Goal: Answer question/provide support: Share knowledge or assist other users

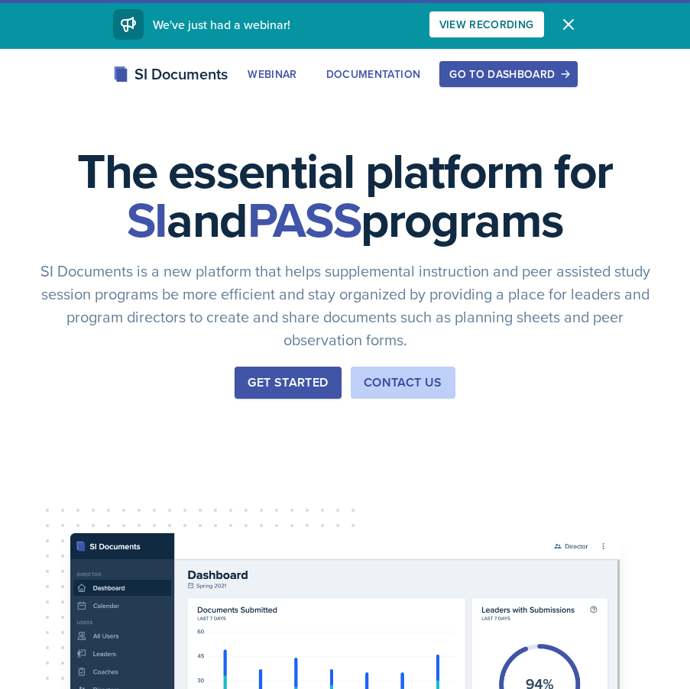
click at [496, 76] on div "Go to Dashboard" at bounding box center [508, 74] width 118 height 12
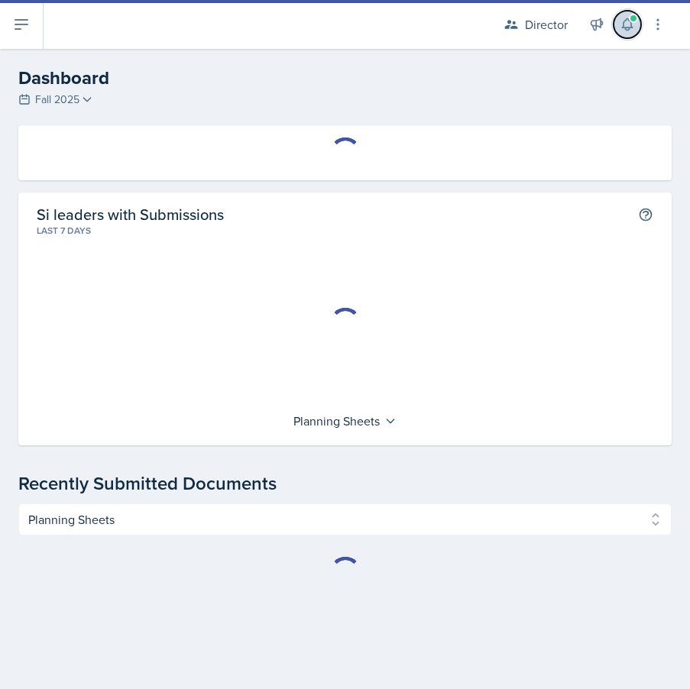
click at [624, 24] on icon at bounding box center [626, 24] width 15 height 15
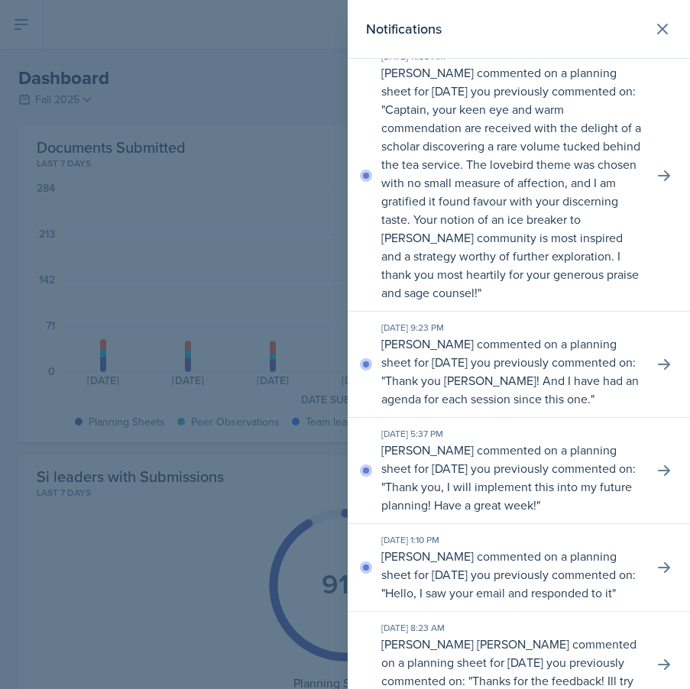
scroll to position [396, 0]
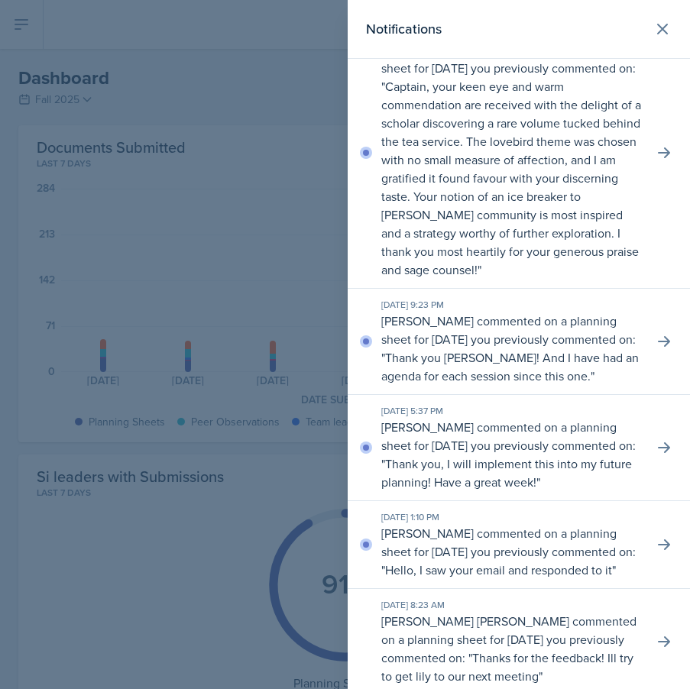
click at [630, 366] on p "Matt Mineo commented on a planning sheet for September 4, 2025 you previously c…" at bounding box center [511, 348] width 260 height 73
click at [650, 364] on div "Sep 18th, 2025 9:23 PM Matt Mineo commented on a planning sheet for September 4…" at bounding box center [518, 342] width 342 height 106
click at [664, 349] on icon at bounding box center [663, 341] width 15 height 15
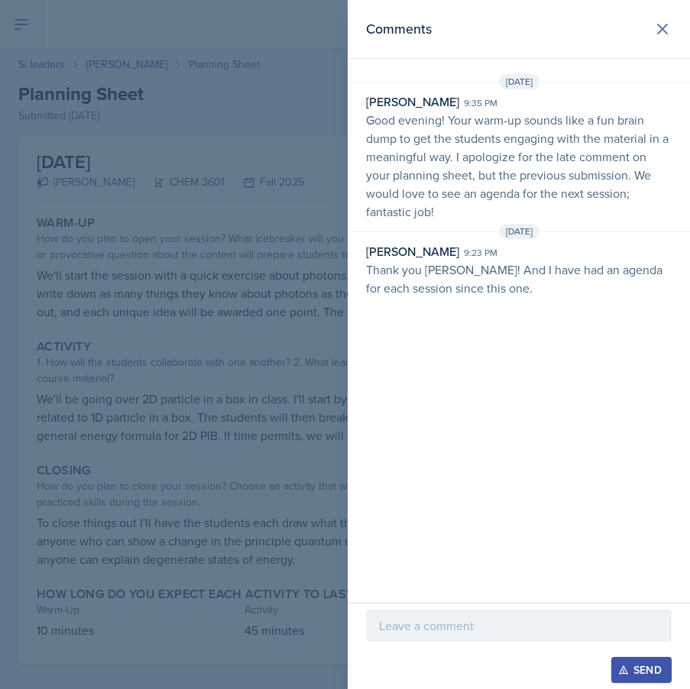
click at [264, 167] on div at bounding box center [345, 344] width 690 height 689
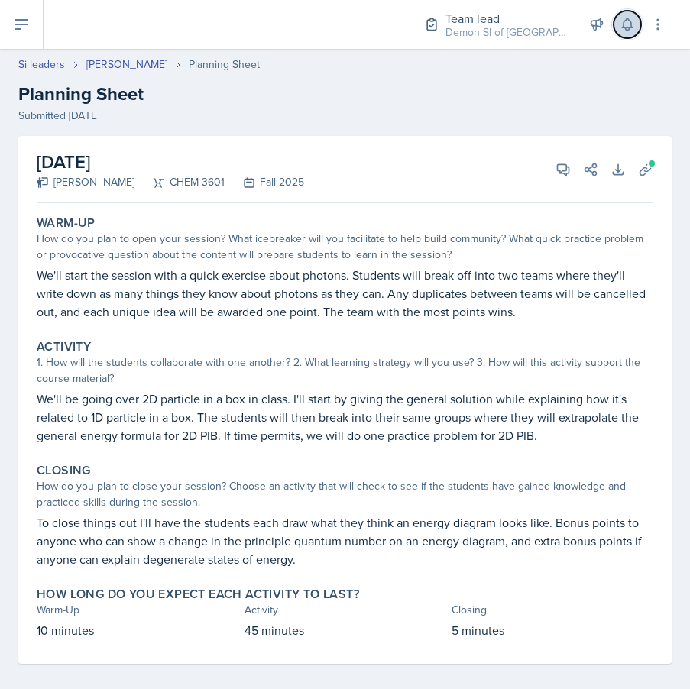
click at [626, 24] on icon at bounding box center [626, 24] width 15 height 15
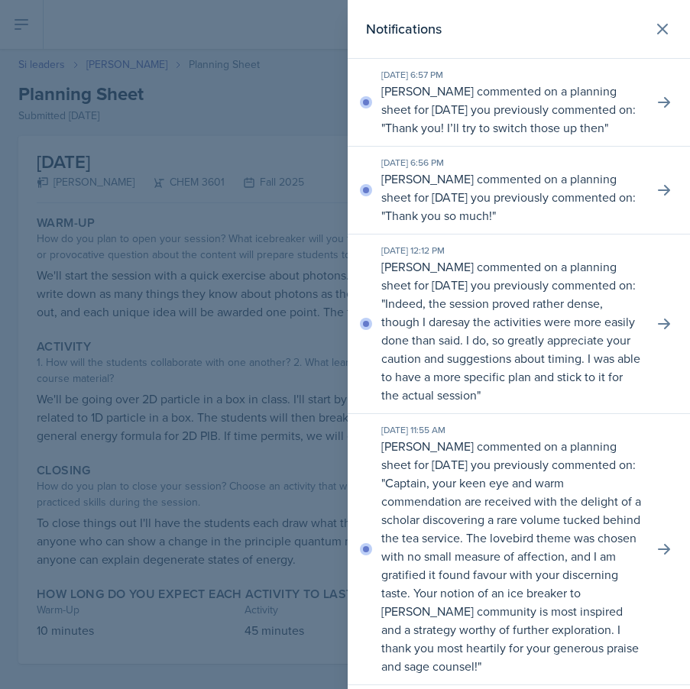
click at [89, 154] on div at bounding box center [345, 344] width 690 height 689
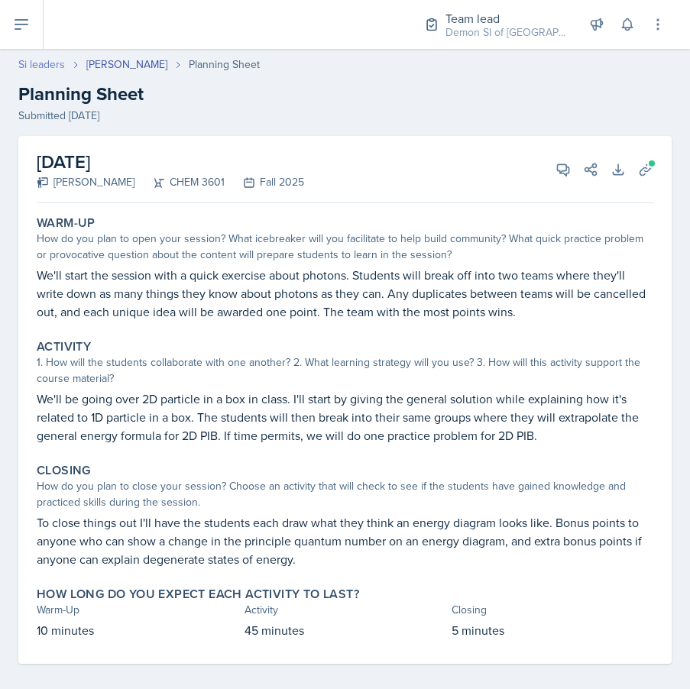
click at [34, 64] on link "Si leaders" at bounding box center [41, 65] width 47 height 16
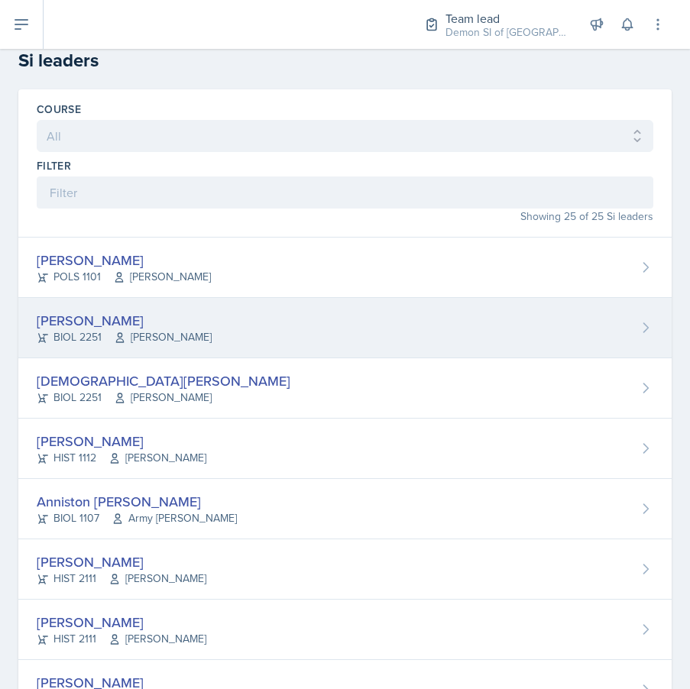
scroll to position [21, 0]
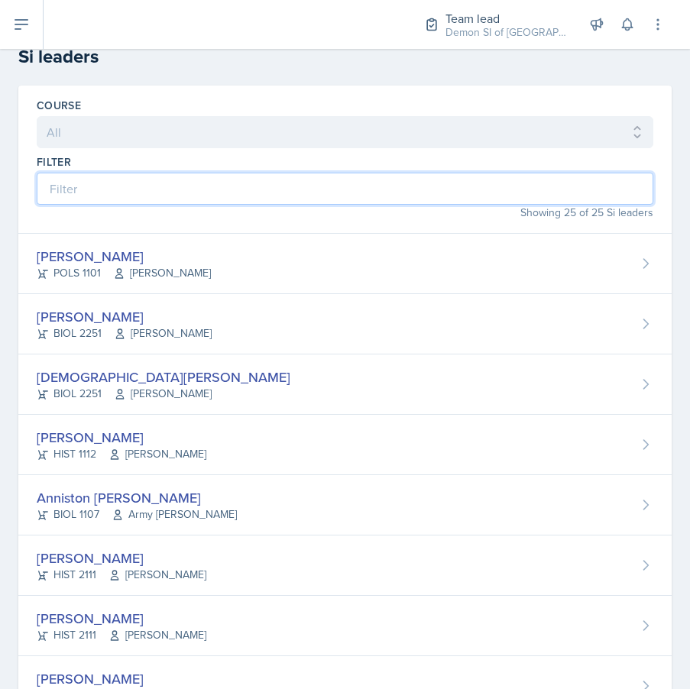
click at [215, 191] on input at bounding box center [345, 189] width 616 height 32
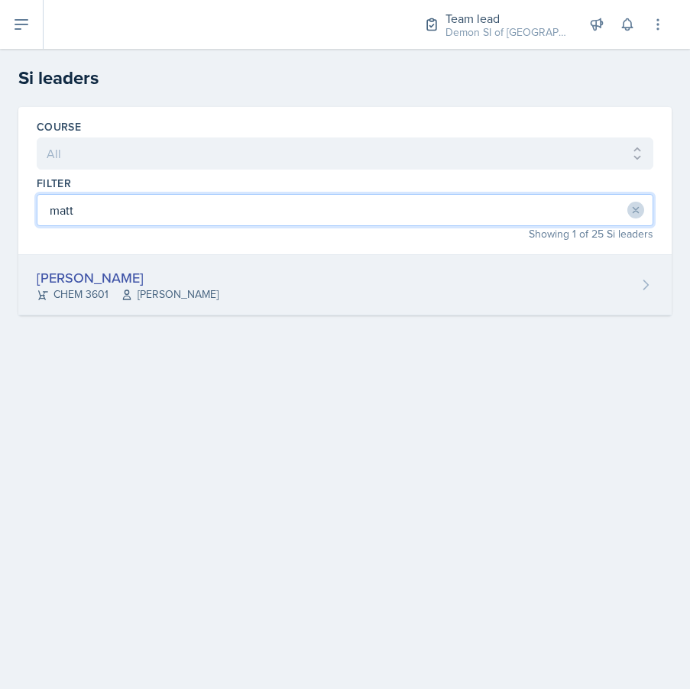
type input "matt"
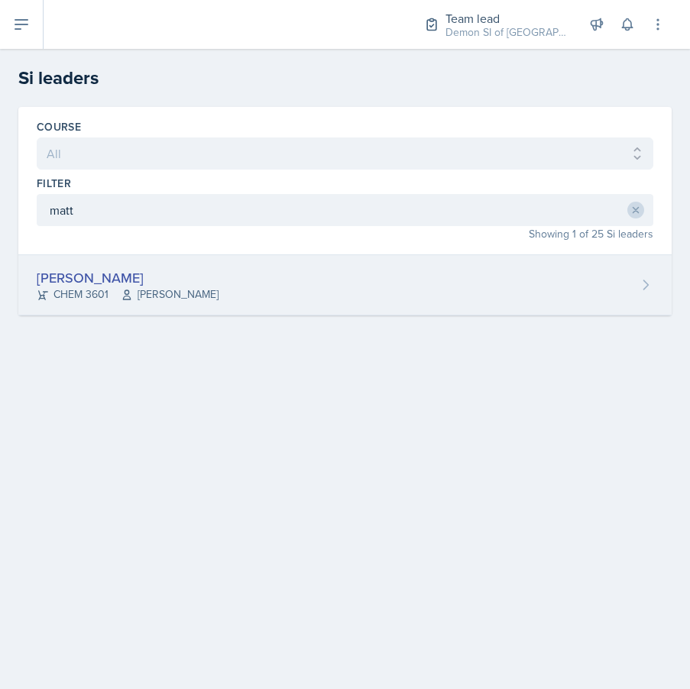
click at [209, 289] on div "[PERSON_NAME] CHEM 3601 [PERSON_NAME]" at bounding box center [344, 285] width 653 height 60
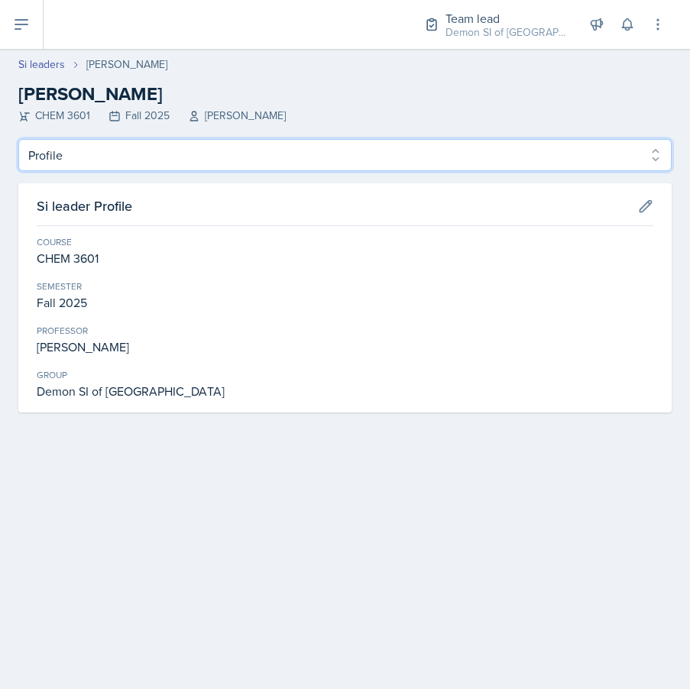
click at [206, 152] on select "Profile Planning Sheets Observation Forms Uploads" at bounding box center [344, 155] width 653 height 32
select select "Planning Sheets"
click at [18, 139] on select "Profile Planning Sheets Observation Forms Uploads" at bounding box center [344, 155] width 653 height 32
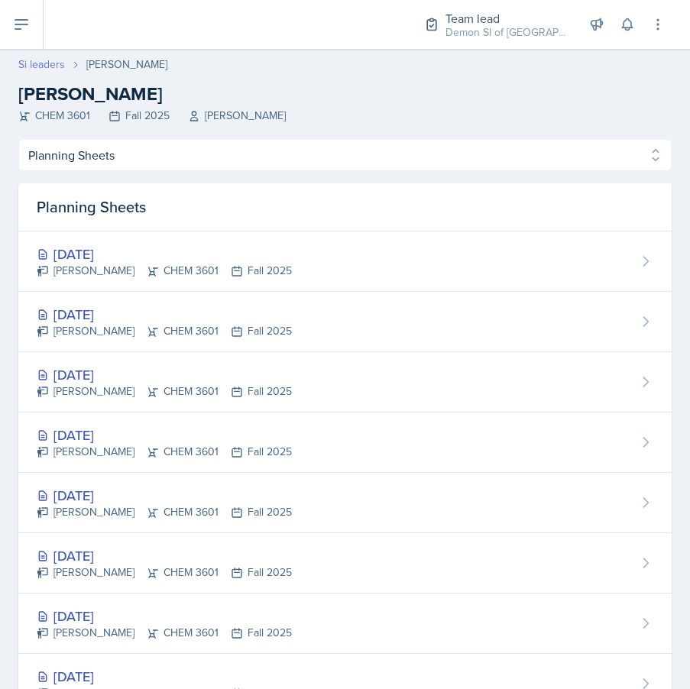
click at [55, 69] on link "Si leaders" at bounding box center [41, 65] width 47 height 16
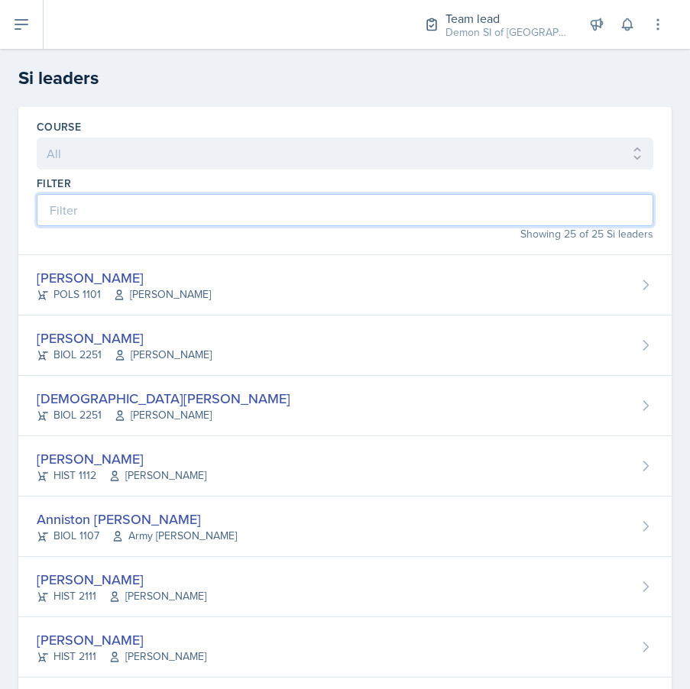
click at [186, 216] on input at bounding box center [345, 210] width 616 height 32
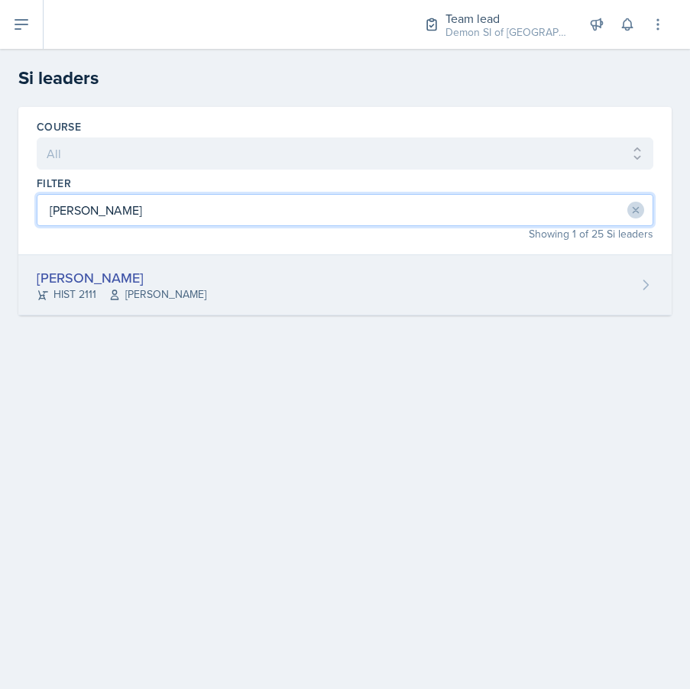
type input "jon"
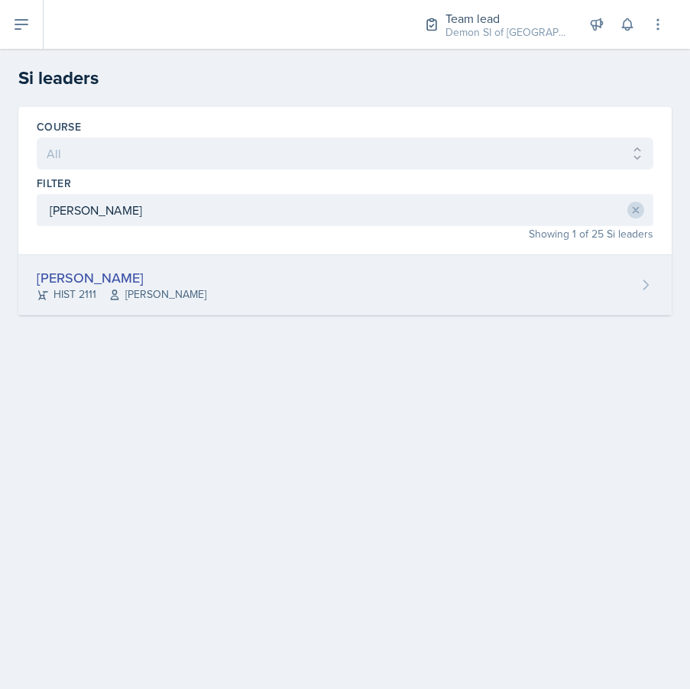
click at [134, 279] on div "[PERSON_NAME]" at bounding box center [122, 277] width 170 height 21
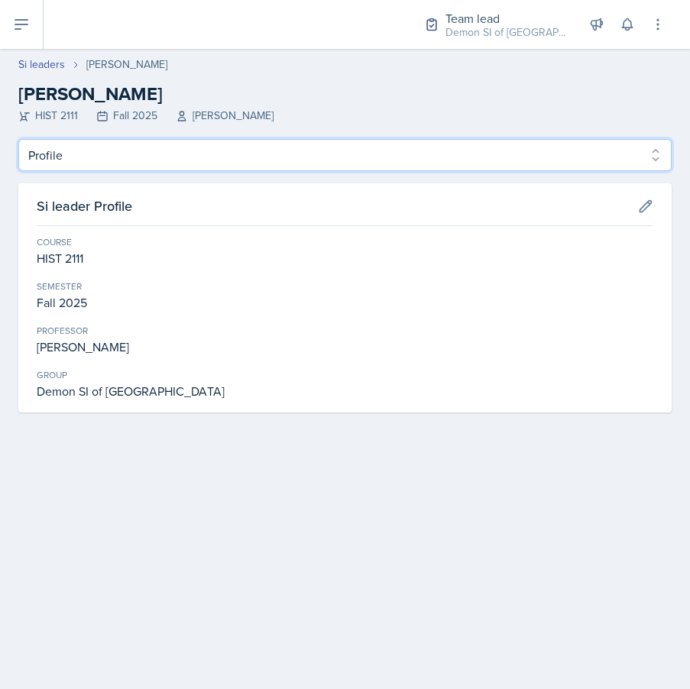
click at [115, 165] on select "Profile Planning Sheets Observation Forms Uploads" at bounding box center [344, 155] width 653 height 32
select select "Planning Sheets"
click at [18, 139] on select "Profile Planning Sheets Observation Forms Uploads" at bounding box center [344, 155] width 653 height 32
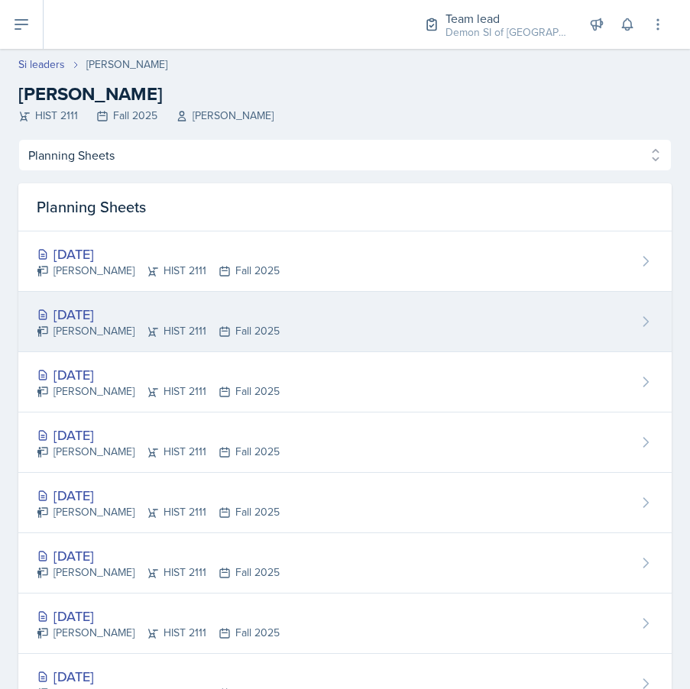
click at [173, 305] on div "[DATE]" at bounding box center [158, 314] width 243 height 21
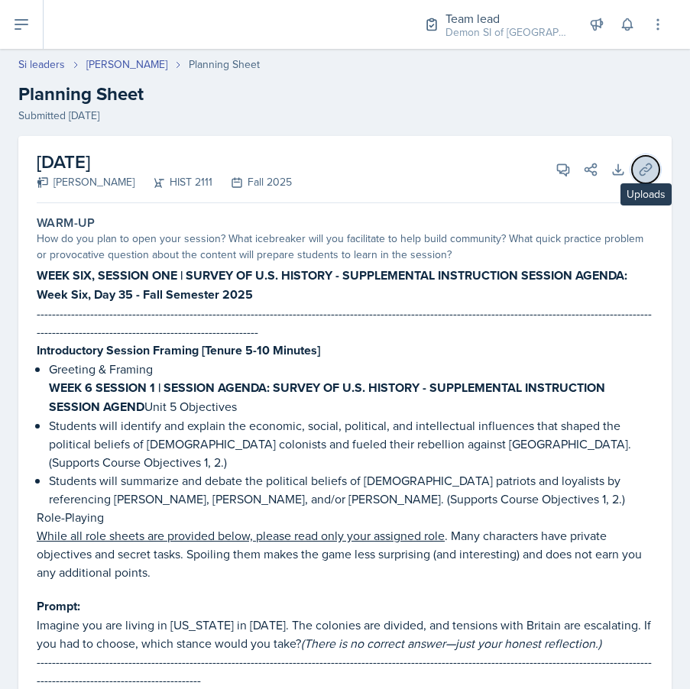
click at [645, 166] on icon at bounding box center [645, 169] width 15 height 15
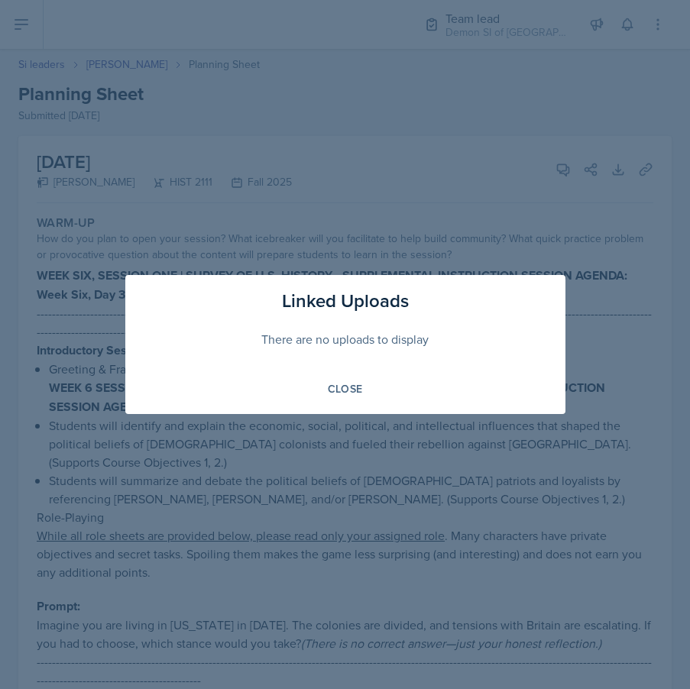
click at [542, 94] on div at bounding box center [345, 344] width 690 height 689
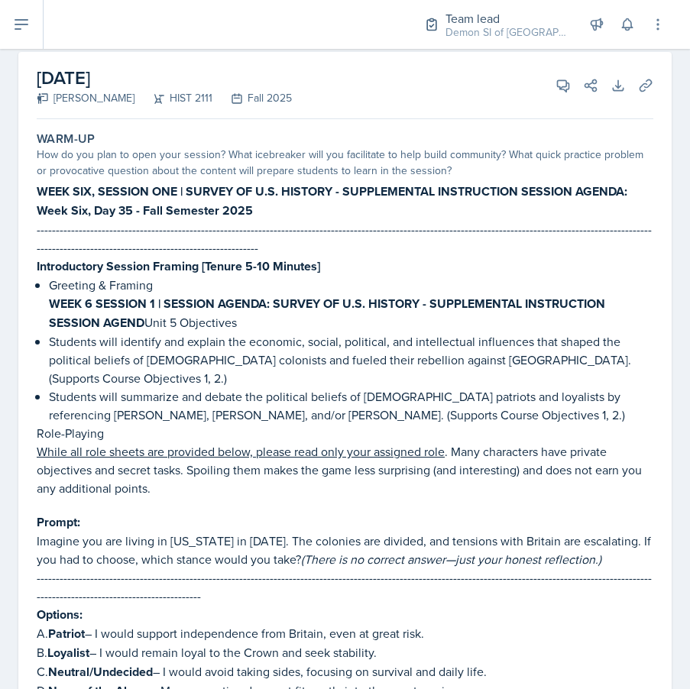
scroll to position [86, 0]
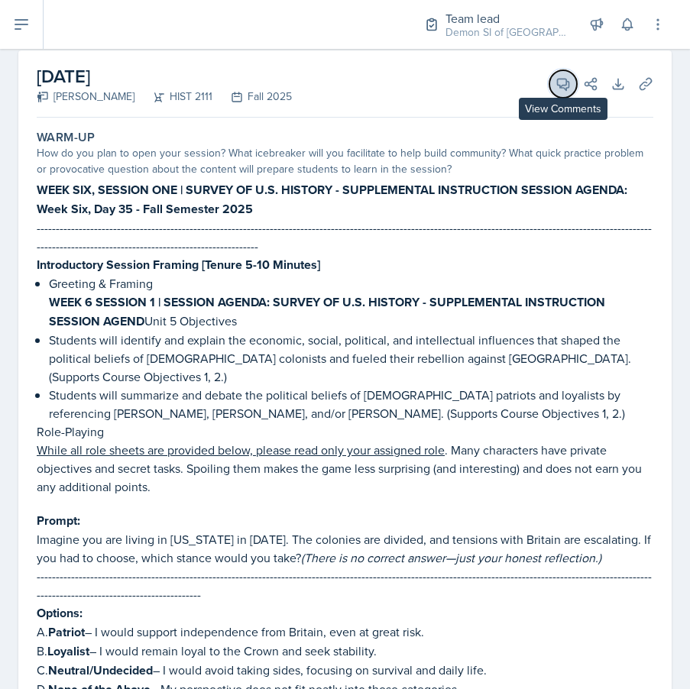
click at [558, 86] on icon at bounding box center [562, 83] width 15 height 15
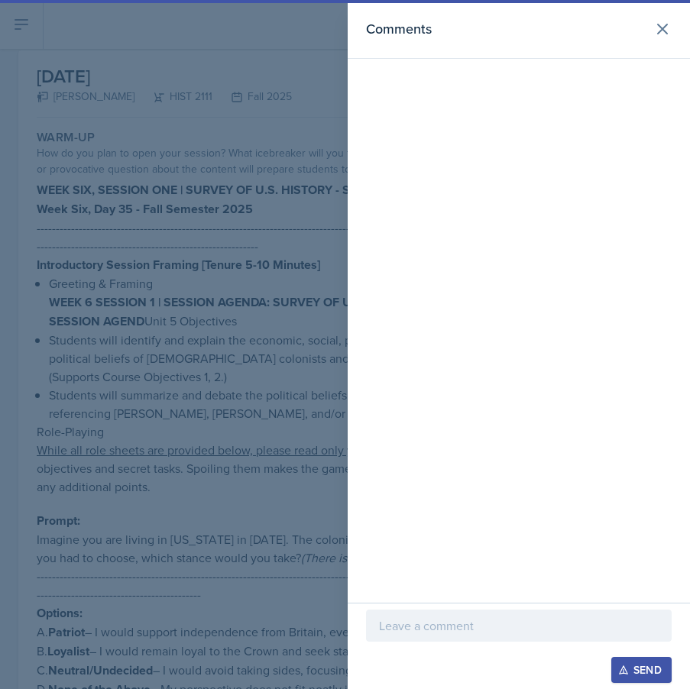
click at [478, 625] on p at bounding box center [519, 625] width 280 height 18
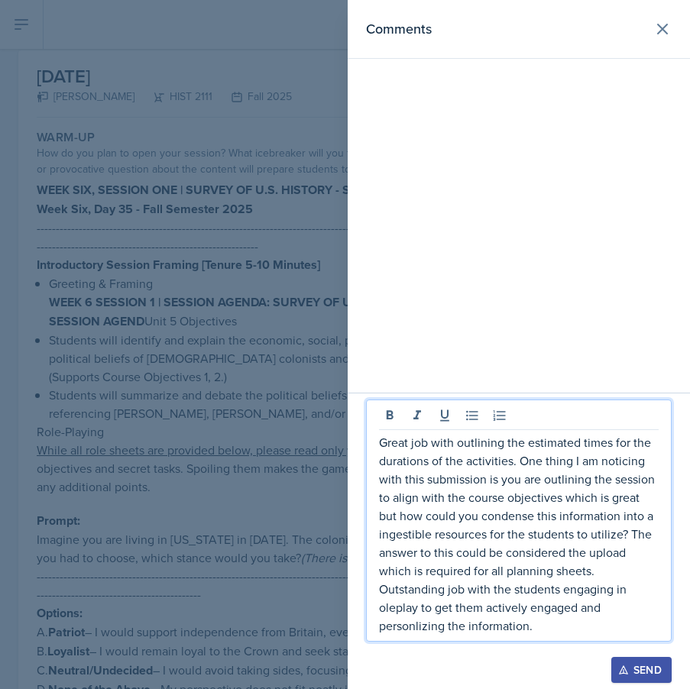
click at [415, 631] on p "Great job with outlining the estimated times for the durations of the activitie…" at bounding box center [519, 534] width 280 height 202
click at [396, 607] on p "Great job with outlining the estimated times for the durations of the activitie…" at bounding box center [519, 534] width 280 height 202
click at [381, 605] on p "Great job with outlining the estimated times for the durations of the activitie…" at bounding box center [519, 534] width 280 height 202
click at [541, 627] on p "Great job with outlining the estimated times for the durations of the activitie…" at bounding box center [519, 534] width 280 height 202
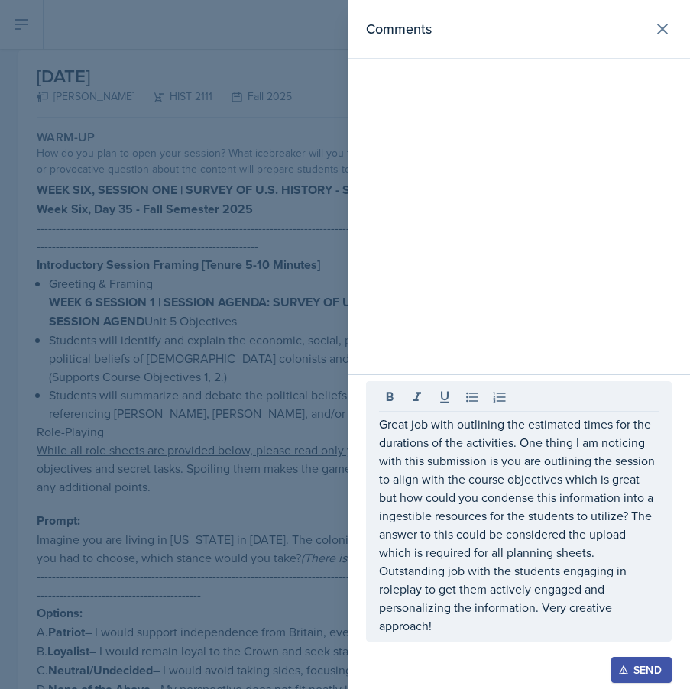
click at [208, 437] on div at bounding box center [345, 344] width 690 height 689
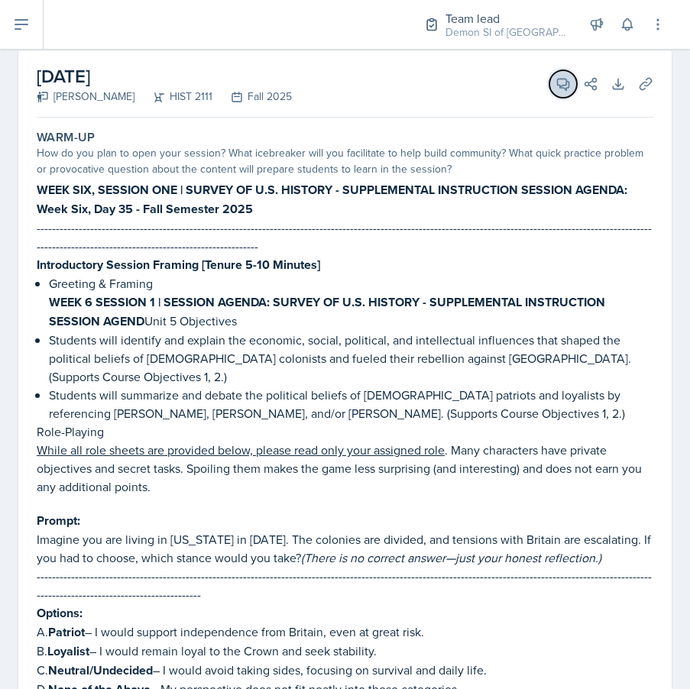
click at [558, 81] on icon at bounding box center [563, 84] width 11 height 11
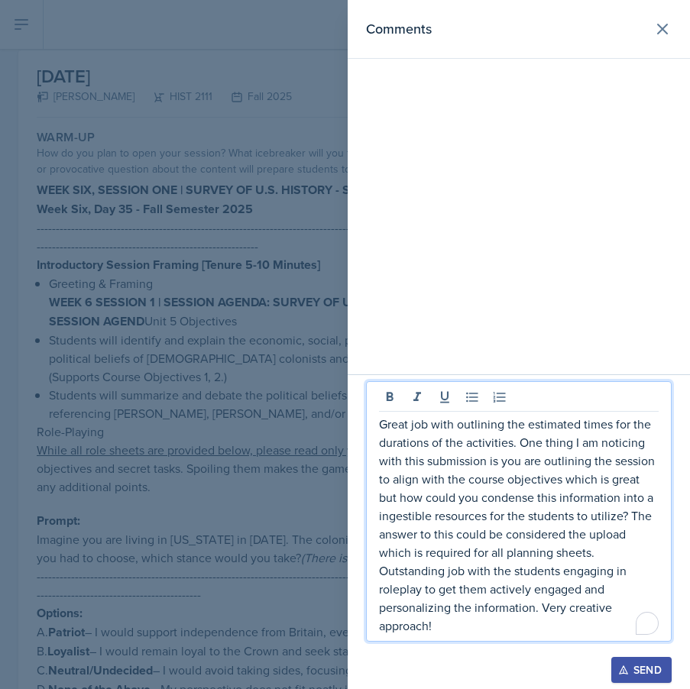
click at [499, 595] on p "Great job with outlining the estimated times for the durations of the activitie…" at bounding box center [519, 525] width 280 height 220
click at [639, 619] on div "1" at bounding box center [647, 623] width 18 height 18
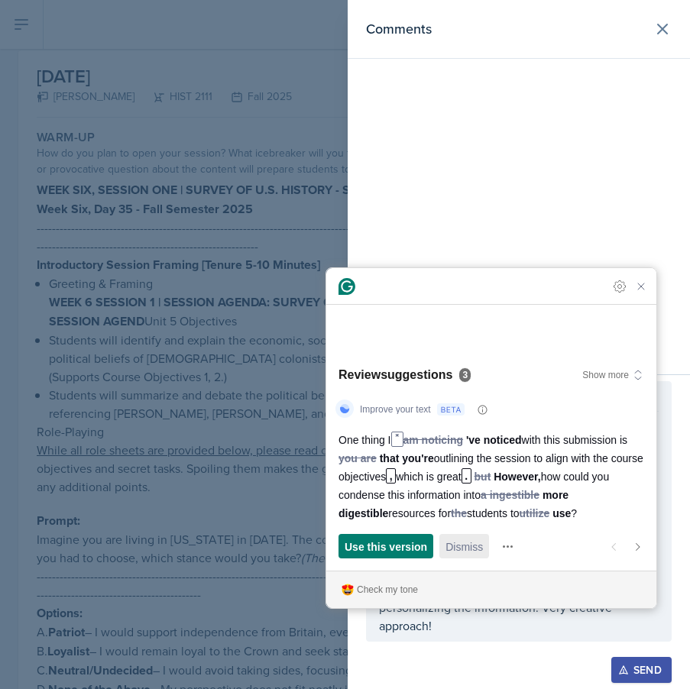
click at [479, 542] on span "Dismiss" at bounding box center [463, 546] width 37 height 16
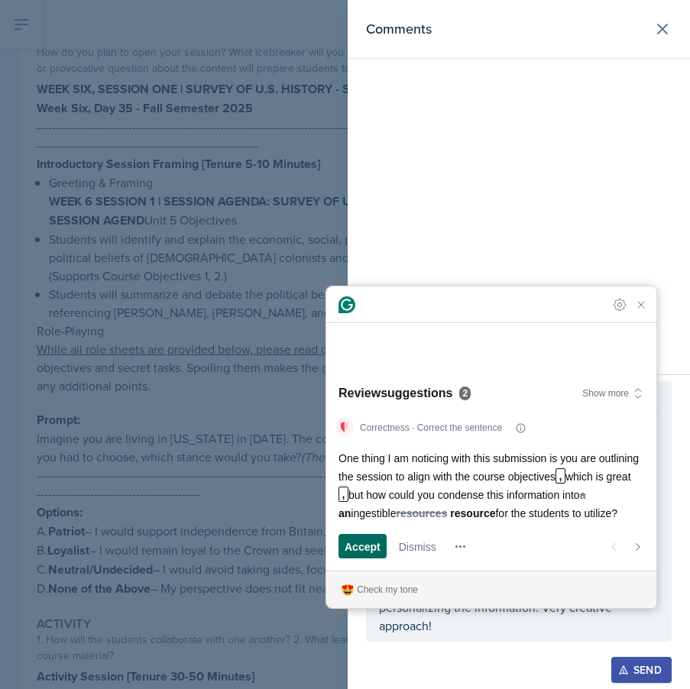
click at [347, 541] on span "Accept" at bounding box center [362, 546] width 36 height 16
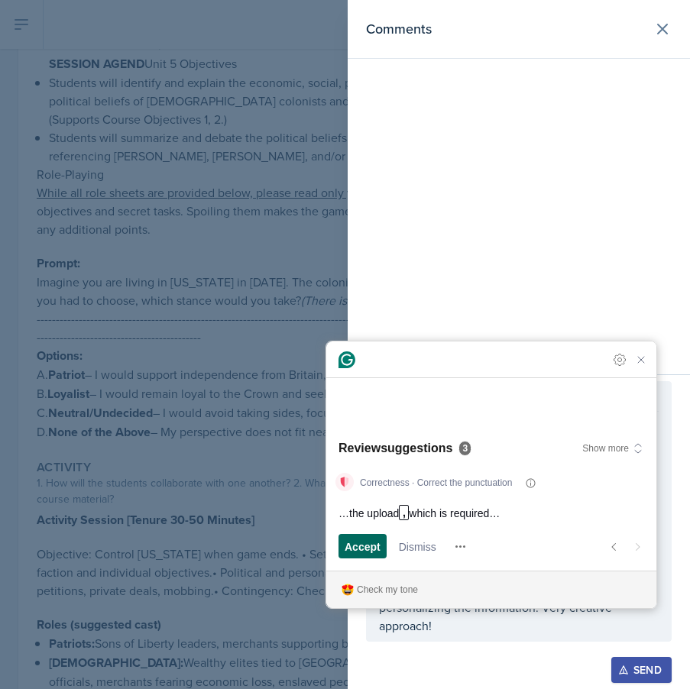
click at [363, 544] on span "Accept" at bounding box center [362, 546] width 36 height 16
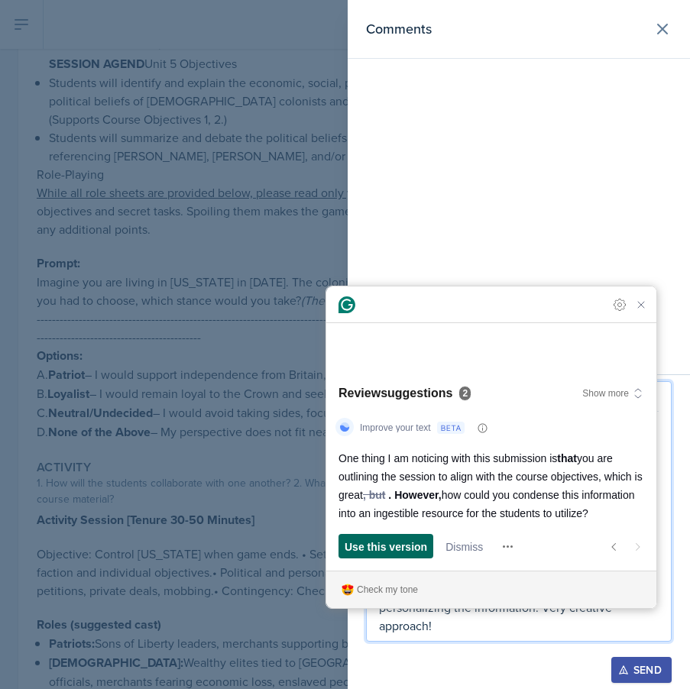
scroll to position [407, 0]
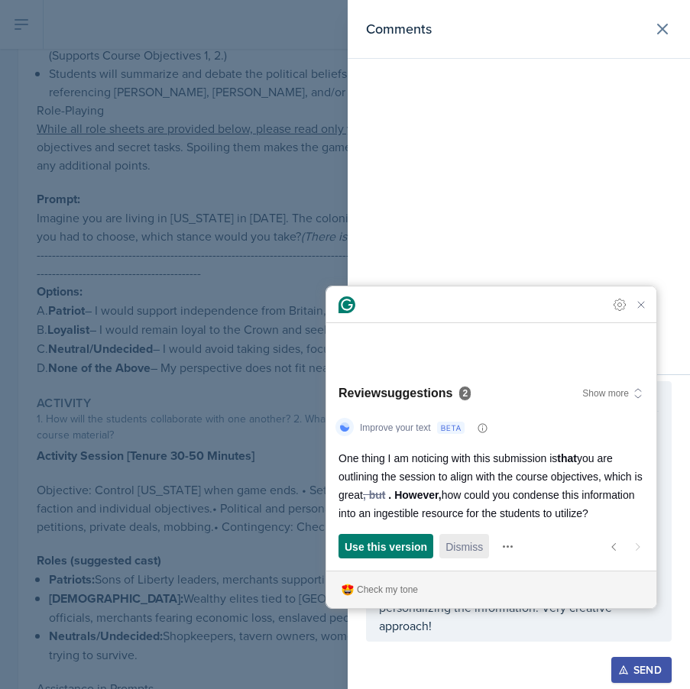
click at [447, 548] on span "Dismiss" at bounding box center [463, 546] width 37 height 16
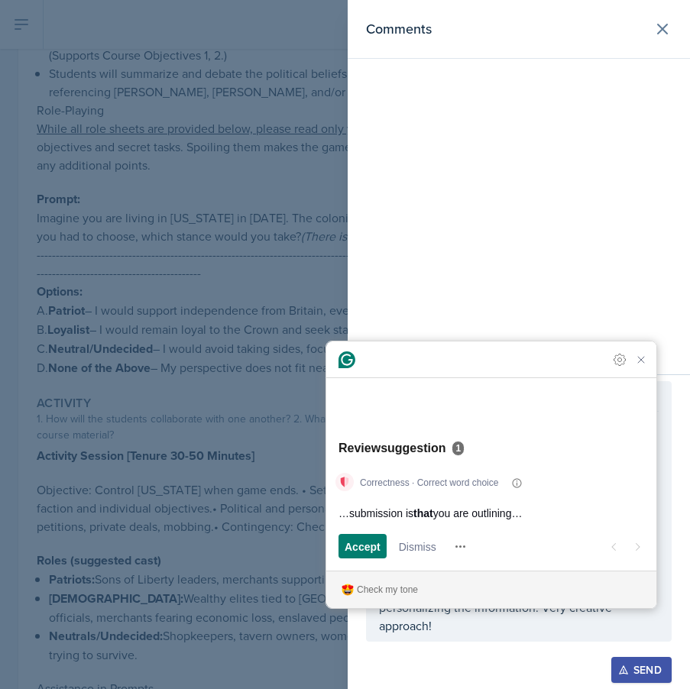
scroll to position [490, 0]
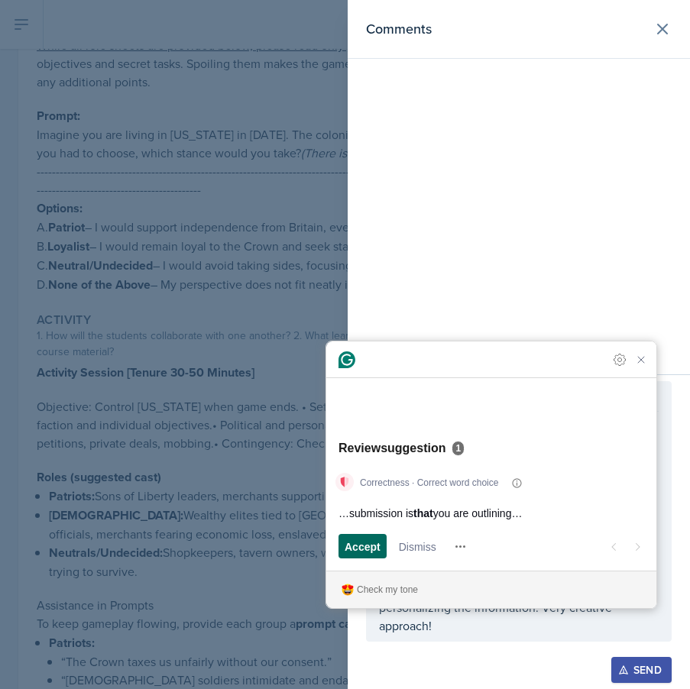
click at [346, 545] on span "Accept" at bounding box center [362, 546] width 36 height 16
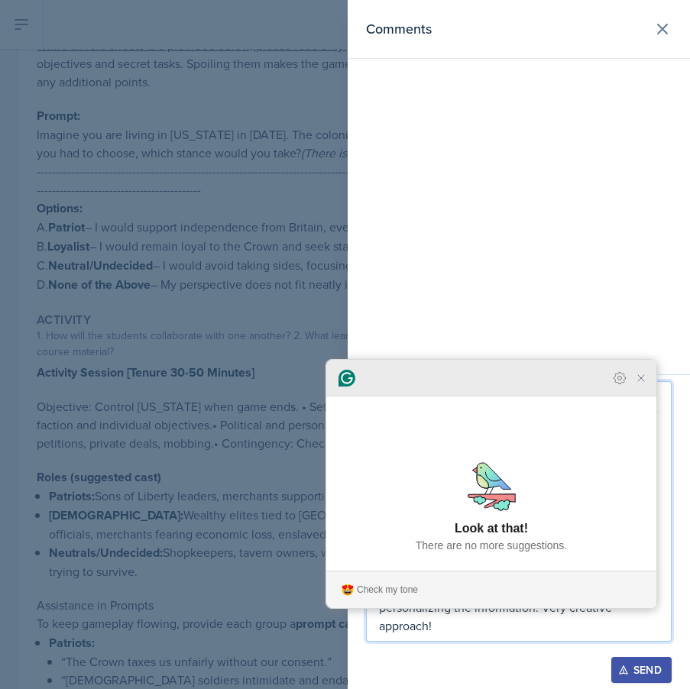
click at [635, 384] on icon "Close Grammarly Assistant" at bounding box center [641, 378] width 12 height 12
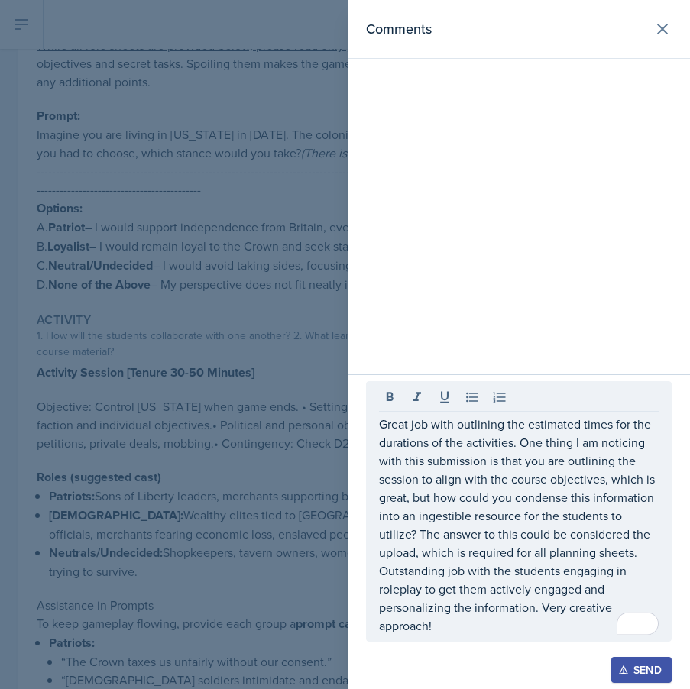
click at [474, 642] on div at bounding box center [518, 649] width 305 height 15
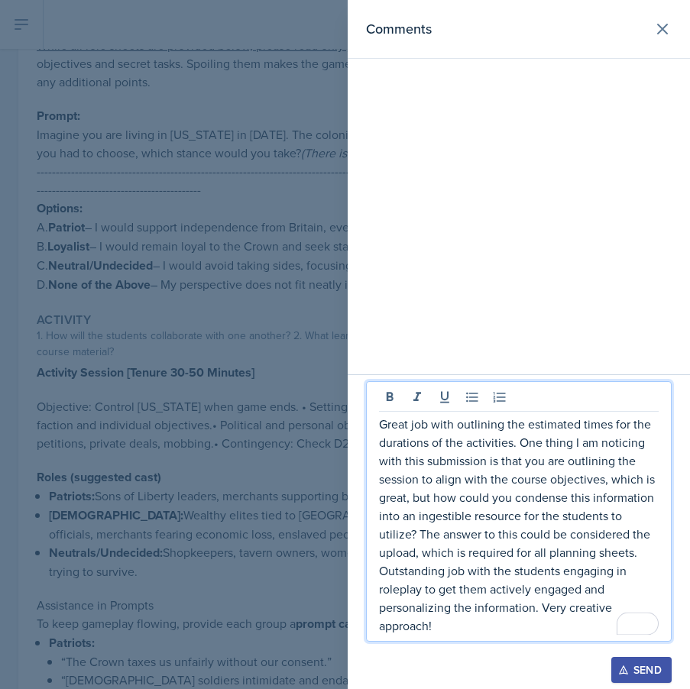
drag, startPoint x: 456, startPoint y: 628, endPoint x: 386, endPoint y: 419, distance: 219.8
click at [386, 419] on p "Great job with outlining the estimated times for the durations of the activitie…" at bounding box center [519, 525] width 280 height 220
click at [461, 610] on p "Great job with outlining the estimated times for the durations of the activitie…" at bounding box center [519, 525] width 280 height 220
drag, startPoint x: 467, startPoint y: 628, endPoint x: 357, endPoint y: 355, distance: 294.3
click at [357, 355] on div "Comments Great job with outlining the estimated times for the durations of the …" at bounding box center [518, 344] width 342 height 689
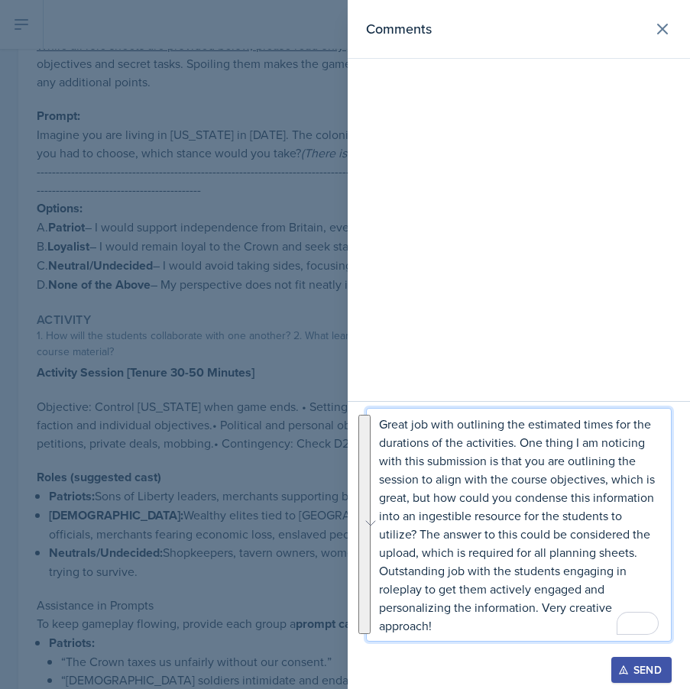
copy p "Great job with outlining the estimated times for the durations of the activitie…"
click at [633, 674] on div "Send" at bounding box center [641, 670] width 40 height 12
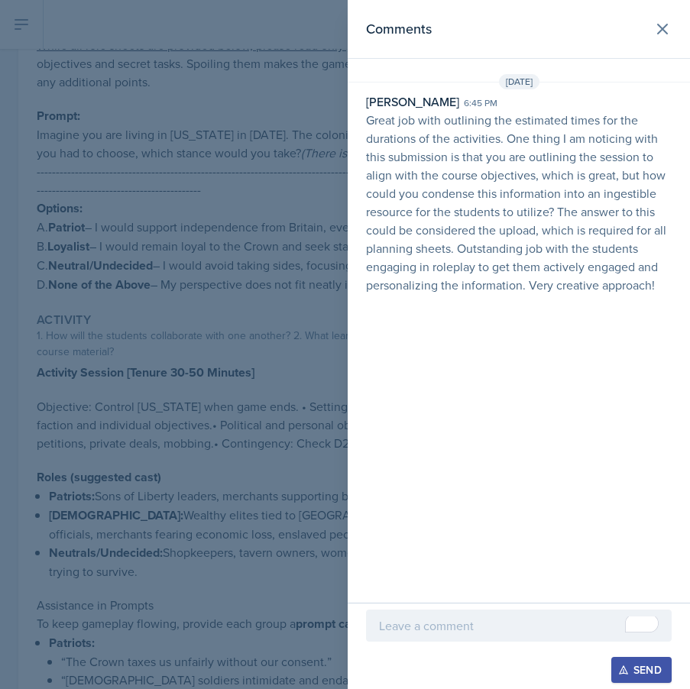
click at [269, 231] on div at bounding box center [345, 344] width 690 height 689
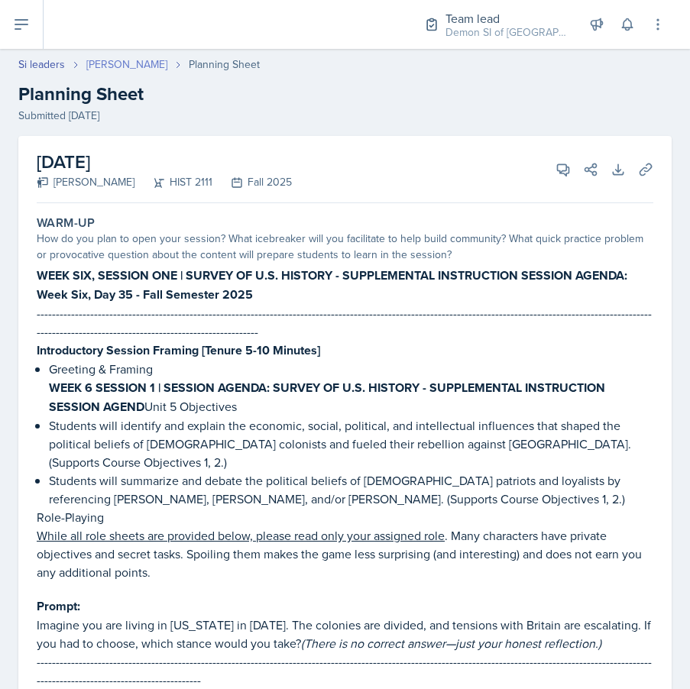
click at [161, 60] on link "[PERSON_NAME]" at bounding box center [126, 65] width 81 height 16
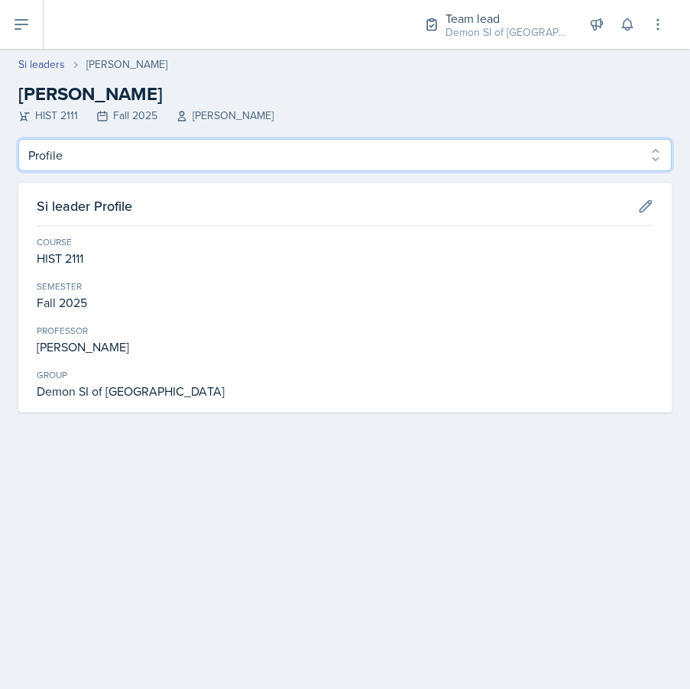
click at [108, 162] on select "Profile Planning Sheets Observation Forms Uploads" at bounding box center [344, 155] width 653 height 32
select select "Planning Sheets"
click at [18, 139] on select "Profile Planning Sheets Observation Forms Uploads" at bounding box center [344, 155] width 653 height 32
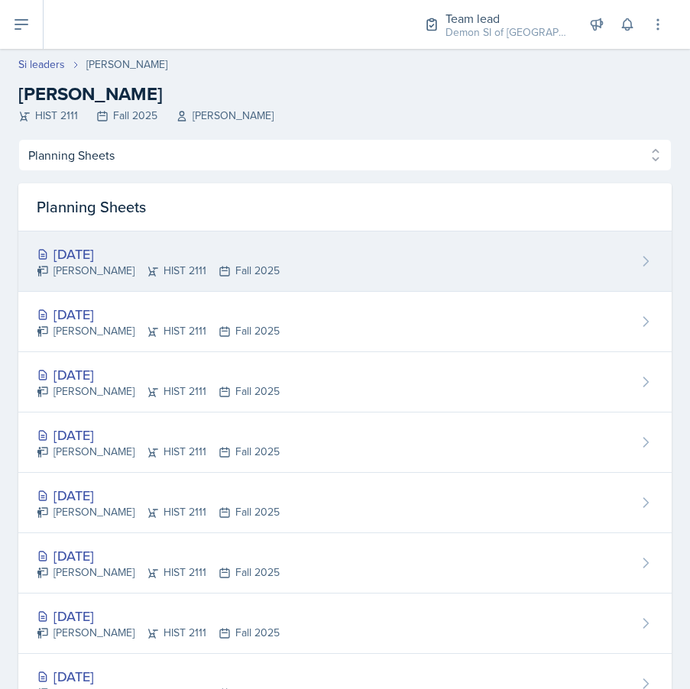
click at [132, 260] on div "[DATE]" at bounding box center [158, 254] width 243 height 21
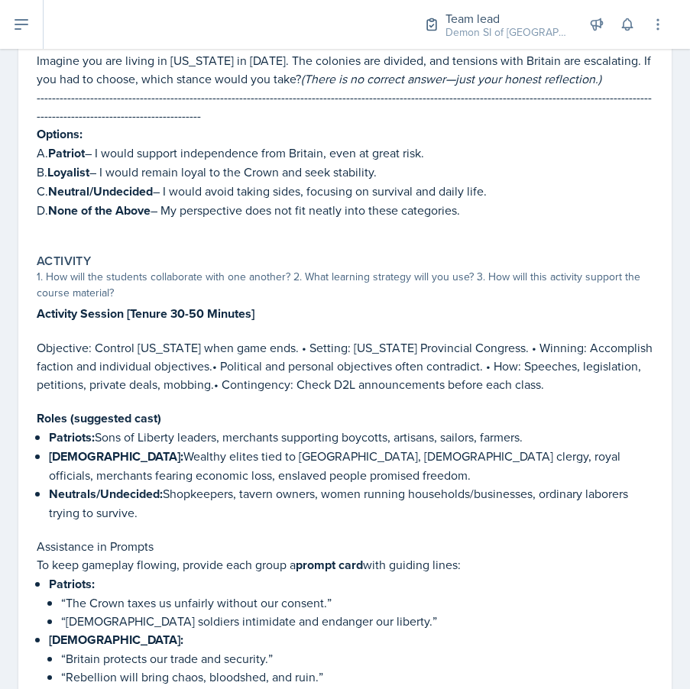
scroll to position [509, 0]
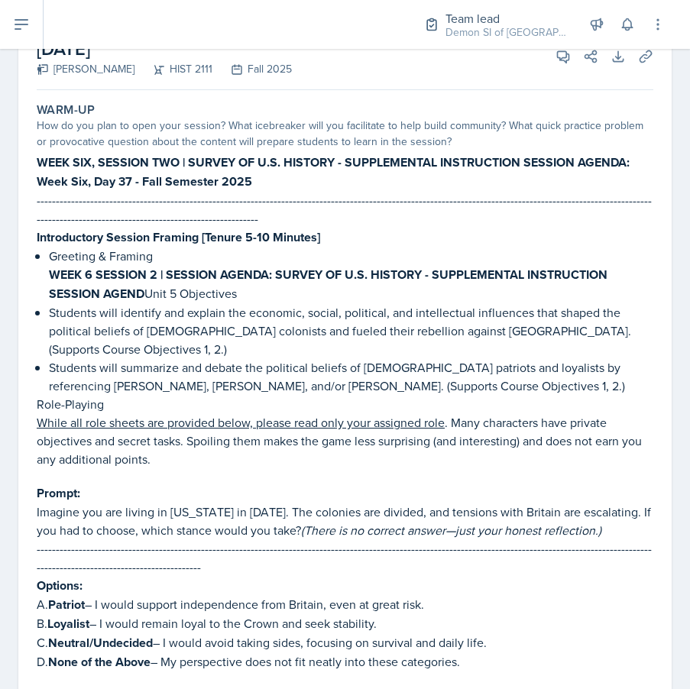
scroll to position [89, 0]
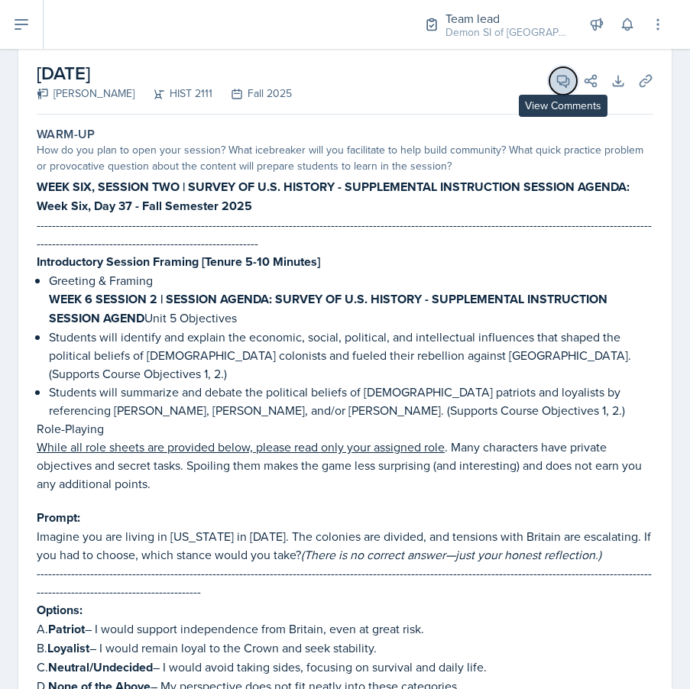
click at [565, 82] on icon at bounding box center [562, 80] width 15 height 15
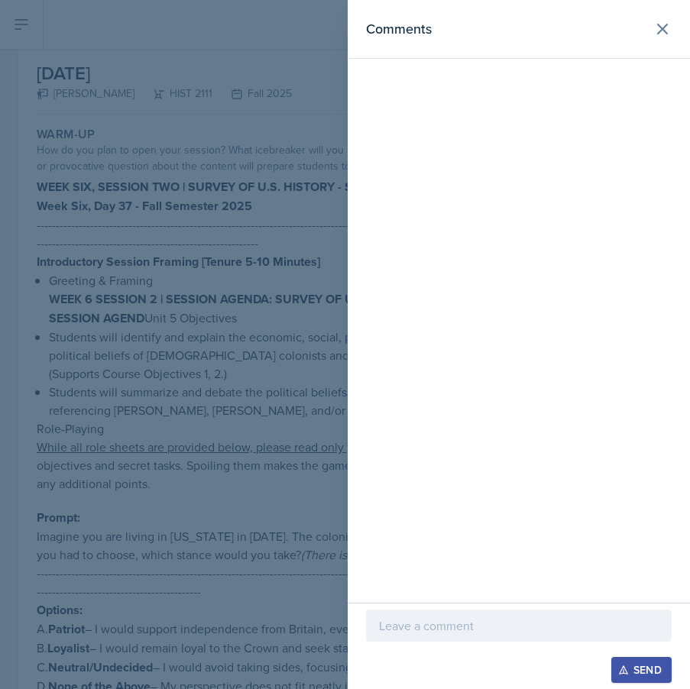
click at [456, 633] on p at bounding box center [519, 625] width 280 height 18
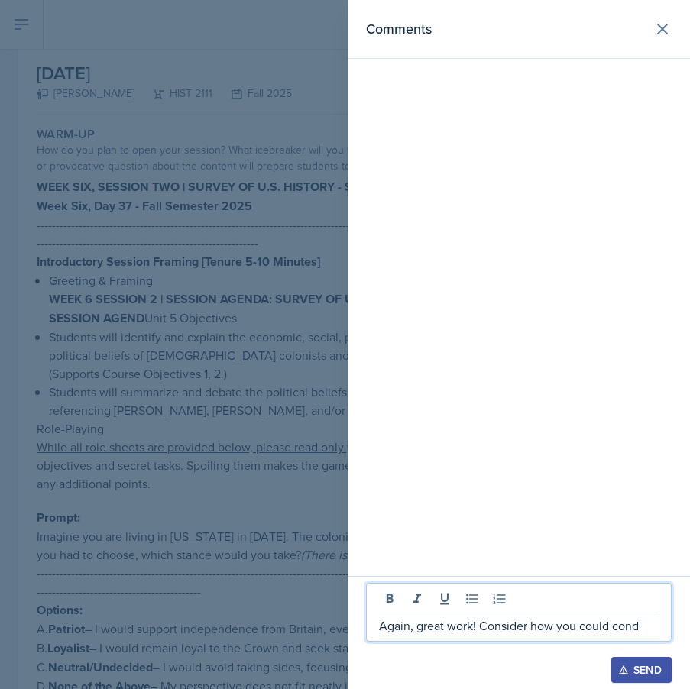
click at [456, 630] on p "Again, great work! Consider how you could cond" at bounding box center [519, 625] width 280 height 18
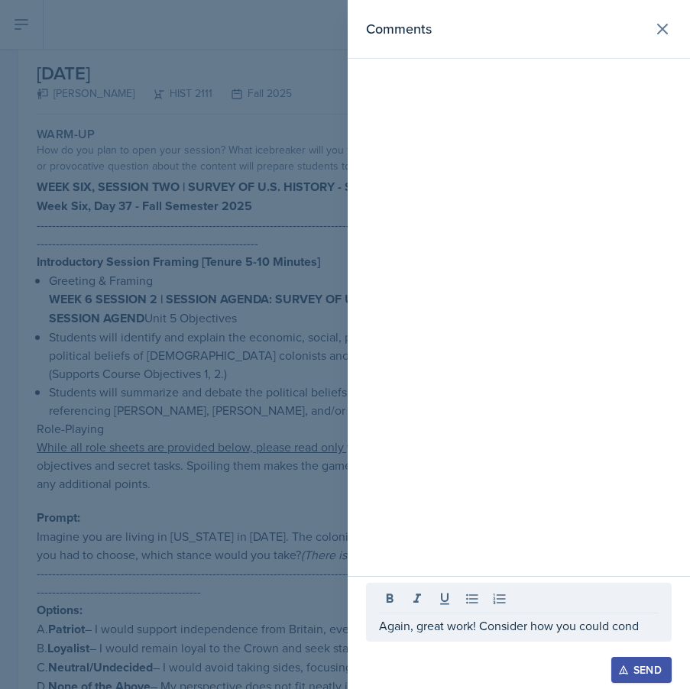
drag, startPoint x: 641, startPoint y: 662, endPoint x: 651, endPoint y: 646, distance: 19.3
click at [642, 659] on button "Send" at bounding box center [641, 670] width 60 height 26
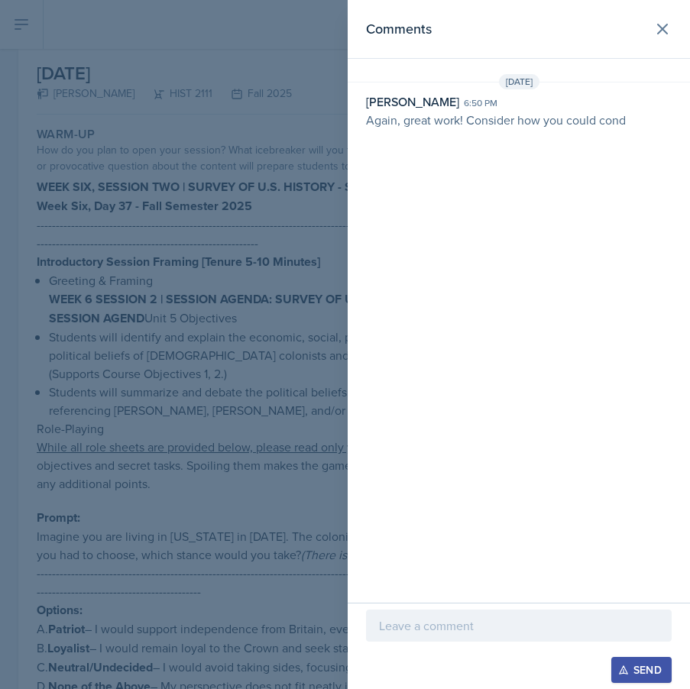
click at [520, 135] on div "Comments Sep 22nd, 2025 Nakiya Ham-Bloomquist 6:50 pm Again, great work! Consid…" at bounding box center [518, 301] width 342 height 603
click at [656, 118] on p "Again, great work! Consider how you could cond" at bounding box center [518, 120] width 305 height 18
drag, startPoint x: 646, startPoint y: 118, endPoint x: 481, endPoint y: 135, distance: 165.8
click at [481, 135] on div "Comments Sep 22nd, 2025 Nakiya Ham-Bloomquist 6:50 pm Again, great work! Consid…" at bounding box center [518, 301] width 342 height 603
click at [453, 114] on p "Again, great work! Consider how you could cond" at bounding box center [518, 120] width 305 height 18
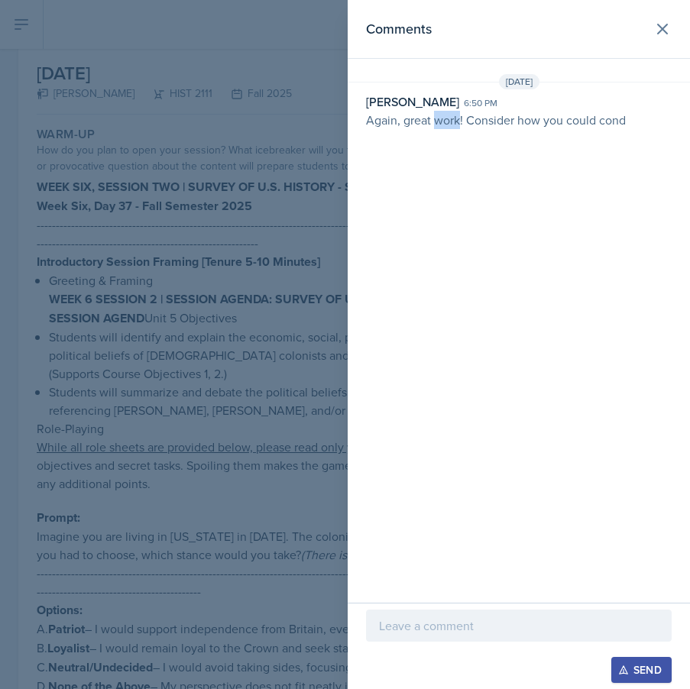
click at [453, 114] on p "Again, great work! Consider how you could cond" at bounding box center [518, 120] width 305 height 18
click at [463, 131] on div "Sep 22nd, 2025 Nakiya Ham-Bloomquist 6:50 pm Again, great work! Consider how yo…" at bounding box center [518, 104] width 342 height 61
click at [381, 86] on div "[DATE]" at bounding box center [518, 81] width 342 height 15
click at [381, 105] on div "[PERSON_NAME]" at bounding box center [412, 101] width 93 height 18
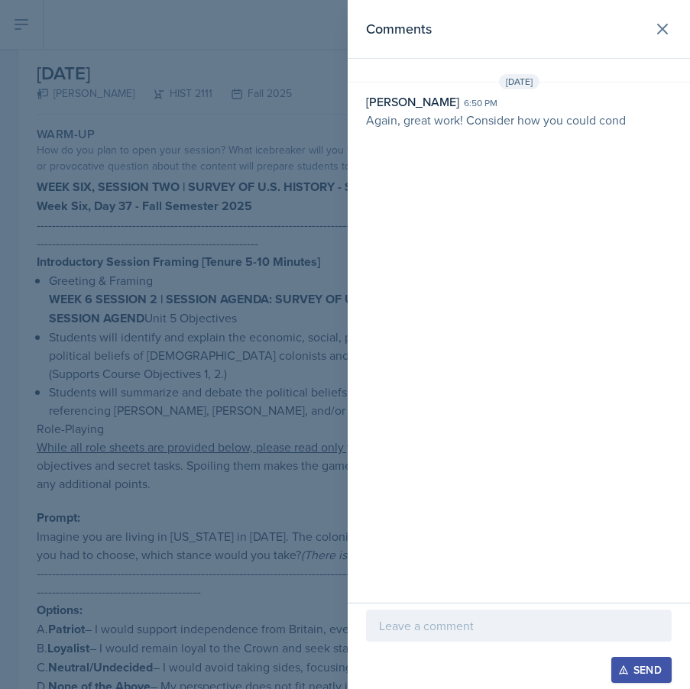
click at [166, 95] on div at bounding box center [345, 344] width 690 height 689
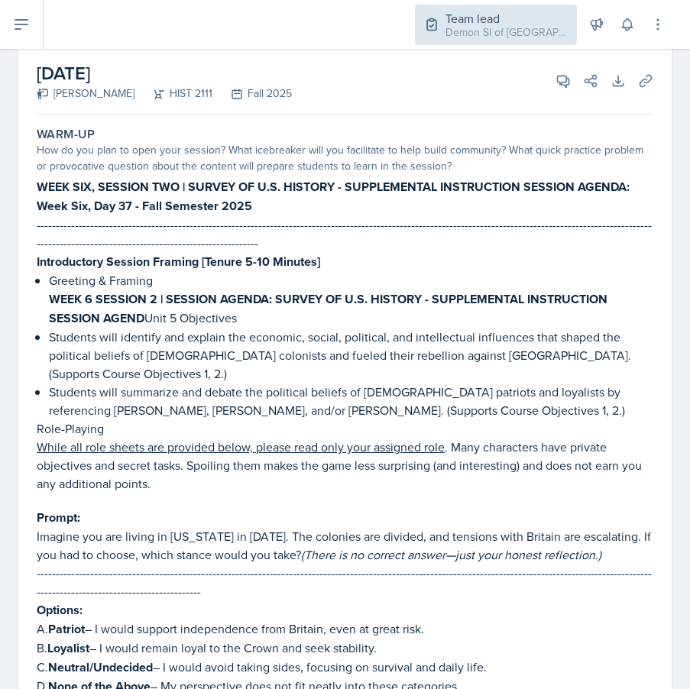
click at [506, 33] on div "Demon SI of [GEOGRAPHIC_DATA] / Fall 2025" at bounding box center [506, 32] width 122 height 16
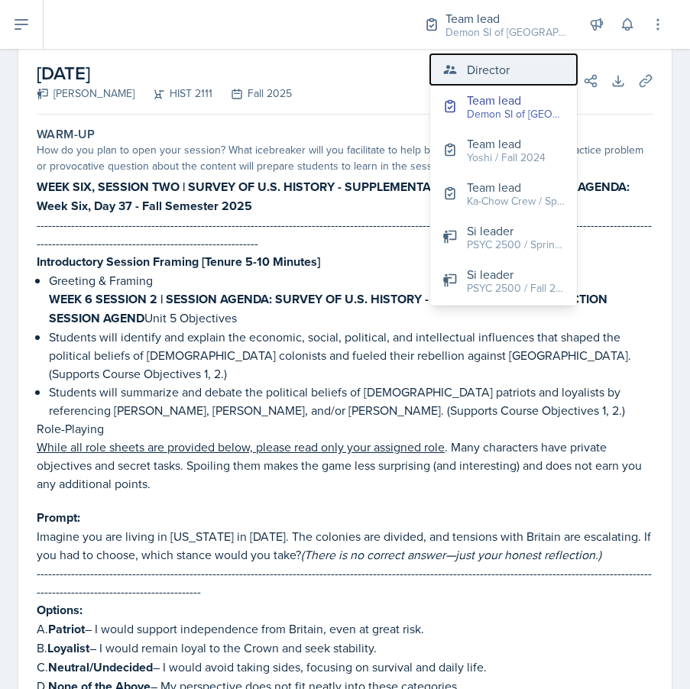
click at [494, 70] on div "Director" at bounding box center [488, 69] width 43 height 18
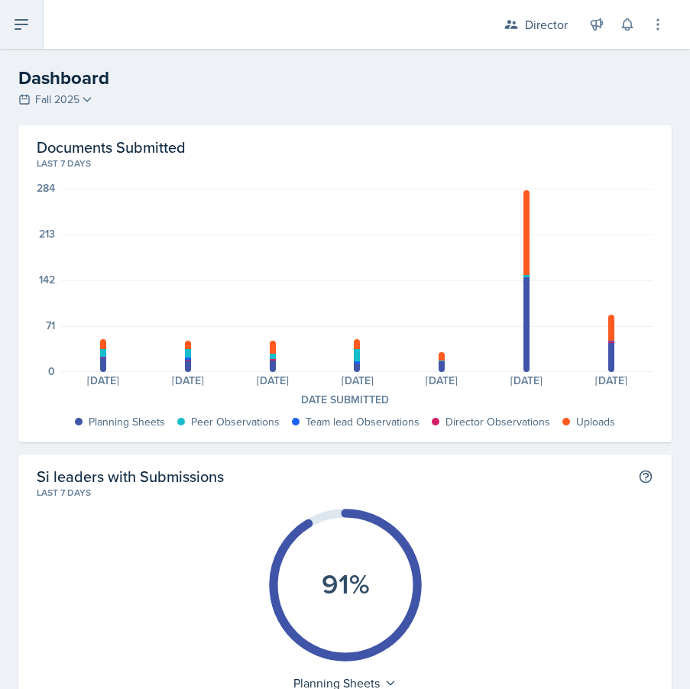
click at [34, 22] on button at bounding box center [22, 24] width 44 height 49
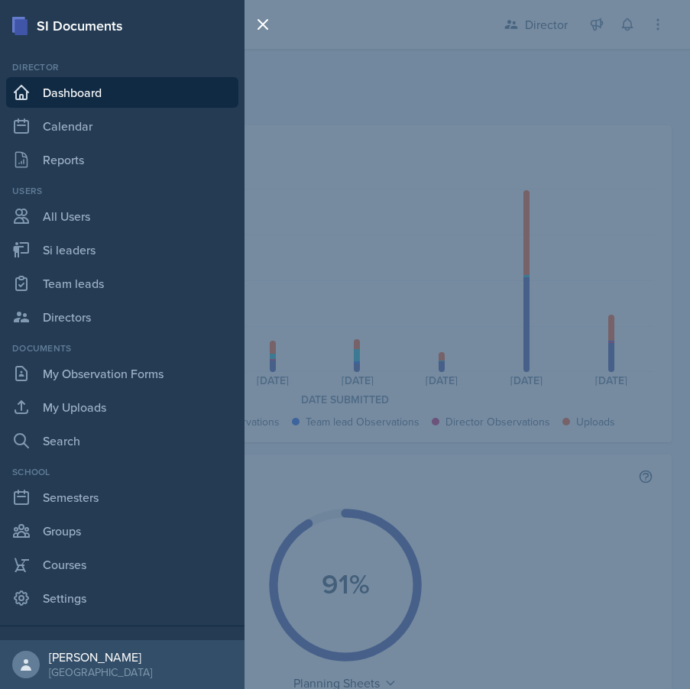
click at [524, 47] on div "SI Documents Director Dashboard Calendar Reports Users All Users Si leaders Tea…" at bounding box center [345, 344] width 690 height 689
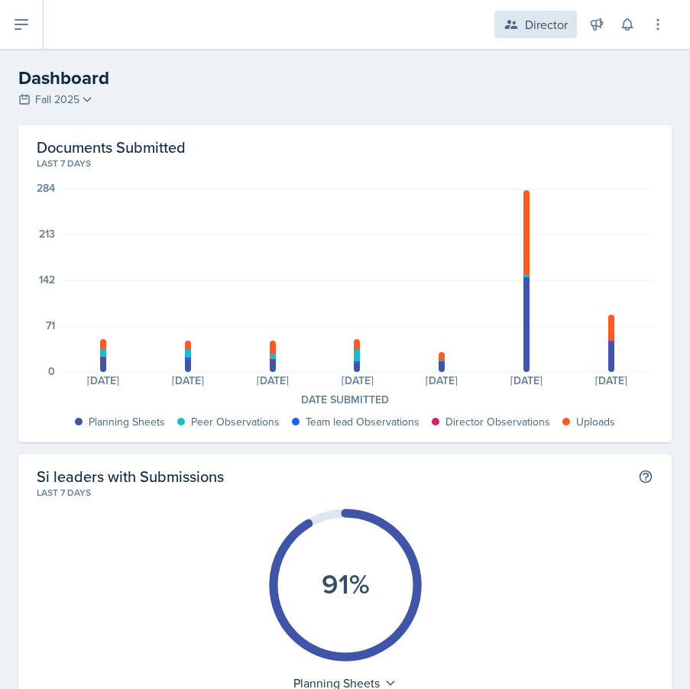
click at [525, 26] on div "Director" at bounding box center [546, 24] width 43 height 18
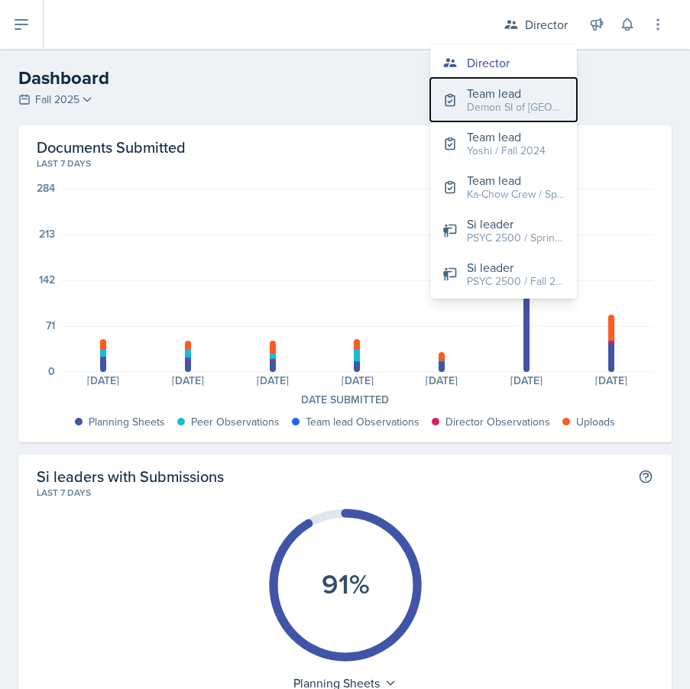
click at [464, 105] on button "Team lead Demon SI of Fleet Street / Fall 2025" at bounding box center [503, 100] width 147 height 44
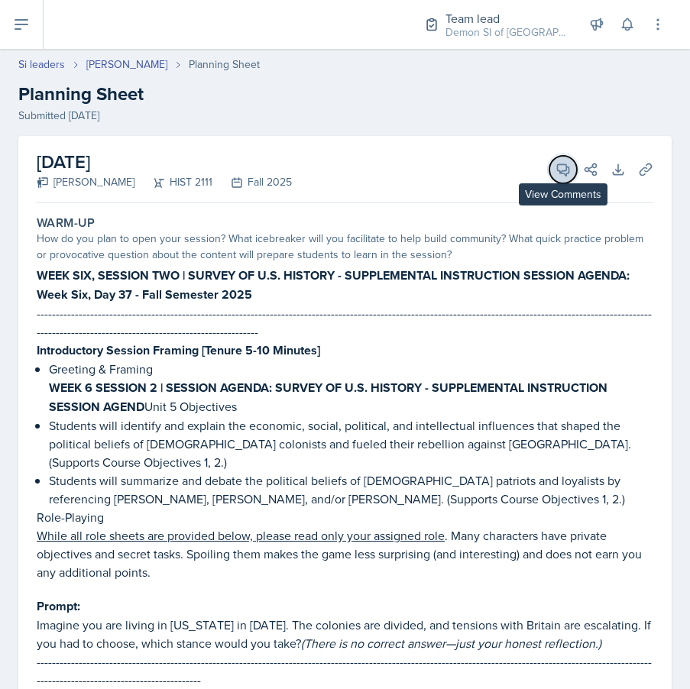
click at [555, 165] on icon at bounding box center [562, 169] width 15 height 15
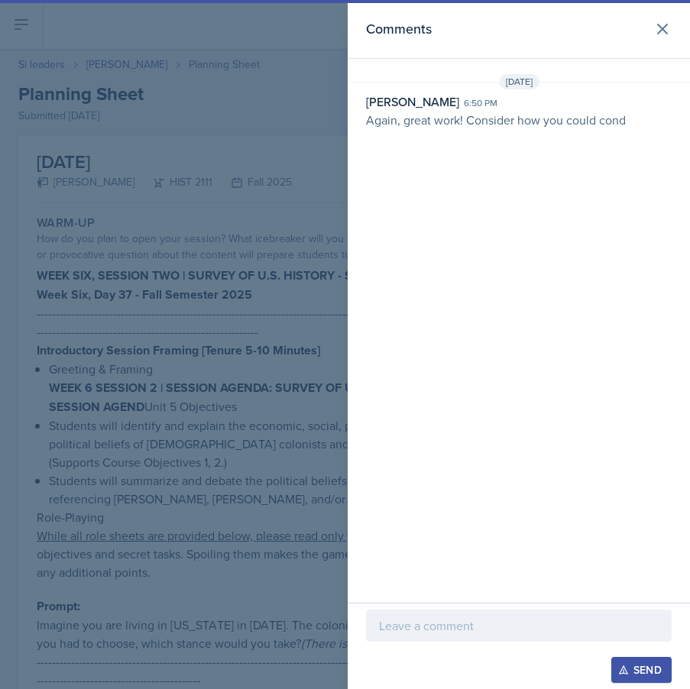
click at [538, 635] on div at bounding box center [518, 625] width 305 height 32
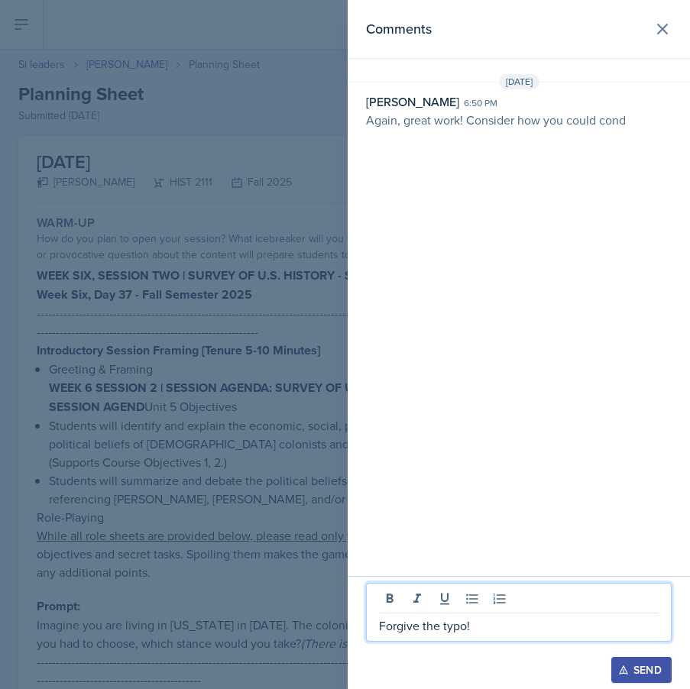
click at [528, 622] on p "Forgive the typo!" at bounding box center [519, 625] width 280 height 18
click at [648, 664] on div "Send" at bounding box center [641, 670] width 40 height 12
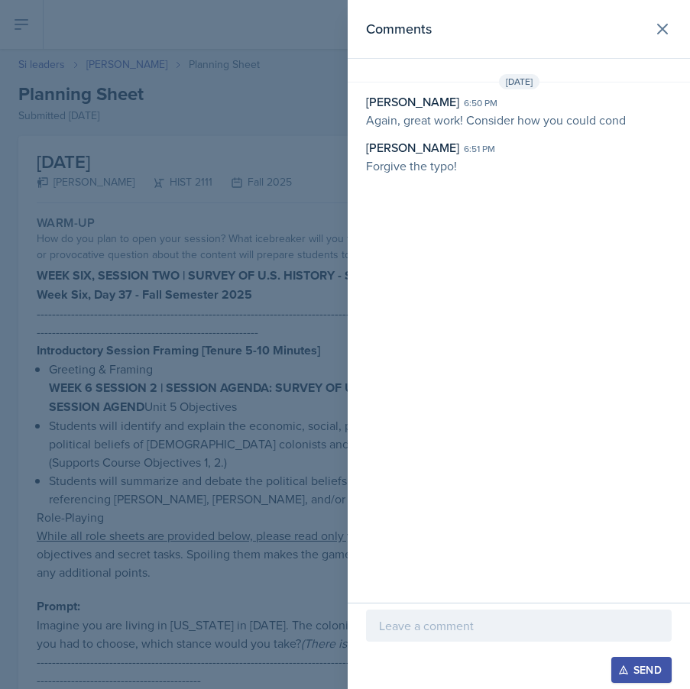
click at [571, 606] on div "Send" at bounding box center [518, 646] width 342 height 86
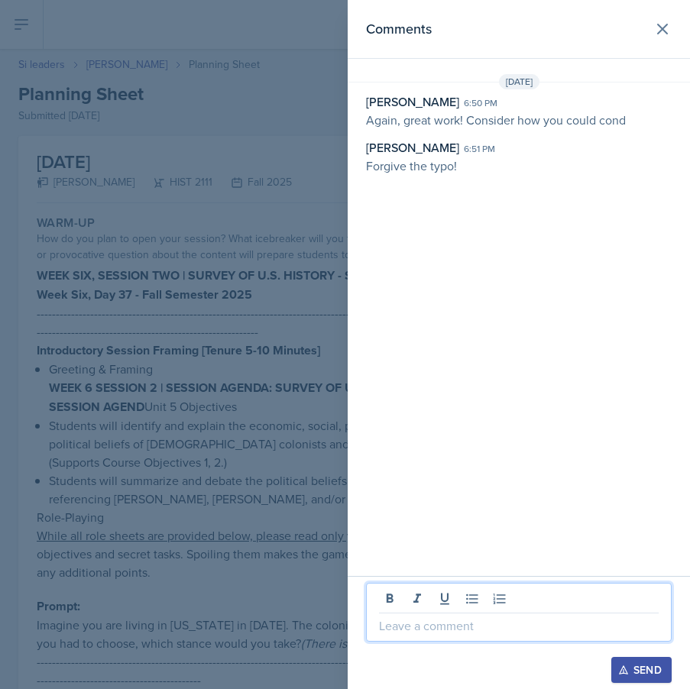
click at [558, 619] on p at bounding box center [519, 625] width 280 height 18
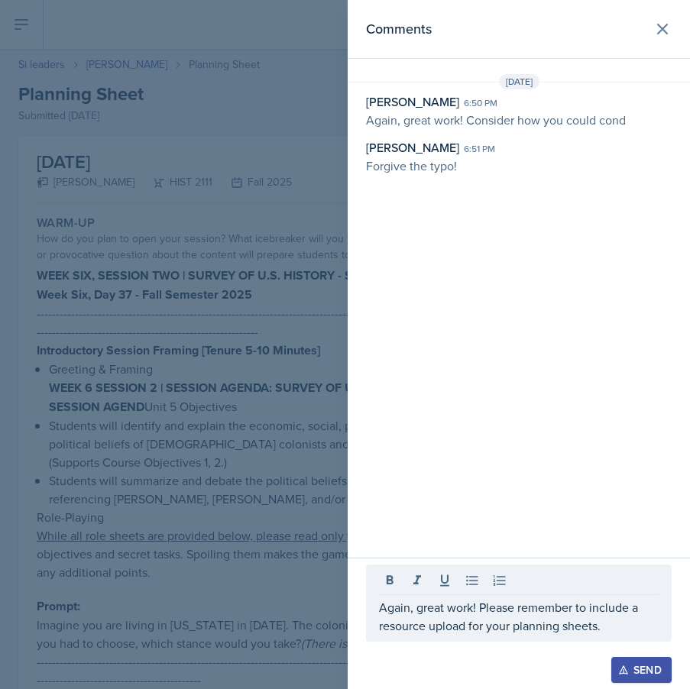
click at [634, 671] on div "Send" at bounding box center [641, 670] width 40 height 12
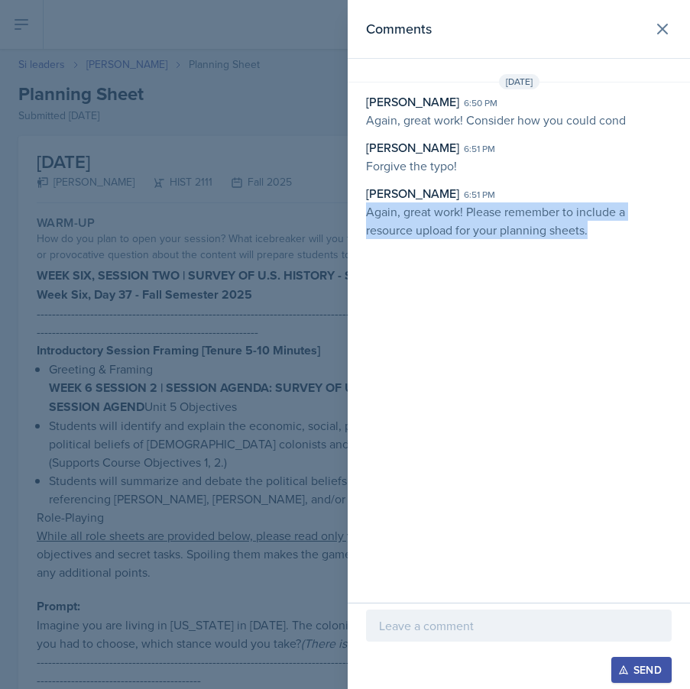
drag, startPoint x: 588, startPoint y: 238, endPoint x: 367, endPoint y: 212, distance: 222.3
click at [367, 212] on p "Again, great work! Please remember to include a resource upload for your planni…" at bounding box center [518, 220] width 305 height 37
copy p "Again, great work! Please remember to include a resource upload for your planni…"
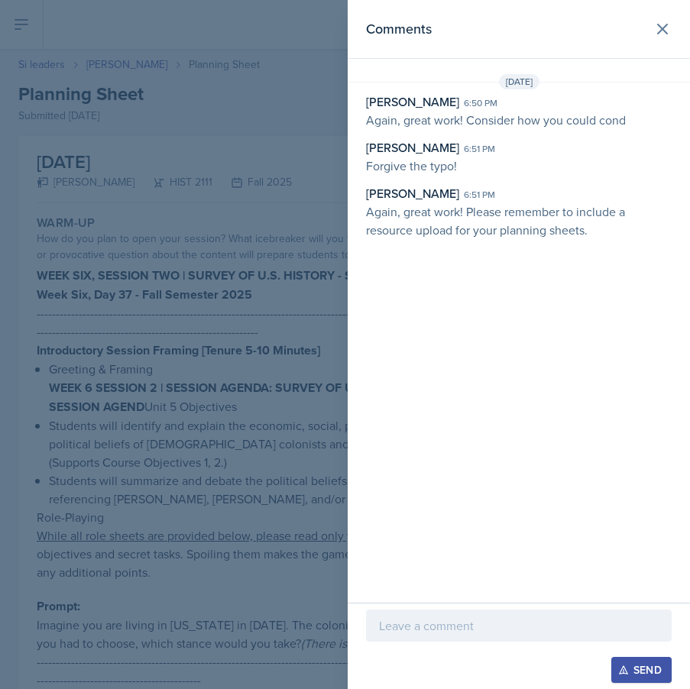
click at [69, 341] on div at bounding box center [345, 344] width 690 height 689
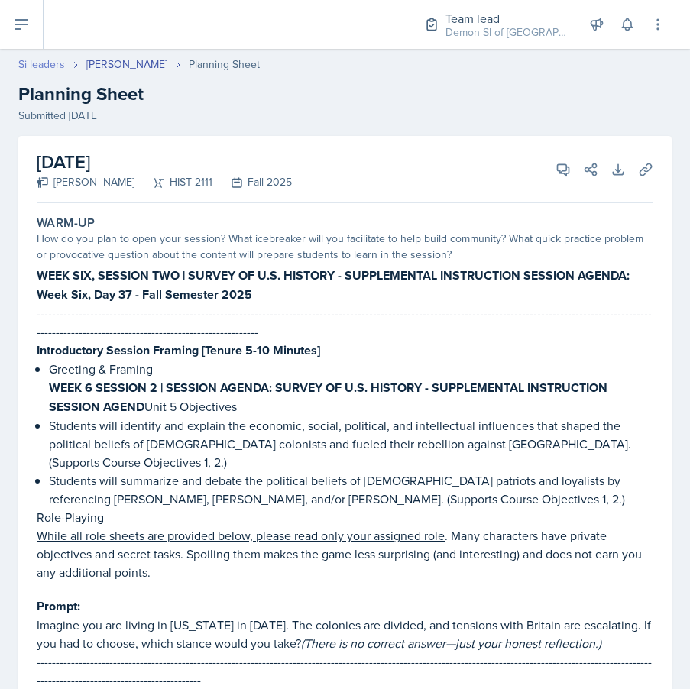
click at [54, 65] on link "Si leaders" at bounding box center [41, 65] width 47 height 16
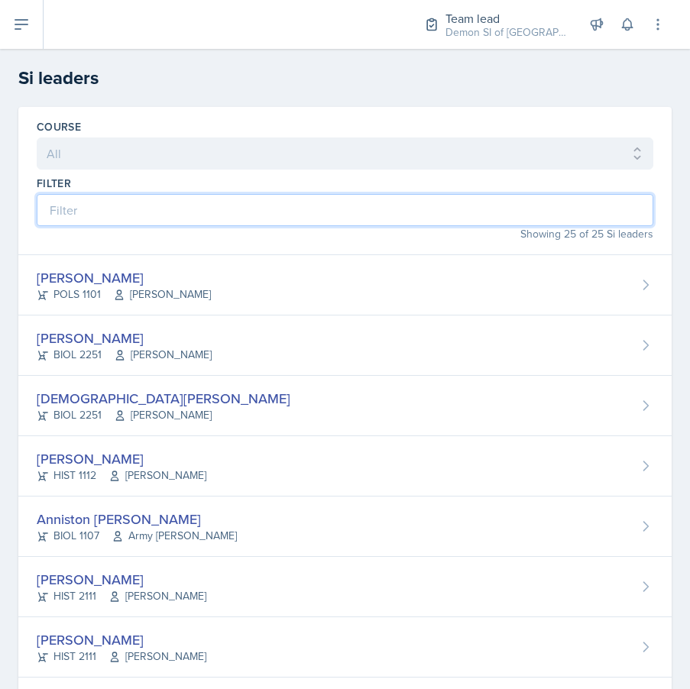
click at [121, 225] on input at bounding box center [345, 210] width 616 height 32
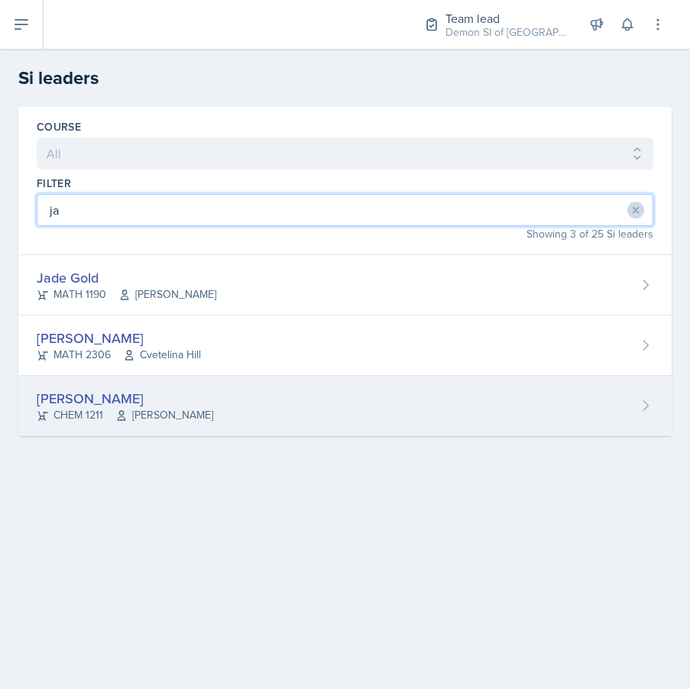
type input "ja"
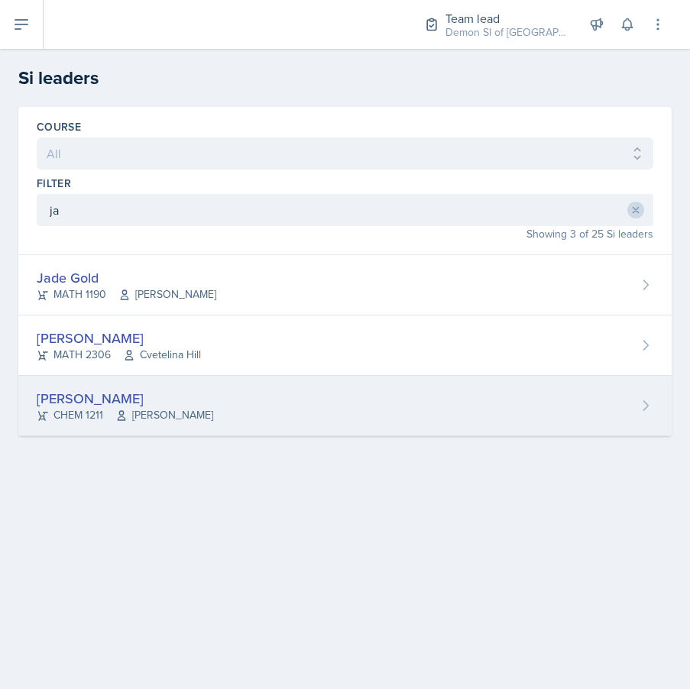
click at [175, 404] on div "[PERSON_NAME]" at bounding box center [125, 398] width 176 height 21
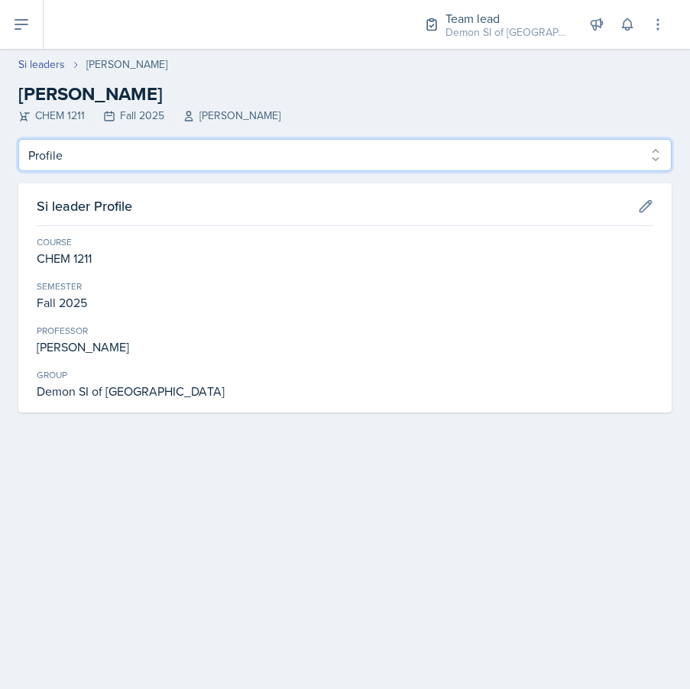
click at [216, 164] on select "Profile Planning Sheets Observation Forms Uploads" at bounding box center [344, 155] width 653 height 32
click at [18, 139] on select "Profile Planning Sheets Observation Forms Uploads" at bounding box center [344, 155] width 653 height 32
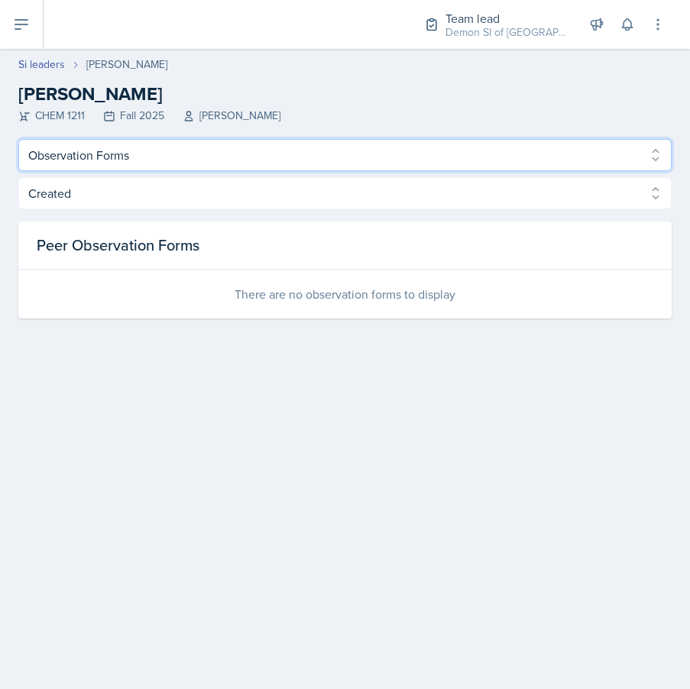
click at [216, 153] on select "Profile Planning Sheets Observation Forms Uploads" at bounding box center [344, 155] width 653 height 32
select select "Planning Sheets"
click at [18, 139] on select "Profile Planning Sheets Observation Forms Uploads" at bounding box center [344, 155] width 653 height 32
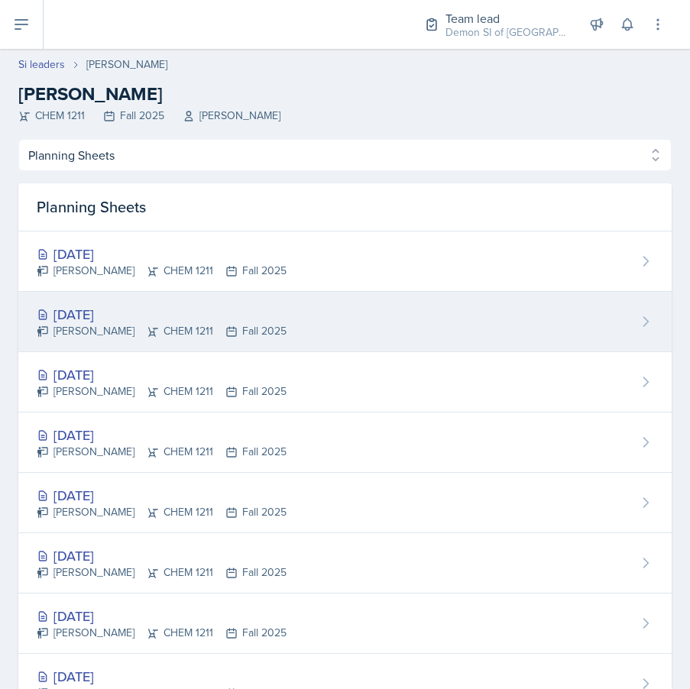
click at [160, 309] on div "[DATE]" at bounding box center [162, 314] width 250 height 21
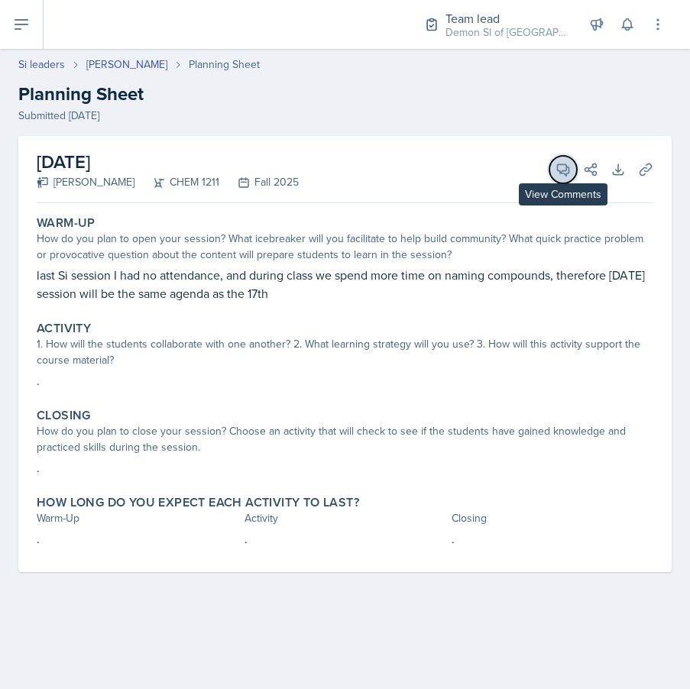
click at [564, 169] on icon at bounding box center [562, 169] width 15 height 15
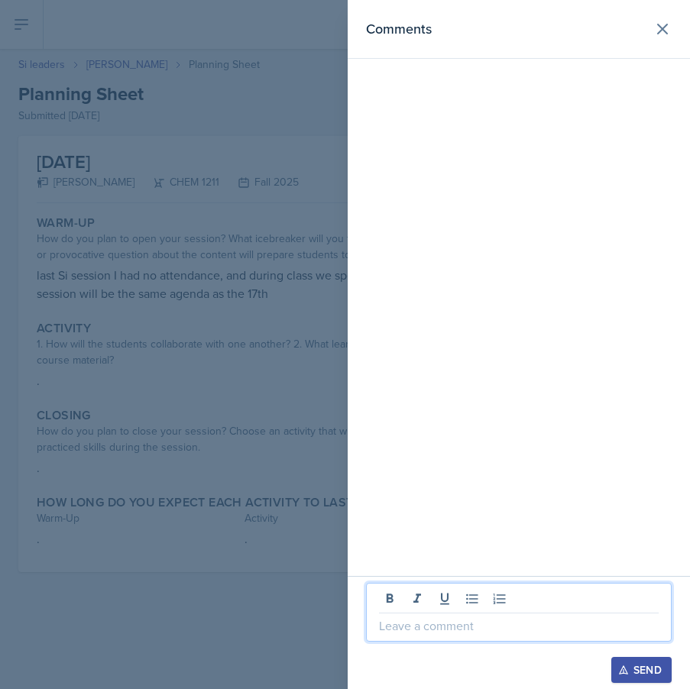
click at [444, 617] on p at bounding box center [519, 625] width 280 height 18
drag, startPoint x: 554, startPoint y: 621, endPoint x: 330, endPoint y: 619, distance: 223.8
click at [330, 619] on div "Comments Thank you for letting us know! Send" at bounding box center [345, 344] width 690 height 689
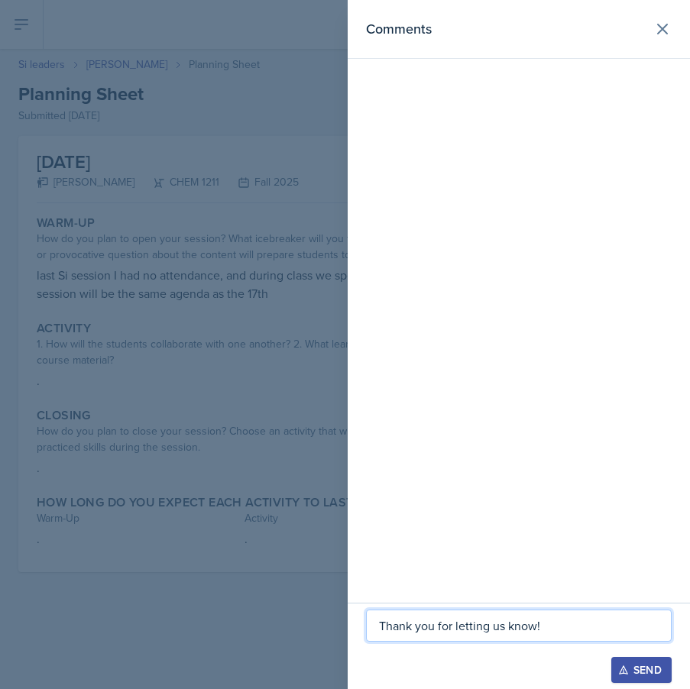
copy p "Thank you for letting us know!"
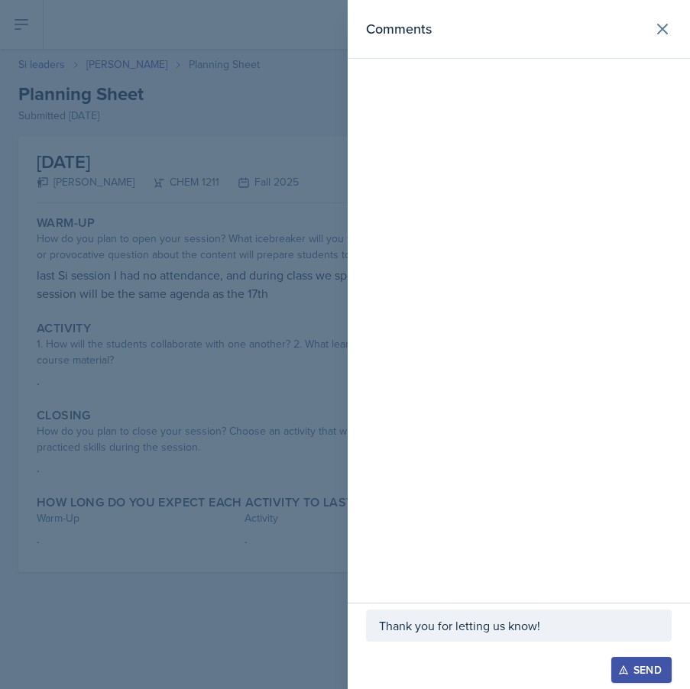
click at [645, 666] on div "Send" at bounding box center [641, 670] width 40 height 12
click at [141, 63] on div at bounding box center [345, 344] width 690 height 689
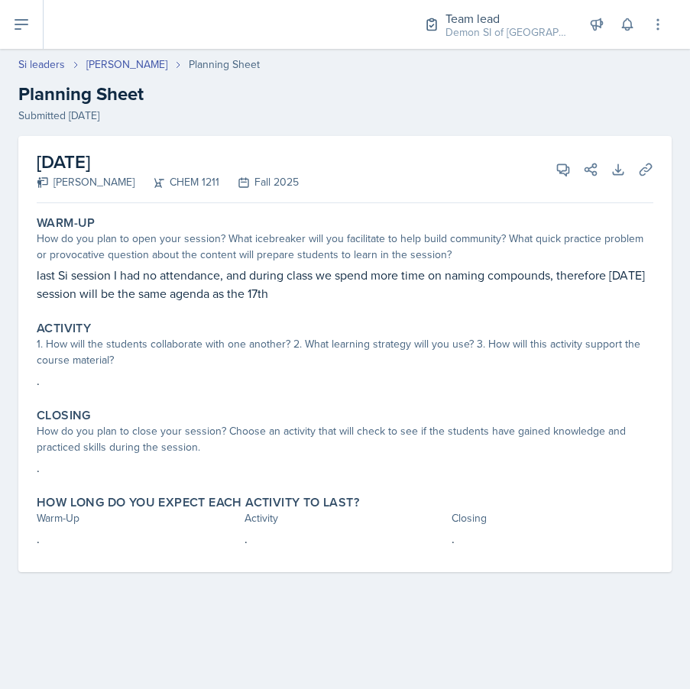
click at [141, 63] on link "[PERSON_NAME]" at bounding box center [126, 65] width 81 height 16
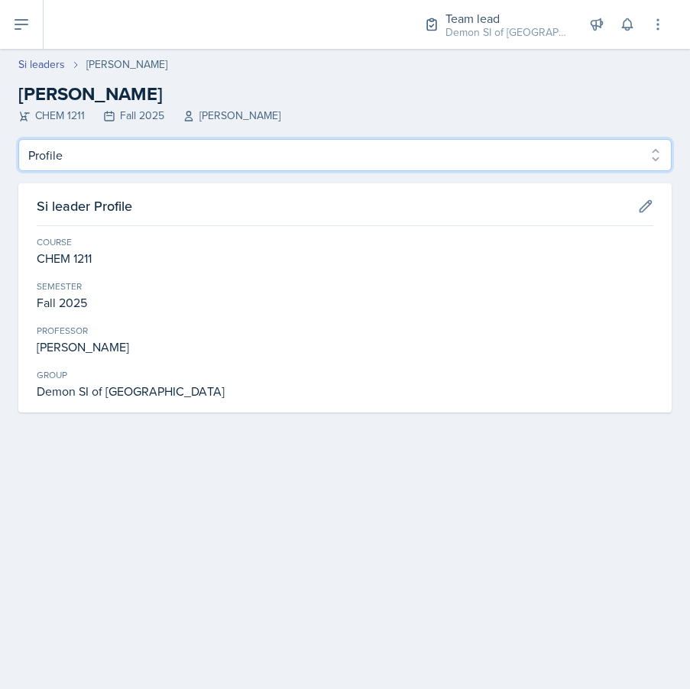
click at [179, 168] on select "Profile Planning Sheets Observation Forms Uploads" at bounding box center [344, 155] width 653 height 32
select select "Planning Sheets"
click at [18, 139] on select "Profile Planning Sheets Observation Forms Uploads" at bounding box center [344, 155] width 653 height 32
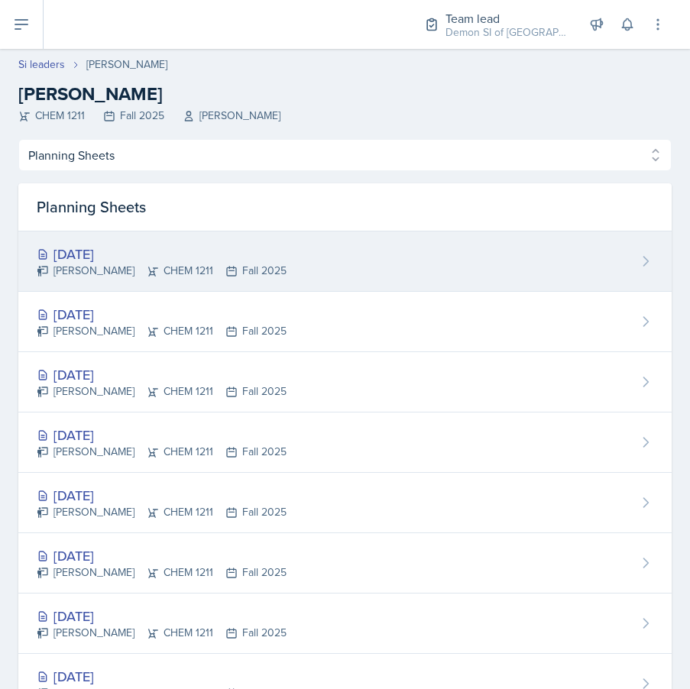
click at [194, 260] on div "[DATE]" at bounding box center [162, 254] width 250 height 21
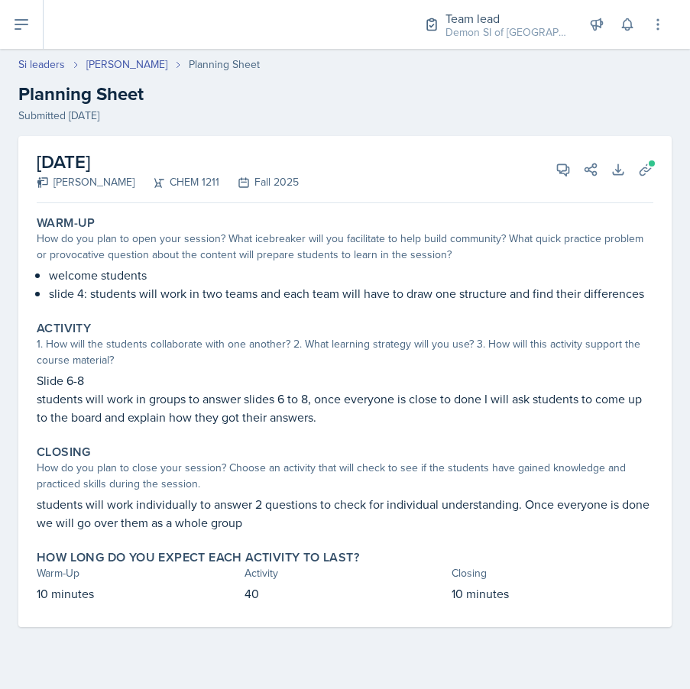
click at [625, 182] on div "September 24th, 2025 Jaqueline Martinez CHEM 1211 Fall 2025 View Comments Comme…" at bounding box center [345, 169] width 616 height 67
click at [648, 166] on span at bounding box center [651, 163] width 9 height 9
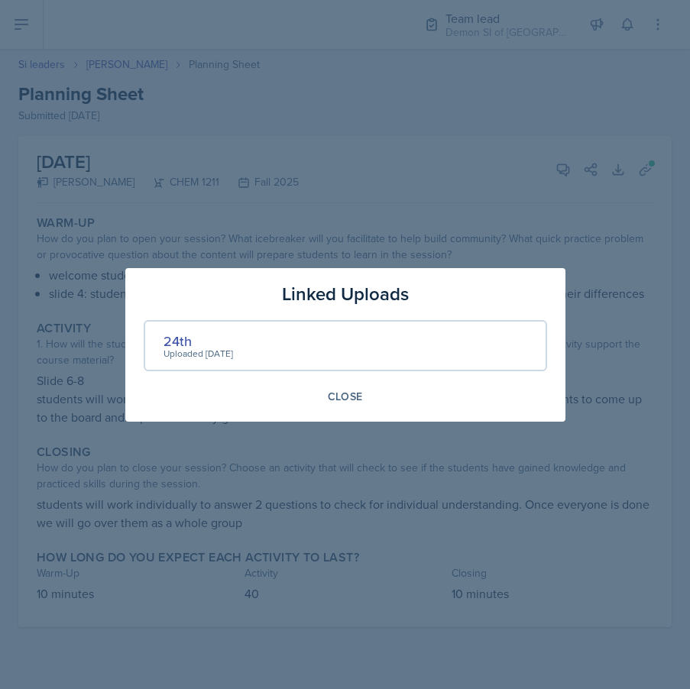
click at [178, 347] on div "Uploaded Sep 22nd, 2025" at bounding box center [197, 354] width 69 height 14
click at [177, 341] on div "24th" at bounding box center [197, 341] width 69 height 21
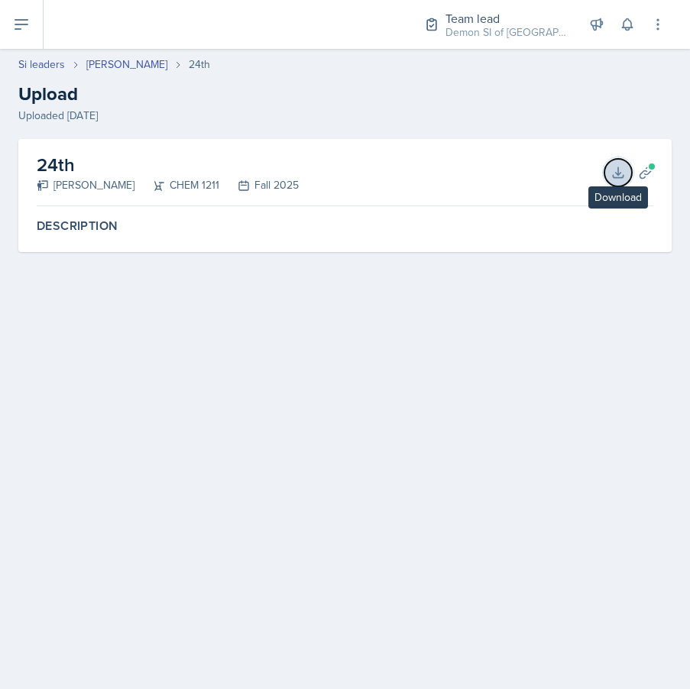
click at [609, 174] on button "Download" at bounding box center [617, 172] width 27 height 27
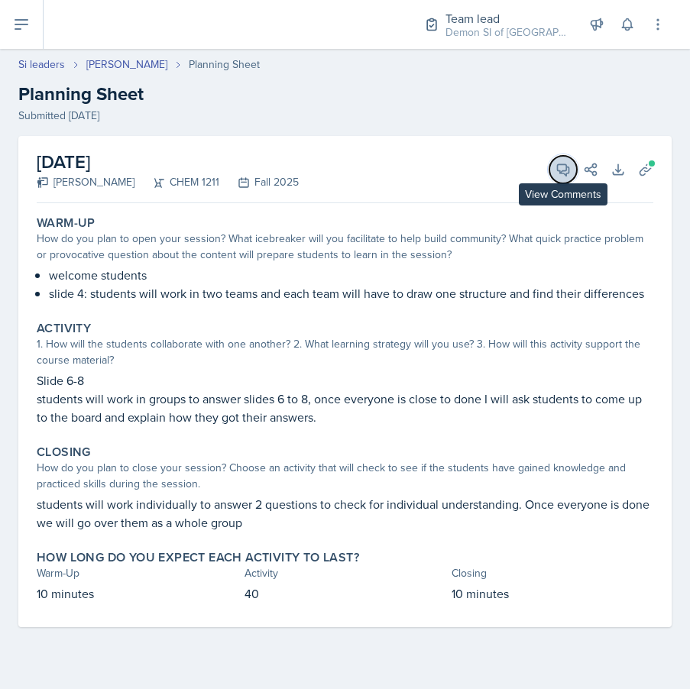
click at [558, 169] on icon at bounding box center [562, 169] width 15 height 15
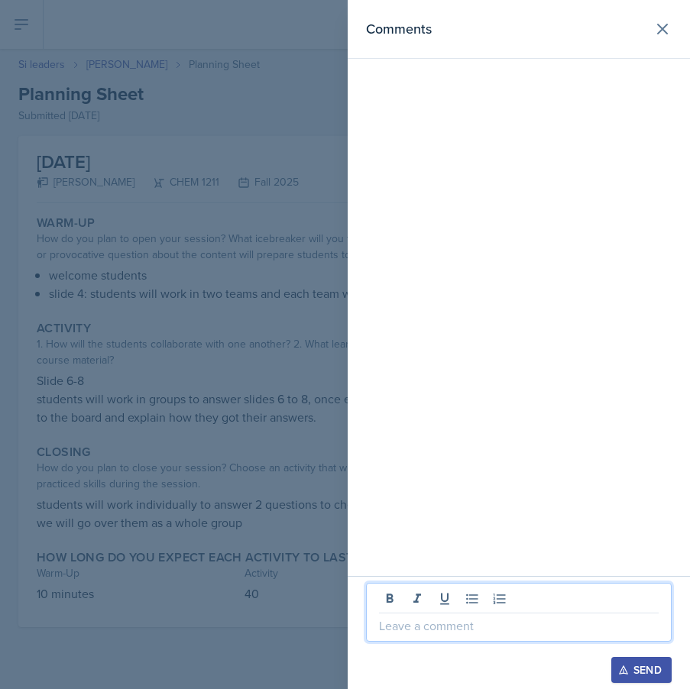
click at [488, 630] on p at bounding box center [519, 625] width 280 height 18
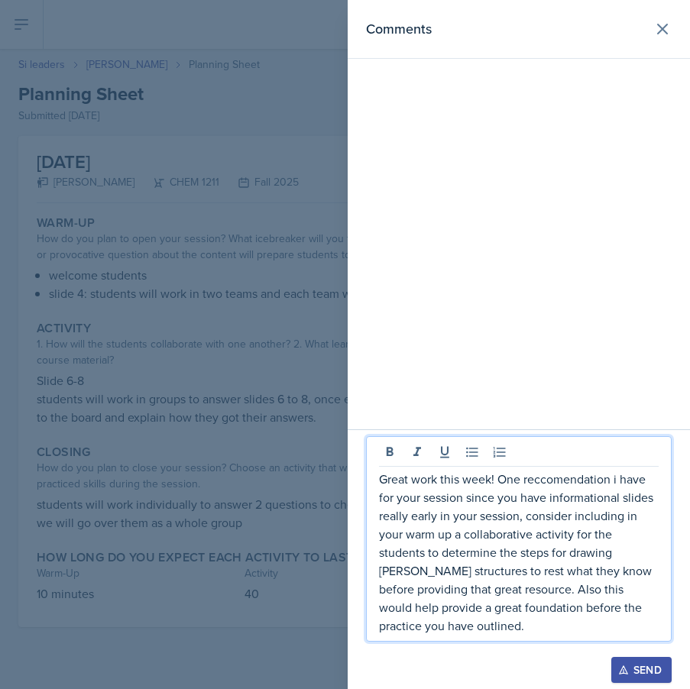
click at [562, 474] on p "Great work this week! One reccomendation i have for your session since you have…" at bounding box center [519, 552] width 280 height 165
click at [306, 242] on div at bounding box center [345, 344] width 690 height 689
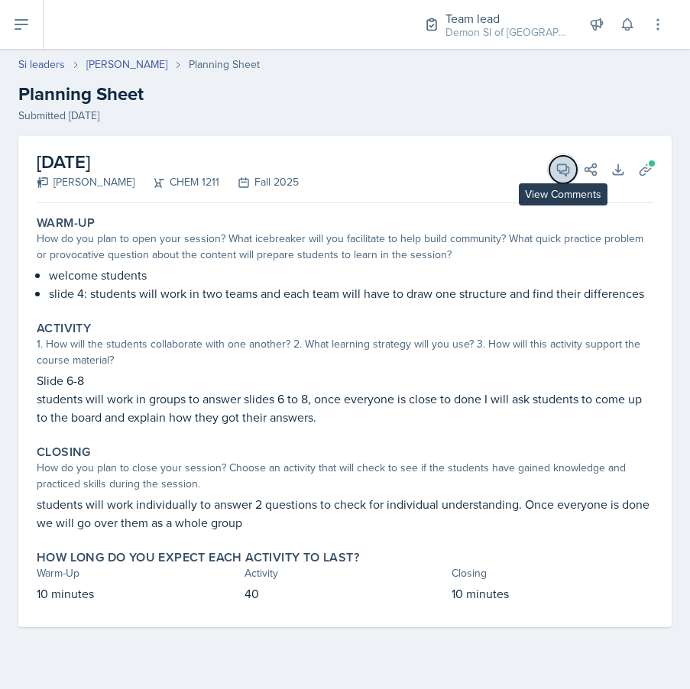
click at [558, 164] on icon at bounding box center [563, 169] width 11 height 11
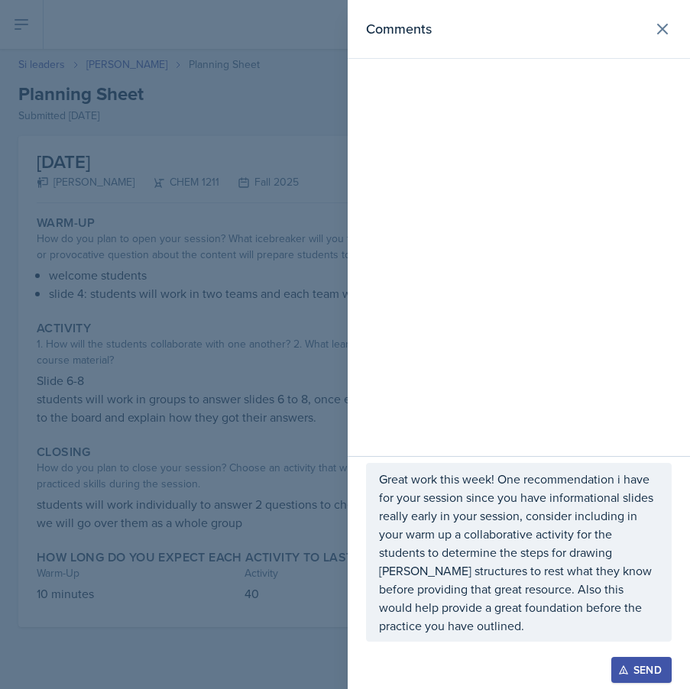
click at [490, 638] on div "Great work this week! One recommendation i have for your session since you have…" at bounding box center [518, 552] width 305 height 179
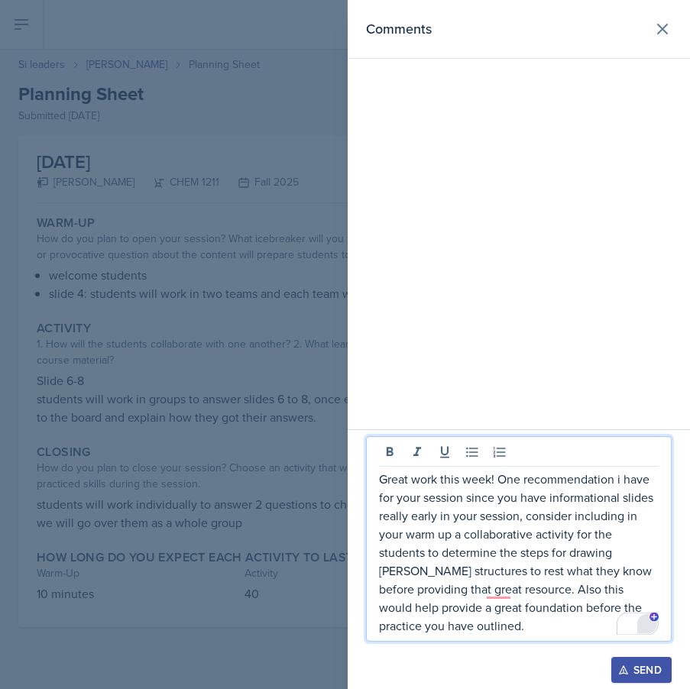
click at [647, 622] on html "SI Documents Team lead Dashboard Calendar Profile Si leaders Documents Observat…" at bounding box center [345, 344] width 690 height 689
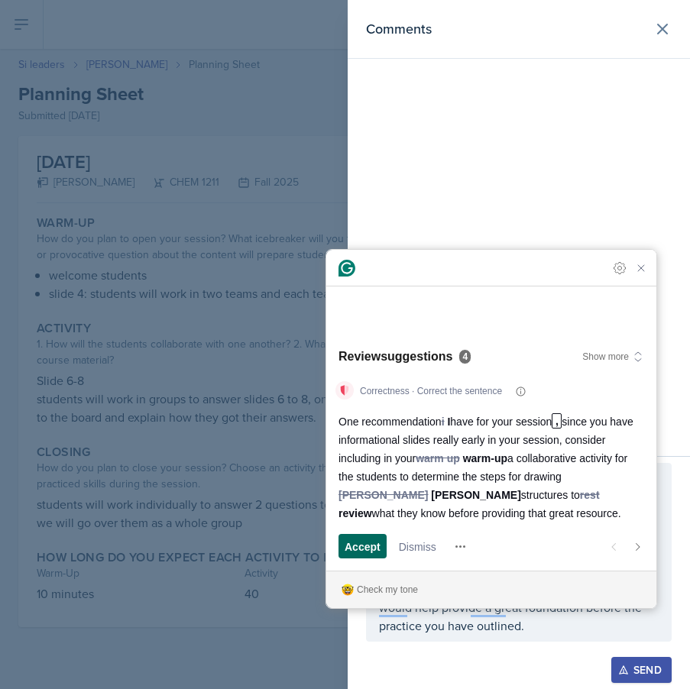
click at [360, 548] on span "Accept" at bounding box center [362, 546] width 36 height 16
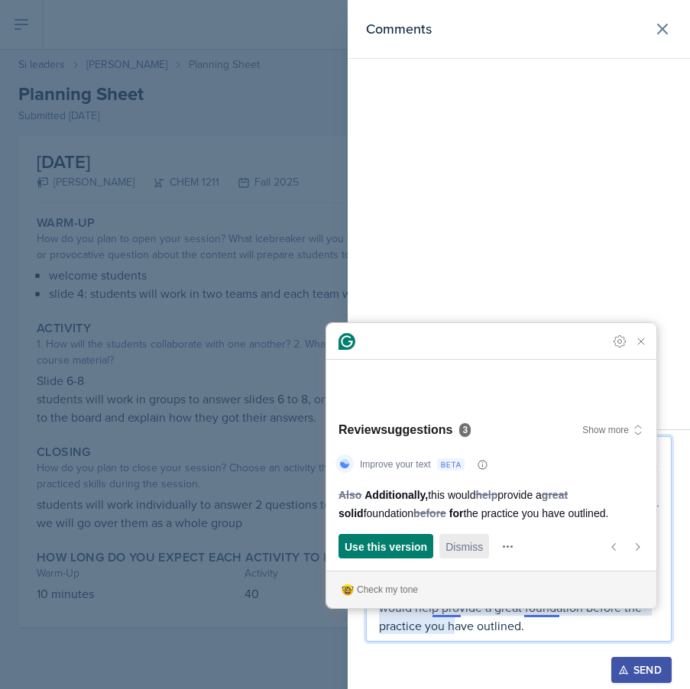
click at [468, 547] on span "Dismiss" at bounding box center [463, 546] width 37 height 16
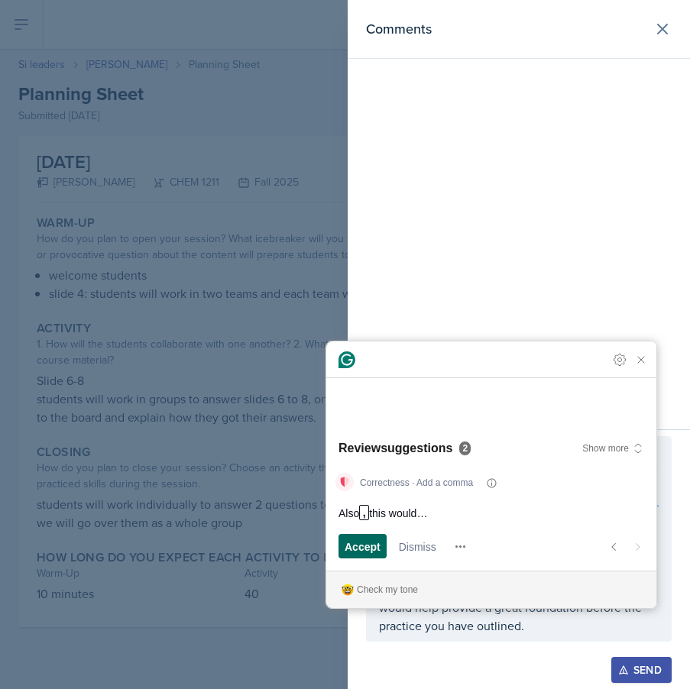
click at [377, 545] on span "Accept" at bounding box center [362, 546] width 36 height 16
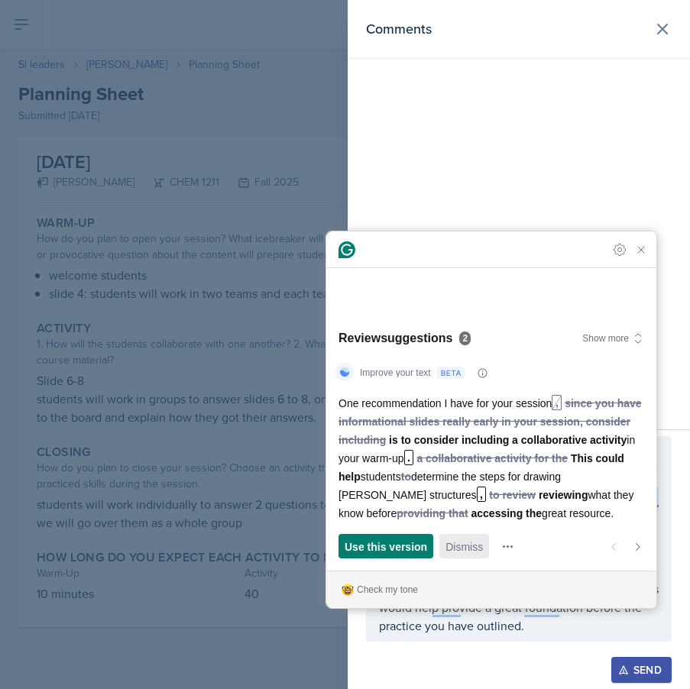
click at [470, 542] on span "Dismiss" at bounding box center [463, 546] width 37 height 16
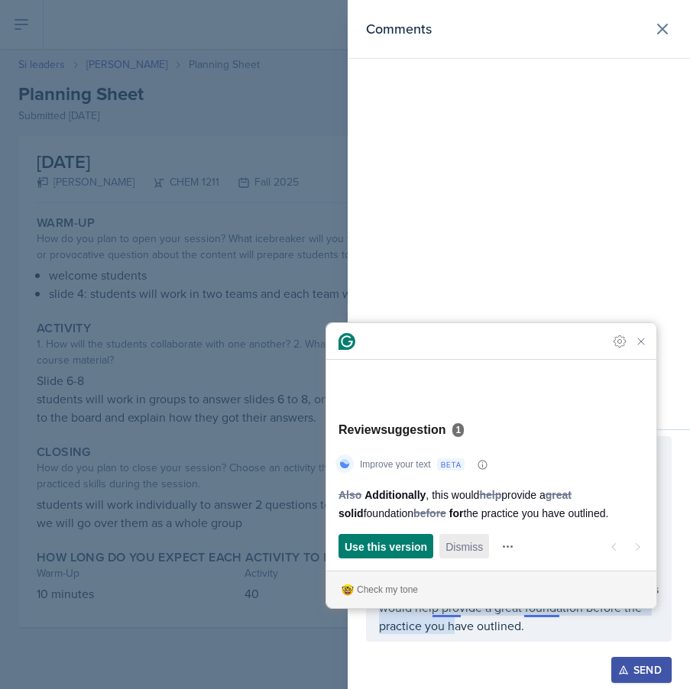
click at [461, 551] on span "Dismiss" at bounding box center [463, 546] width 37 height 16
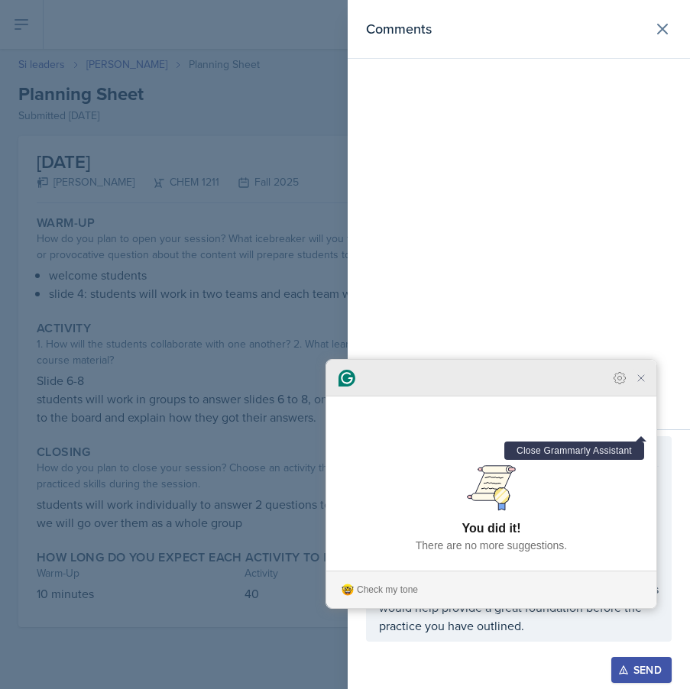
click at [638, 384] on icon "Close Grammarly Assistant" at bounding box center [641, 378] width 12 height 12
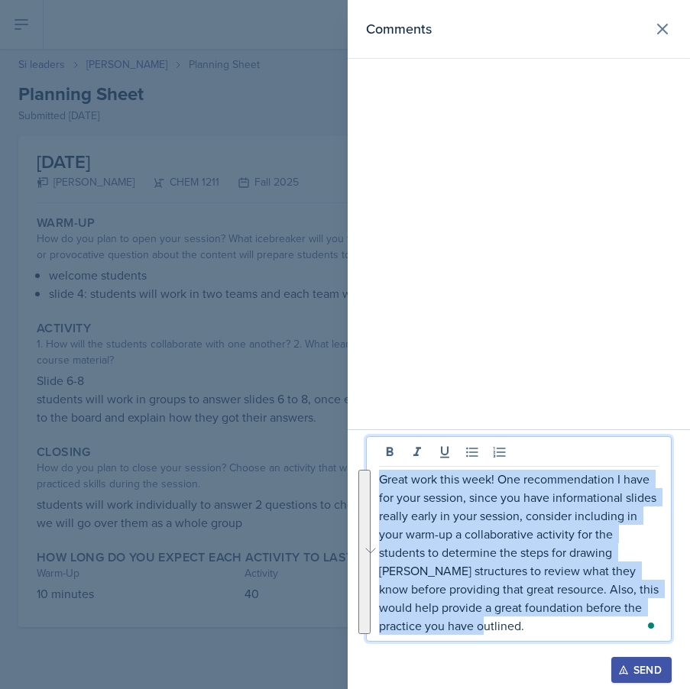
drag, startPoint x: 488, startPoint y: 625, endPoint x: 367, endPoint y: 456, distance: 208.5
click at [367, 456] on div "Great work this week! One recommendation I have for your session, since you hav…" at bounding box center [518, 538] width 305 height 205
copy p "Great work this week! One recommendation I have for your session, since you hav…"
click at [646, 677] on button "Send" at bounding box center [641, 670] width 60 height 26
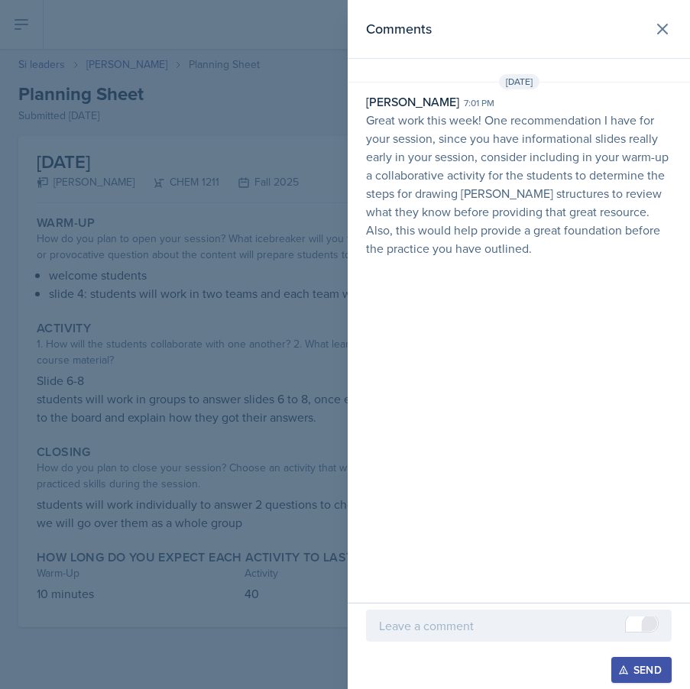
click at [134, 124] on div at bounding box center [345, 344] width 690 height 689
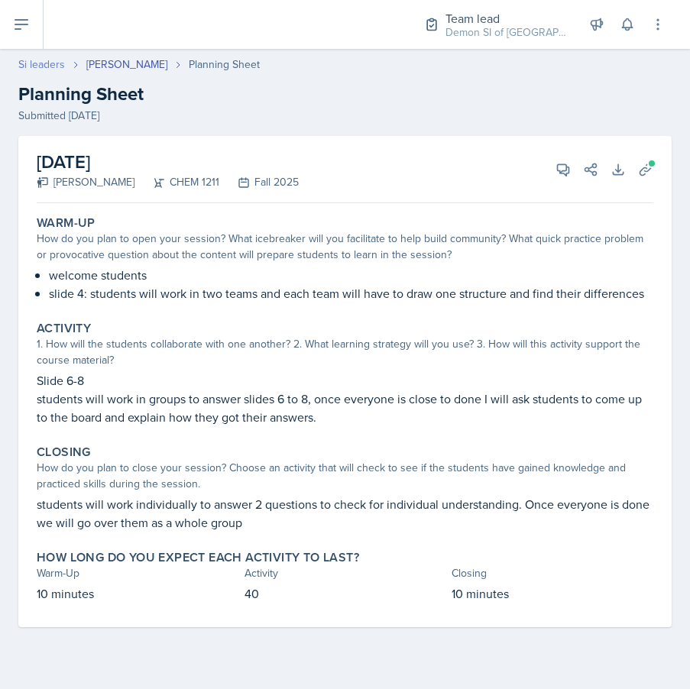
click at [27, 60] on link "Si leaders" at bounding box center [41, 65] width 47 height 16
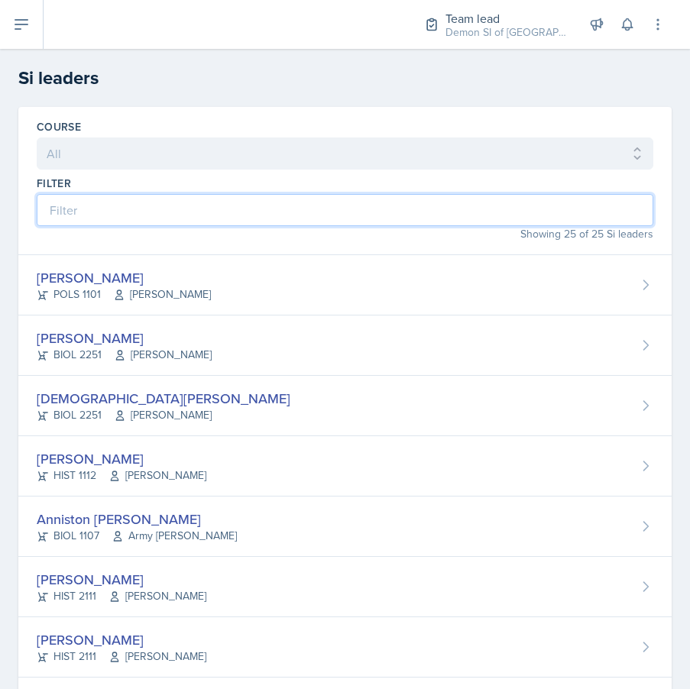
click at [270, 224] on input at bounding box center [345, 210] width 616 height 32
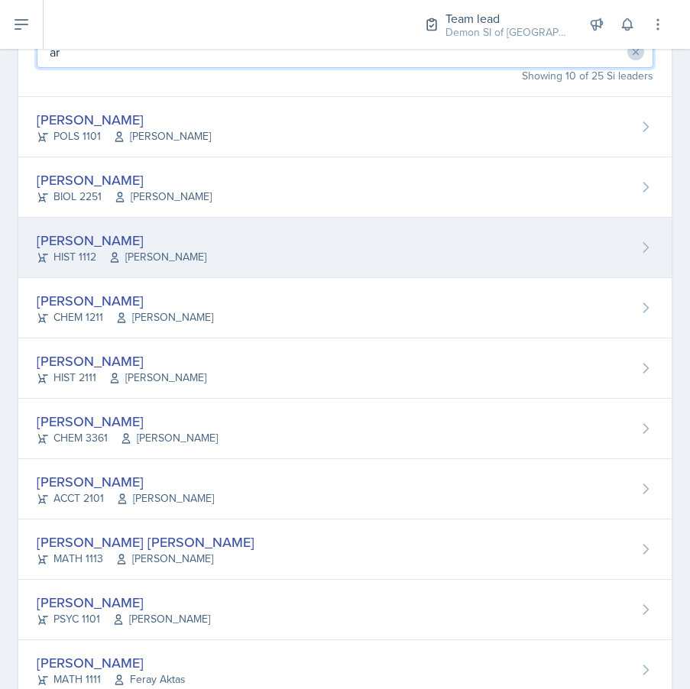
scroll to position [180, 0]
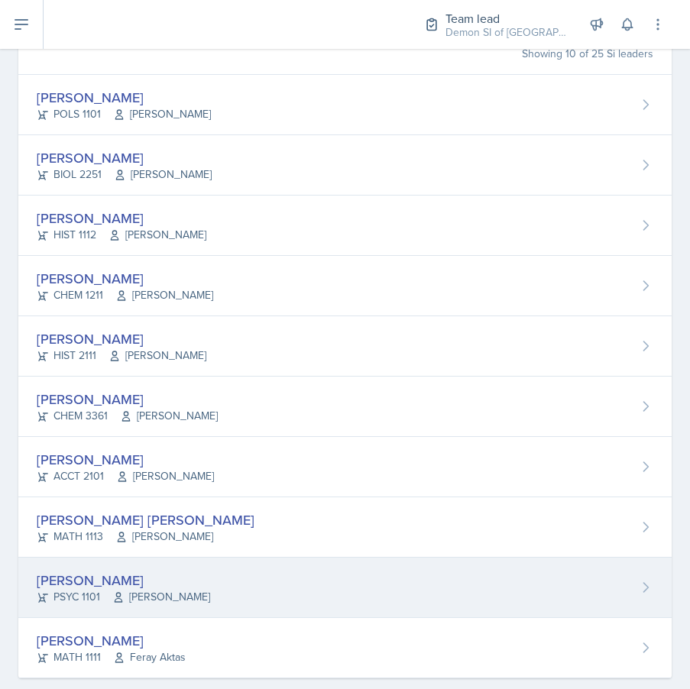
type input "ar"
click at [179, 583] on div "[PERSON_NAME]" at bounding box center [123, 580] width 173 height 21
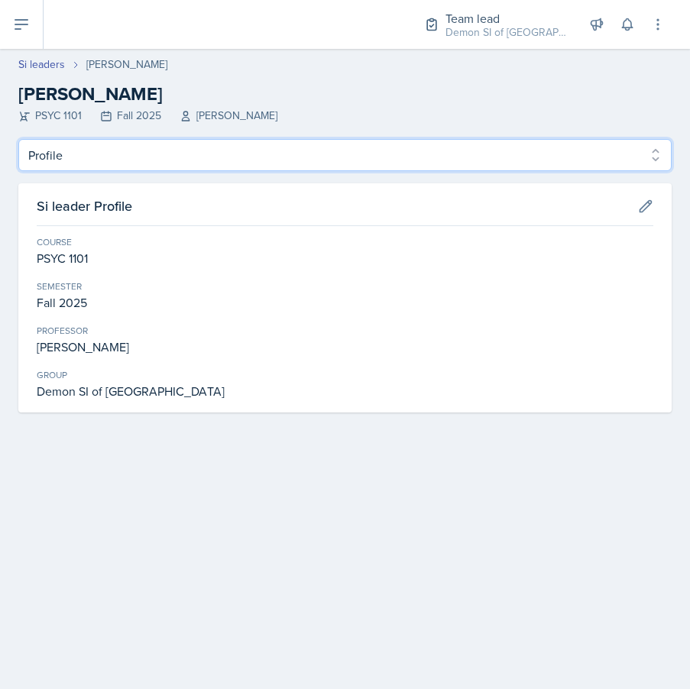
click at [227, 164] on select "Profile Planning Sheets Observation Forms Uploads" at bounding box center [344, 155] width 653 height 32
select select "Planning Sheets"
click at [18, 139] on select "Profile Planning Sheets Observation Forms Uploads" at bounding box center [344, 155] width 653 height 32
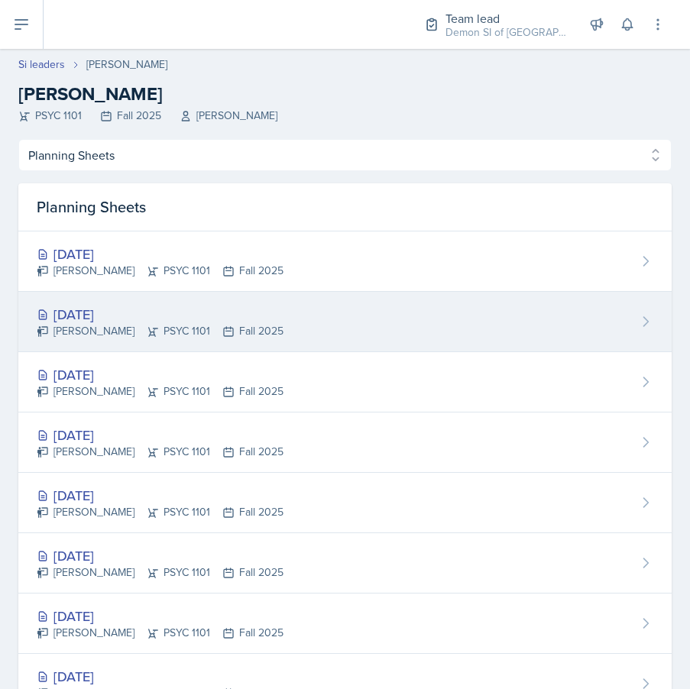
click at [215, 314] on div "Sep 24th, 2025" at bounding box center [160, 314] width 247 height 21
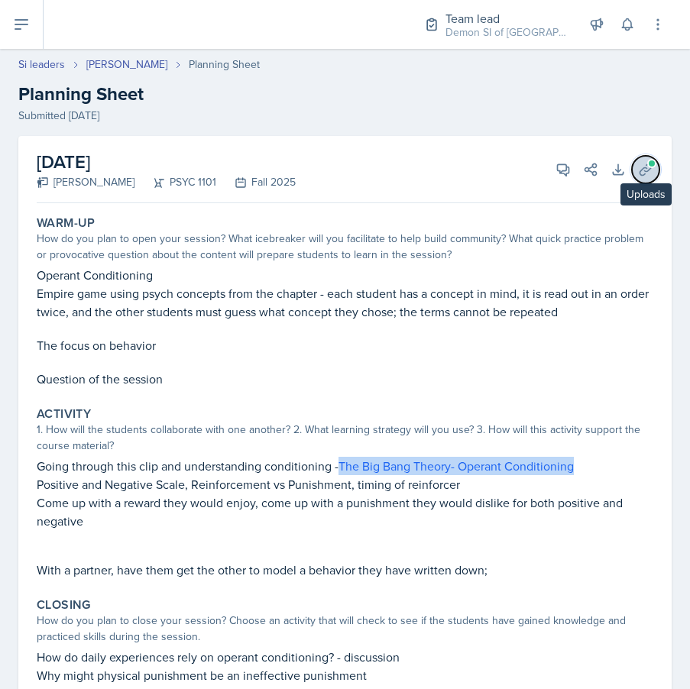
click at [638, 173] on icon at bounding box center [645, 169] width 15 height 15
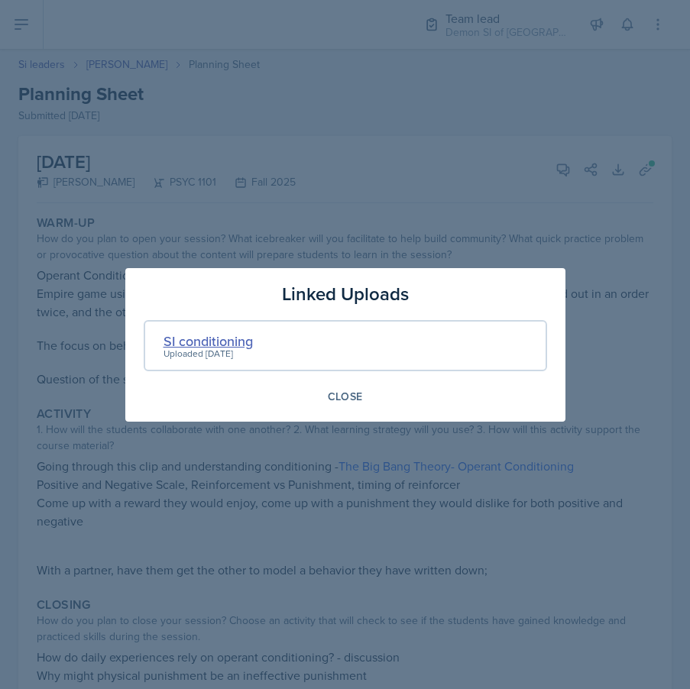
click at [203, 344] on div "SI conditioning" at bounding box center [207, 341] width 89 height 21
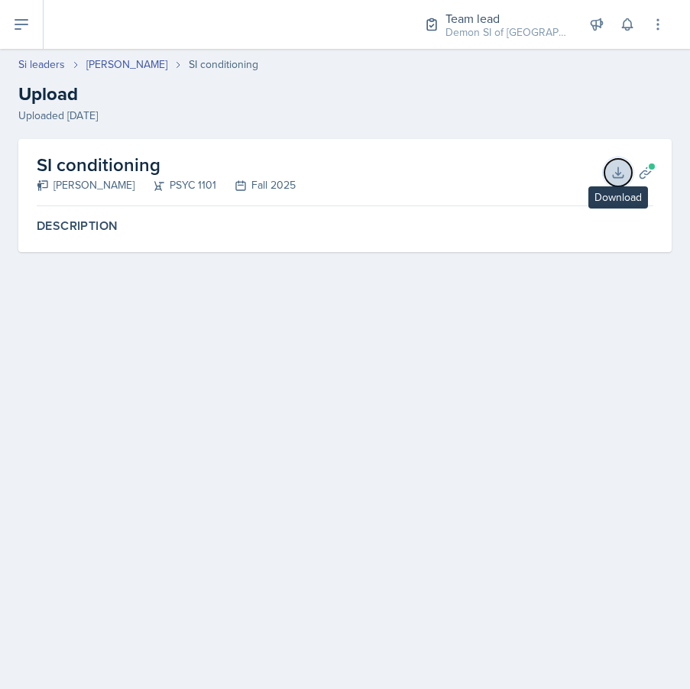
click at [613, 176] on icon at bounding box center [617, 172] width 15 height 15
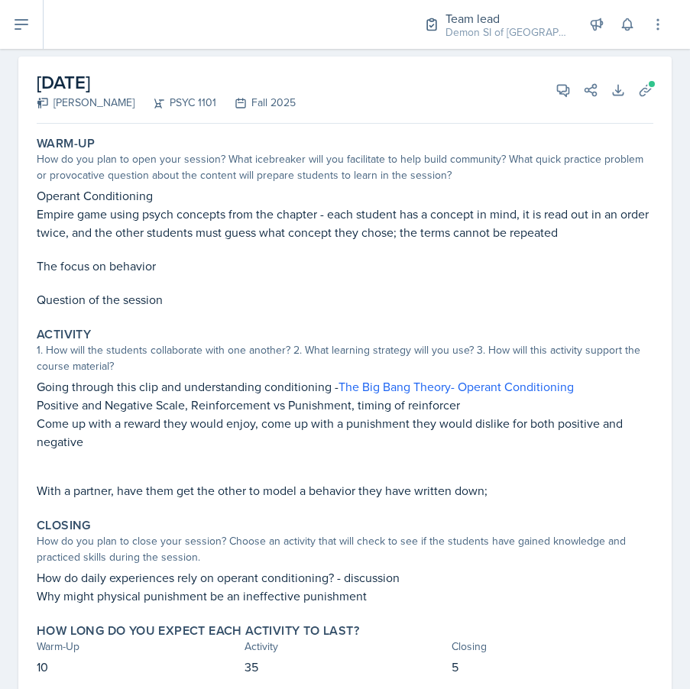
scroll to position [81, 0]
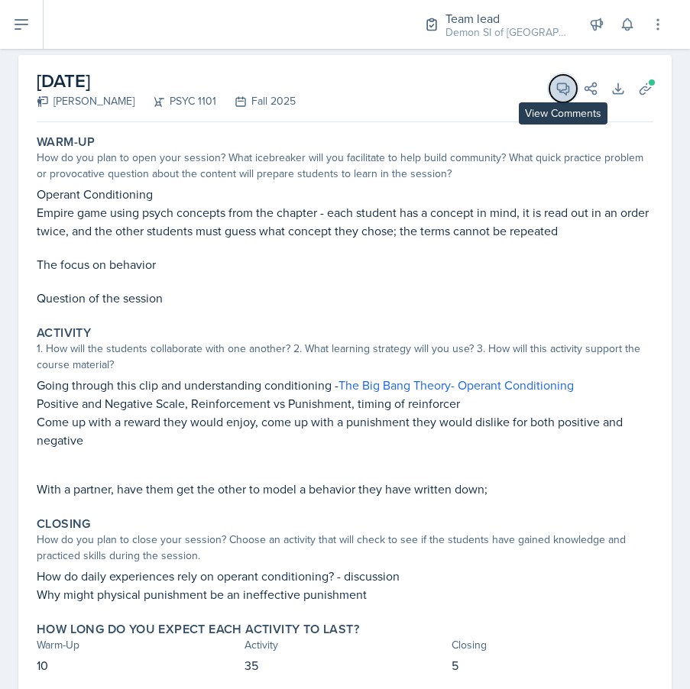
click at [568, 95] on icon at bounding box center [562, 88] width 15 height 15
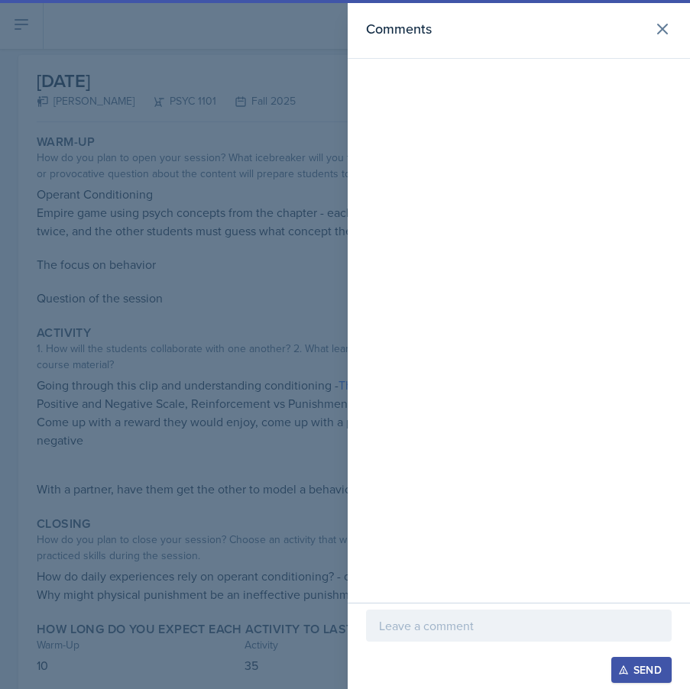
drag, startPoint x: 494, startPoint y: 592, endPoint x: 483, endPoint y: 612, distance: 22.9
click at [486, 611] on div "Comments Send" at bounding box center [518, 344] width 342 height 689
click at [483, 619] on p at bounding box center [519, 625] width 280 height 18
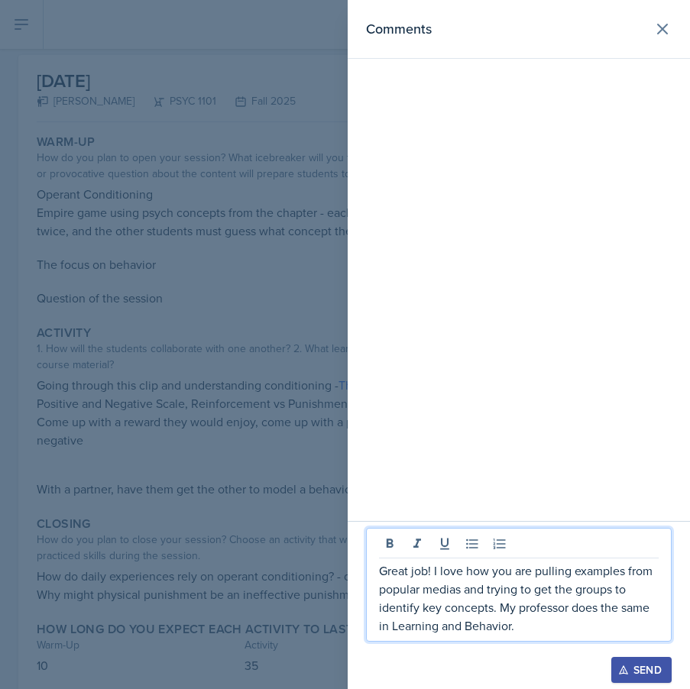
drag, startPoint x: 541, startPoint y: 632, endPoint x: 354, endPoint y: 553, distance: 202.6
click at [354, 553] on div "Great job! I love how you are pulling examples from popular medias and trying t…" at bounding box center [518, 605] width 342 height 168
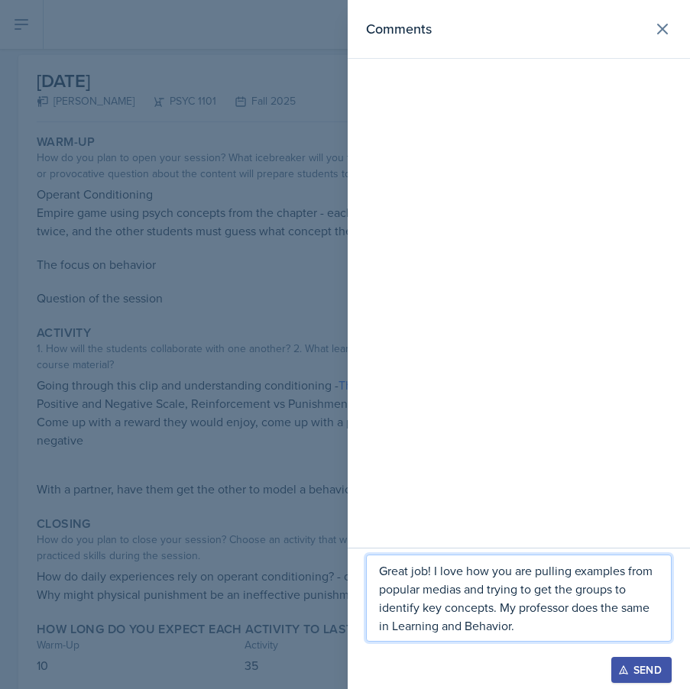
copy p "Great job! I love how you are pulling examples from popular medias and trying t…"
click at [635, 672] on div "Send" at bounding box center [641, 670] width 40 height 12
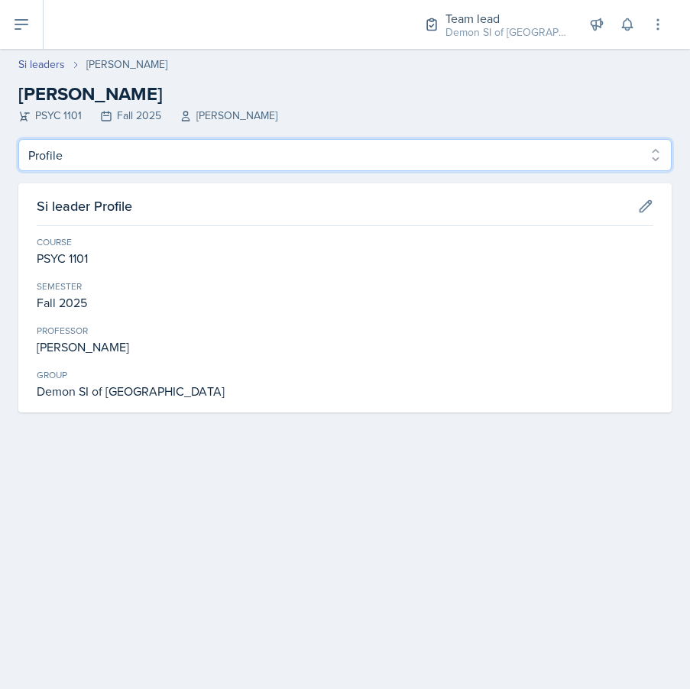
click at [245, 157] on select "Profile Planning Sheets Observation Forms Uploads" at bounding box center [344, 155] width 653 height 32
select select "Planning Sheets"
click at [18, 139] on select "Profile Planning Sheets Observation Forms Uploads" at bounding box center [344, 155] width 653 height 32
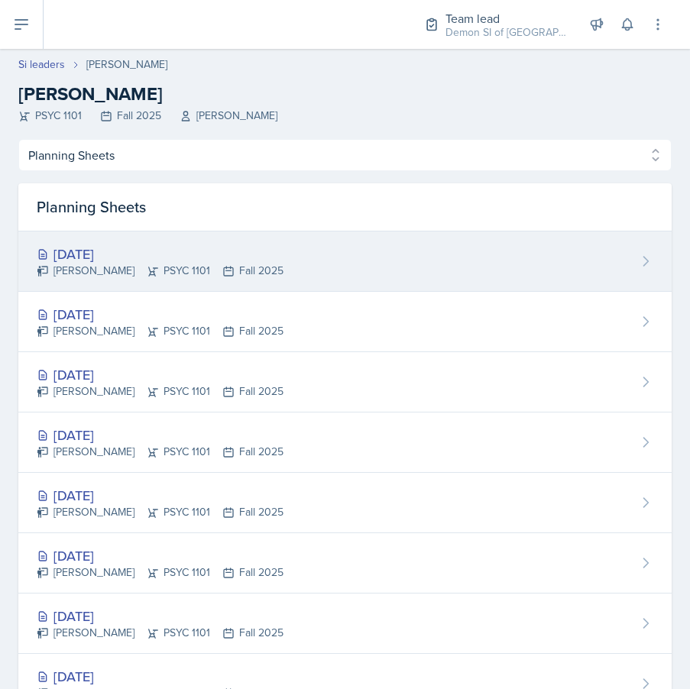
click at [144, 256] on div "[DATE]" at bounding box center [160, 254] width 247 height 21
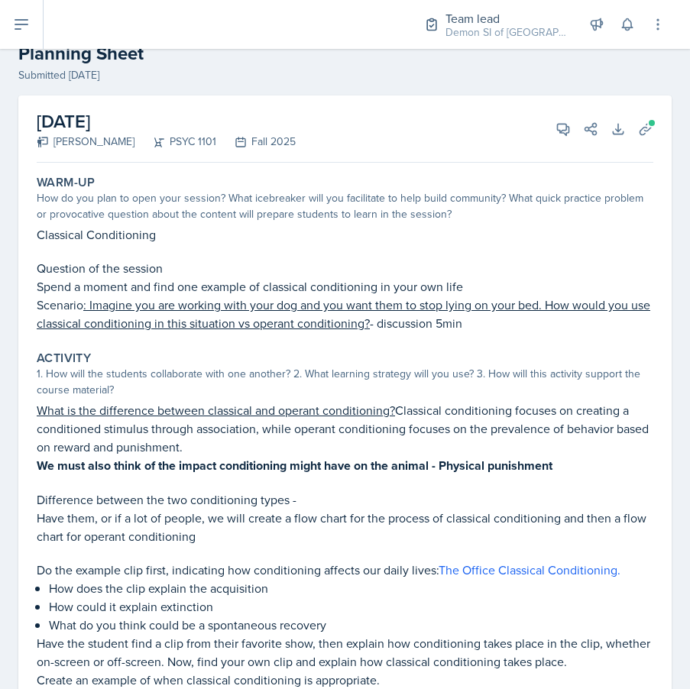
scroll to position [42, 0]
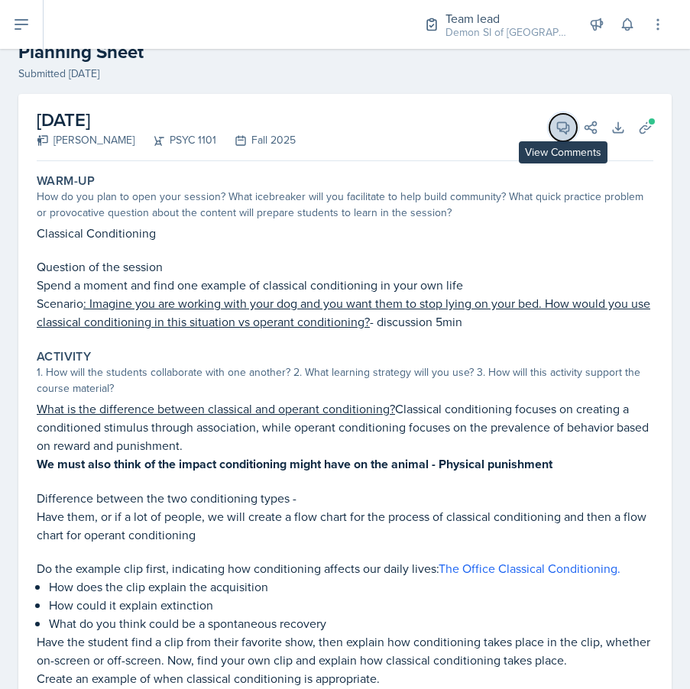
click at [562, 128] on icon at bounding box center [563, 127] width 11 height 11
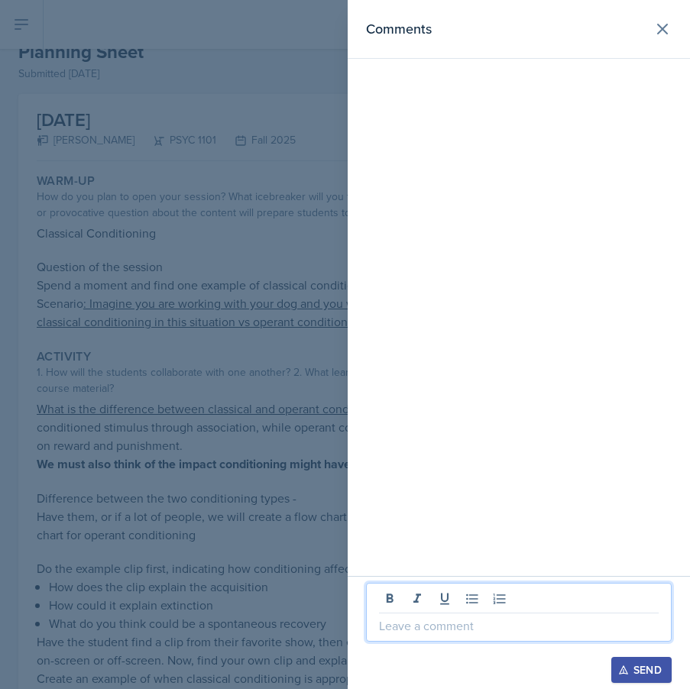
click at [482, 622] on p at bounding box center [519, 625] width 280 height 18
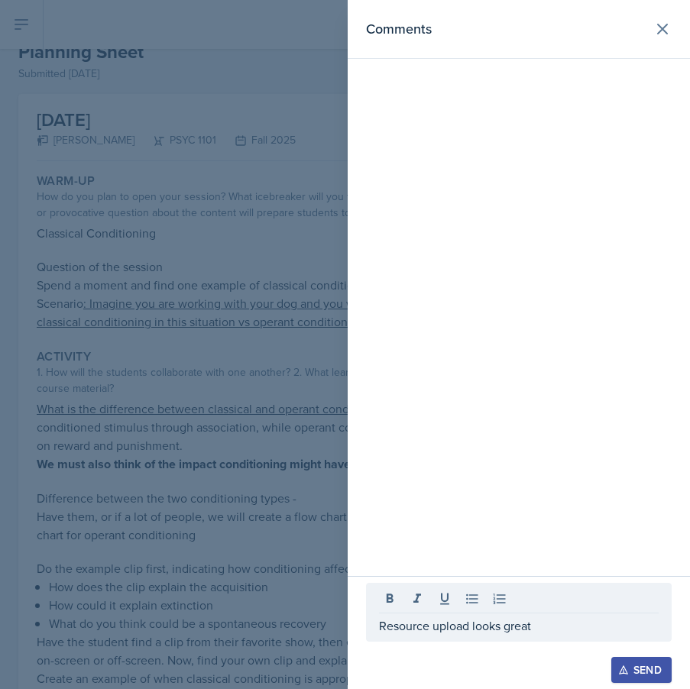
click at [71, 264] on div at bounding box center [345, 344] width 690 height 689
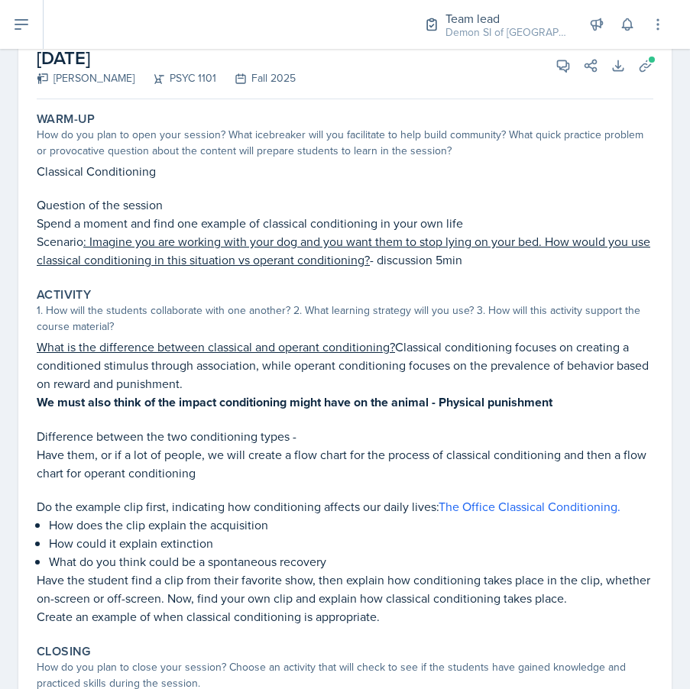
scroll to position [10, 0]
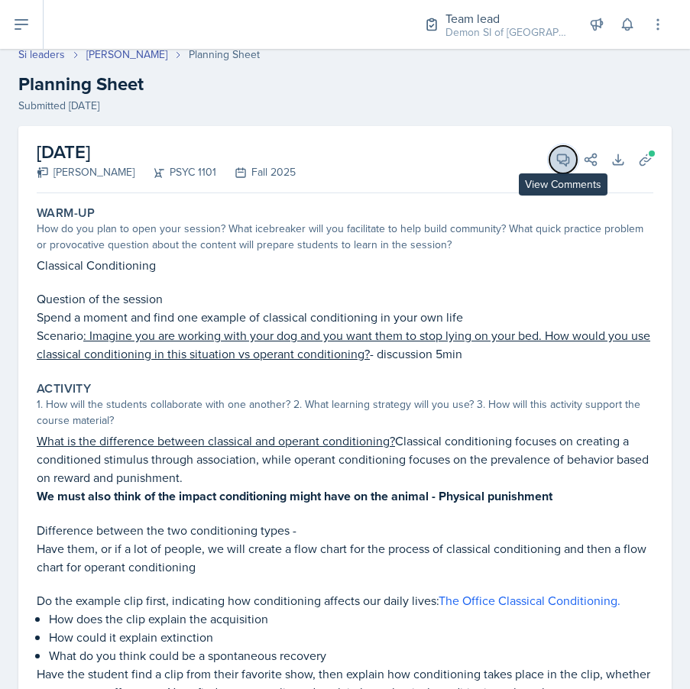
click at [561, 157] on icon at bounding box center [562, 159] width 15 height 15
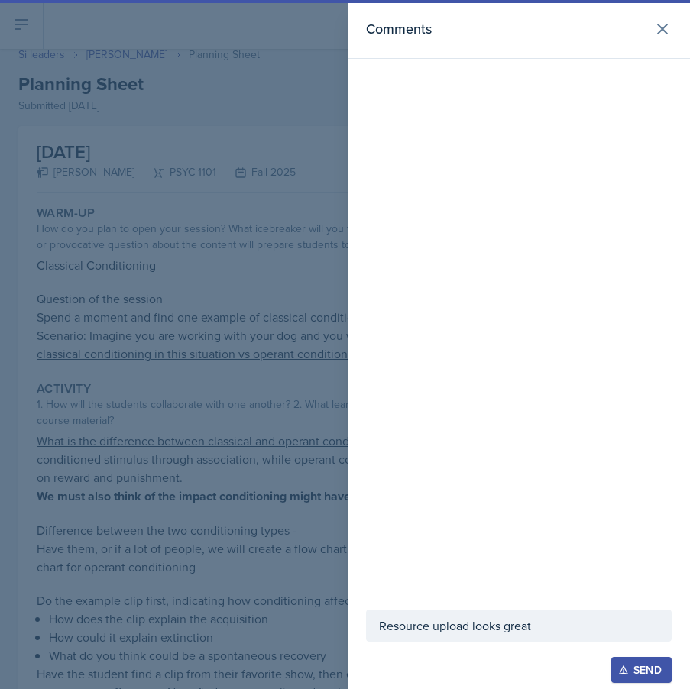
click at [574, 624] on p "Resource upload looks great" at bounding box center [519, 625] width 280 height 18
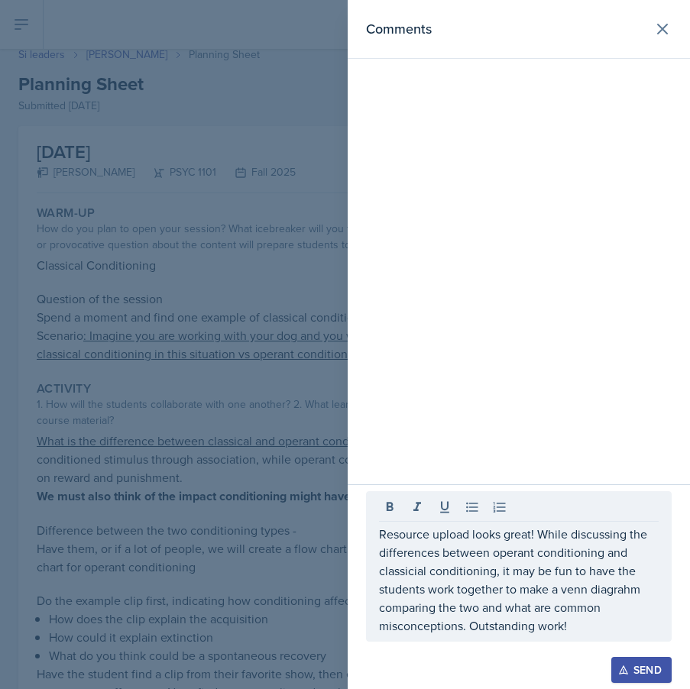
click at [237, 442] on div at bounding box center [345, 344] width 690 height 689
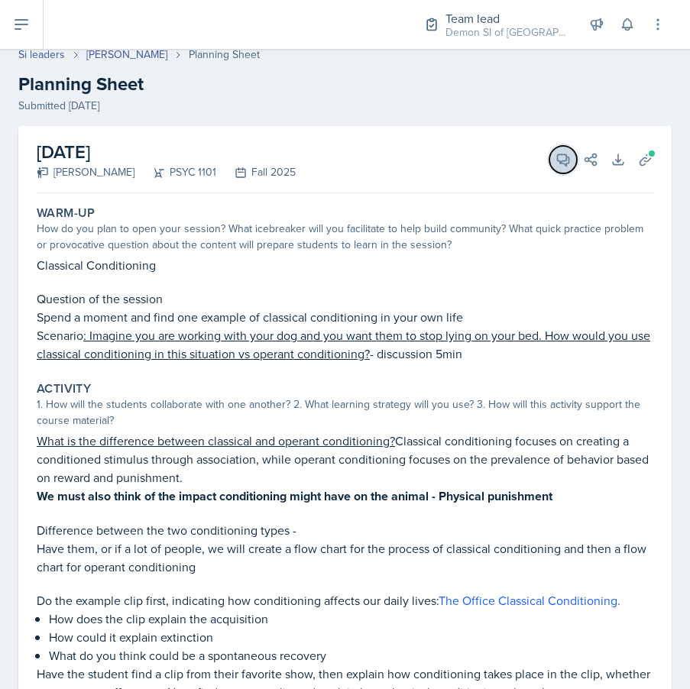
click at [563, 163] on icon at bounding box center [563, 159] width 11 height 11
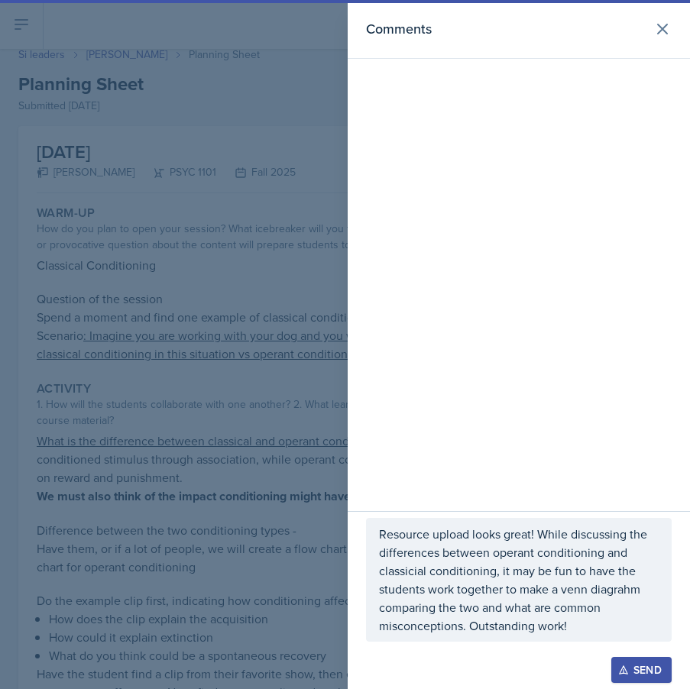
click at [602, 585] on p "Resource upload looks great! While discussing the differences between operant c…" at bounding box center [519, 580] width 280 height 110
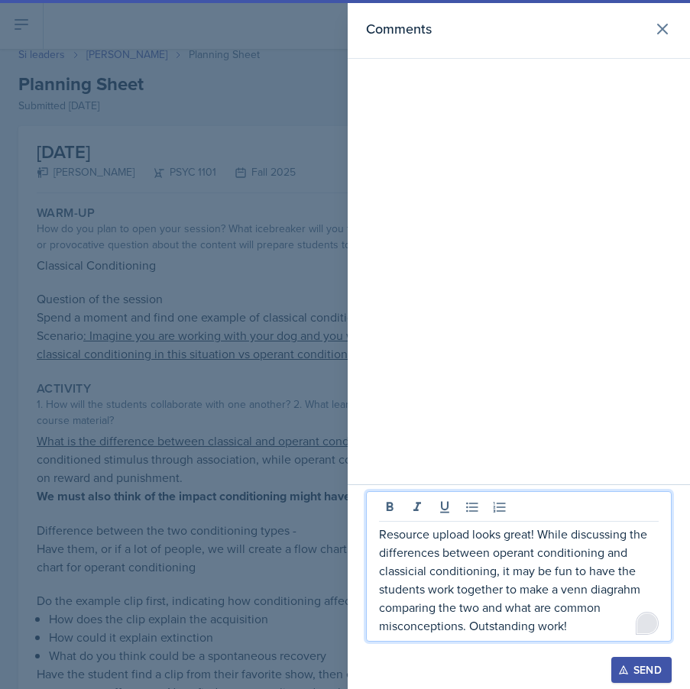
click at [645, 620] on html "SI Documents Team lead Dashboard Calendar Profile Si leaders Documents Observat…" at bounding box center [345, 344] width 690 height 689
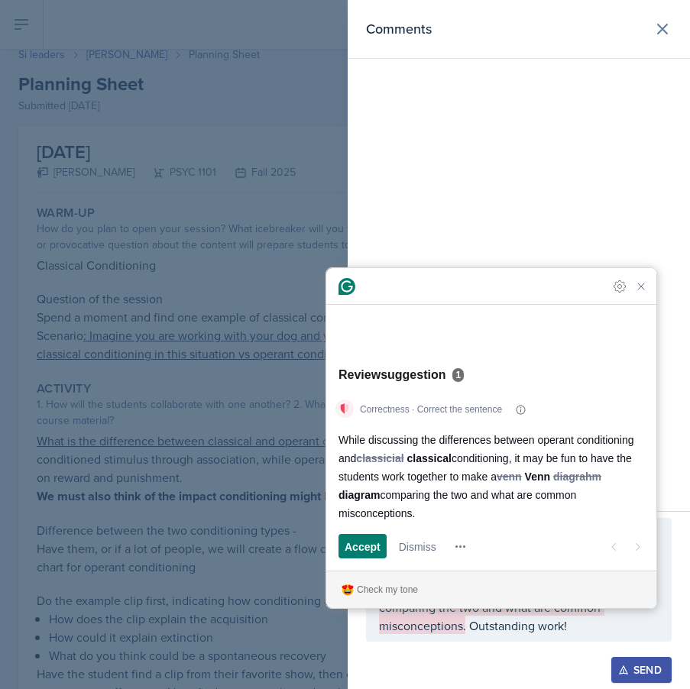
click at [368, 532] on div "Correctness · Correct the sentence While discussing the differences between ope…" at bounding box center [491, 480] width 330 height 180
click at [362, 541] on span "Accept" at bounding box center [362, 546] width 36 height 16
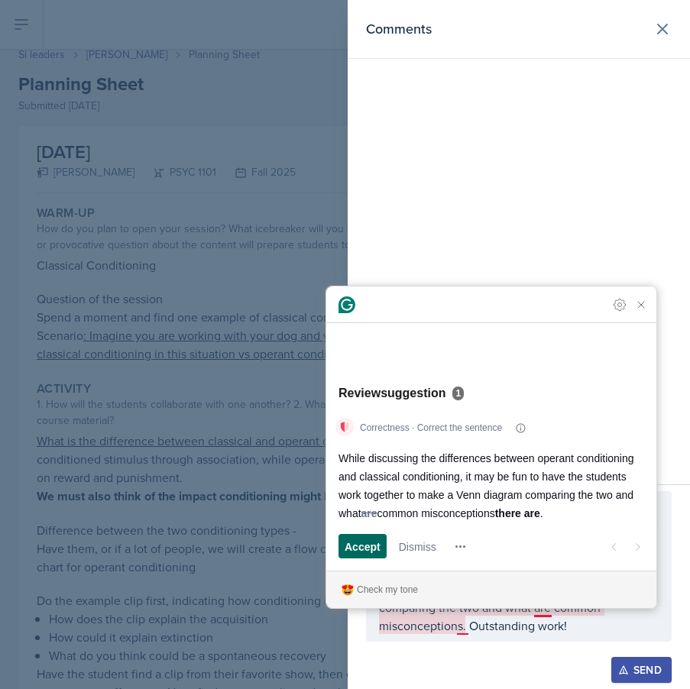
click at [376, 554] on span "Accept" at bounding box center [362, 546] width 36 height 16
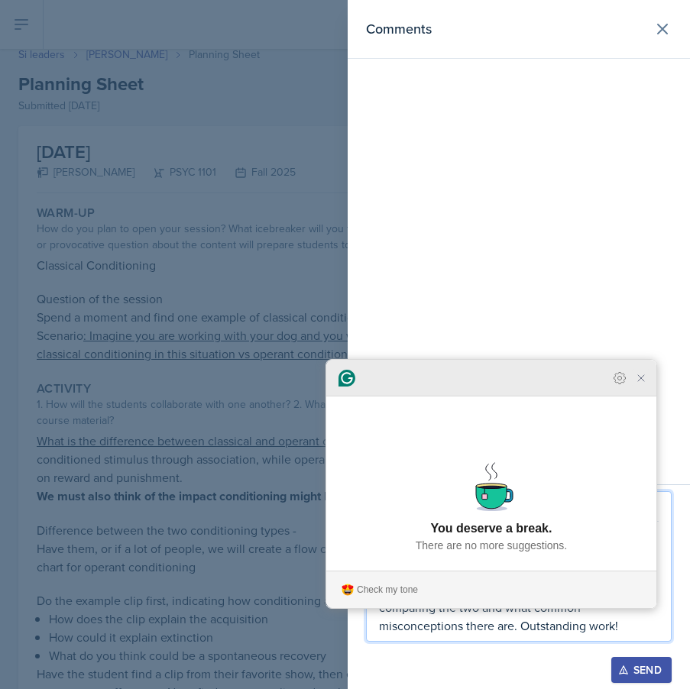
click at [635, 384] on icon "Close Grammarly Assistant" at bounding box center [641, 378] width 12 height 12
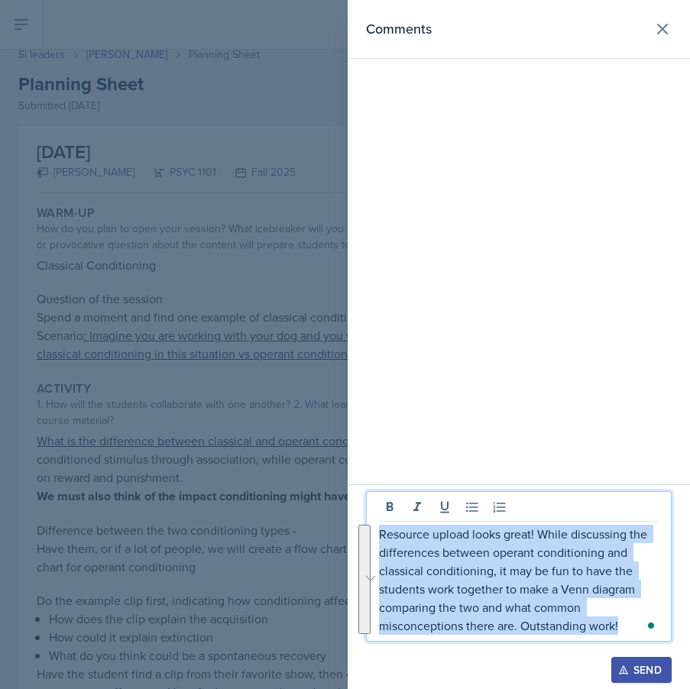
drag, startPoint x: 625, startPoint y: 634, endPoint x: 233, endPoint y: 530, distance: 405.3
click at [233, 530] on div "Comments Resource upload looks great! While discussing the differences between …" at bounding box center [345, 344] width 690 height 689
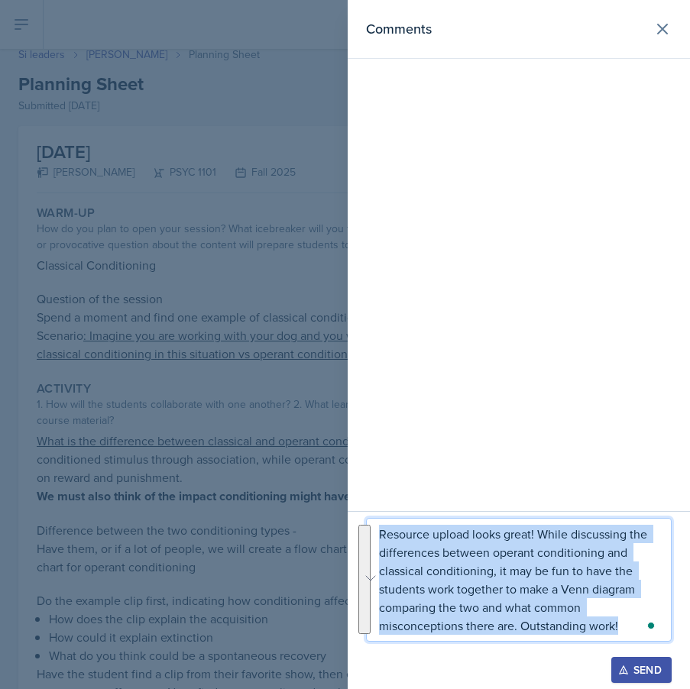
copy p "Resource upload looks great! While discussing the differences between operant c…"
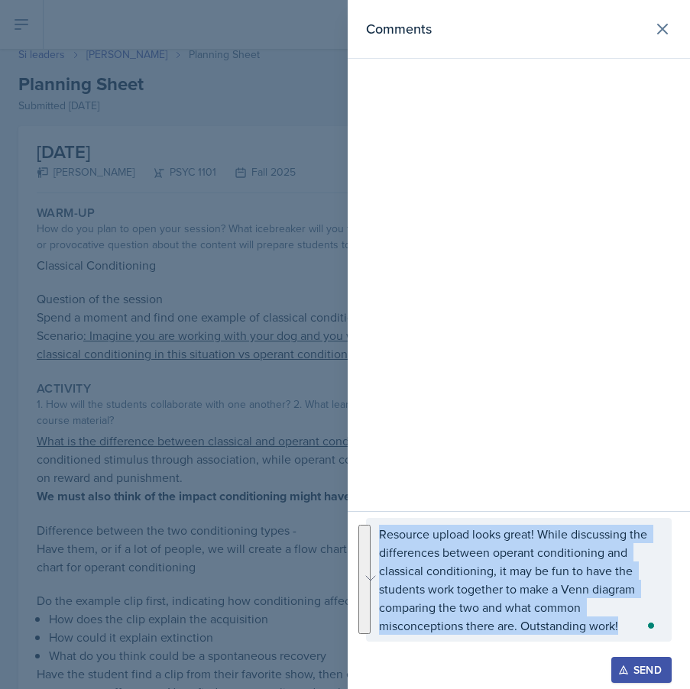
click at [622, 671] on icon "button" at bounding box center [623, 669] width 11 height 11
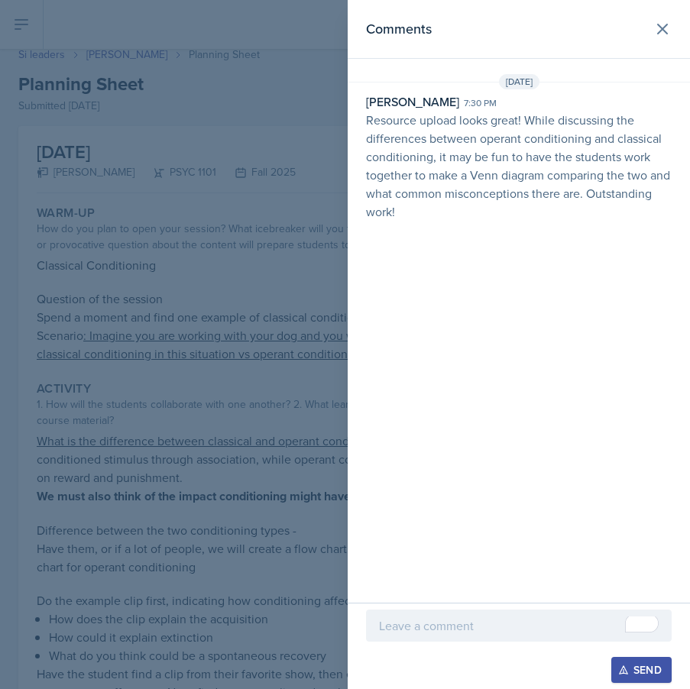
click at [47, 280] on div at bounding box center [345, 344] width 690 height 689
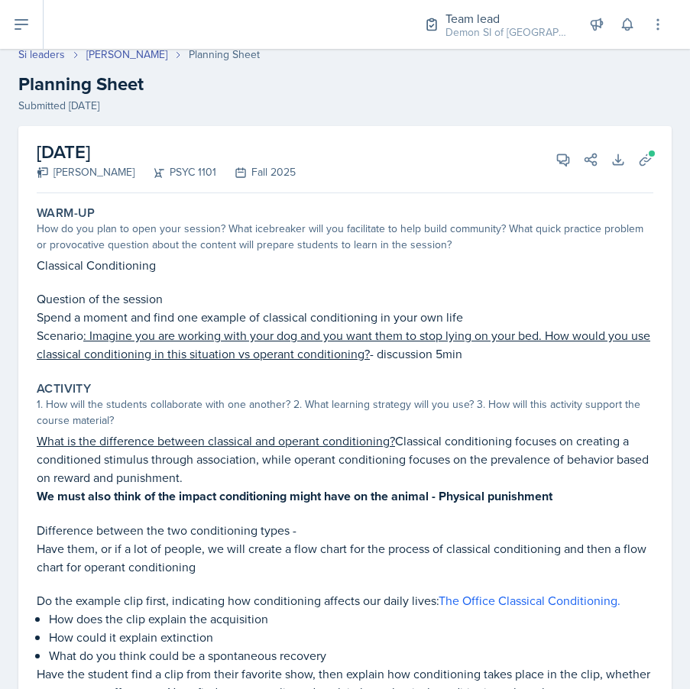
click at [44, 38] on div "Team lead Demon SI of Fleet Street / Fall 2025 Director Team lead Demon SI of […" at bounding box center [367, 24] width 646 height 49
click at [53, 57] on link "Si leaders" at bounding box center [41, 55] width 47 height 16
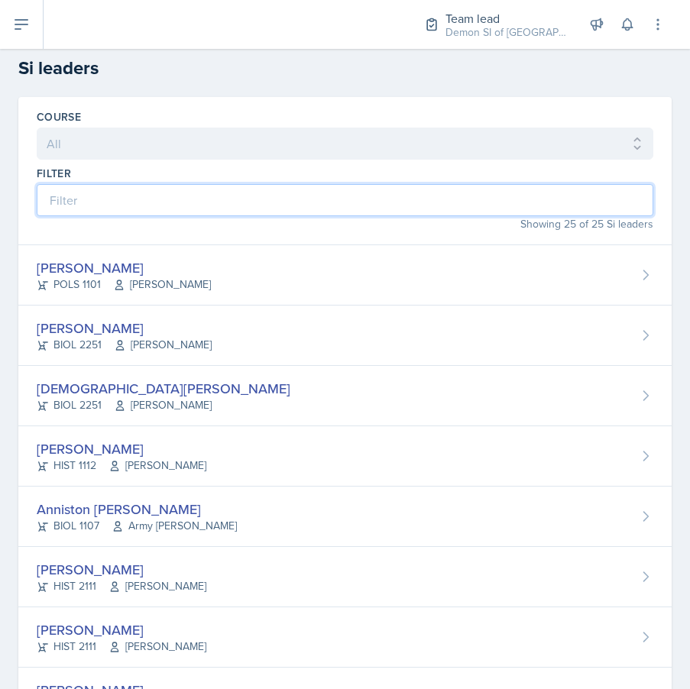
click at [262, 203] on input at bounding box center [345, 200] width 616 height 32
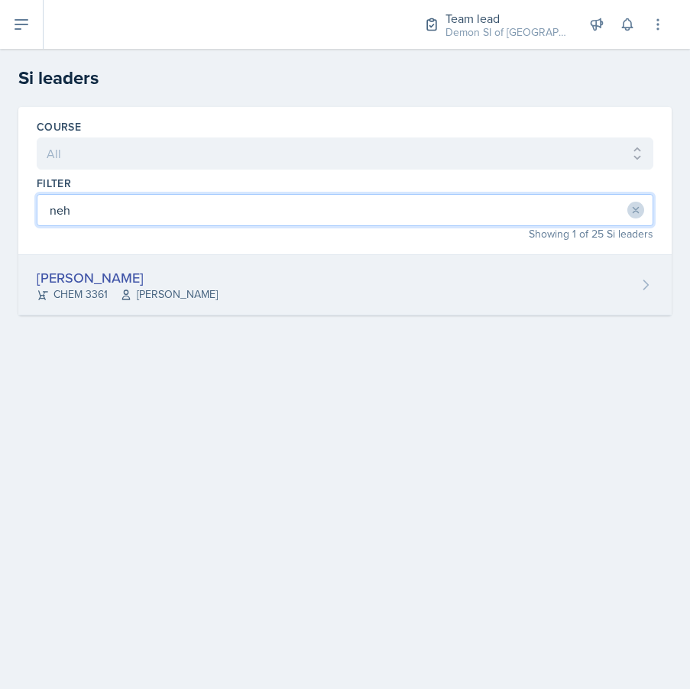
type input "neh"
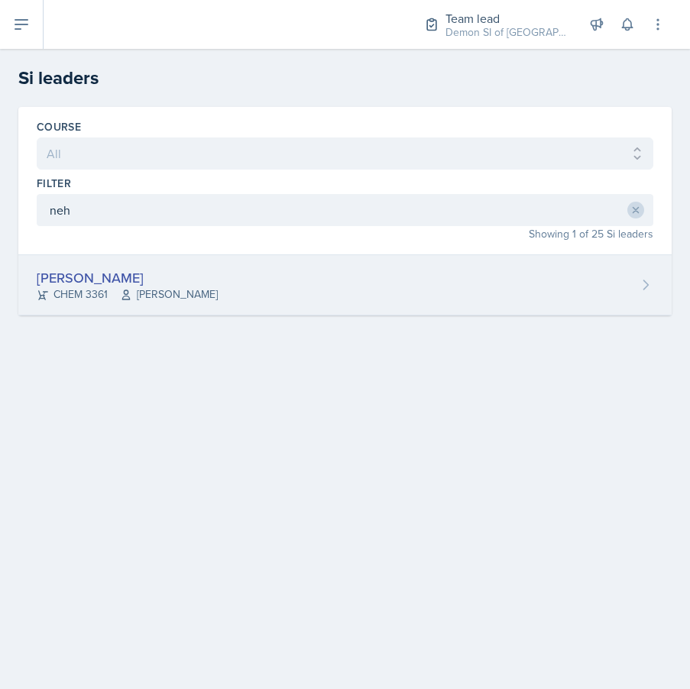
click at [157, 264] on div "Neha Prabakaran CHEM 3361 John Haseltine" at bounding box center [344, 285] width 653 height 60
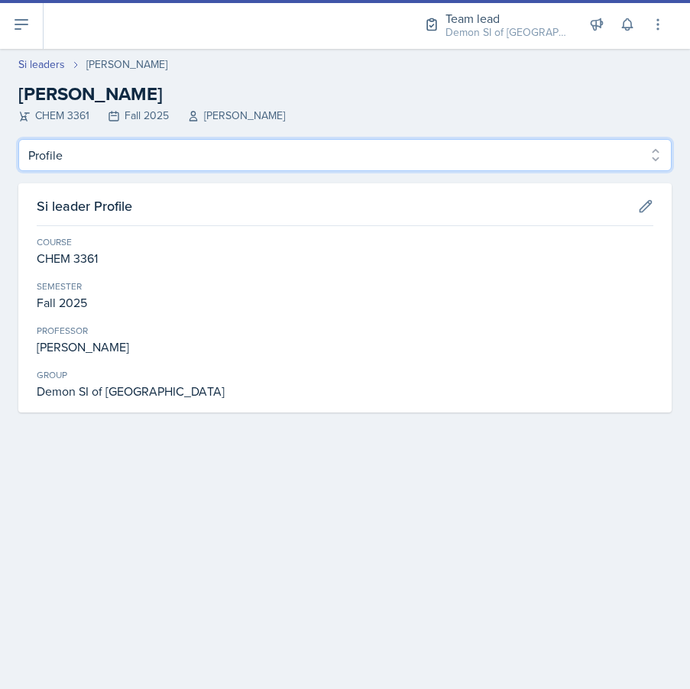
click at [196, 152] on select "Profile Planning Sheets Observation Forms Uploads" at bounding box center [344, 155] width 653 height 32
select select "Planning Sheets"
click at [18, 139] on select "Profile Planning Sheets Observation Forms Uploads" at bounding box center [344, 155] width 653 height 32
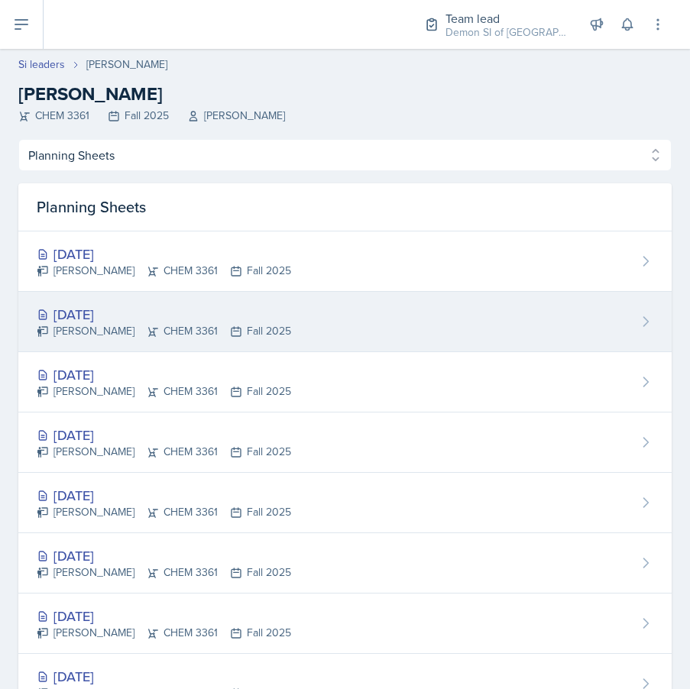
click at [190, 310] on div "[DATE]" at bounding box center [164, 314] width 254 height 21
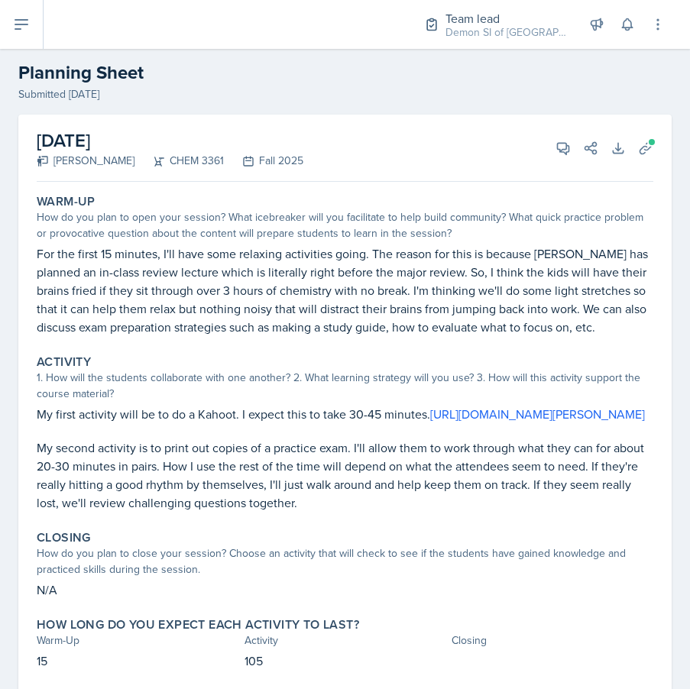
scroll to position [23, 0]
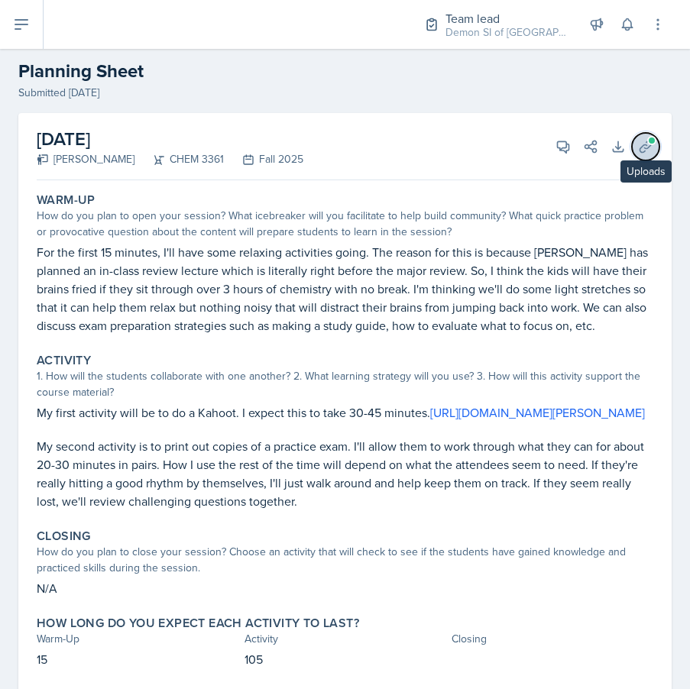
click at [652, 144] on span at bounding box center [651, 140] width 9 height 9
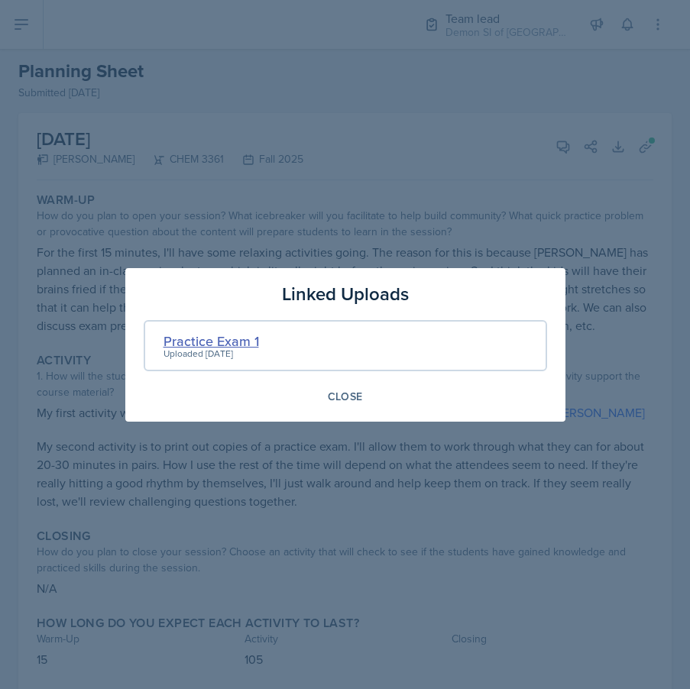
click at [254, 341] on div "Practice Exam 1" at bounding box center [210, 341] width 95 height 21
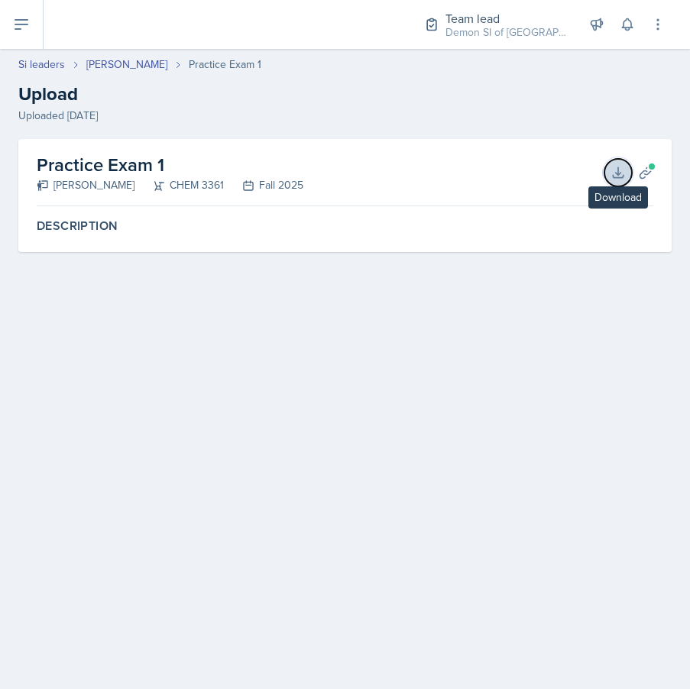
click at [609, 171] on button "Download" at bounding box center [617, 172] width 27 height 27
click at [121, 61] on link "[PERSON_NAME]" at bounding box center [126, 65] width 81 height 16
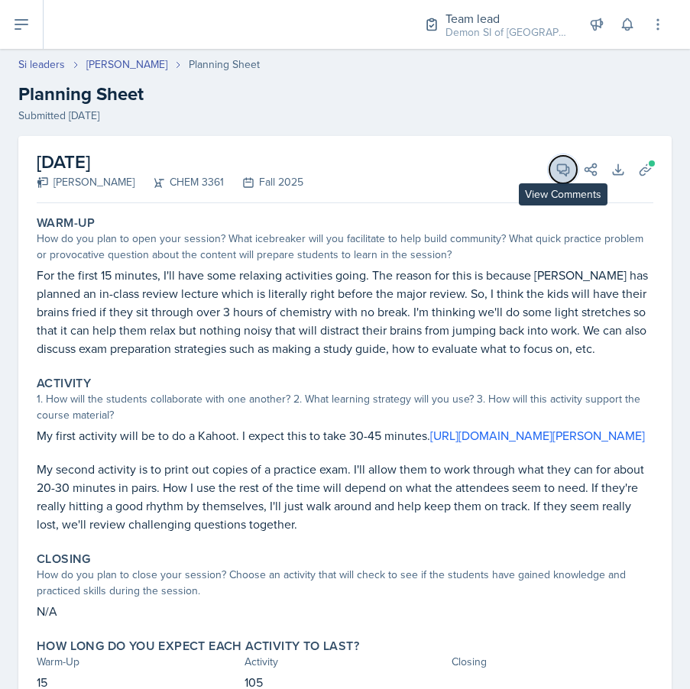
click at [560, 167] on icon at bounding box center [562, 169] width 15 height 15
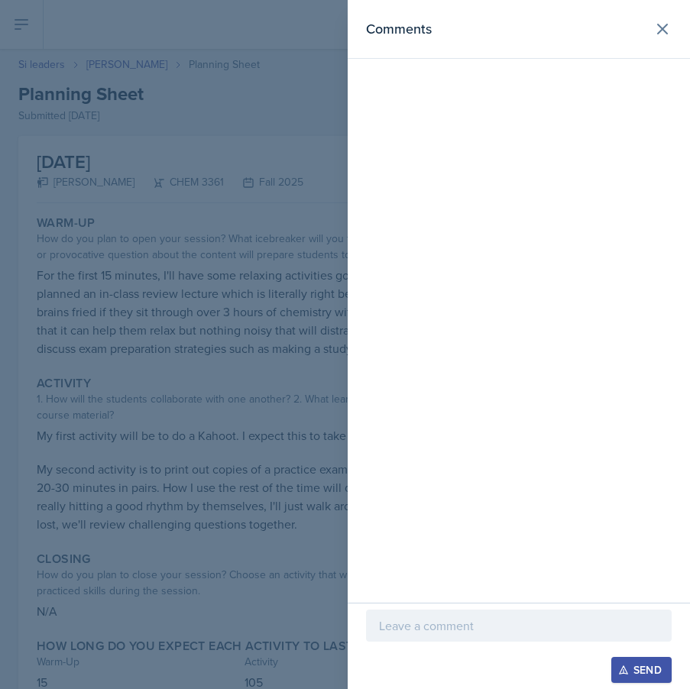
click at [493, 622] on p at bounding box center [519, 625] width 280 height 18
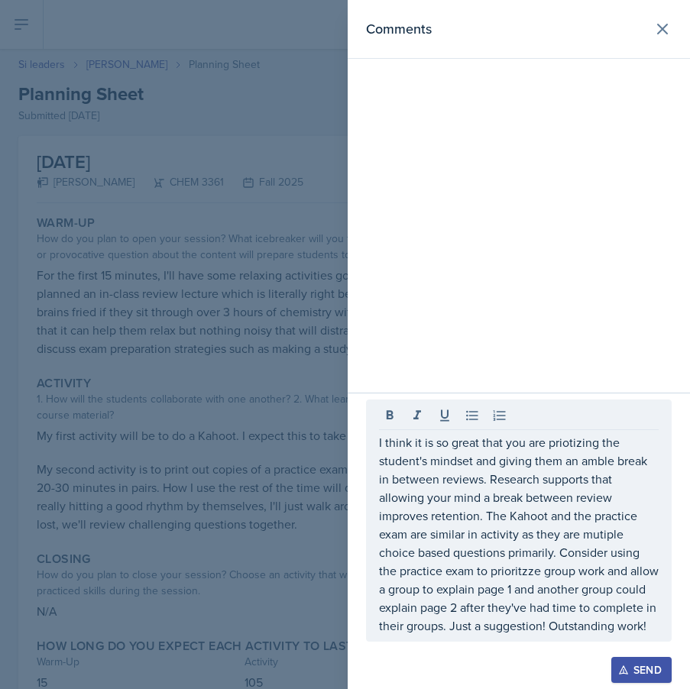
click at [187, 396] on div at bounding box center [345, 344] width 690 height 689
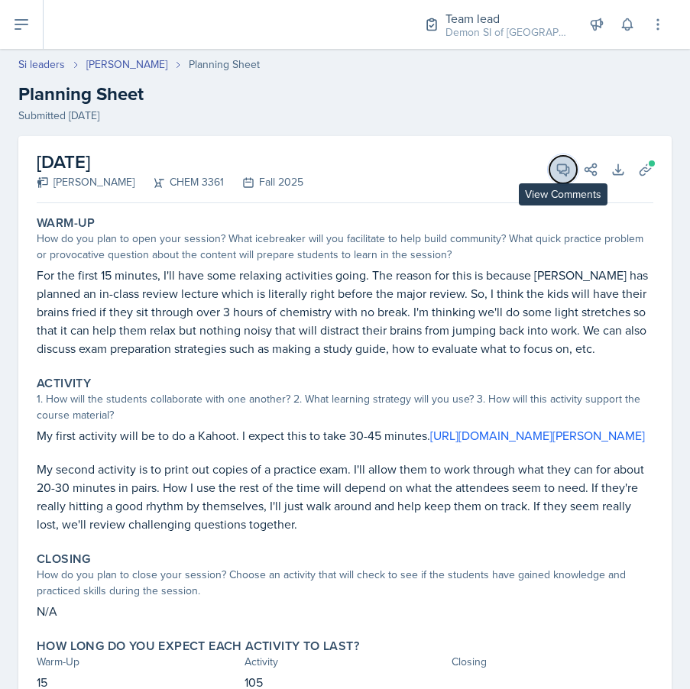
click at [566, 177] on button "View Comments" at bounding box center [562, 169] width 27 height 27
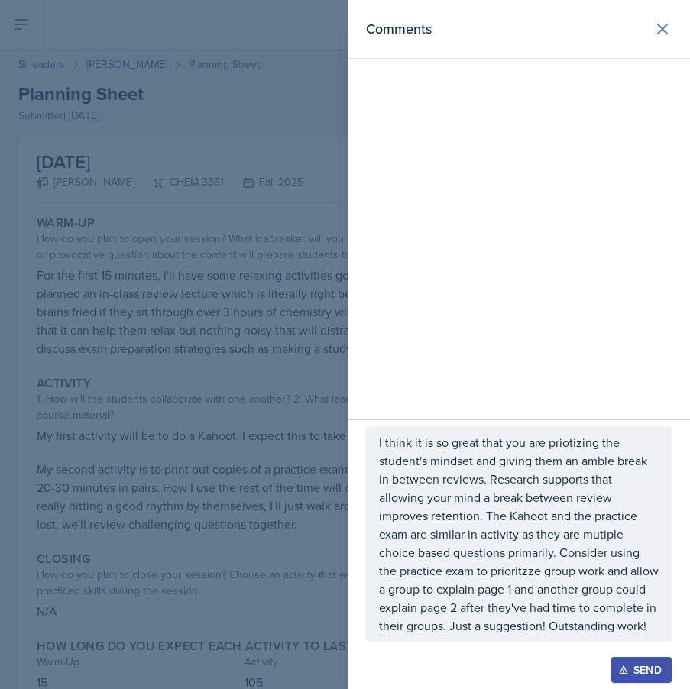
click at [537, 518] on p "I think it is so great that you are priotizing the student's mindset and giving…" at bounding box center [519, 534] width 280 height 202
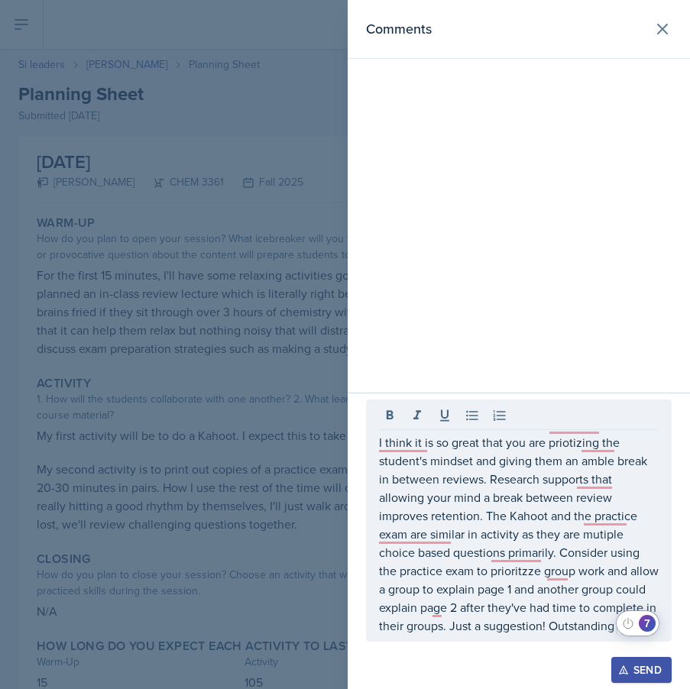
click at [648, 617] on html "SI Documents Team lead Dashboard Calendar Profile Si leaders Documents Observat…" at bounding box center [345, 344] width 690 height 689
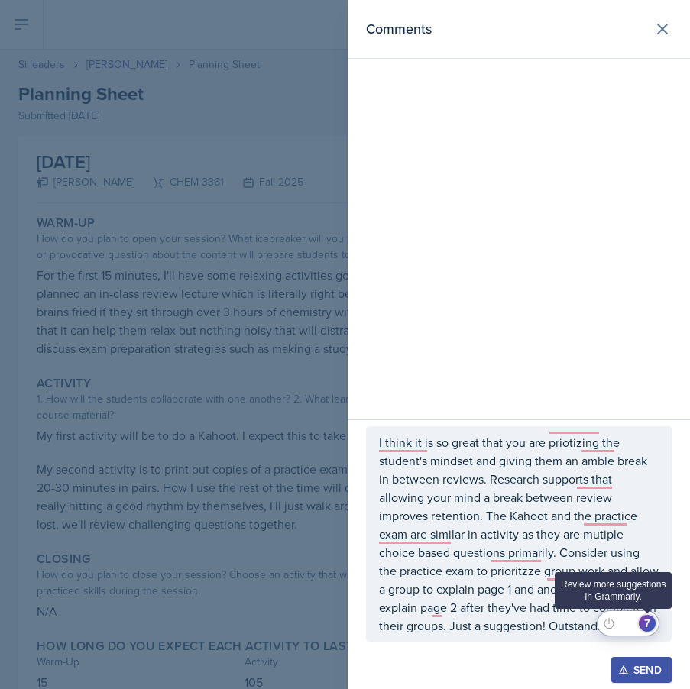
click at [648, 619] on div "7" at bounding box center [646, 623] width 17 height 17
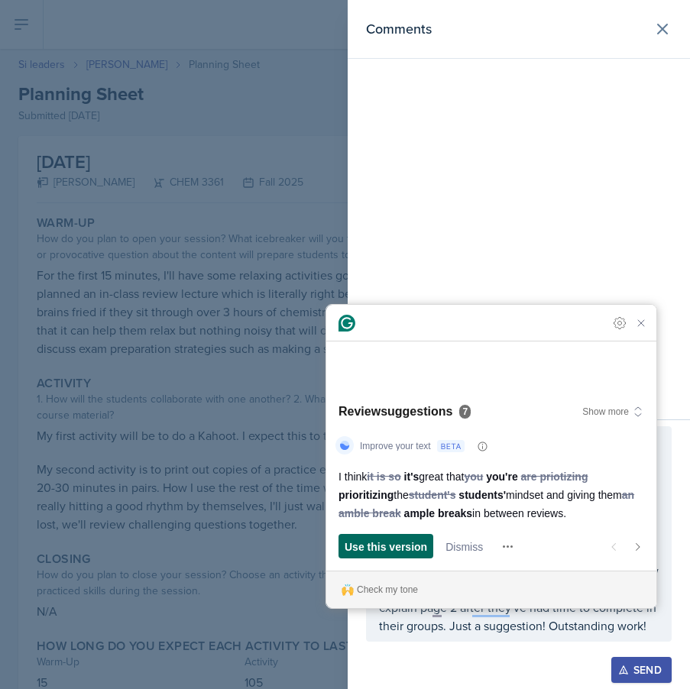
click at [408, 541] on span "Use this version" at bounding box center [385, 546] width 82 height 16
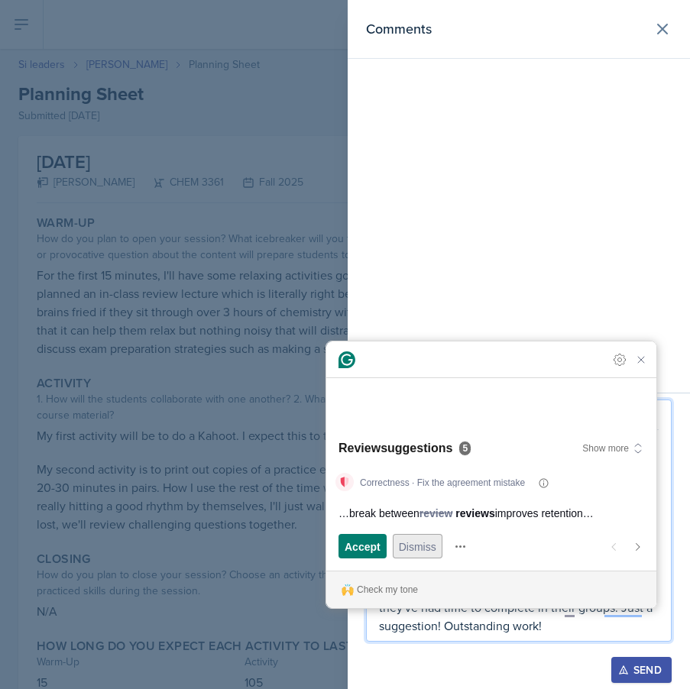
scroll to position [82, 0]
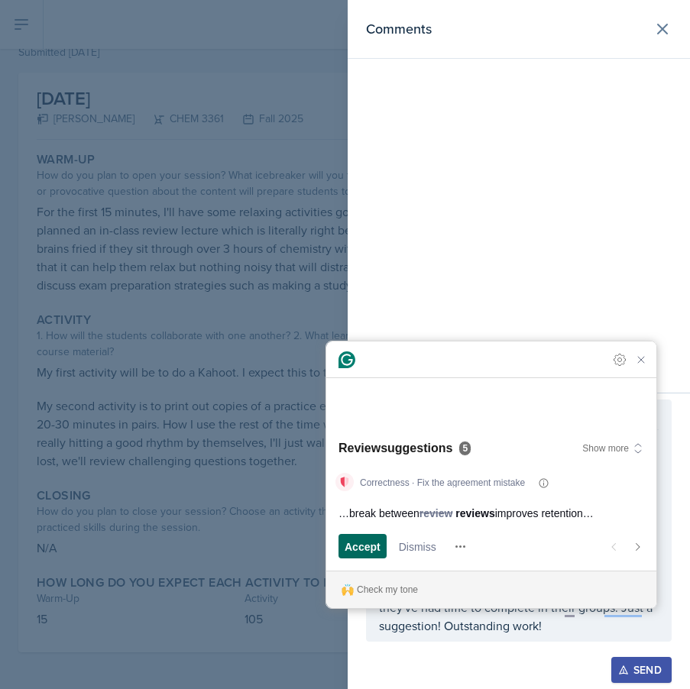
click at [367, 546] on span "Accept" at bounding box center [362, 546] width 36 height 16
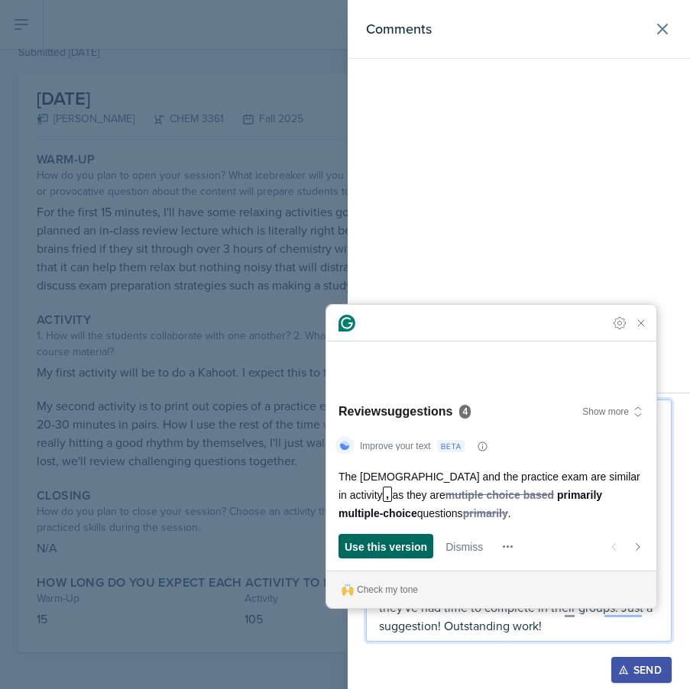
click at [377, 543] on span "Use this version" at bounding box center [385, 546] width 82 height 16
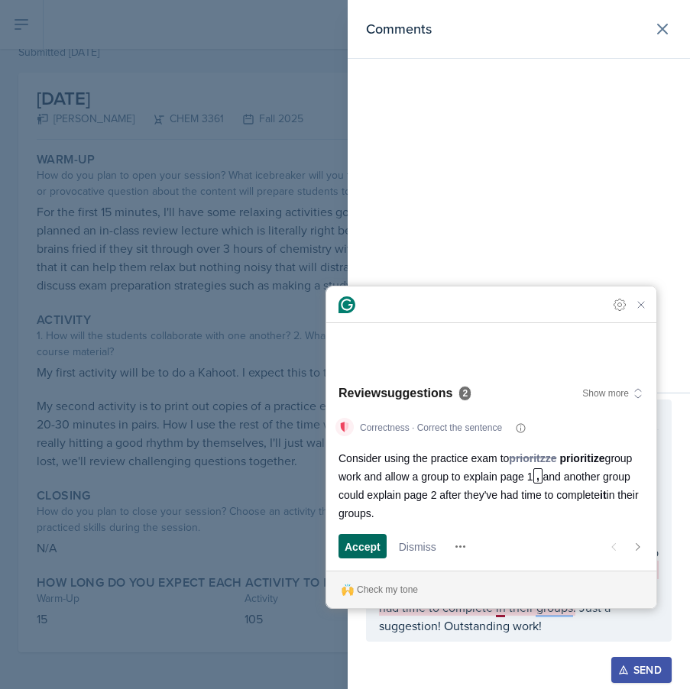
click at [358, 551] on span "Accept" at bounding box center [362, 546] width 36 height 16
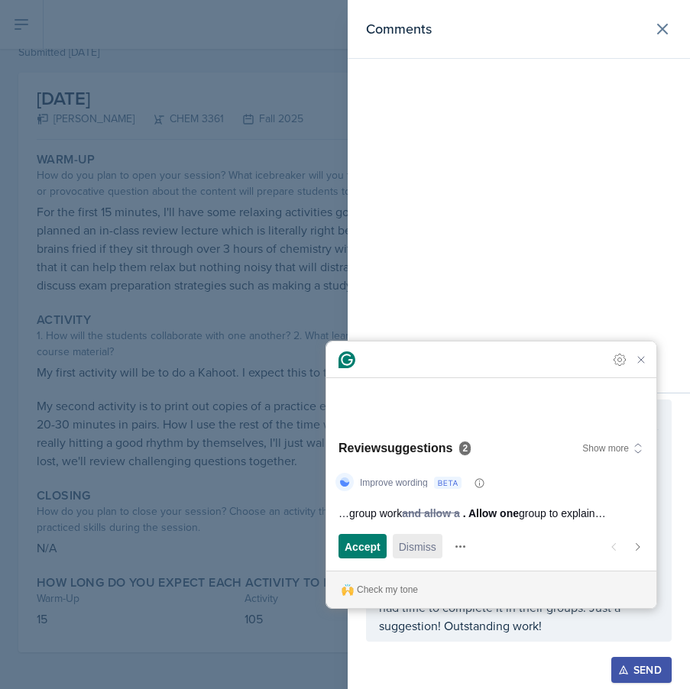
click at [412, 545] on span "Dismiss" at bounding box center [417, 546] width 37 height 16
click at [362, 544] on span "Accept" at bounding box center [362, 546] width 36 height 16
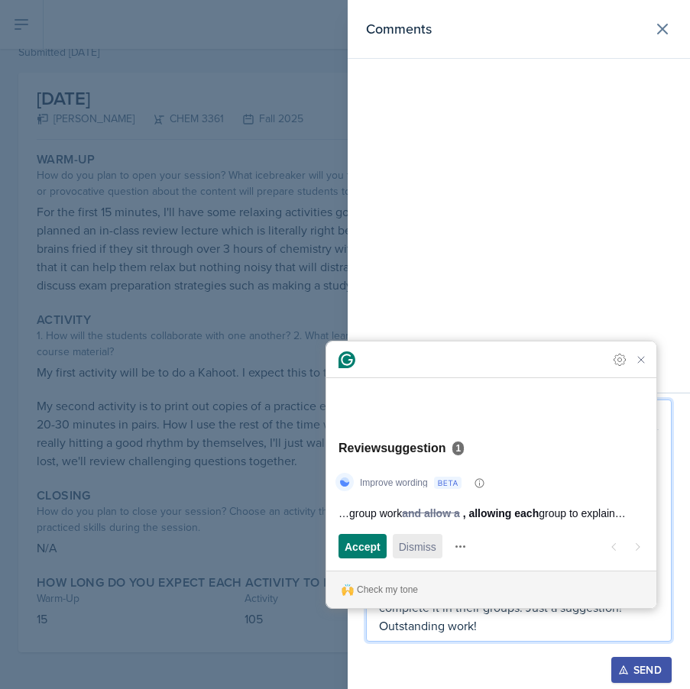
click at [419, 546] on span "Dismiss" at bounding box center [417, 546] width 37 height 16
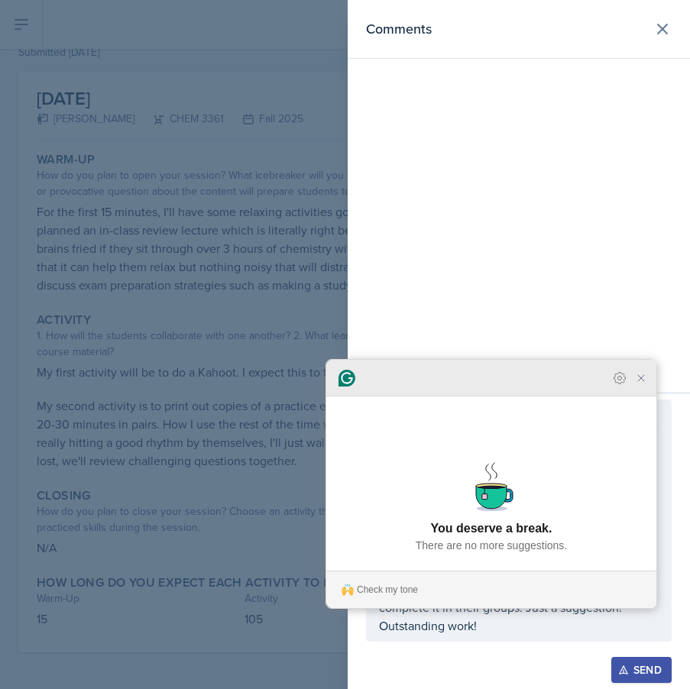
click at [642, 396] on div at bounding box center [491, 378] width 330 height 37
click at [645, 384] on icon "Close Grammarly Assistant" at bounding box center [641, 378] width 12 height 12
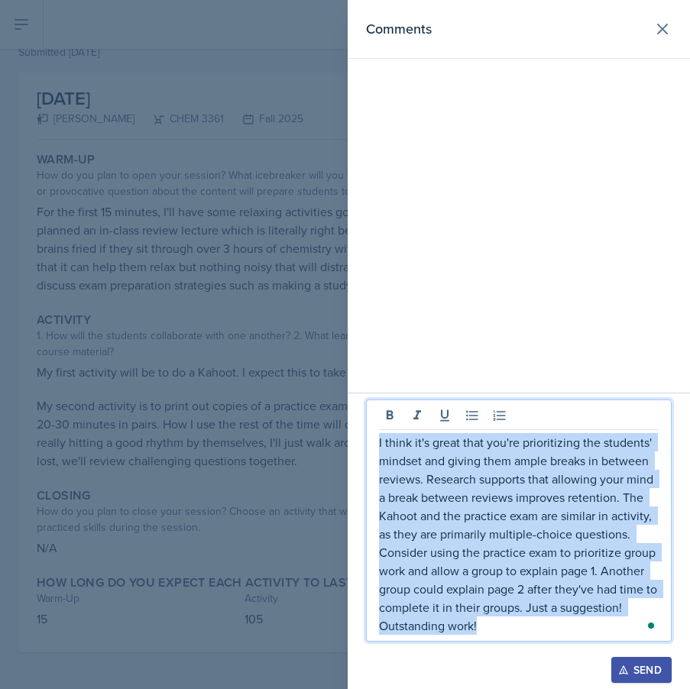
drag, startPoint x: 496, startPoint y: 627, endPoint x: 412, endPoint y: 404, distance: 238.3
click at [412, 404] on div "I think it's great that you're prioritizing the students' mindset and giving th…" at bounding box center [518, 520] width 305 height 242
copy p "I think it's great that you're prioritizing the students' mindset and giving th…"
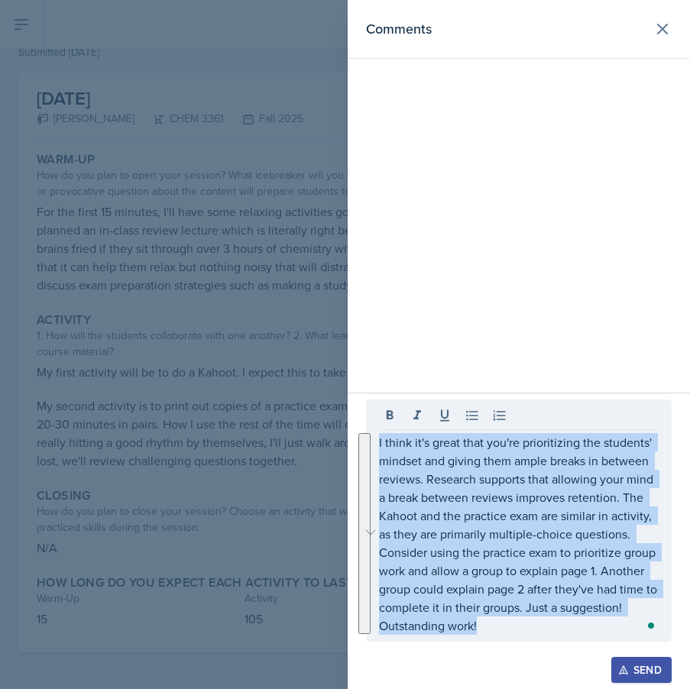
click at [661, 668] on div "Send" at bounding box center [641, 670] width 40 height 12
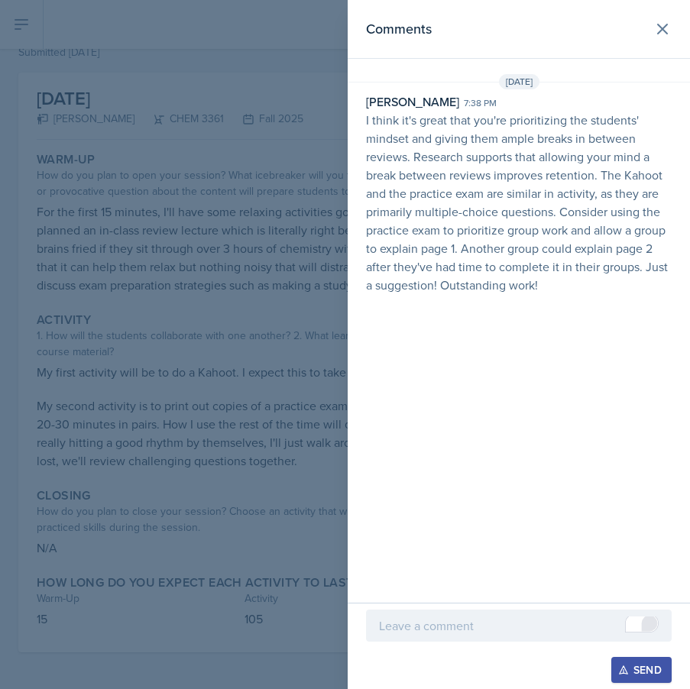
drag, startPoint x: 548, startPoint y: 280, endPoint x: 534, endPoint y: 271, distance: 16.5
click at [535, 272] on p "I think it's great that you're prioritizing the students' mindset and giving th…" at bounding box center [518, 202] width 305 height 183
click at [536, 275] on p "I think it's great that you're prioritizing the students' mindset and giving th…" at bounding box center [518, 202] width 305 height 183
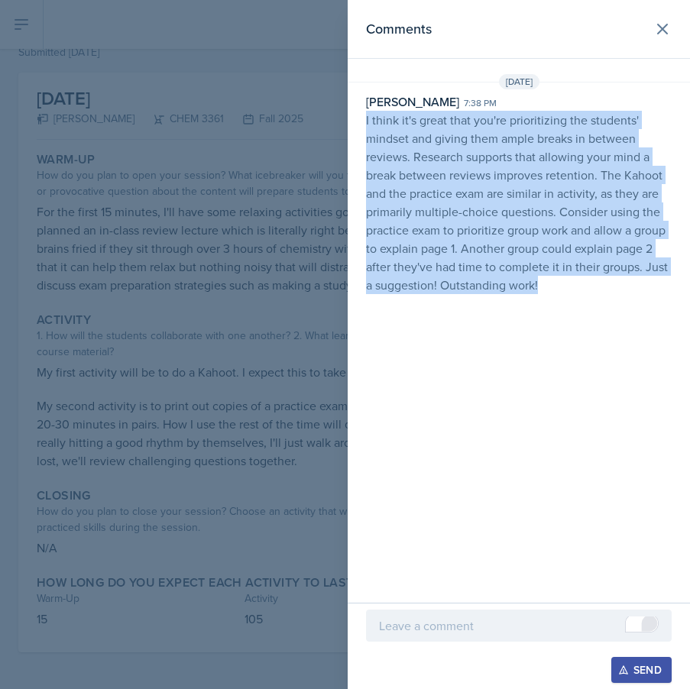
drag, startPoint x: 541, startPoint y: 277, endPoint x: 362, endPoint y: 124, distance: 235.6
click at [362, 124] on div "Nakiya Ham-Bloomquist 7:38 pm I think it's great that you're prioritizing the s…" at bounding box center [518, 193] width 342 height 202
copy p "I think it's great that you're prioritizing the students' mindset and giving th…"
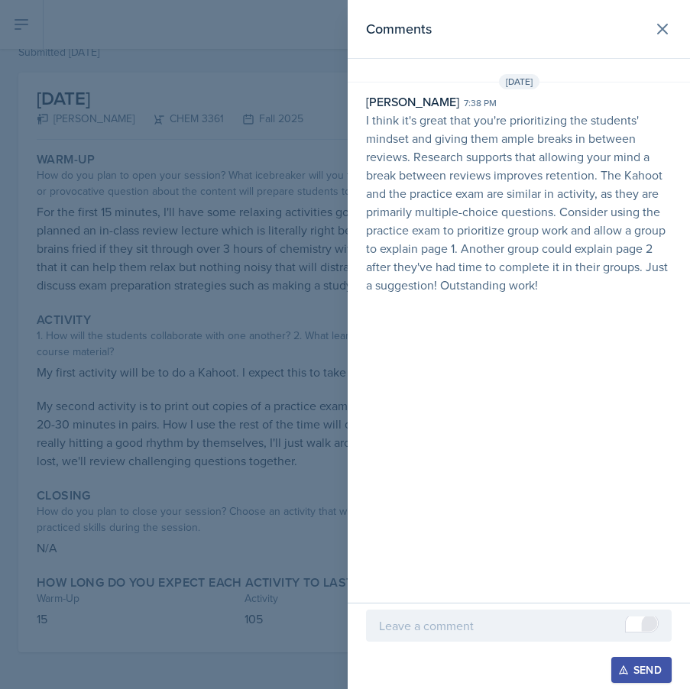
click at [240, 363] on div at bounding box center [345, 344] width 690 height 689
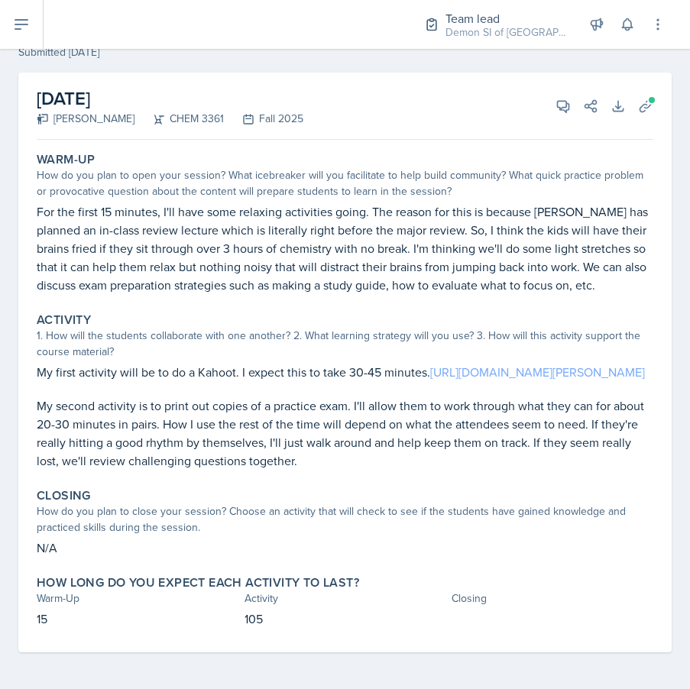
click at [430, 373] on link "https://create.kahoot.it/share/chem-3361-exam-1-review-haseltine/032d4e08-11b7-…" at bounding box center [537, 372] width 215 height 17
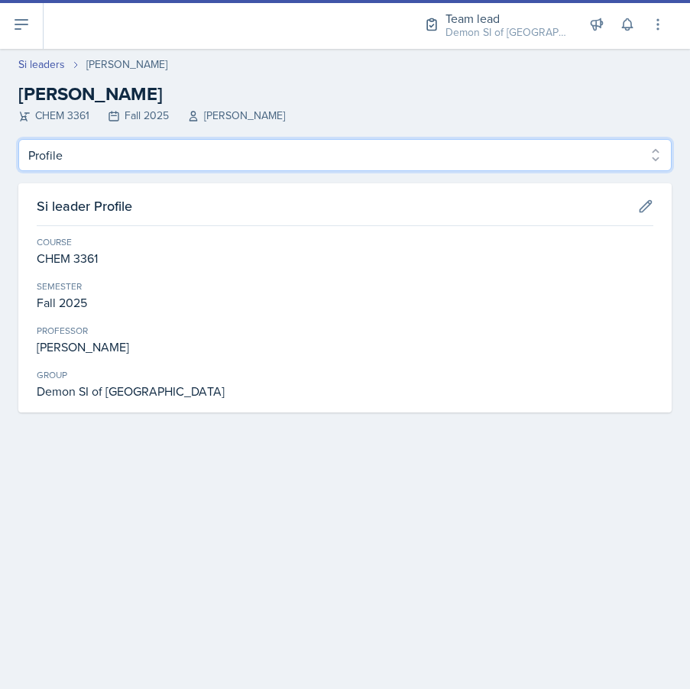
click at [280, 154] on select "Profile Planning Sheets Observation Forms Uploads" at bounding box center [344, 155] width 653 height 32
select select "Planning Sheets"
click at [18, 139] on select "Profile Planning Sheets Observation Forms Uploads" at bounding box center [344, 155] width 653 height 32
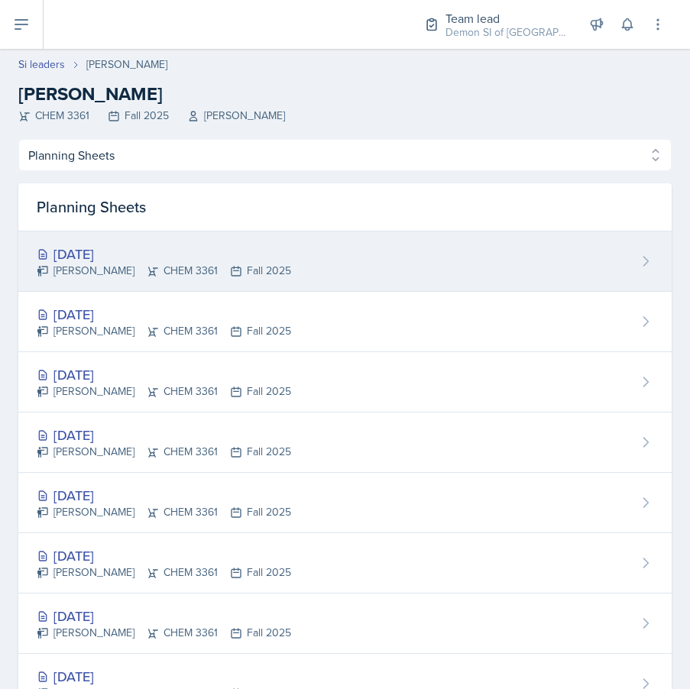
click at [201, 267] on div "[PERSON_NAME] CHEM 3361 Fall 2025" at bounding box center [164, 271] width 254 height 16
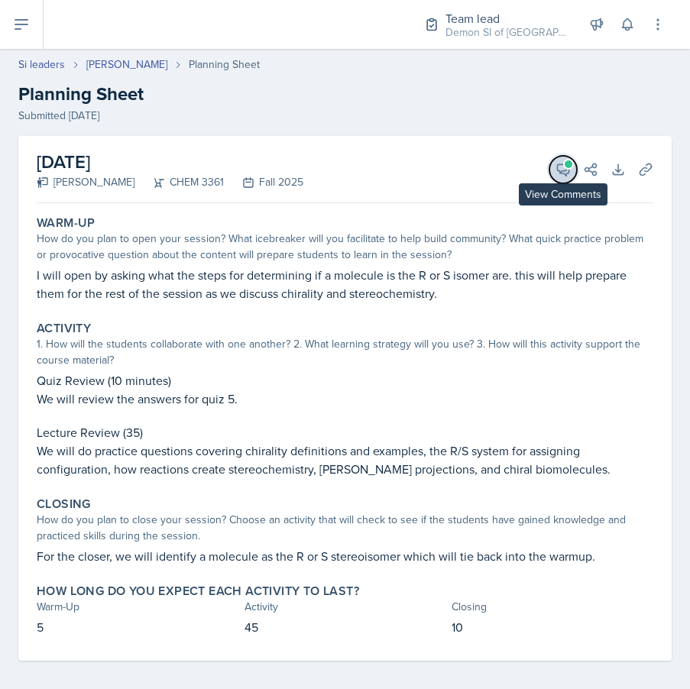
click at [556, 166] on icon at bounding box center [562, 169] width 15 height 15
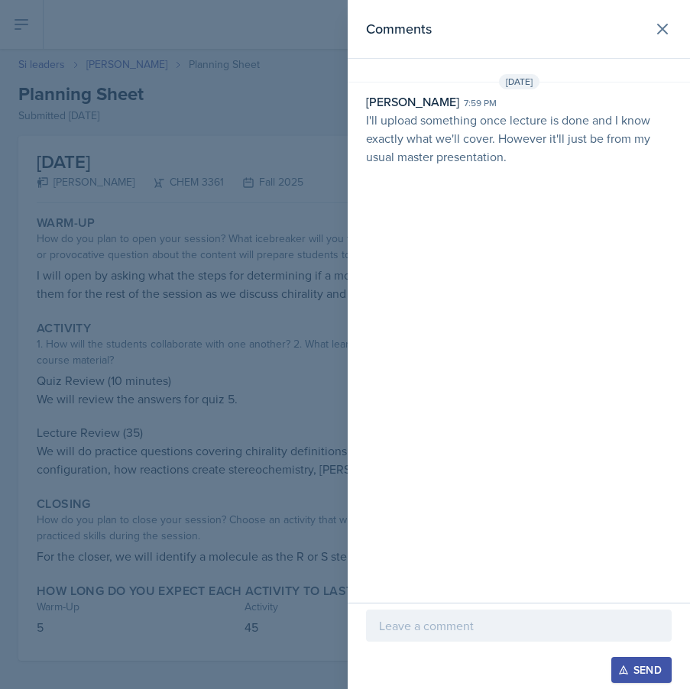
click at [317, 254] on div at bounding box center [345, 344] width 690 height 689
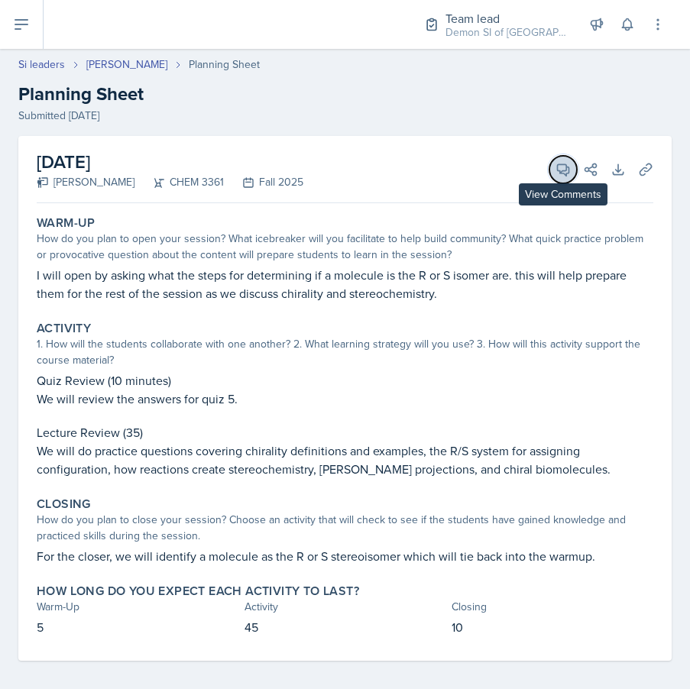
click at [562, 171] on icon at bounding box center [562, 169] width 15 height 15
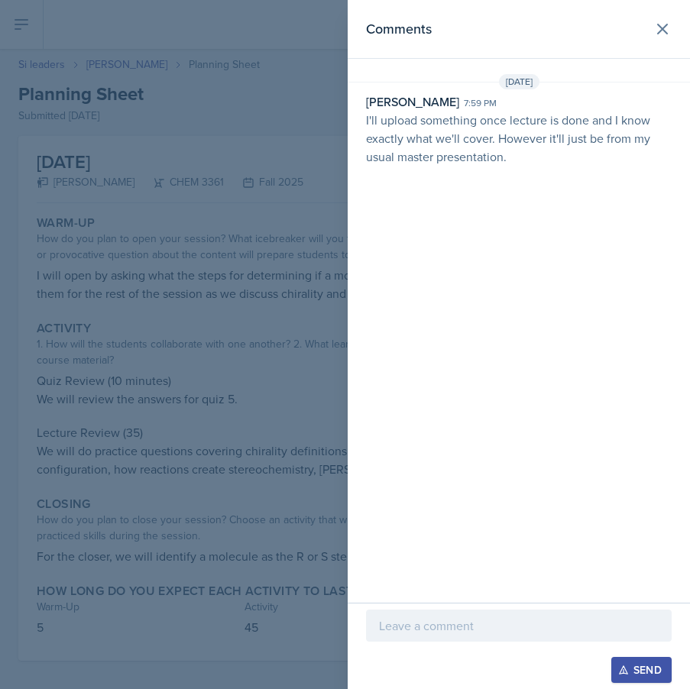
click at [290, 213] on div at bounding box center [345, 344] width 690 height 689
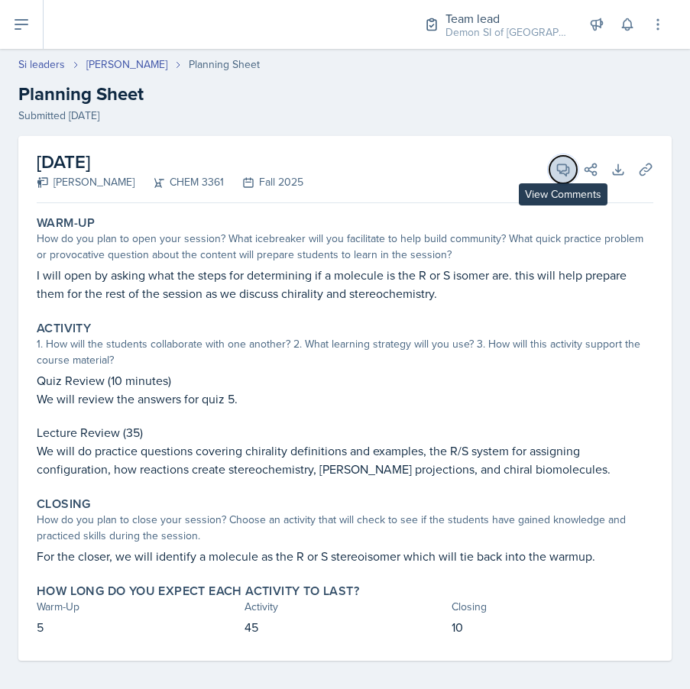
click at [554, 176] on button "View Comments" at bounding box center [562, 169] width 27 height 27
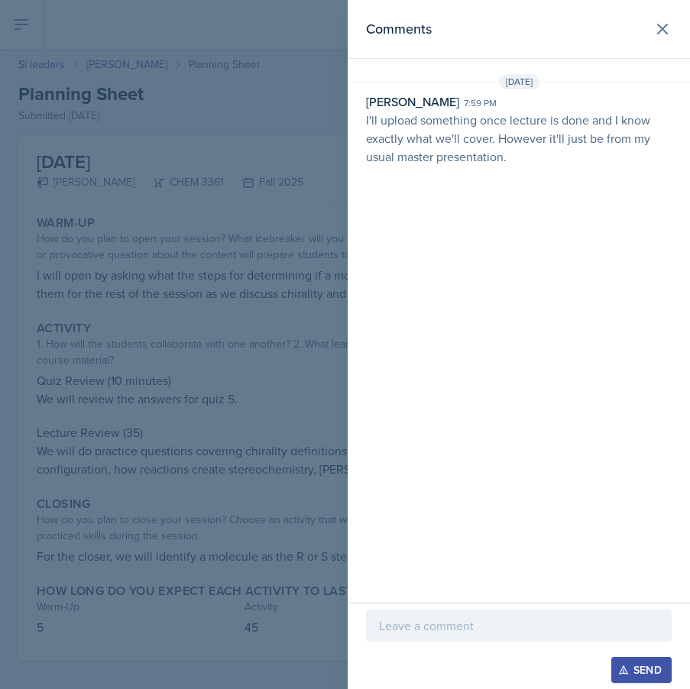
click at [503, 636] on div at bounding box center [518, 625] width 305 height 32
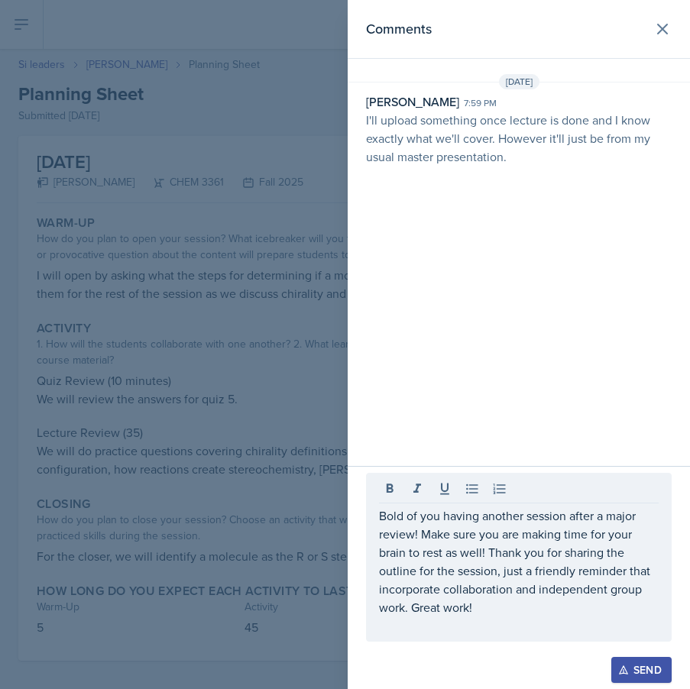
click at [265, 402] on div at bounding box center [345, 344] width 690 height 689
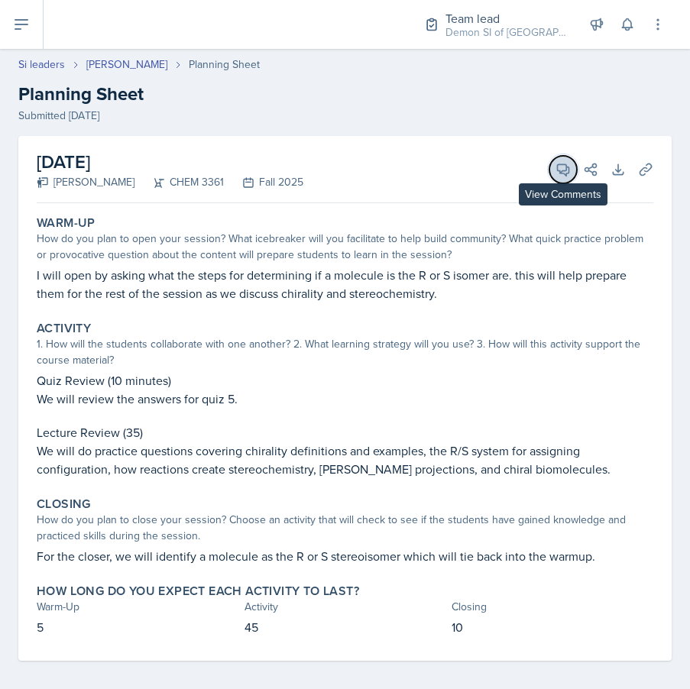
click at [555, 169] on icon at bounding box center [562, 169] width 15 height 15
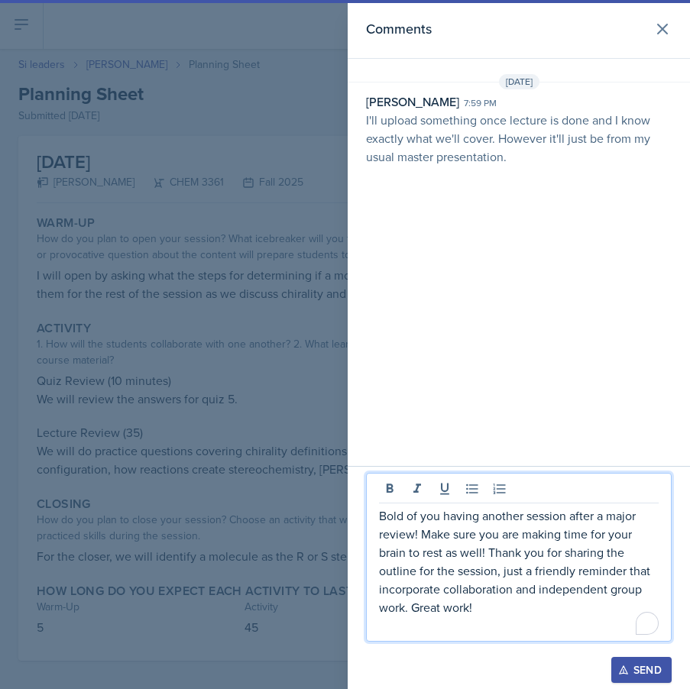
click at [506, 613] on p "Bold of you having another session after a major review! Make sure you are maki…" at bounding box center [519, 561] width 280 height 110
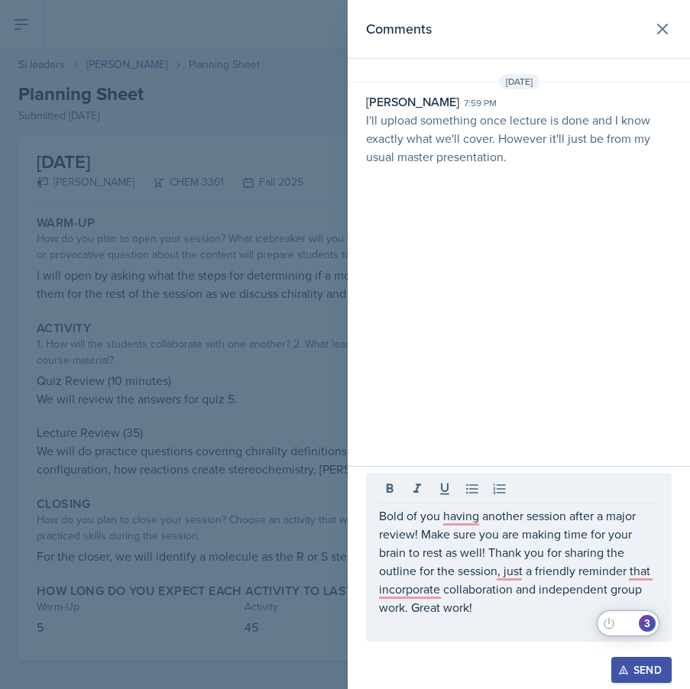
click at [650, 626] on html "SI Documents Team lead Dashboard Calendar Profile Si leaders Documents Observat…" at bounding box center [345, 344] width 690 height 689
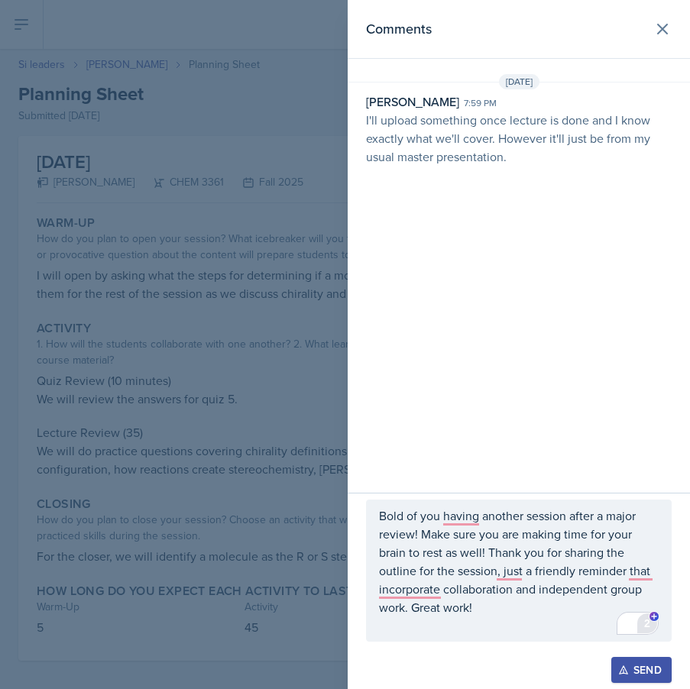
click at [645, 623] on div "2" at bounding box center [646, 623] width 17 height 17
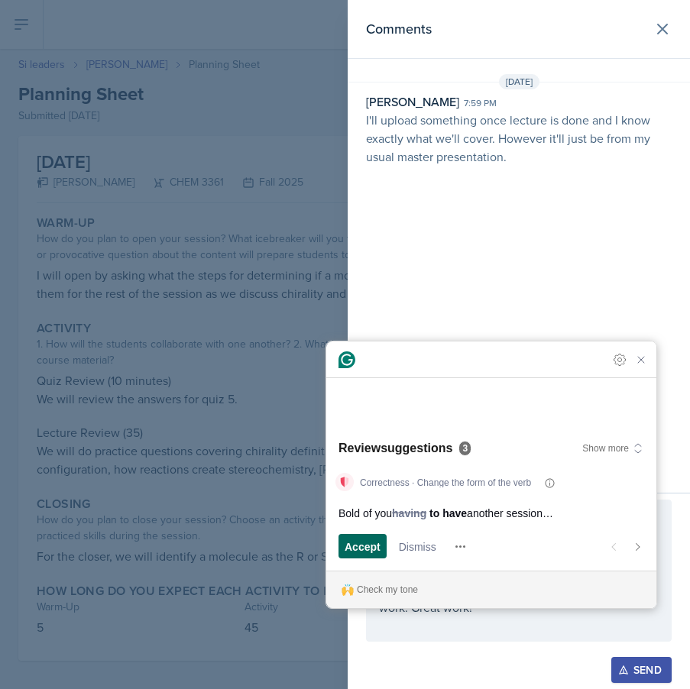
click at [359, 545] on span "Accept" at bounding box center [362, 546] width 36 height 16
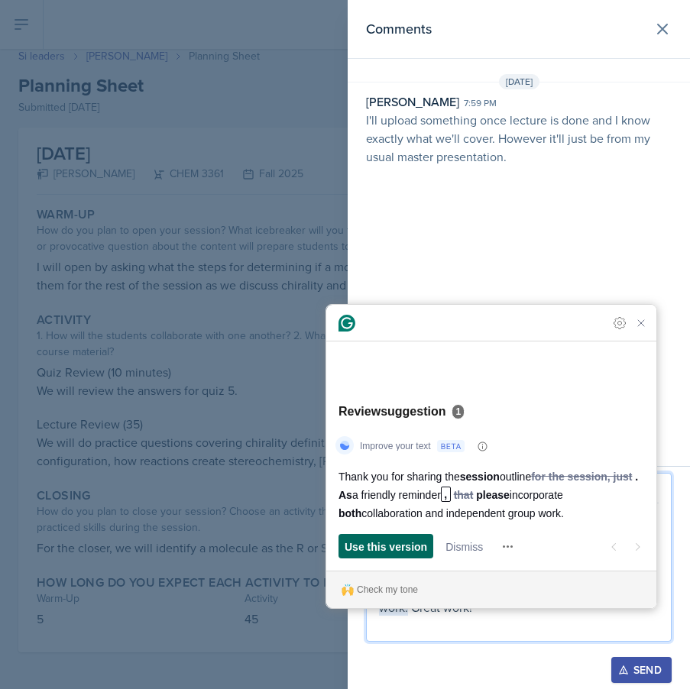
click at [393, 539] on span "Use this version" at bounding box center [385, 546] width 82 height 16
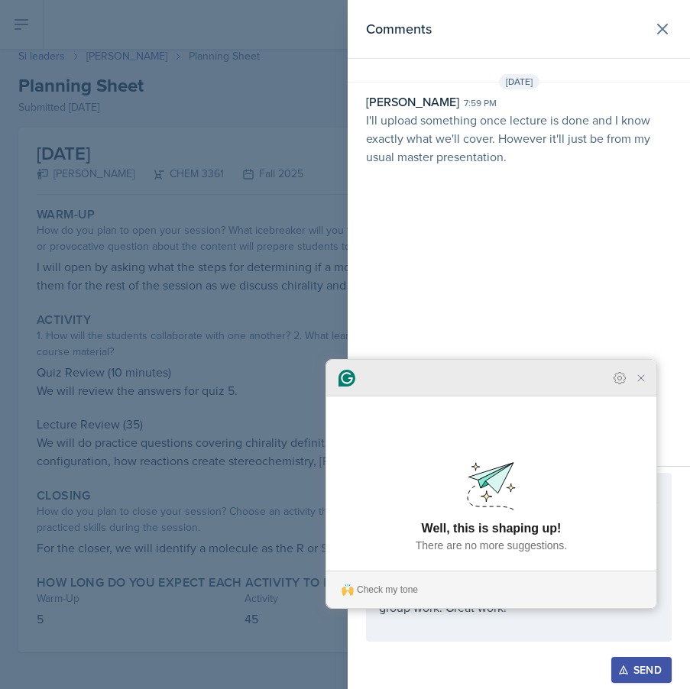
click at [644, 384] on icon "Close Grammarly Assistant" at bounding box center [641, 378] width 12 height 12
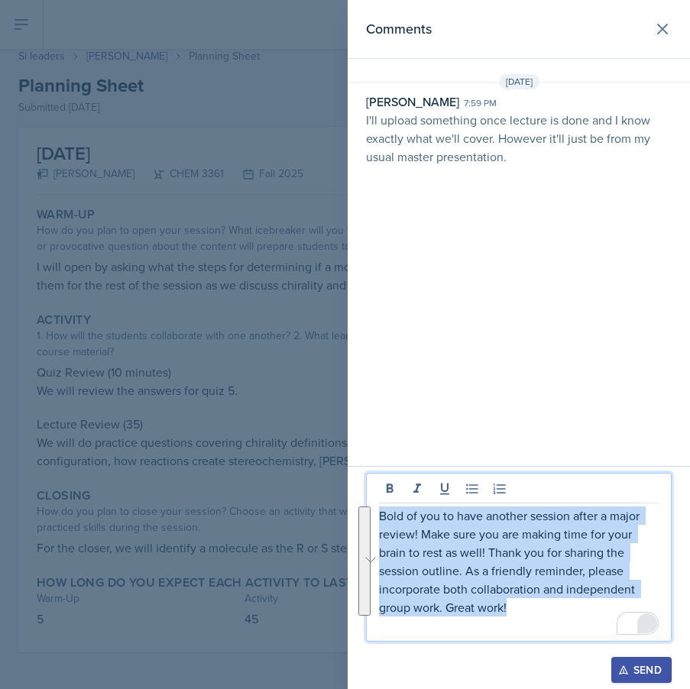
drag, startPoint x: 525, startPoint y: 614, endPoint x: 277, endPoint y: 454, distance: 294.5
click at [277, 454] on div "Comments [DATE] [PERSON_NAME] 7:59 pm I'll upload something once lecture is don…" at bounding box center [345, 344] width 690 height 689
copy p "Bold of you to have another session after a major review! Make sure you are mak…"
click at [641, 665] on div "Send" at bounding box center [641, 670] width 40 height 12
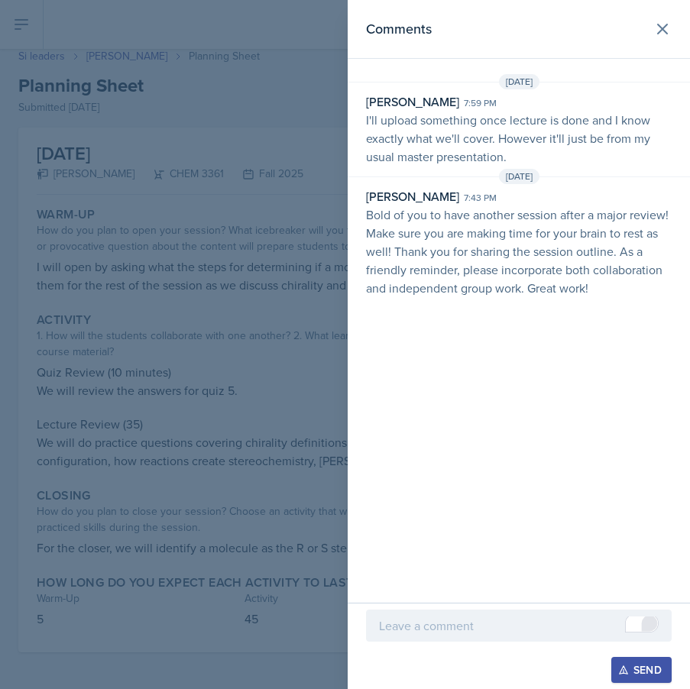
click at [204, 142] on div at bounding box center [345, 344] width 690 height 689
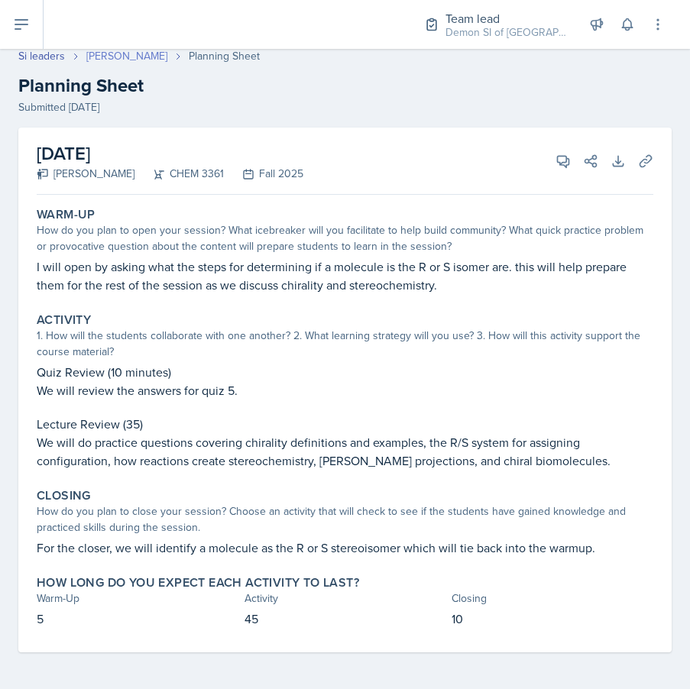
click at [121, 55] on link "[PERSON_NAME]" at bounding box center [126, 56] width 81 height 16
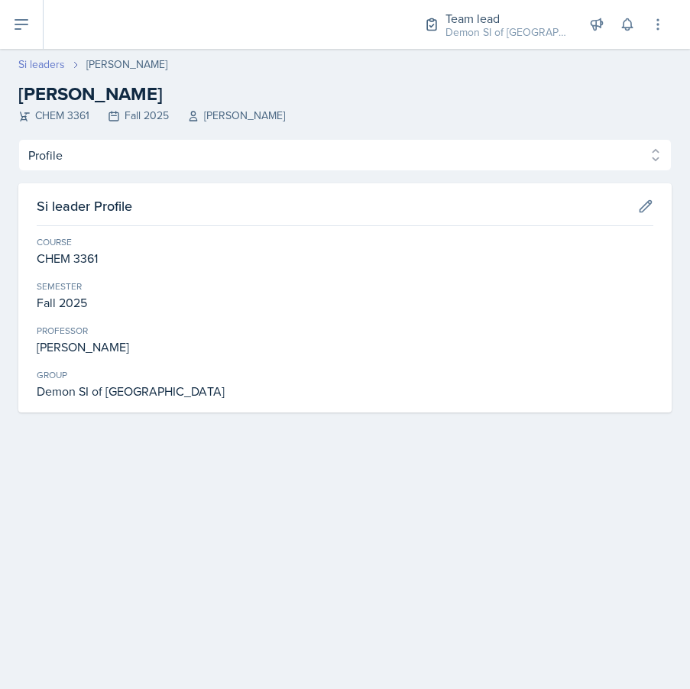
click at [53, 66] on link "Si leaders" at bounding box center [41, 65] width 47 height 16
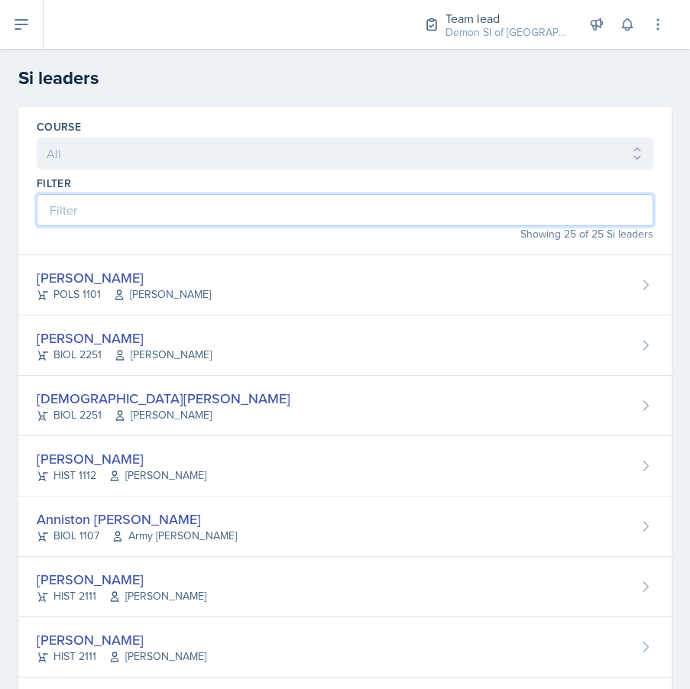
click at [266, 218] on input at bounding box center [345, 210] width 616 height 32
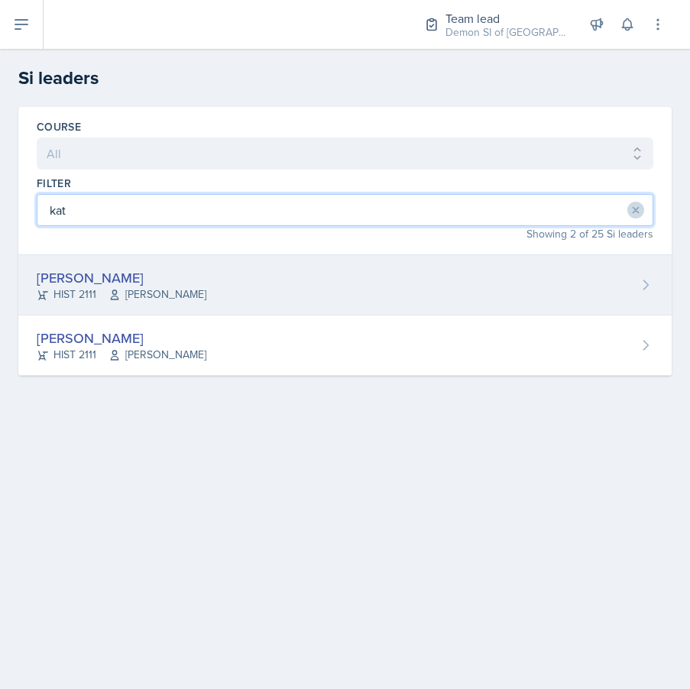
type input "kat"
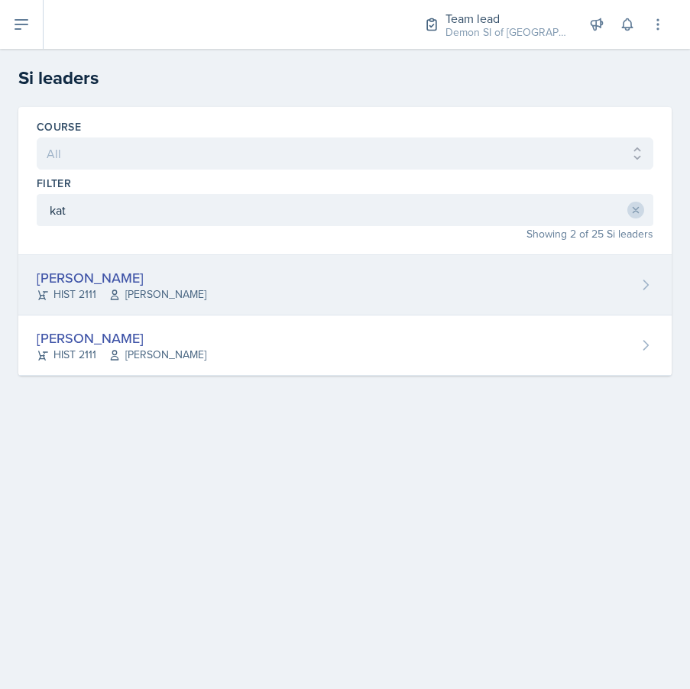
click at [176, 297] on span "[PERSON_NAME]" at bounding box center [157, 294] width 98 height 16
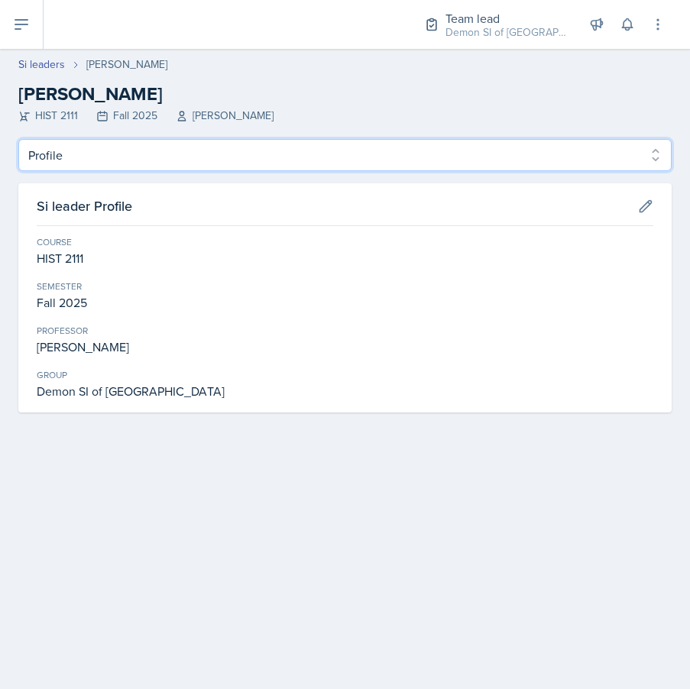
click at [206, 145] on select "Profile Planning Sheets Observation Forms Uploads" at bounding box center [344, 155] width 653 height 32
select select "Planning Sheets"
click at [18, 139] on select "Profile Planning Sheets Observation Forms Uploads" at bounding box center [344, 155] width 653 height 32
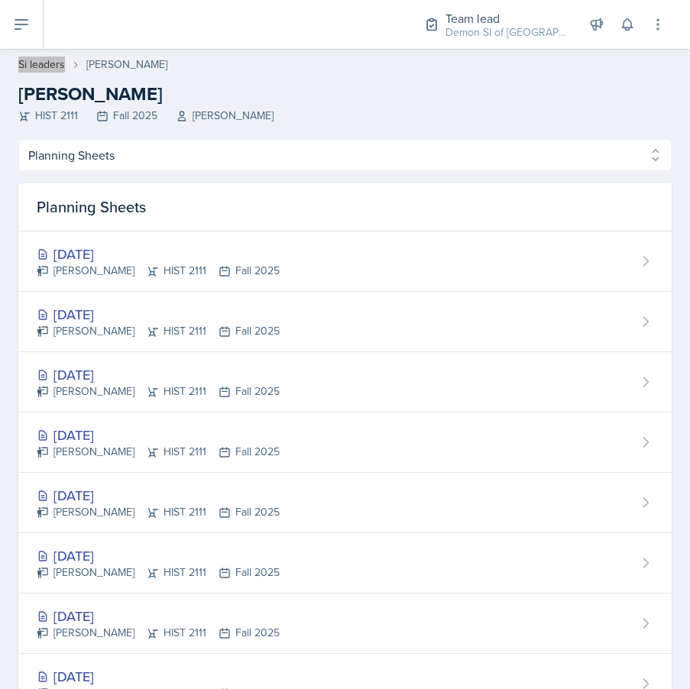
drag, startPoint x: 50, startPoint y: 61, endPoint x: 369, endPoint y: 0, distance: 324.3
click at [0, 0] on div "Team lead Demon SI of Fleet Street / Fall 2025 Director Team lead Demon SI of […" at bounding box center [345, 344] width 690 height 689
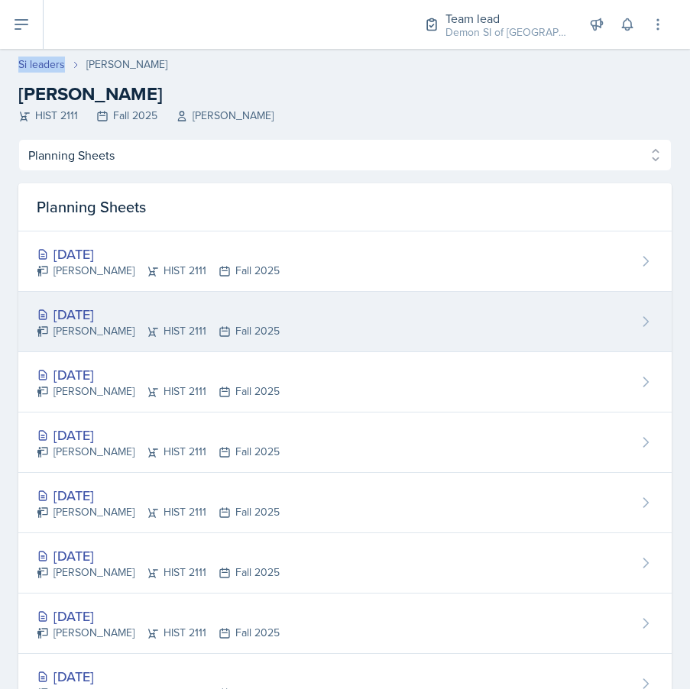
click at [276, 321] on div "[DATE] [PERSON_NAME] HIST 2111 Fall 2025" at bounding box center [344, 322] width 653 height 60
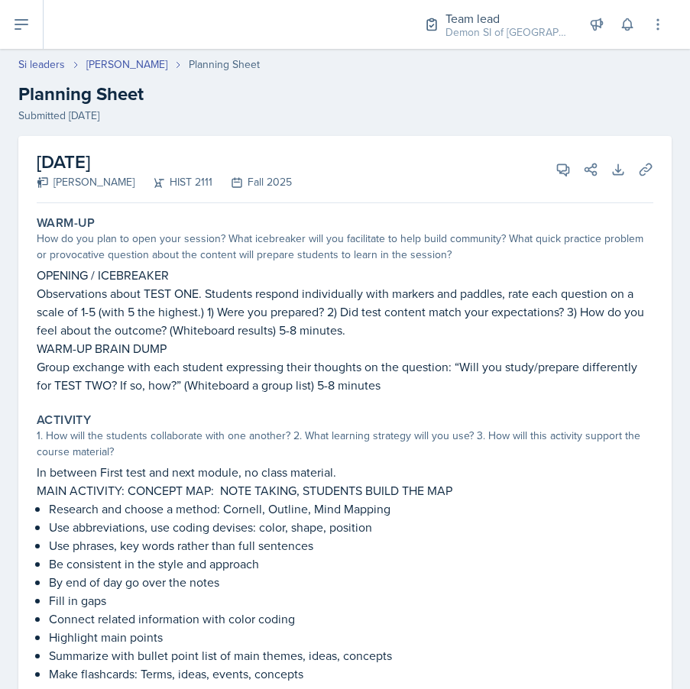
click at [554, 153] on div "September 22nd, 2025 Kate Brainerd HIST 2111 Fall 2025 View Comments Comments S…" at bounding box center [345, 169] width 616 height 67
click at [554, 157] on div "September 22nd, 2025 Kate Brainerd HIST 2111 Fall 2025 View Comments Comments S…" at bounding box center [345, 169] width 616 height 67
click at [558, 176] on icon at bounding box center [562, 169] width 15 height 15
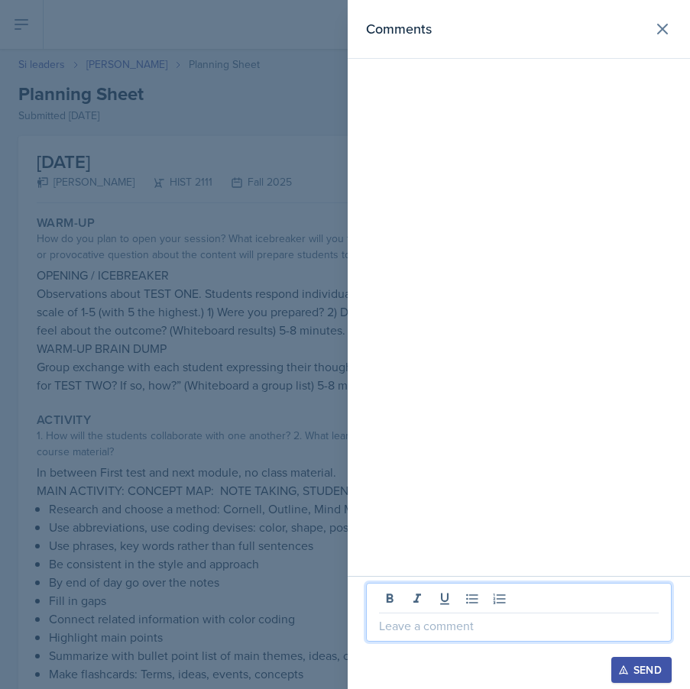
click at [493, 623] on p at bounding box center [519, 625] width 280 height 18
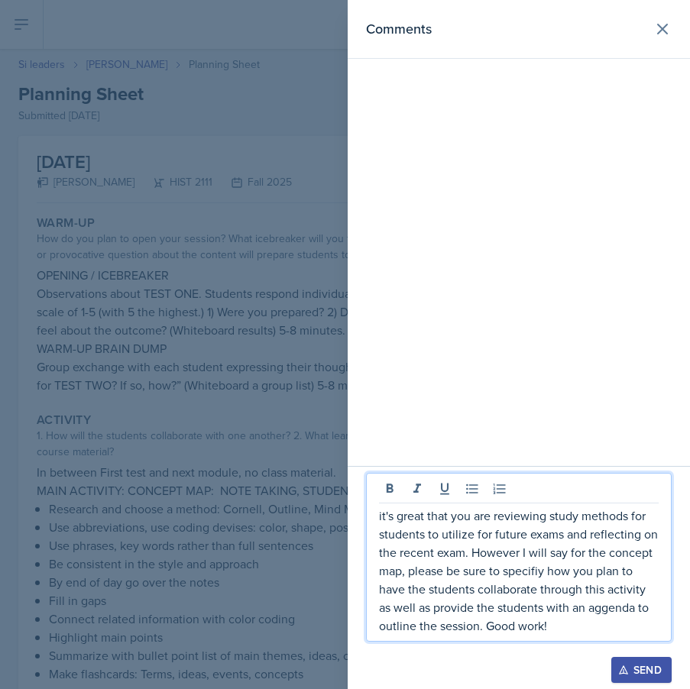
click at [218, 391] on div at bounding box center [345, 344] width 690 height 689
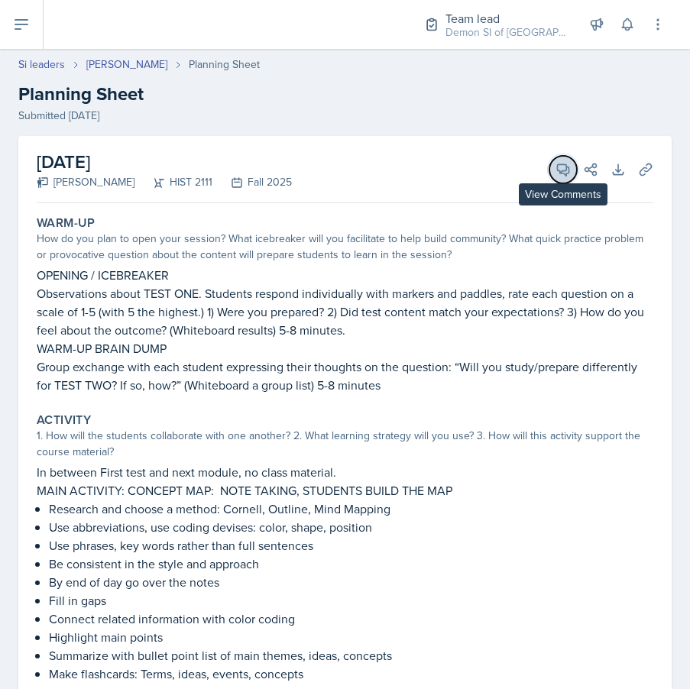
click at [555, 175] on icon at bounding box center [562, 169] width 15 height 15
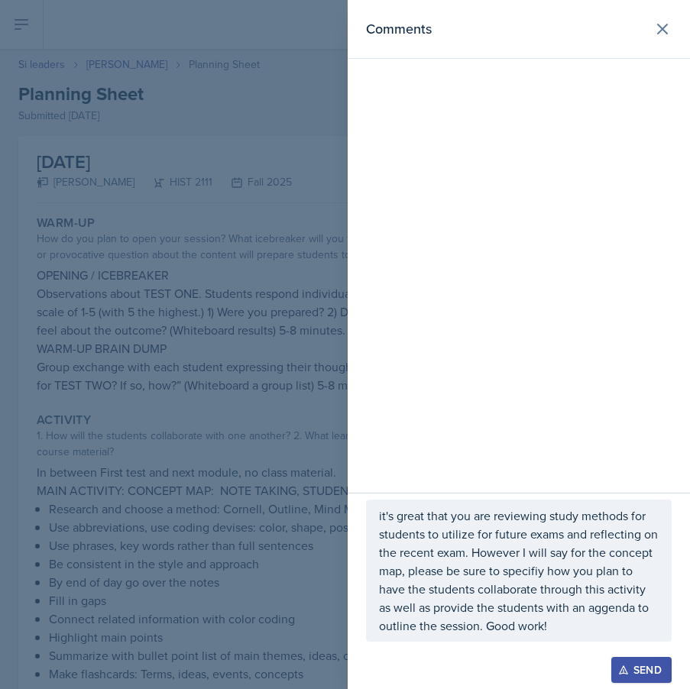
click at [500, 576] on p "it's great that you are reviewing study methods for students to utilize for fut…" at bounding box center [519, 570] width 280 height 128
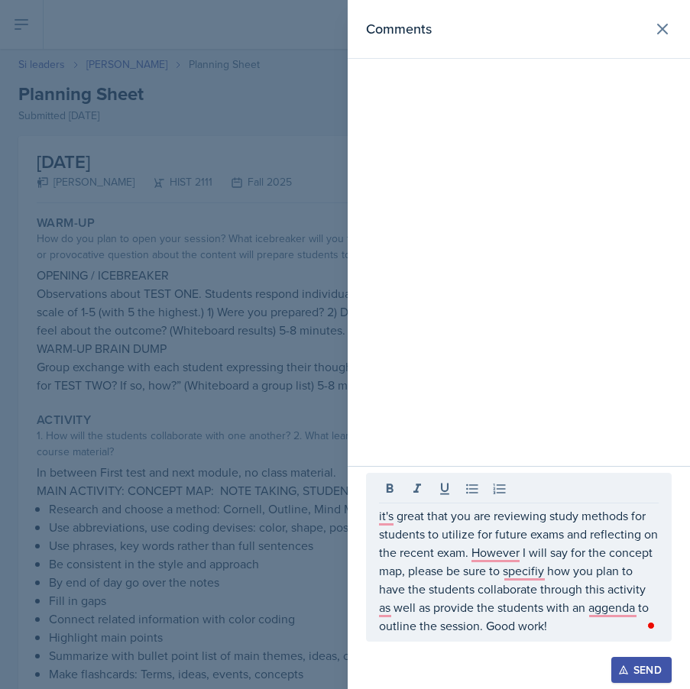
click at [648, 625] on div "Open Grammarly." at bounding box center [651, 626] width 8 height 8
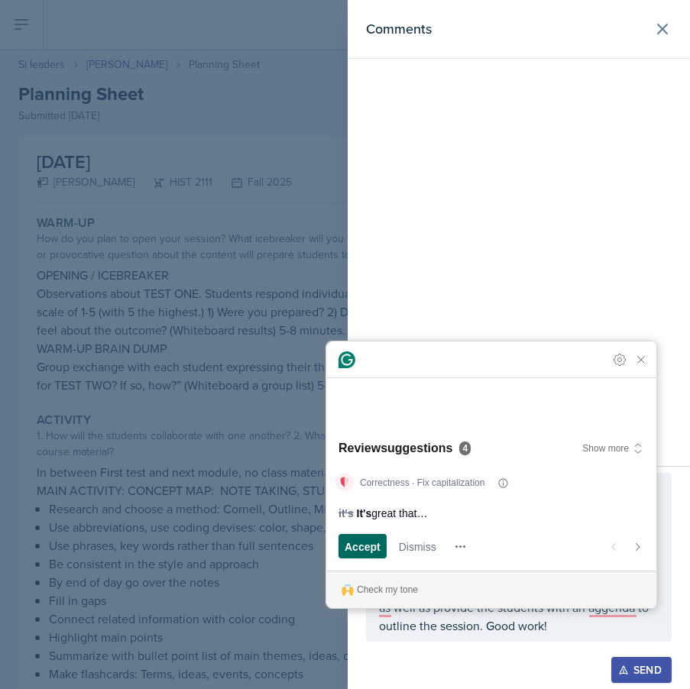
click at [380, 540] on span "Accept" at bounding box center [362, 546] width 36 height 16
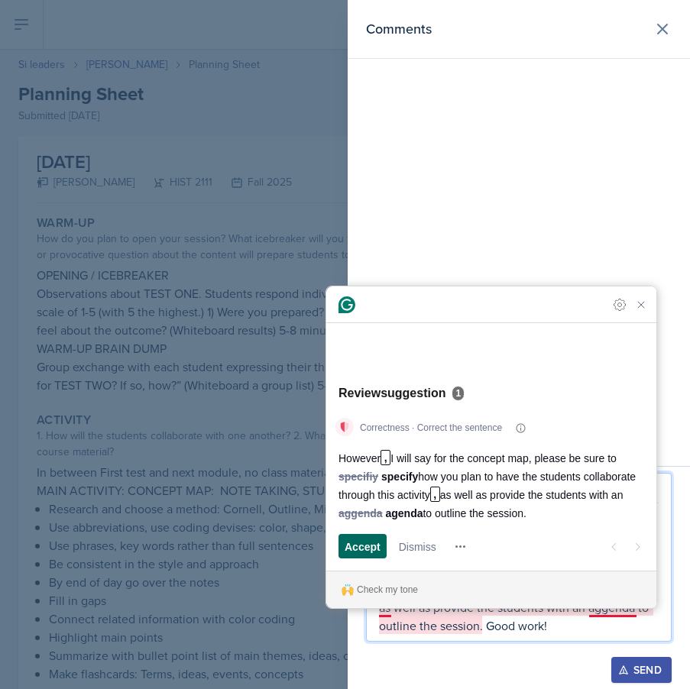
scroll to position [174, 0]
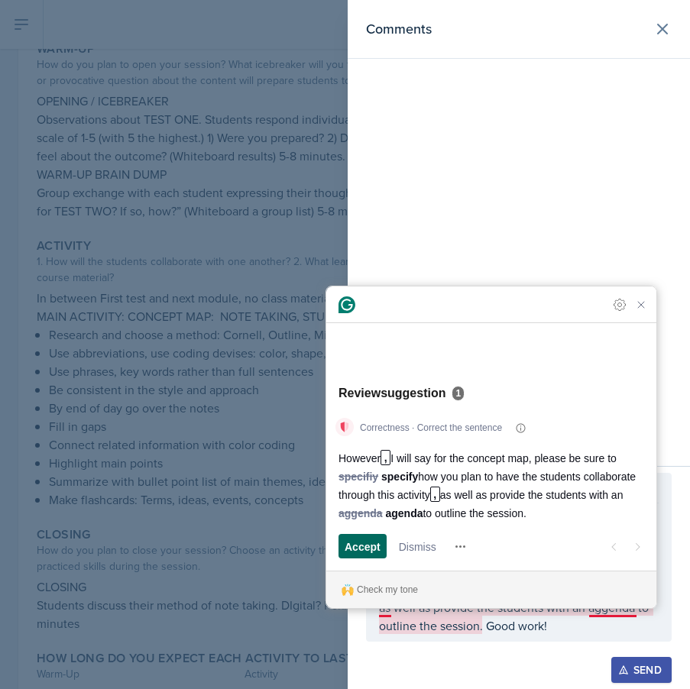
click at [373, 548] on span "Accept" at bounding box center [362, 546] width 36 height 16
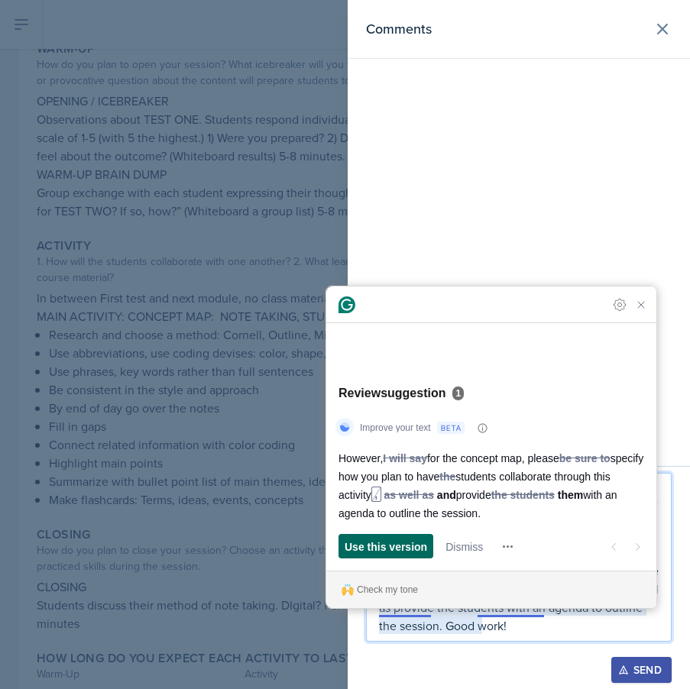
click at [394, 549] on span "Use this version" at bounding box center [385, 546] width 82 height 16
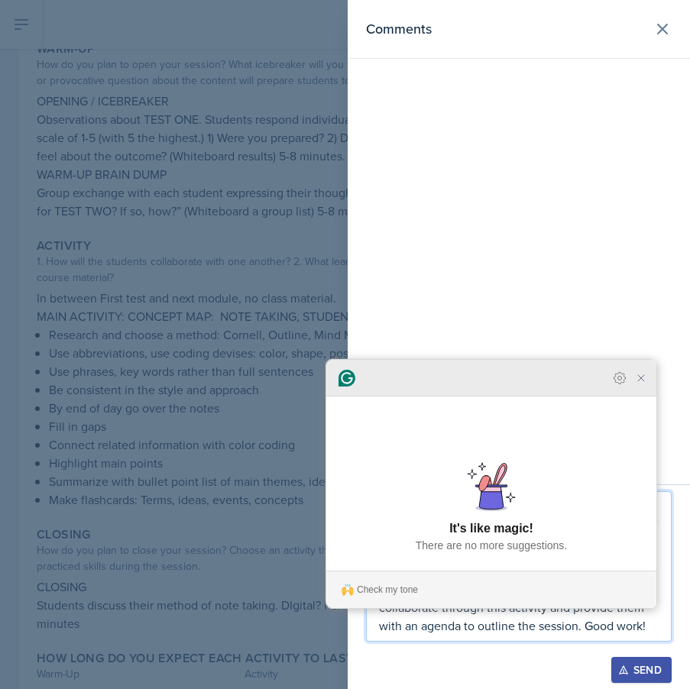
click at [639, 384] on icon "Close Grammarly Assistant" at bounding box center [641, 378] width 12 height 12
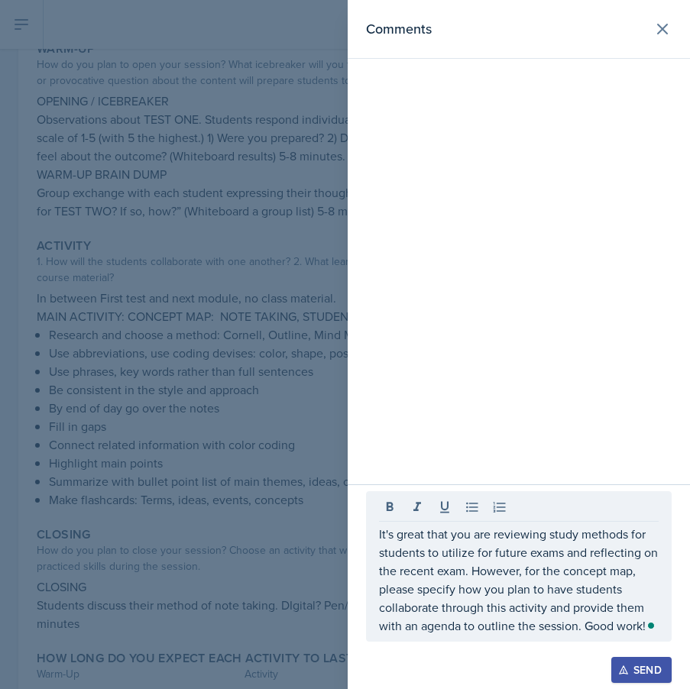
drag, startPoint x: 377, startPoint y: 532, endPoint x: 593, endPoint y: 614, distance: 231.1
click at [593, 614] on div "It's great that you are reviewing study methods for students to utilize for fut…" at bounding box center [518, 566] width 305 height 150
drag, startPoint x: 641, startPoint y: 625, endPoint x: 357, endPoint y: 564, distance: 289.7
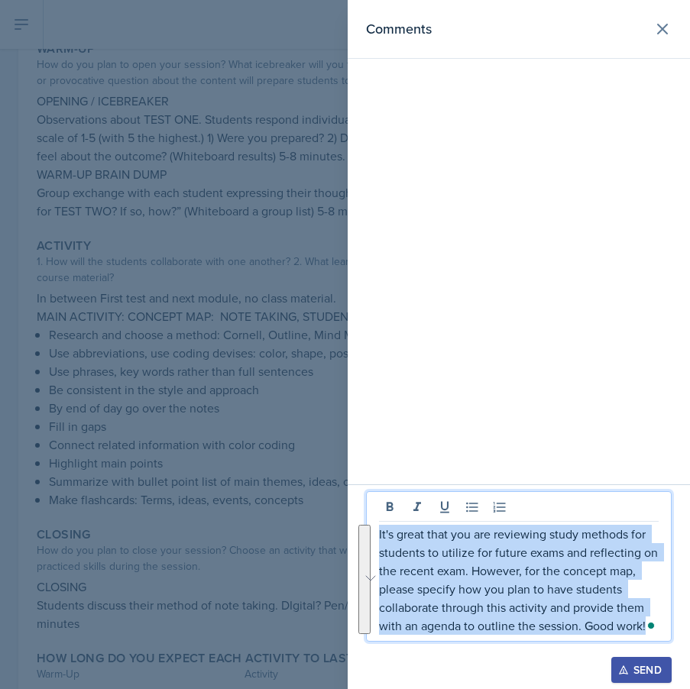
drag, startPoint x: 380, startPoint y: 536, endPoint x: 642, endPoint y: 726, distance: 323.3
click at [642, 688] on html "SI Documents Team lead Dashboard Calendar Profile Si leaders Documents Observat…" at bounding box center [345, 344] width 690 height 689
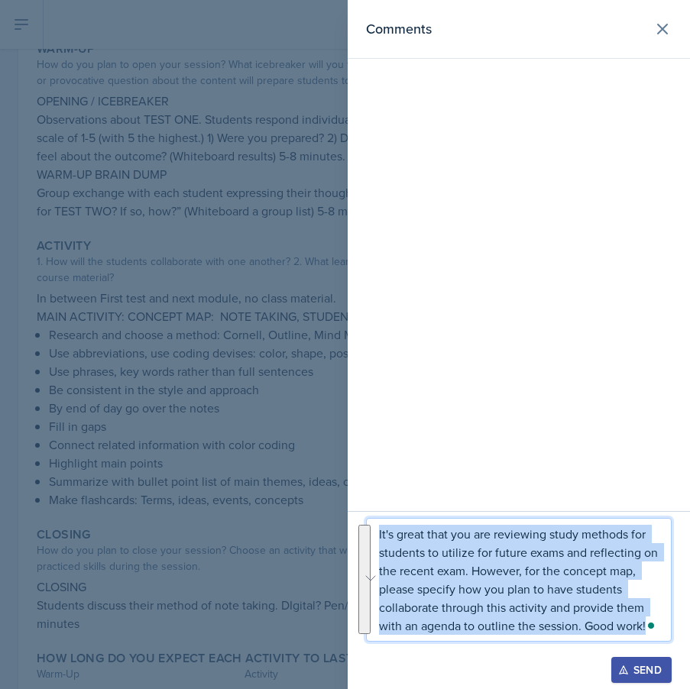
copy p "It's great that you are reviewing study methods for students to utilize for fut…"
click at [635, 673] on div "Send" at bounding box center [641, 670] width 40 height 12
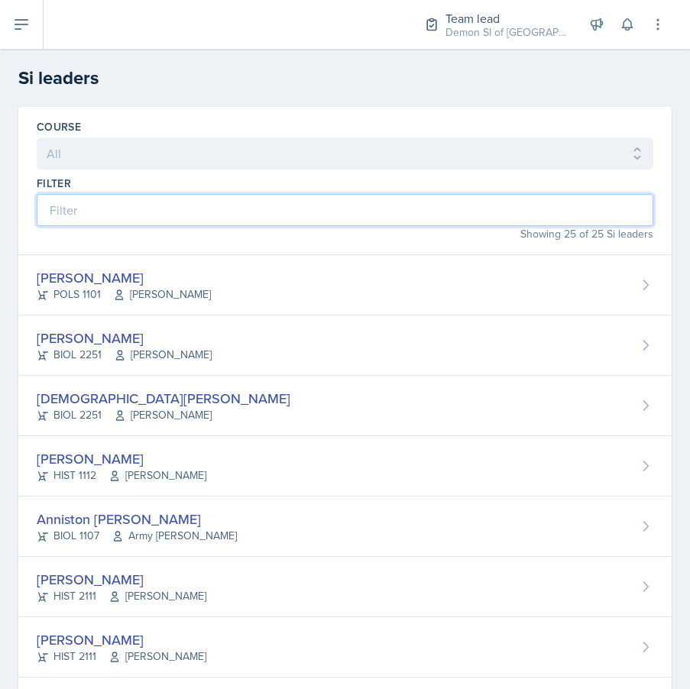
click at [112, 211] on input at bounding box center [345, 210] width 616 height 32
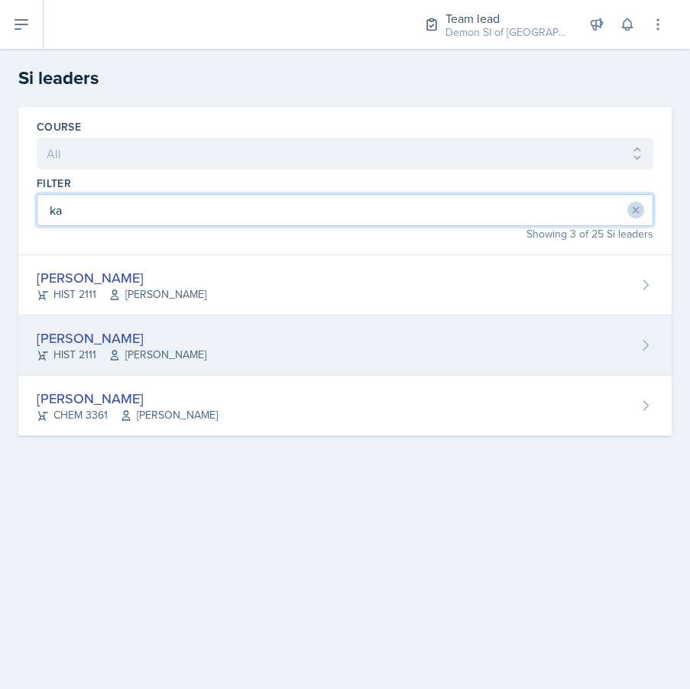
type input "ka"
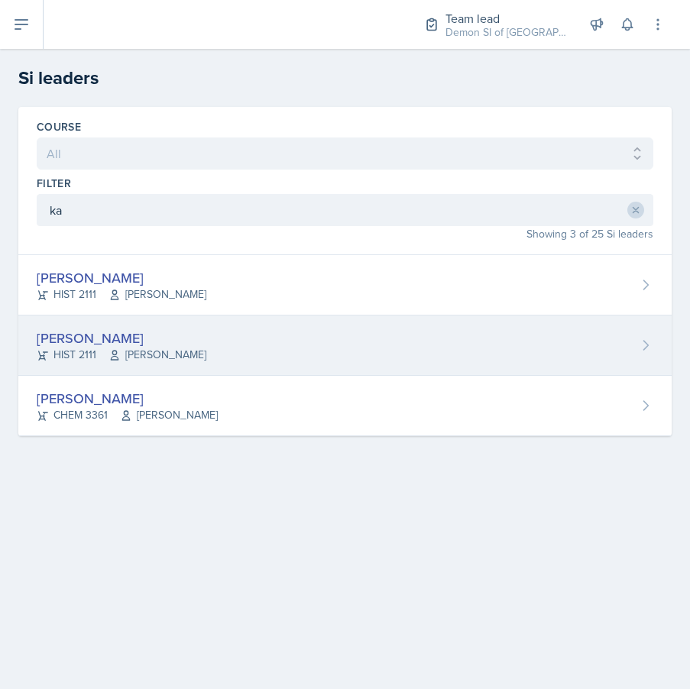
click at [186, 346] on div "[PERSON_NAME]" at bounding box center [122, 338] width 170 height 21
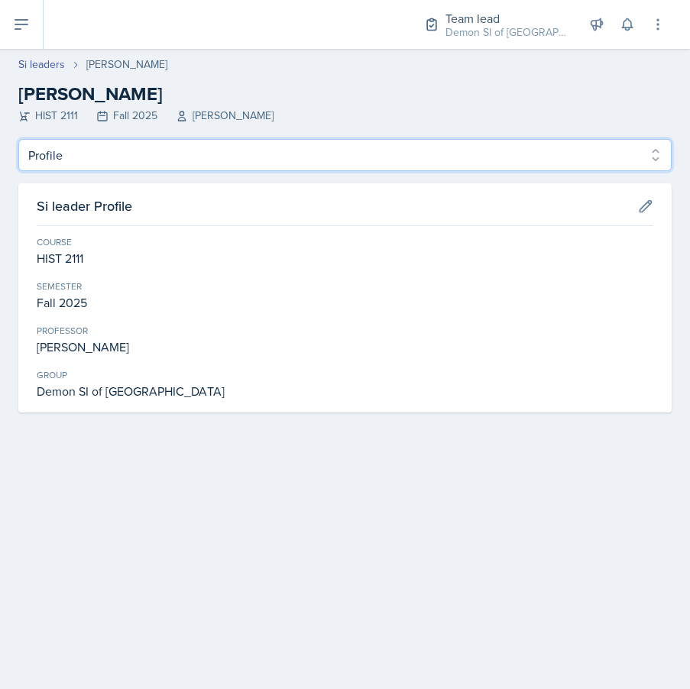
click at [296, 146] on select "Profile Planning Sheets Observation Forms Uploads" at bounding box center [344, 155] width 653 height 32
select select "Planning Sheets"
click at [18, 139] on select "Profile Planning Sheets Observation Forms Uploads" at bounding box center [344, 155] width 653 height 32
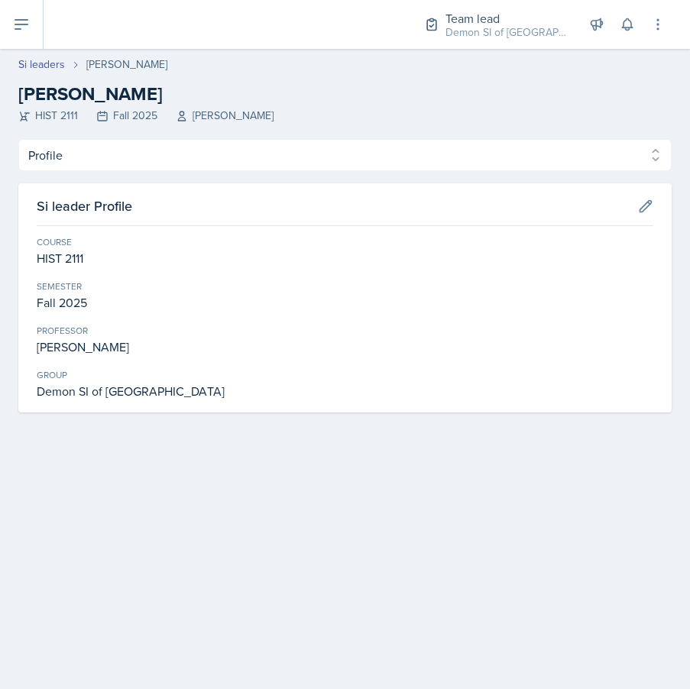
click at [106, 174] on div "Profile Planning Sheets Observation Forms Uploads Profile Planning Sheets Obser…" at bounding box center [344, 275] width 653 height 273
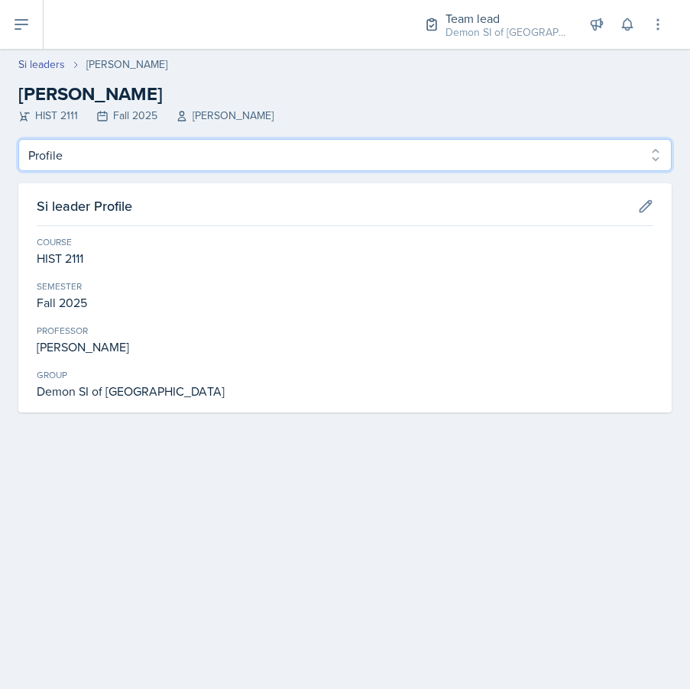
click at [108, 161] on select "Profile Planning Sheets Observation Forms Uploads" at bounding box center [344, 155] width 653 height 32
select select "Planning Sheets"
click at [18, 139] on select "Profile Planning Sheets Observation Forms Uploads" at bounding box center [344, 155] width 653 height 32
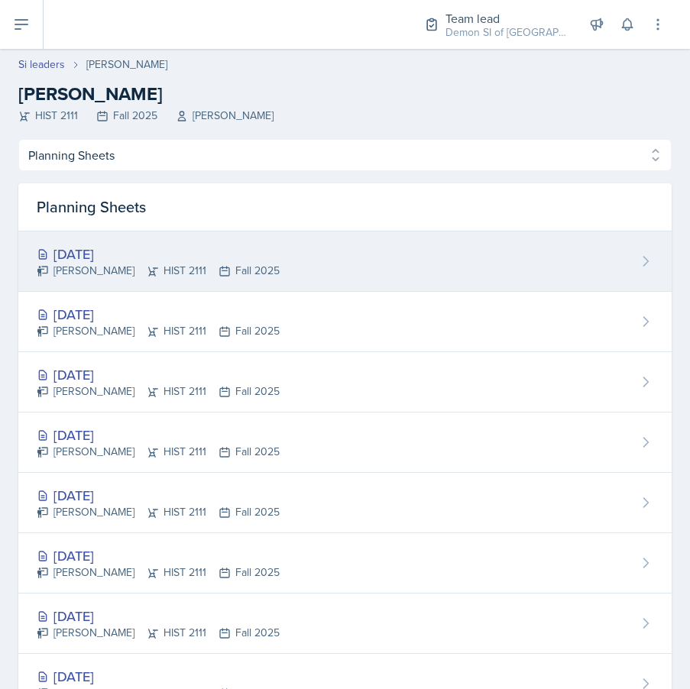
click at [118, 266] on div "[PERSON_NAME] HIST 2111 Fall 2025" at bounding box center [158, 271] width 243 height 16
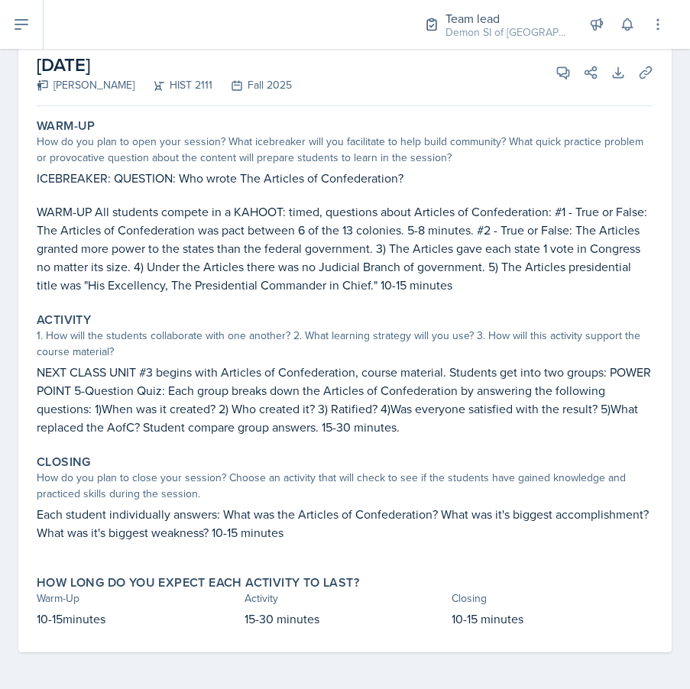
scroll to position [95, 0]
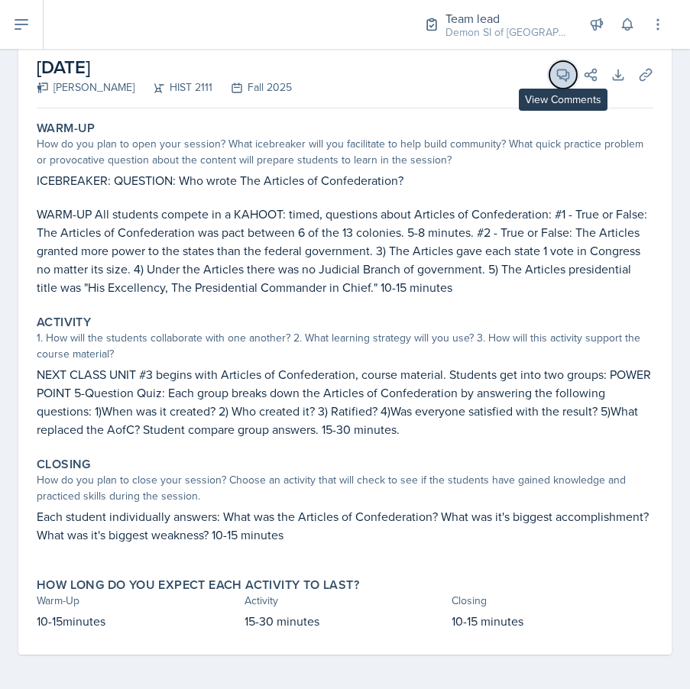
click at [563, 79] on icon at bounding box center [562, 74] width 15 height 15
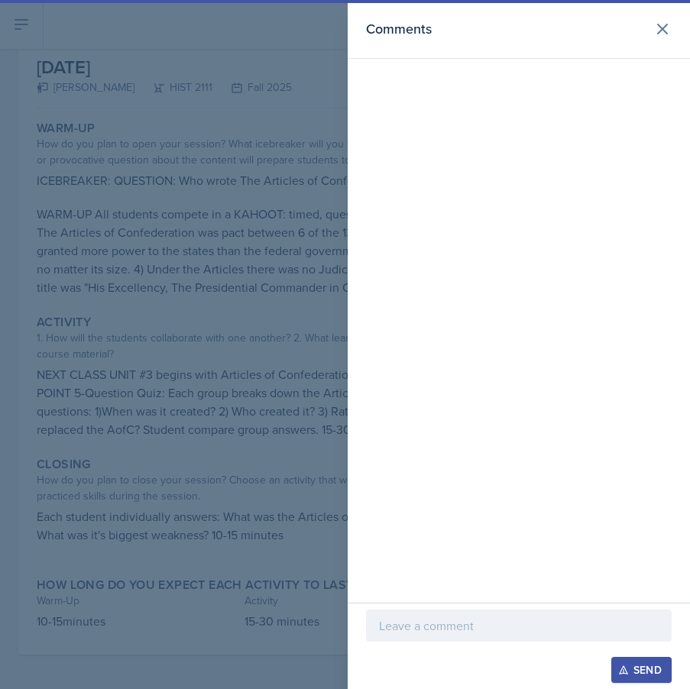
click at [472, 625] on p at bounding box center [519, 625] width 280 height 18
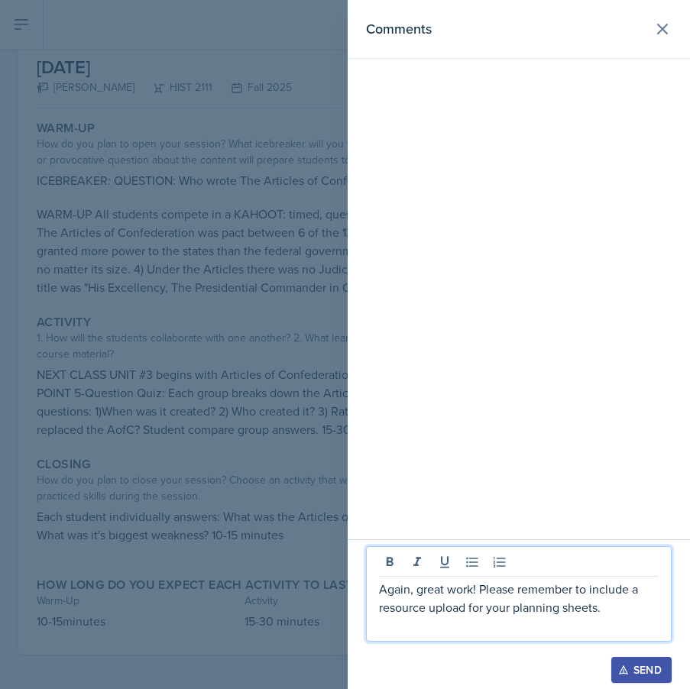
click at [654, 664] on div "Send" at bounding box center [641, 670] width 40 height 12
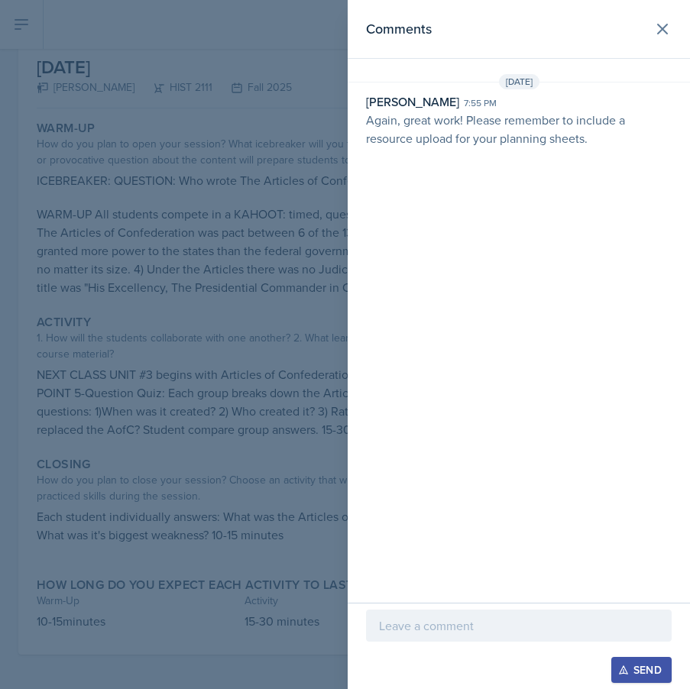
click at [153, 286] on div at bounding box center [345, 344] width 690 height 689
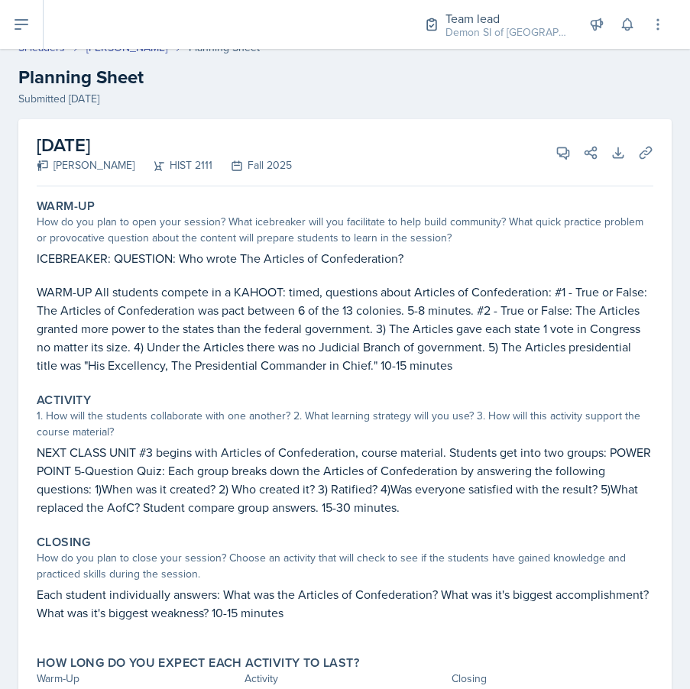
scroll to position [0, 0]
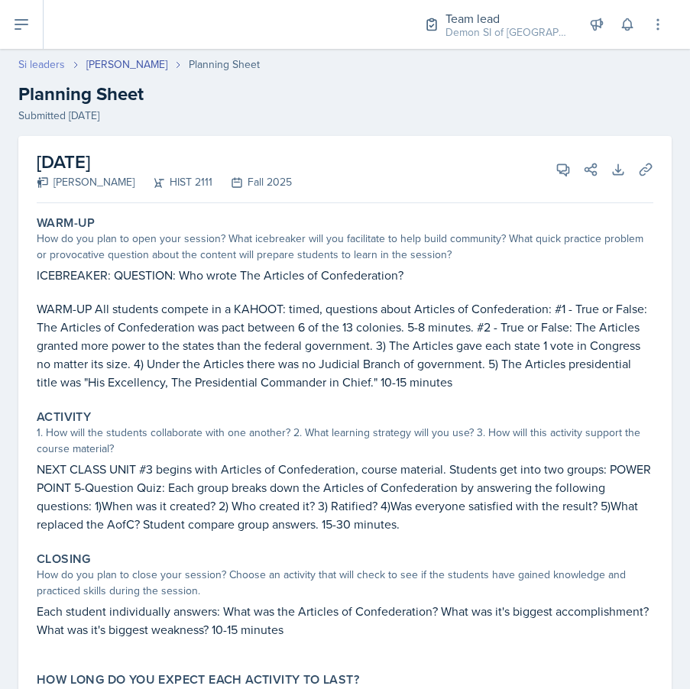
click at [38, 66] on link "Si leaders" at bounding box center [41, 65] width 47 height 16
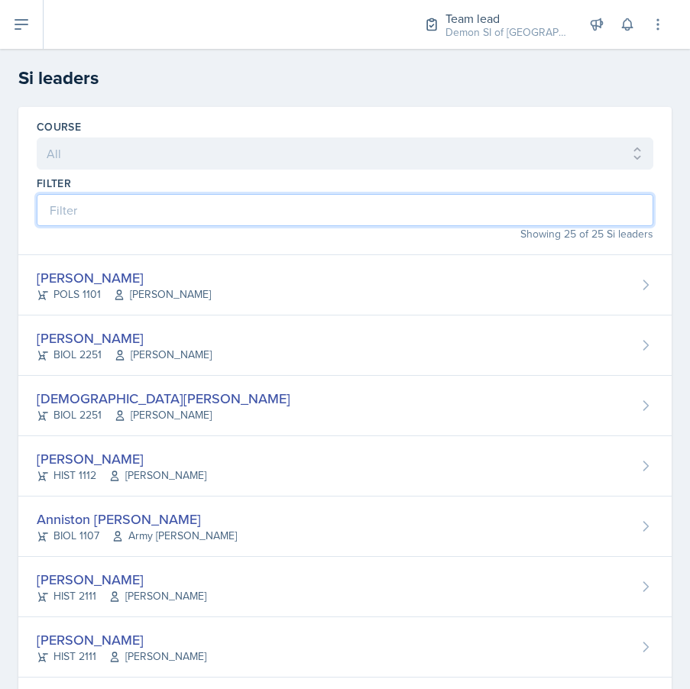
click at [107, 215] on input at bounding box center [345, 210] width 616 height 32
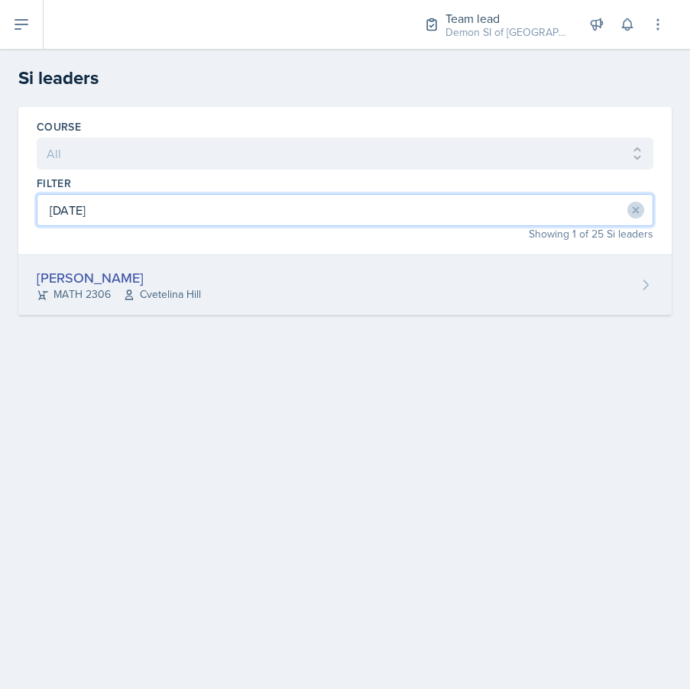
type input "[DATE]"
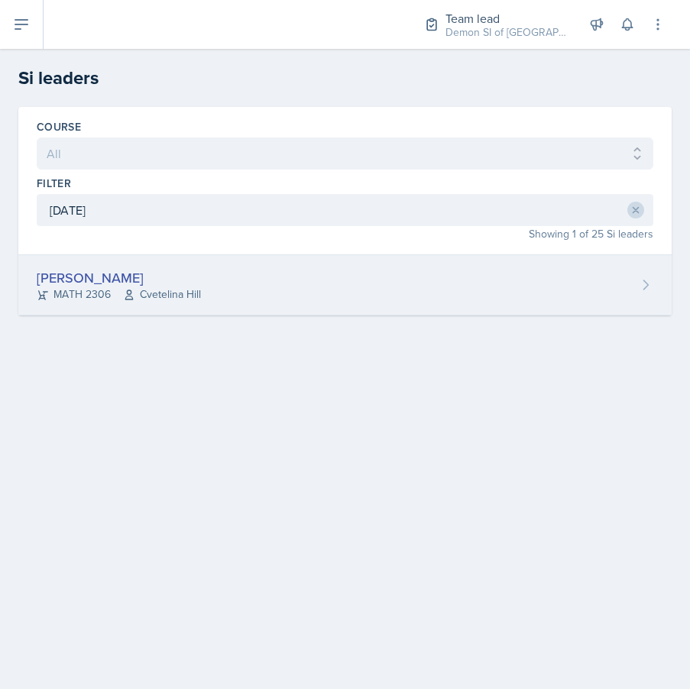
click at [110, 291] on div "MATH 2306 [GEOGRAPHIC_DATA]" at bounding box center [119, 294] width 164 height 16
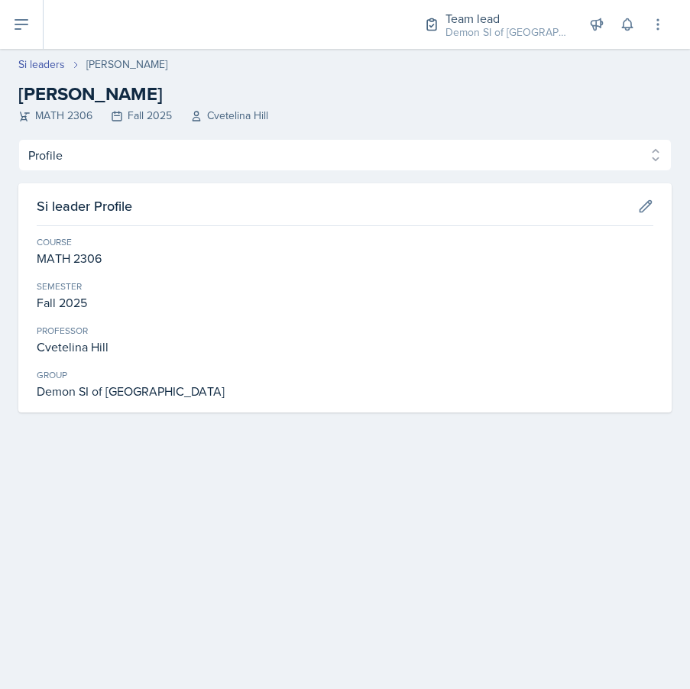
click at [105, 181] on div "Profile Planning Sheets Observation Forms Uploads Profile Planning Sheets Obser…" at bounding box center [344, 275] width 653 height 273
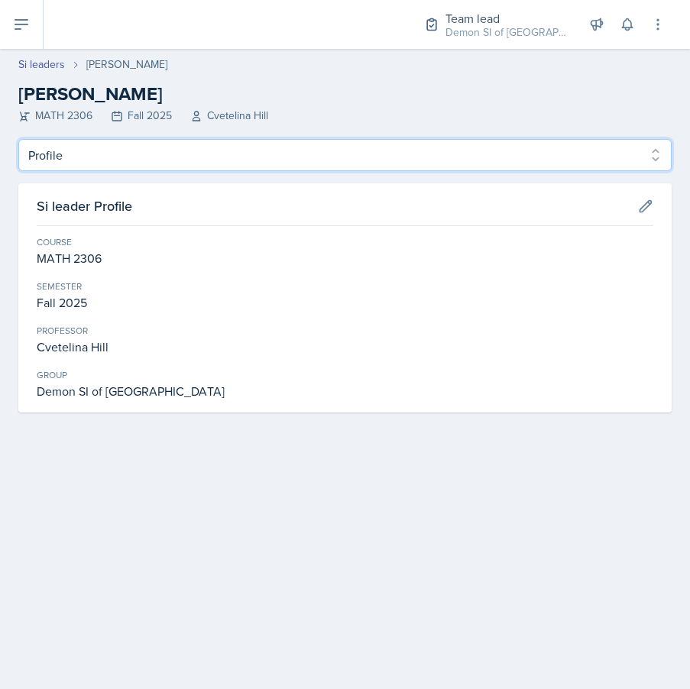
click at [108, 163] on select "Profile Planning Sheets Observation Forms Uploads" at bounding box center [344, 155] width 653 height 32
select select "Planning Sheets"
click at [18, 139] on select "Profile Planning Sheets Observation Forms Uploads" at bounding box center [344, 155] width 653 height 32
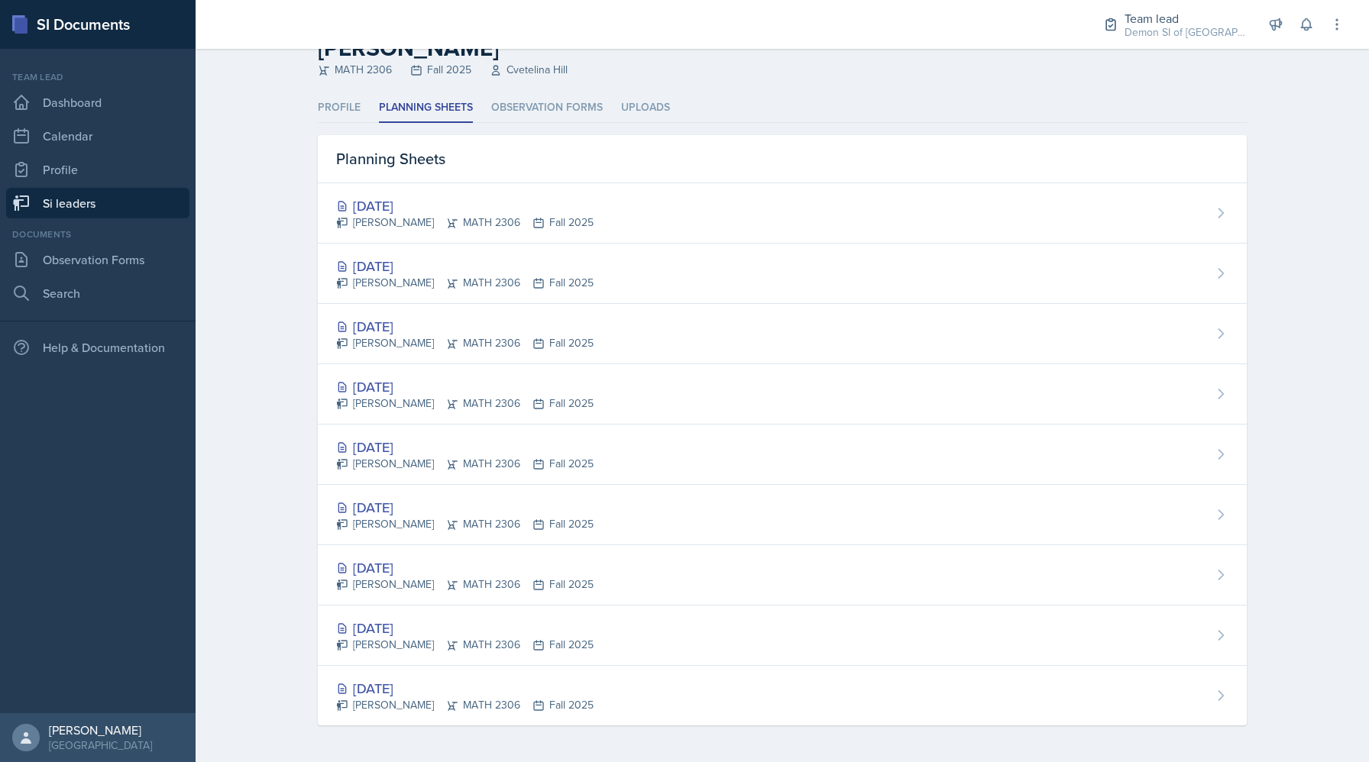
scroll to position [46, 0]
click at [127, 206] on link "Si leaders" at bounding box center [97, 203] width 183 height 31
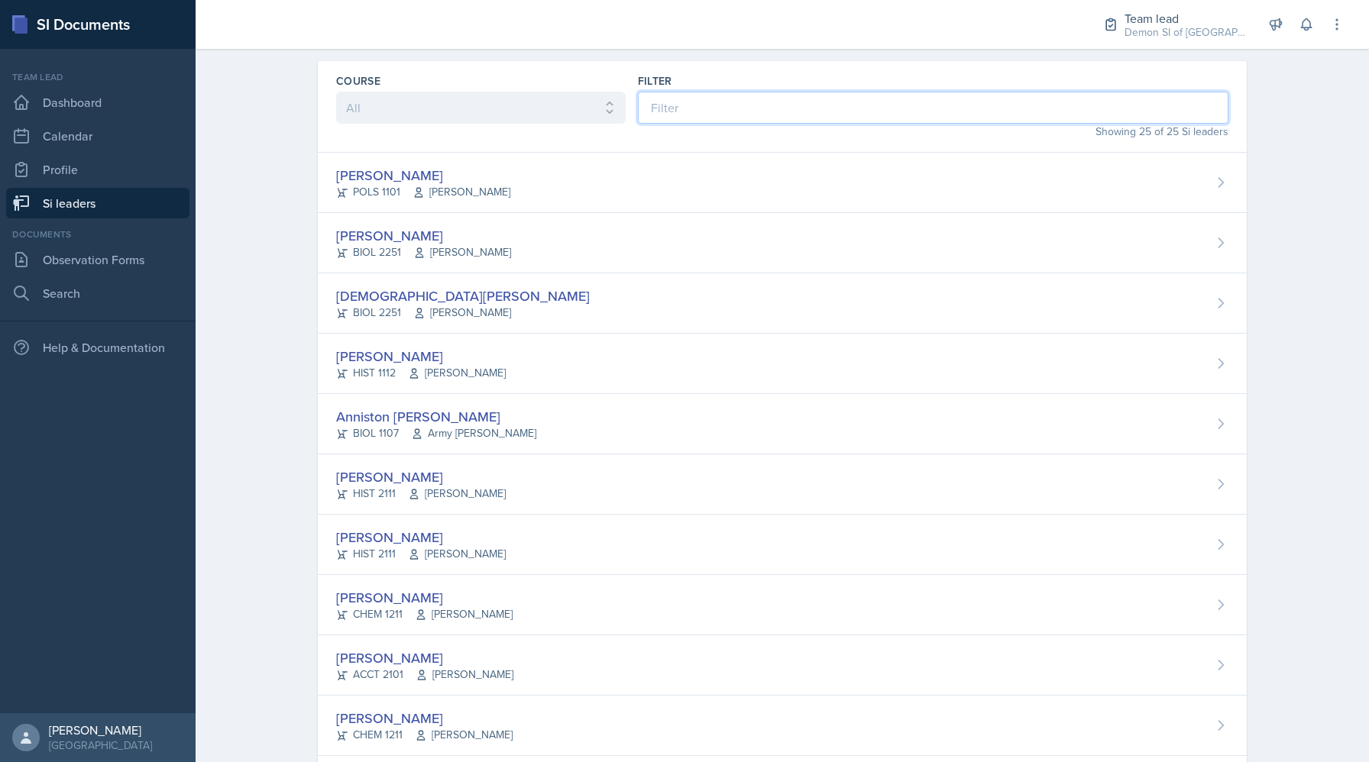
click at [689, 96] on input at bounding box center [933, 108] width 590 height 32
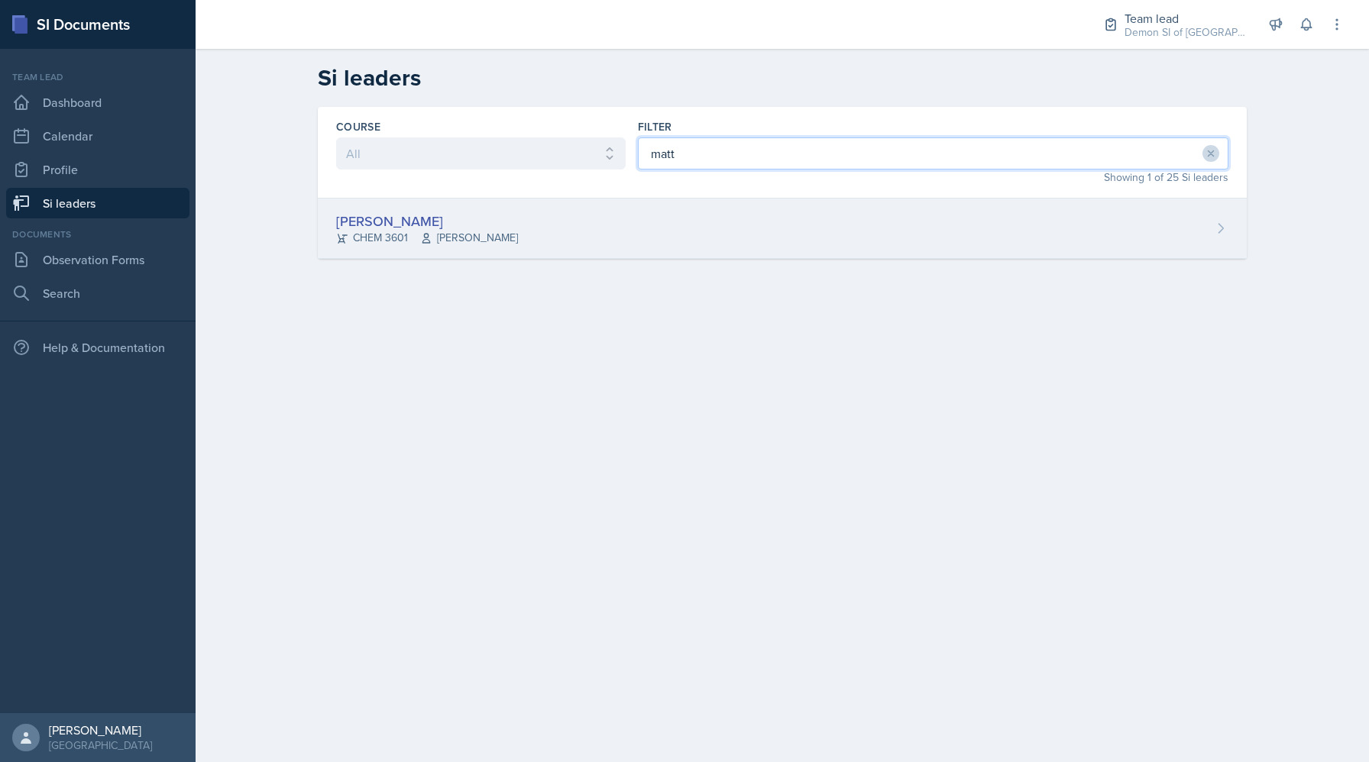
type input "matt"
click at [619, 220] on div "[PERSON_NAME] CHEM 3601 [PERSON_NAME]" at bounding box center [782, 229] width 929 height 60
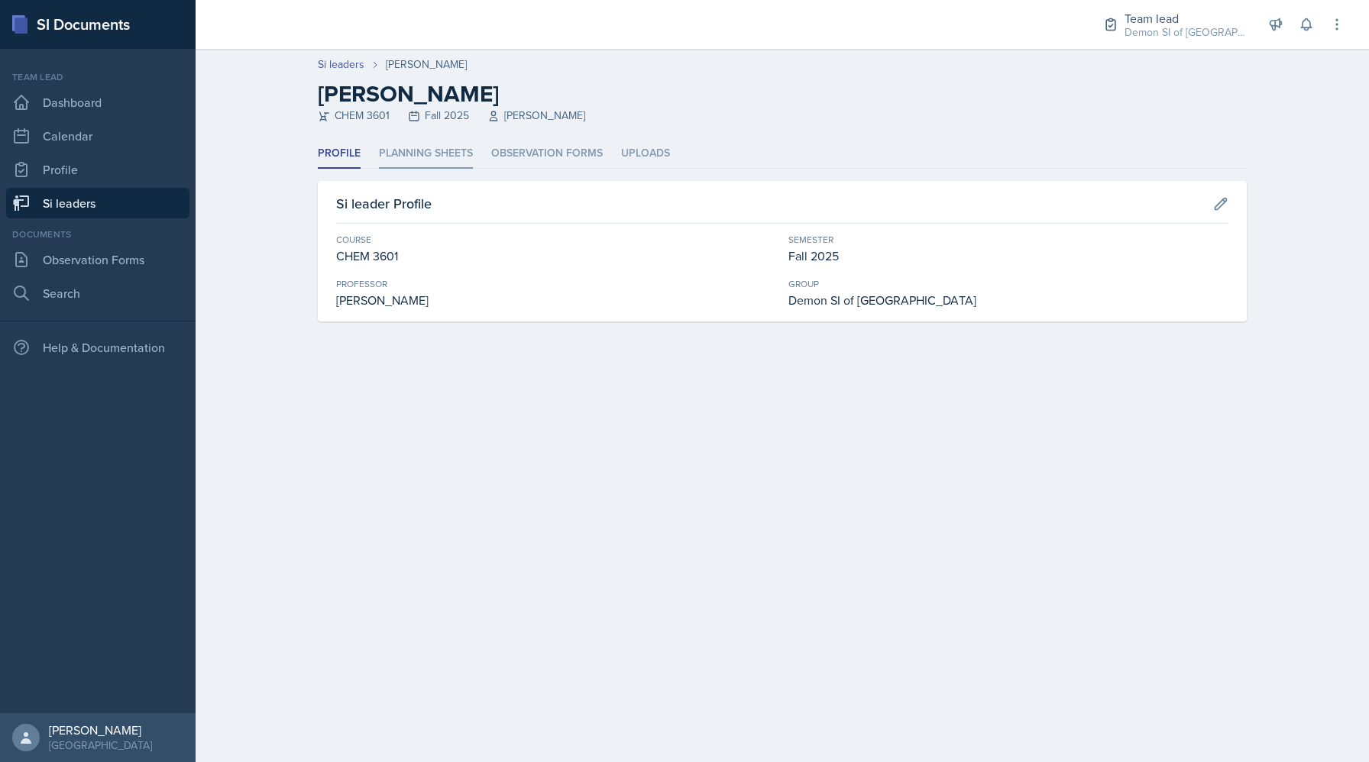
click at [424, 158] on li "Planning Sheets" at bounding box center [426, 154] width 94 height 30
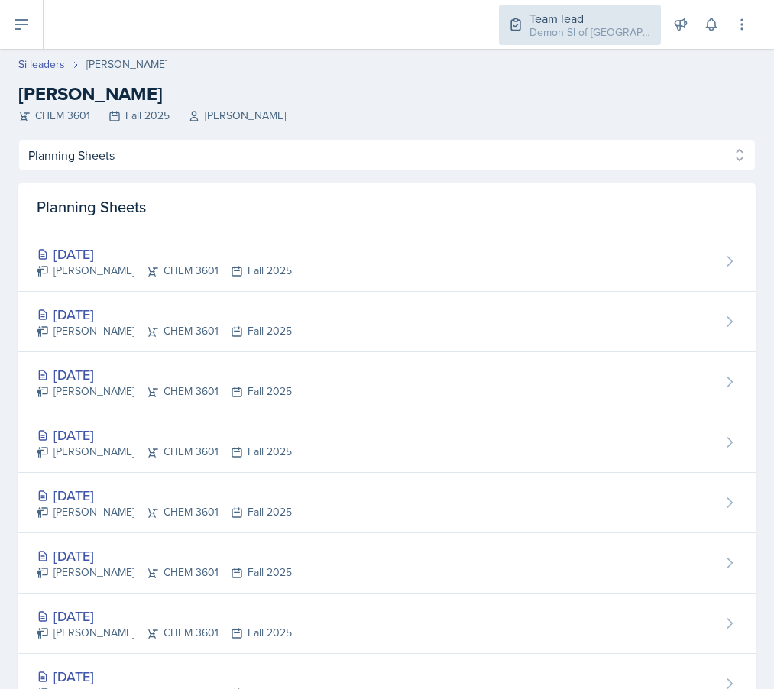
click at [567, 16] on div "Team lead" at bounding box center [590, 18] width 122 height 18
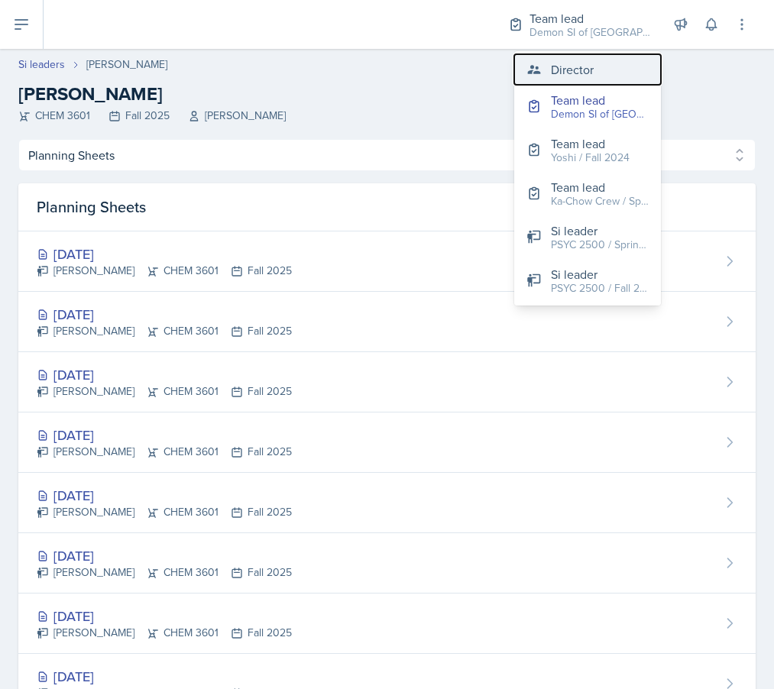
click at [571, 75] on div "Director" at bounding box center [572, 69] width 43 height 18
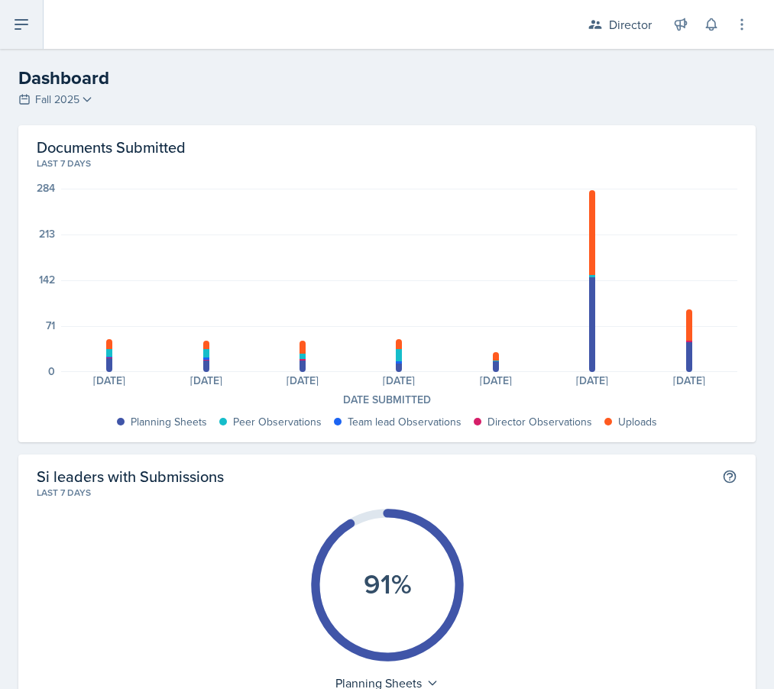
click at [24, 31] on icon at bounding box center [21, 24] width 18 height 18
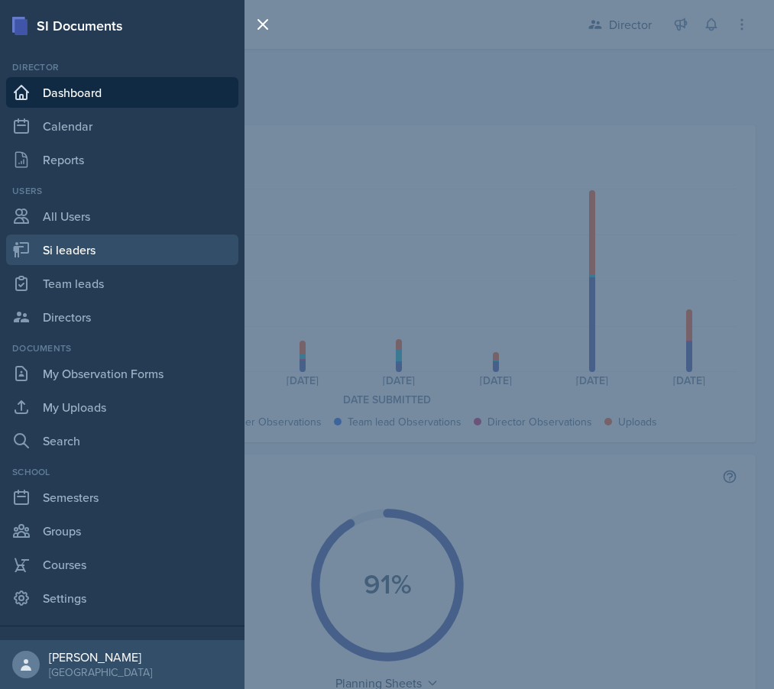
click at [124, 256] on link "Si leaders" at bounding box center [122, 249] width 232 height 31
select select "2bed604d-1099-4043-b1bc-2365e8740244"
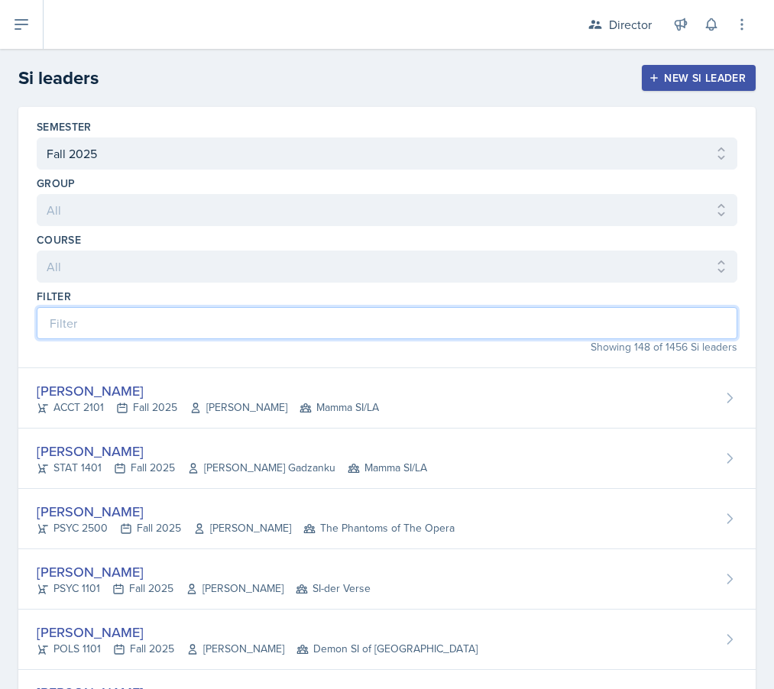
click at [240, 325] on input at bounding box center [387, 323] width 700 height 32
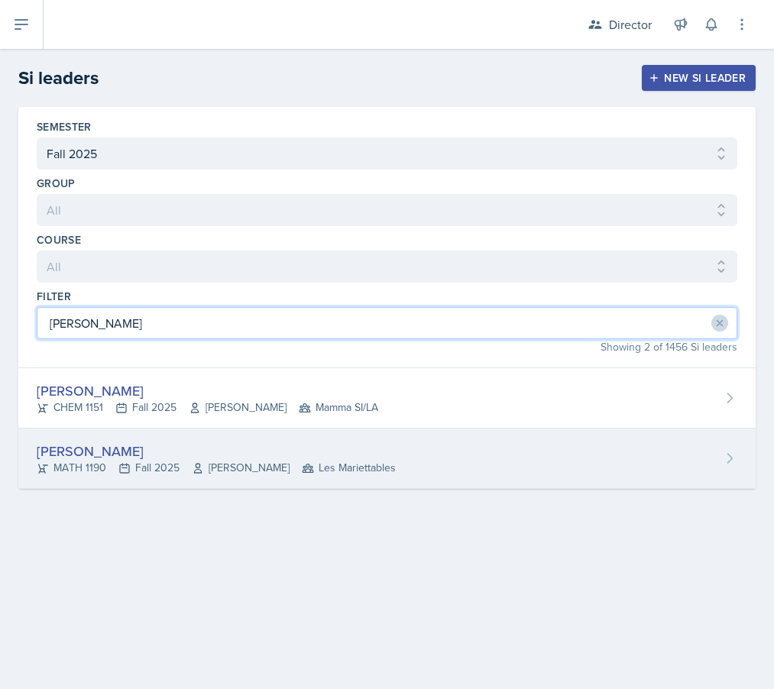
type input "[PERSON_NAME]"
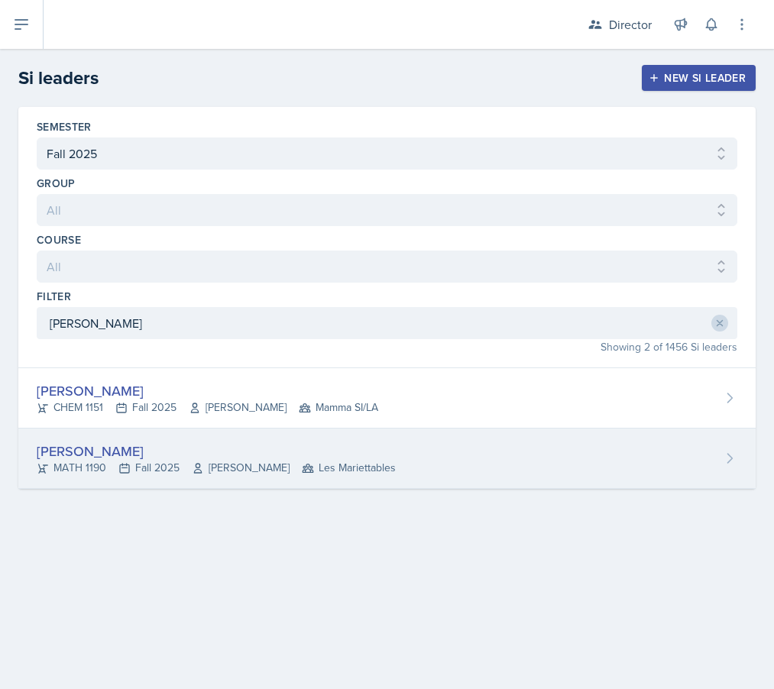
click at [190, 454] on div "[PERSON_NAME]" at bounding box center [216, 451] width 359 height 21
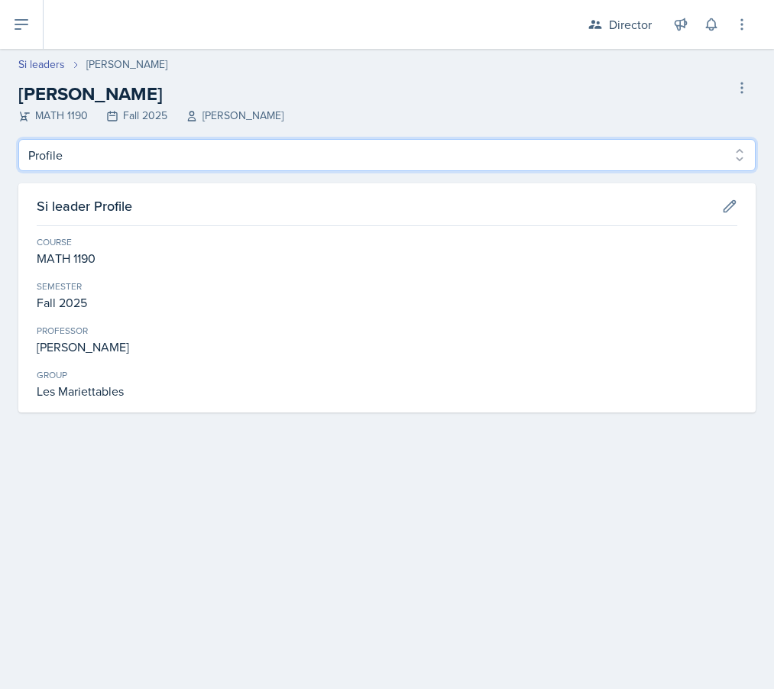
click at [328, 157] on select "Profile Planning Sheets Observation Forms Uploads" at bounding box center [386, 155] width 737 height 32
select select "Planning Sheets"
click at [18, 139] on select "Profile Planning Sheets Observation Forms Uploads" at bounding box center [386, 155] width 737 height 32
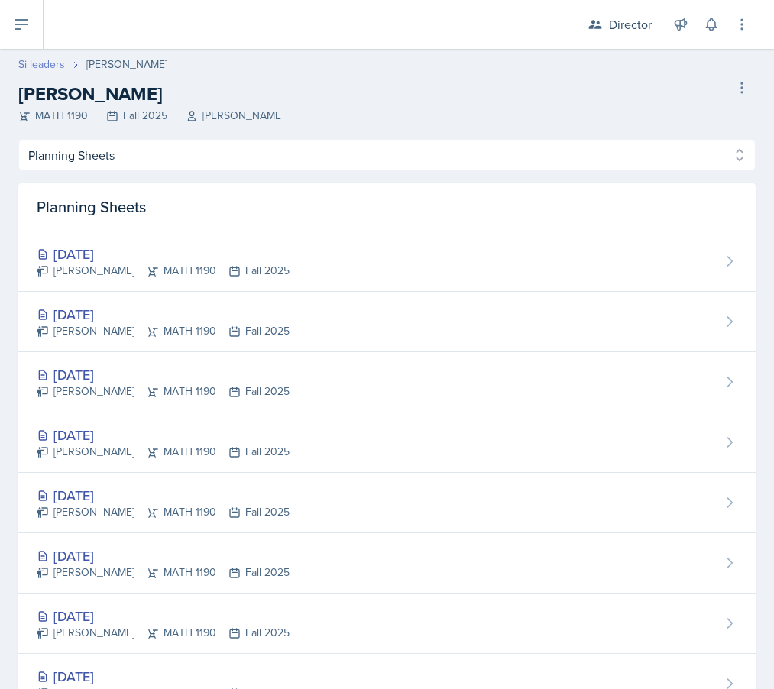
click at [59, 69] on link "Si leaders" at bounding box center [41, 65] width 47 height 16
select select "2bed604d-1099-4043-b1bc-2365e8740244"
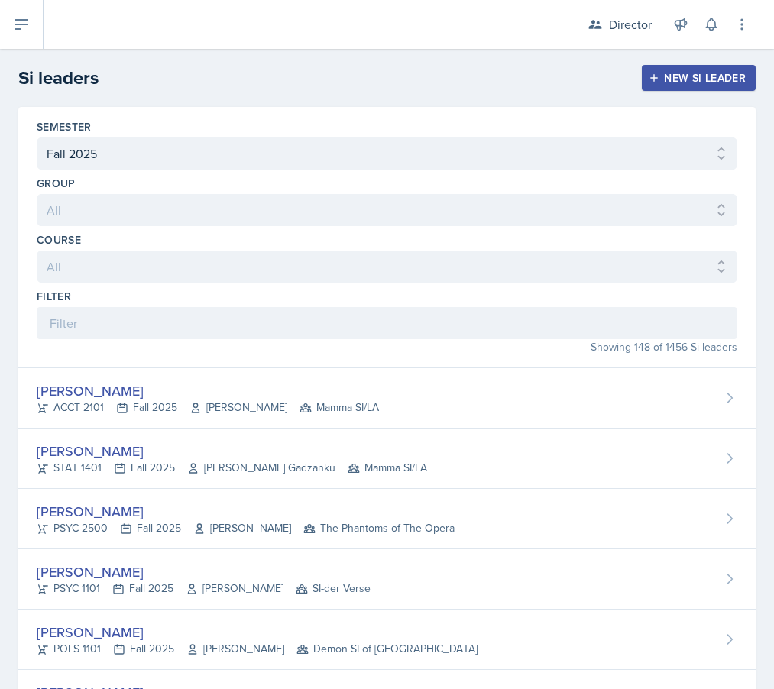
click at [52, 61] on header "Si leaders New Si leader" at bounding box center [387, 78] width 774 height 58
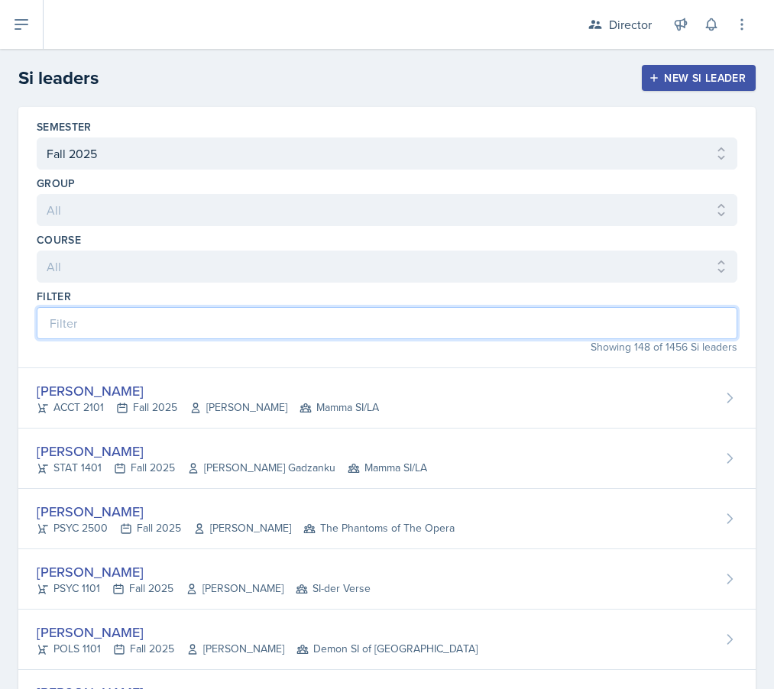
click at [160, 322] on input at bounding box center [387, 323] width 700 height 32
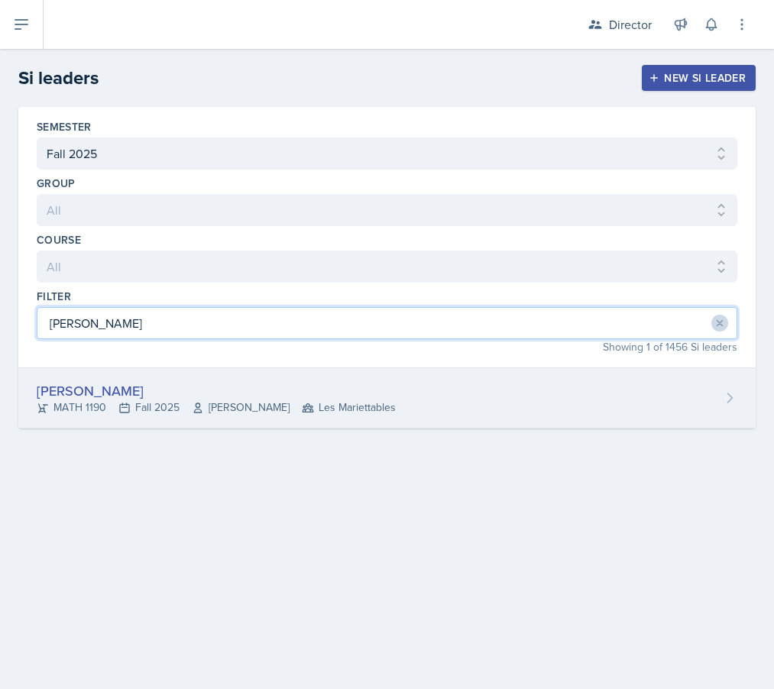
type input "[PERSON_NAME]"
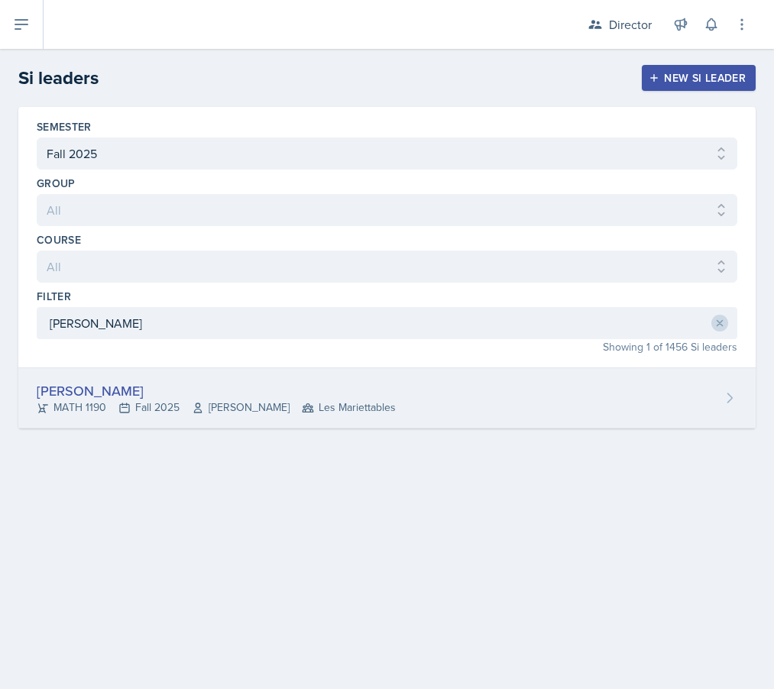
click at [69, 393] on div "[PERSON_NAME]" at bounding box center [216, 390] width 359 height 21
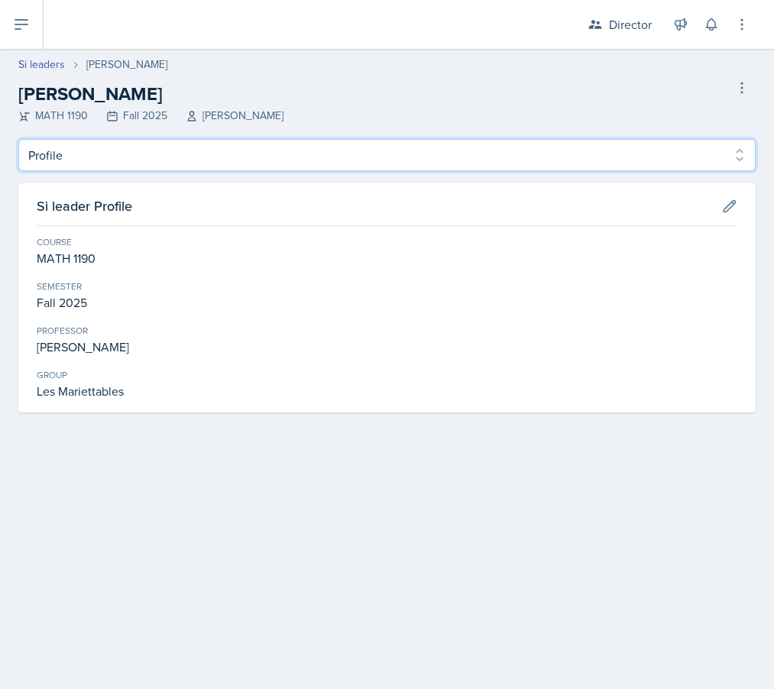
click at [124, 157] on select "Profile Planning Sheets Observation Forms Uploads" at bounding box center [386, 155] width 737 height 32
select select "Planning Sheets"
click at [18, 139] on select "Profile Planning Sheets Observation Forms Uploads" at bounding box center [386, 155] width 737 height 32
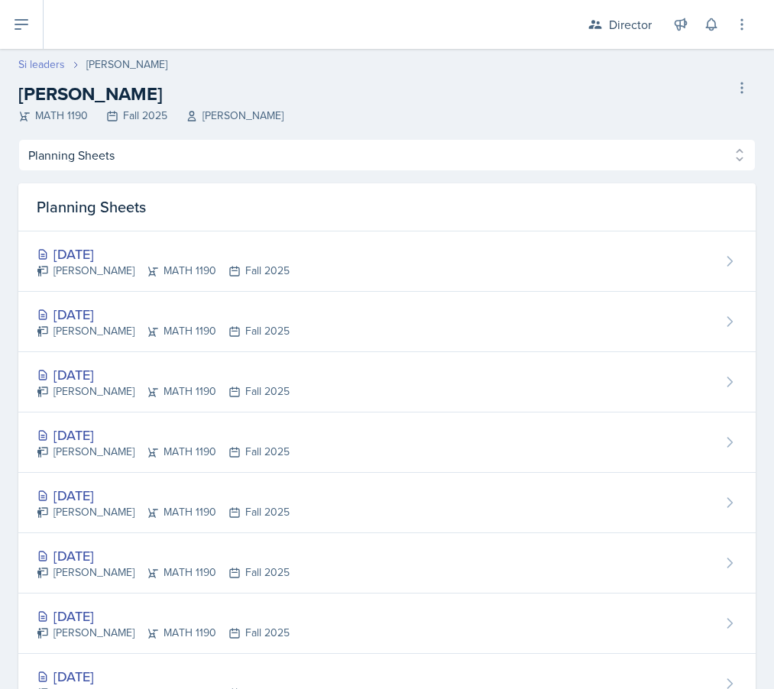
click at [29, 67] on link "Si leaders" at bounding box center [41, 65] width 47 height 16
select select "2bed604d-1099-4043-b1bc-2365e8740244"
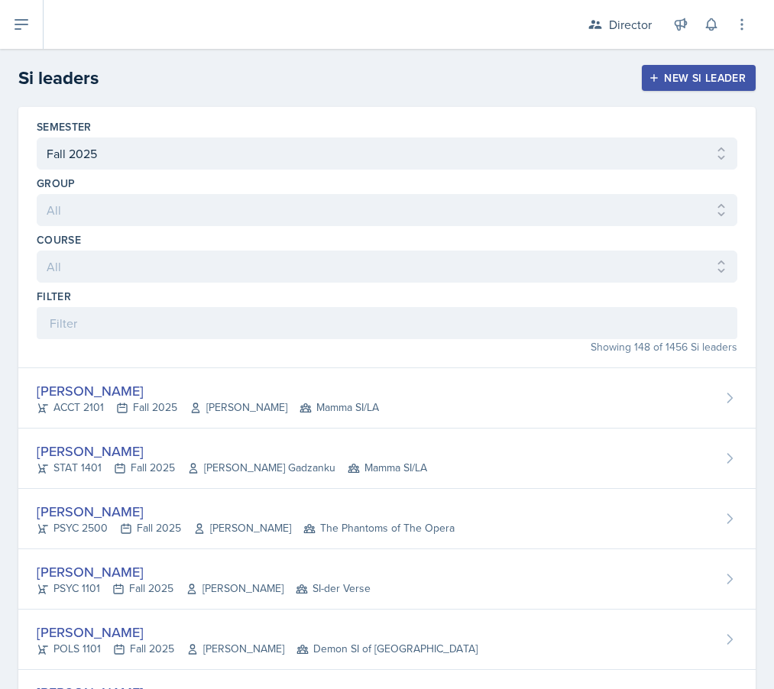
click at [60, 56] on header "Si leaders New Si leader" at bounding box center [387, 78] width 774 height 58
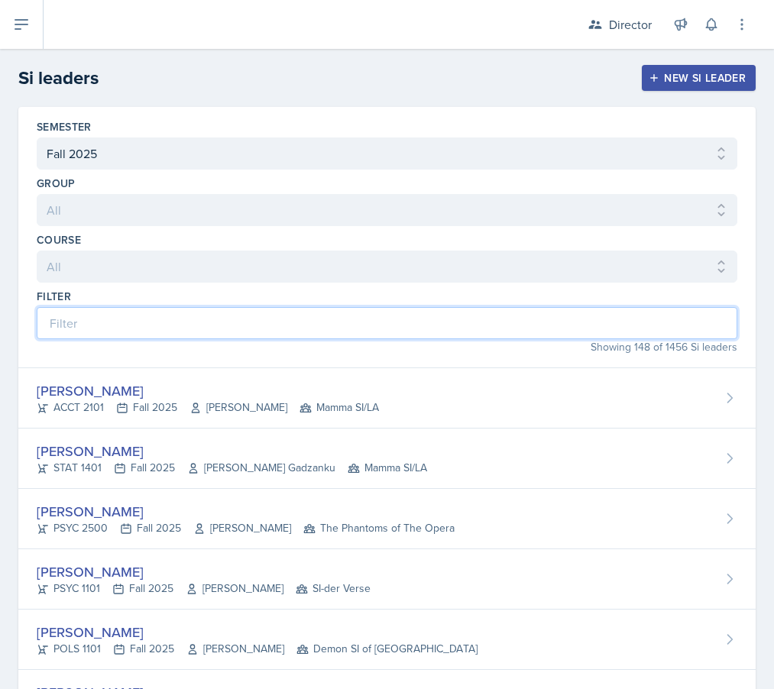
click at [115, 314] on input at bounding box center [387, 323] width 700 height 32
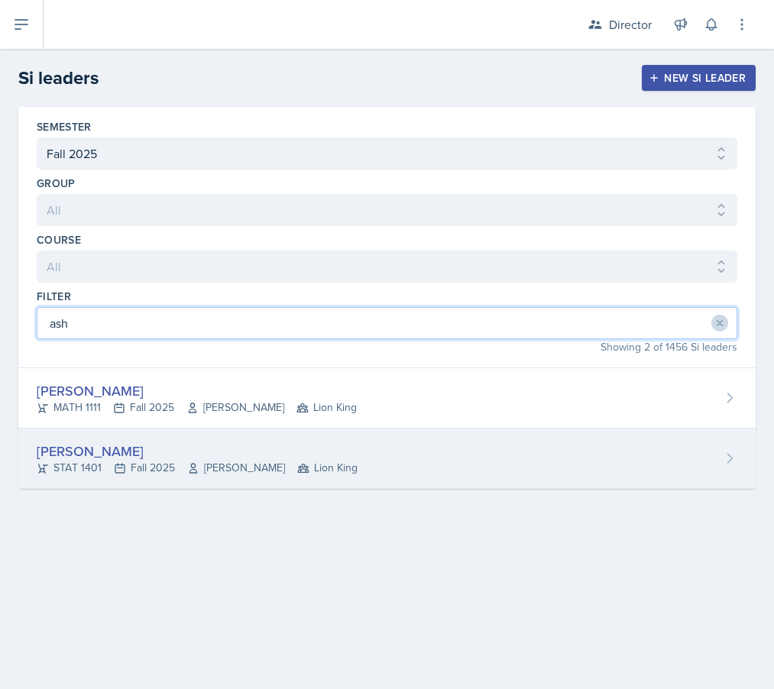
type input "ash"
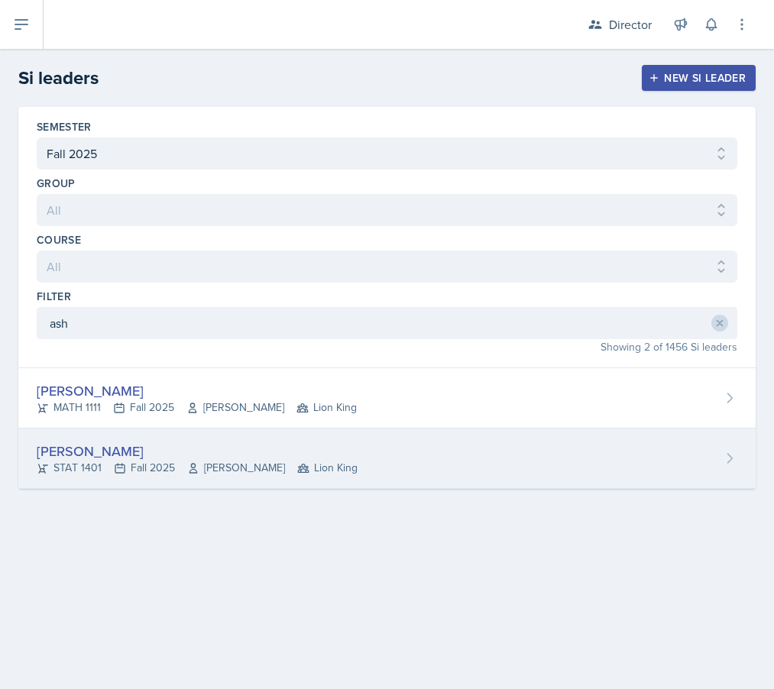
click at [118, 487] on div "[PERSON_NAME] STAT 1401 Fall 2025 [PERSON_NAME] Lion King" at bounding box center [386, 458] width 737 height 60
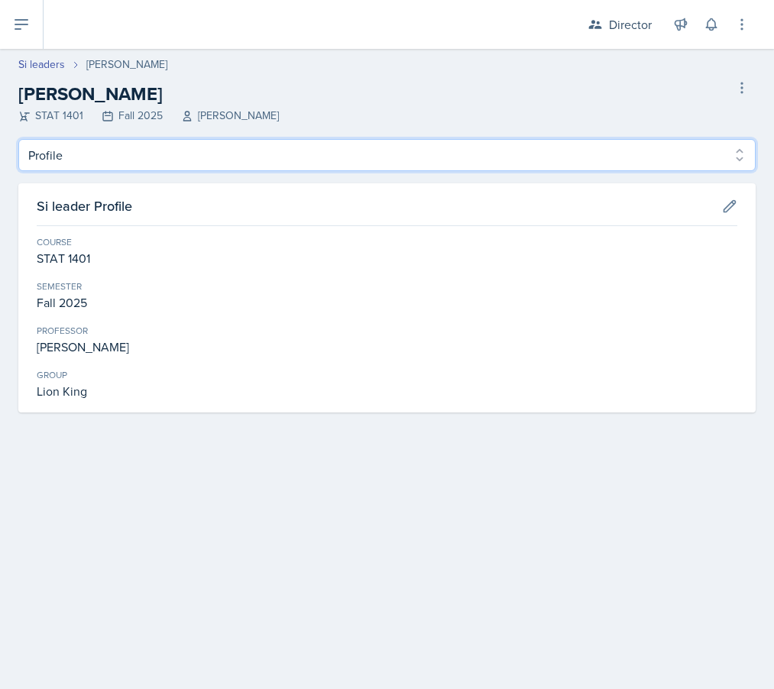
click at [189, 147] on select "Profile Planning Sheets Observation Forms Uploads" at bounding box center [386, 155] width 737 height 32
select select "Planning Sheets"
click at [18, 139] on select "Profile Planning Sheets Observation Forms Uploads" at bounding box center [386, 155] width 737 height 32
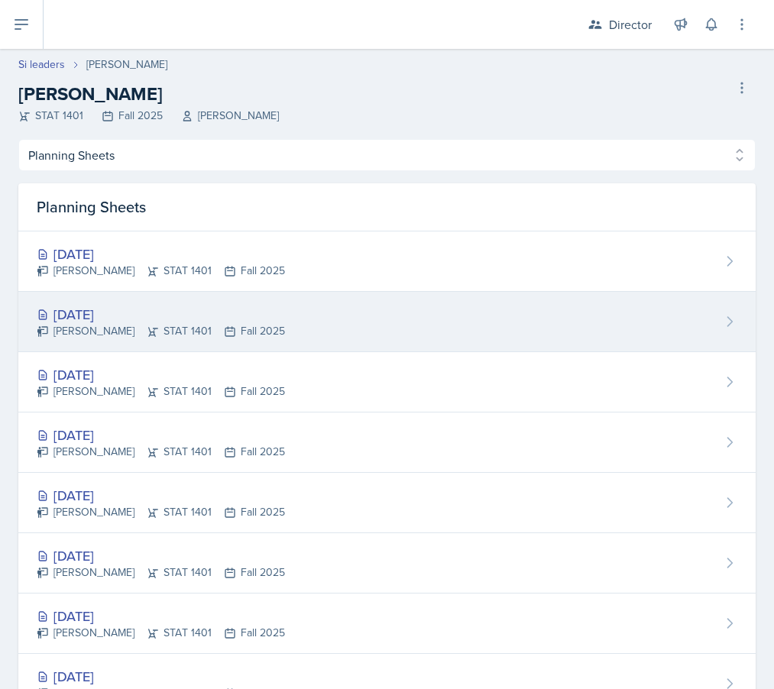
click at [285, 321] on div "[DATE]" at bounding box center [161, 314] width 248 height 21
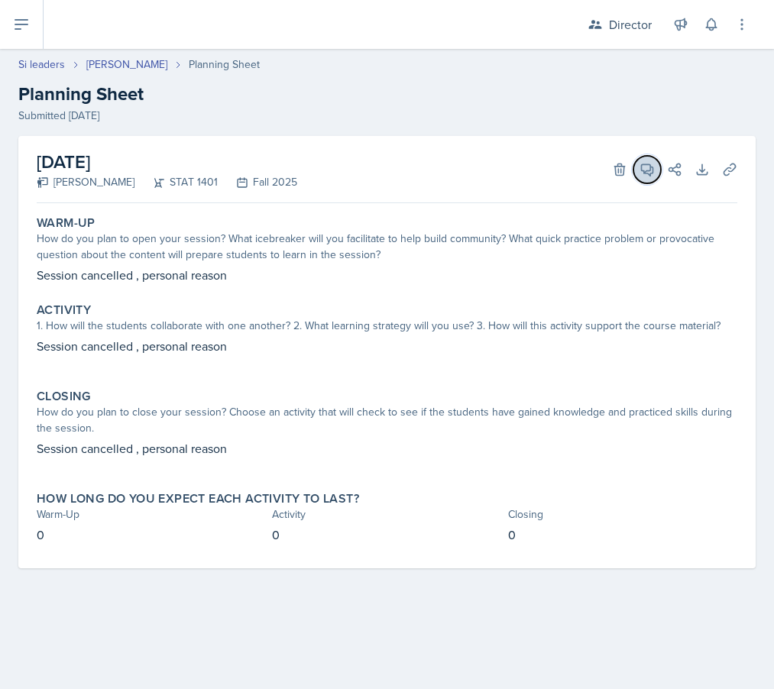
click at [654, 173] on icon at bounding box center [646, 169] width 15 height 15
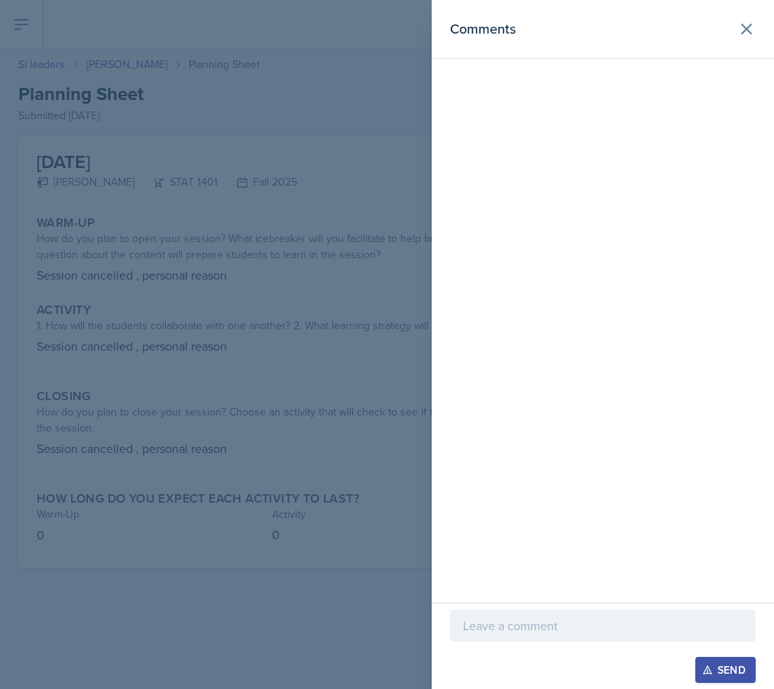
click at [654, 173] on section "Comments Send" at bounding box center [603, 344] width 342 height 689
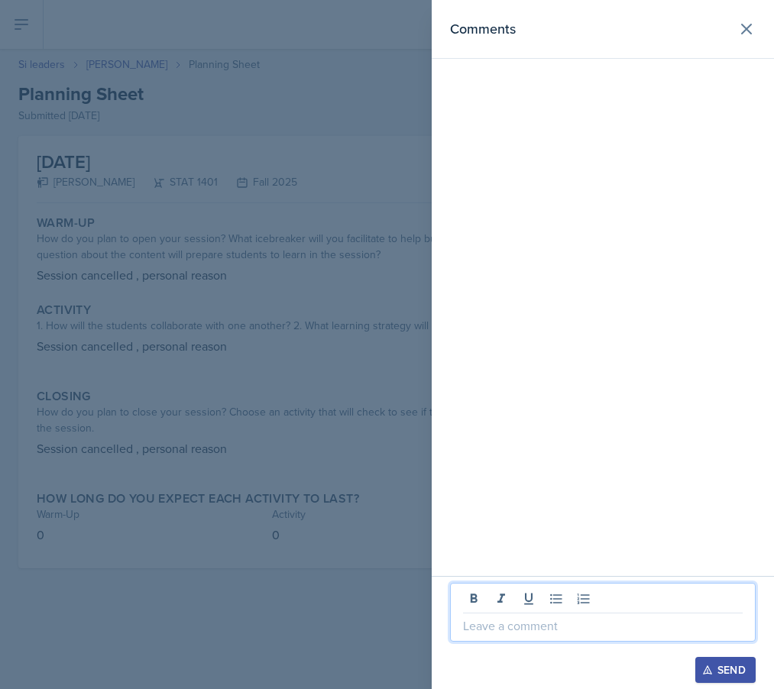
click at [498, 629] on p at bounding box center [603, 625] width 280 height 18
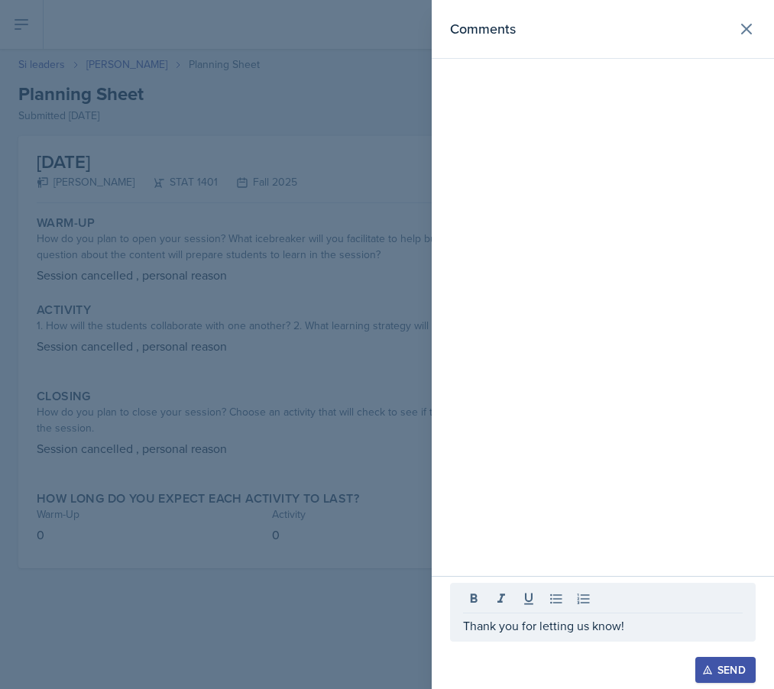
click at [689, 661] on button "Send" at bounding box center [725, 670] width 60 height 26
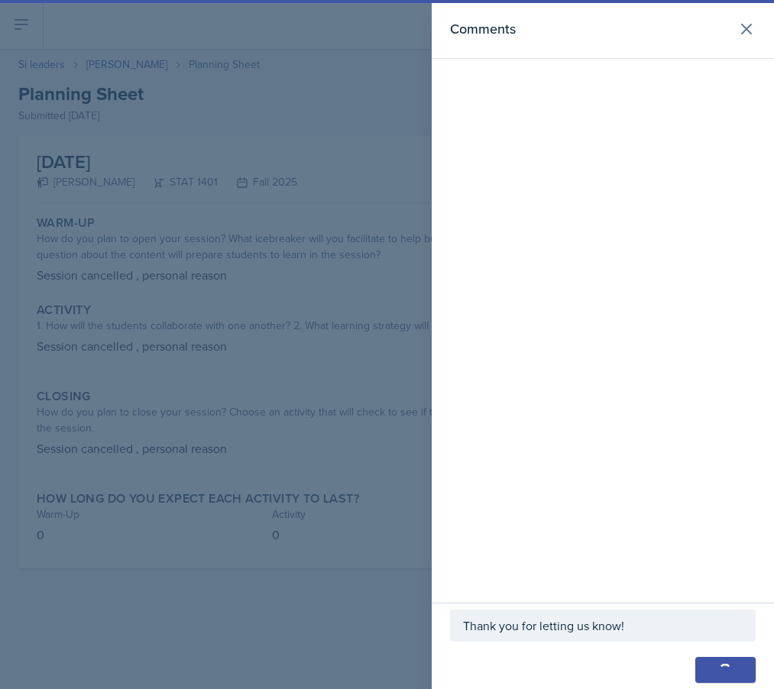
click at [328, 399] on div at bounding box center [387, 344] width 774 height 689
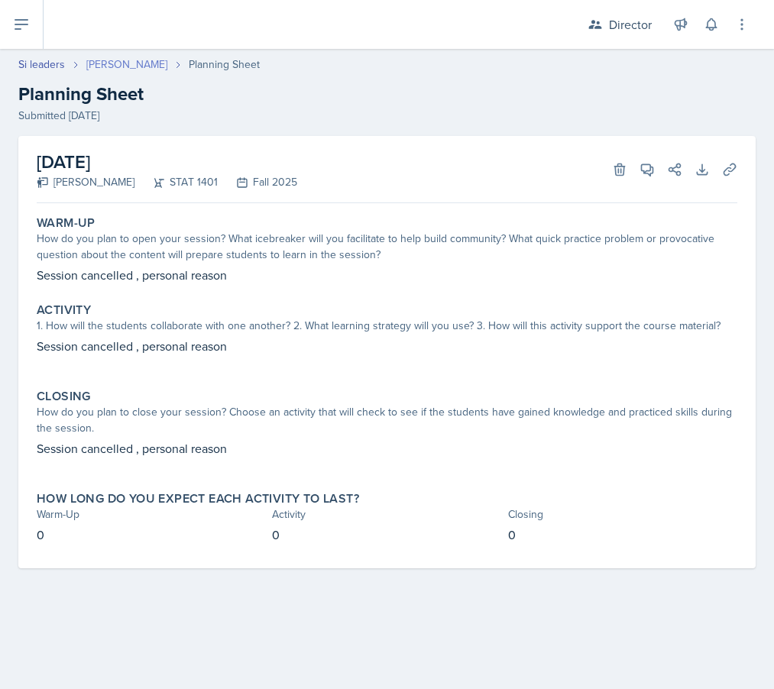
click at [131, 66] on link "[PERSON_NAME]" at bounding box center [126, 65] width 81 height 16
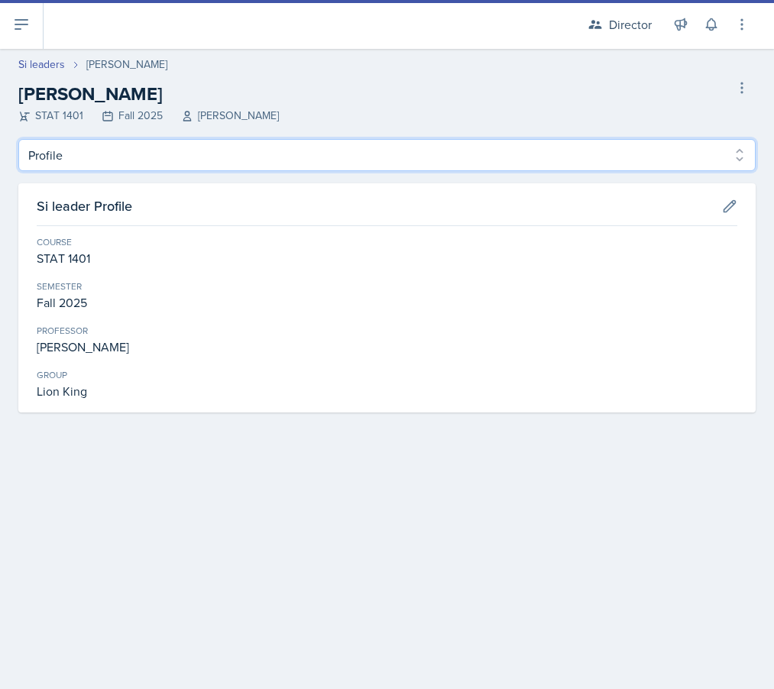
click at [154, 168] on select "Profile Planning Sheets Observation Forms Uploads" at bounding box center [386, 155] width 737 height 32
select select "Planning Sheets"
click at [18, 139] on select "Profile Planning Sheets Observation Forms Uploads" at bounding box center [386, 155] width 737 height 32
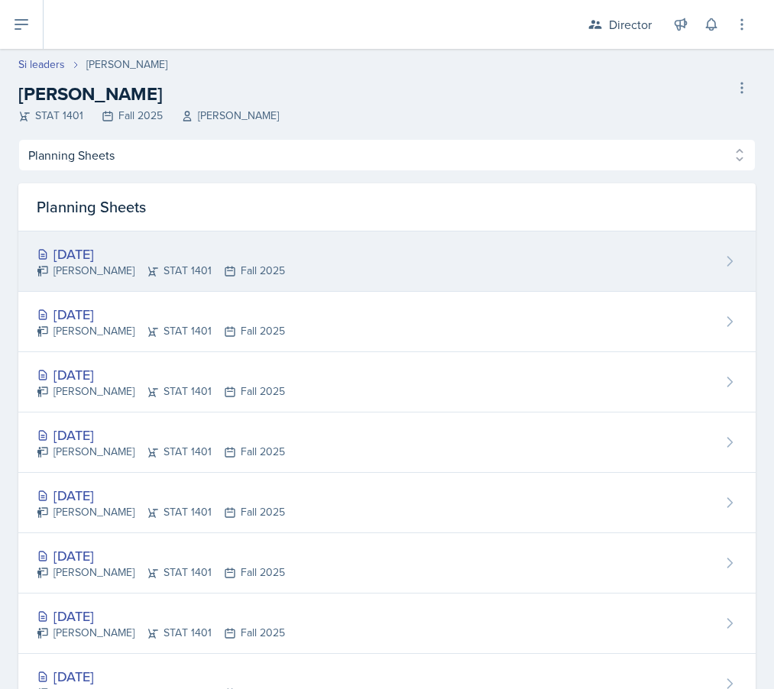
click at [148, 257] on div "[DATE]" at bounding box center [161, 254] width 248 height 21
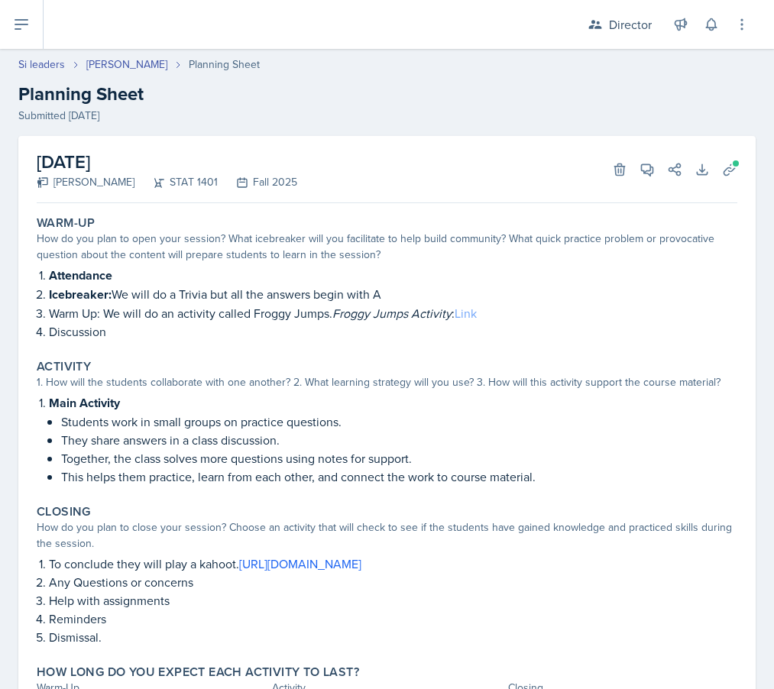
click at [477, 314] on link "Link" at bounding box center [465, 313] width 22 height 17
click at [689, 168] on icon at bounding box center [729, 169] width 15 height 15
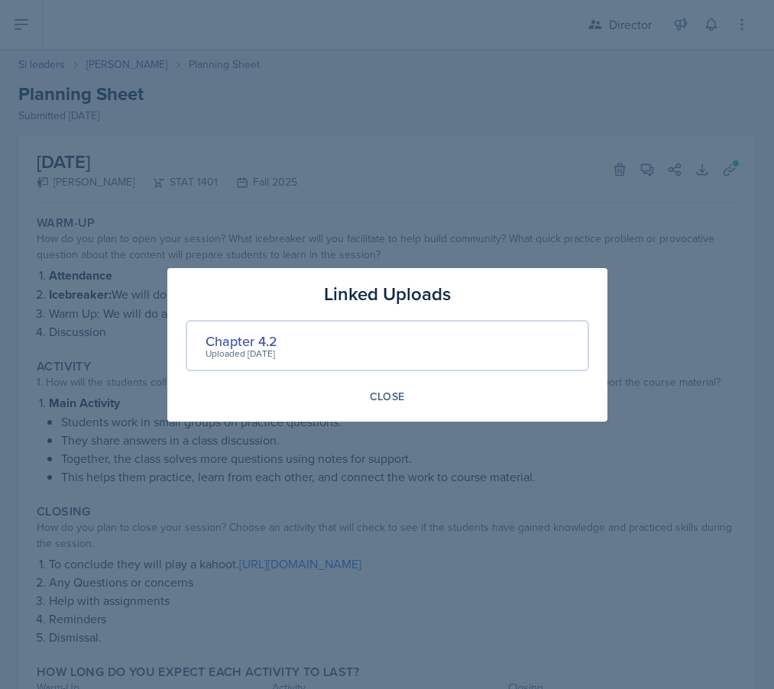
click at [245, 327] on div "Chapter 4.2 Uploaded [DATE]" at bounding box center [387, 345] width 403 height 51
click at [245, 332] on div "Chapter 4.2" at bounding box center [241, 341] width 72 height 21
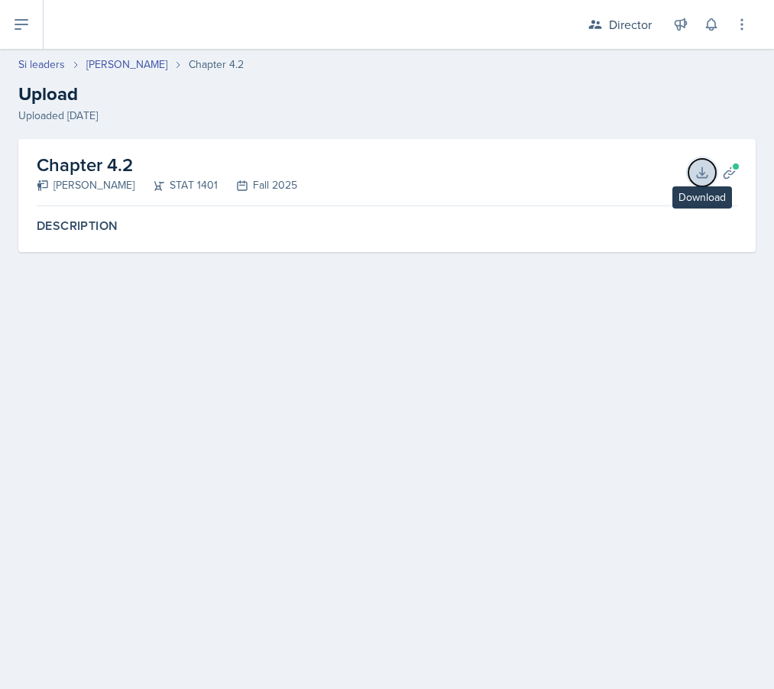
click at [689, 183] on button "Download" at bounding box center [701, 172] width 27 height 27
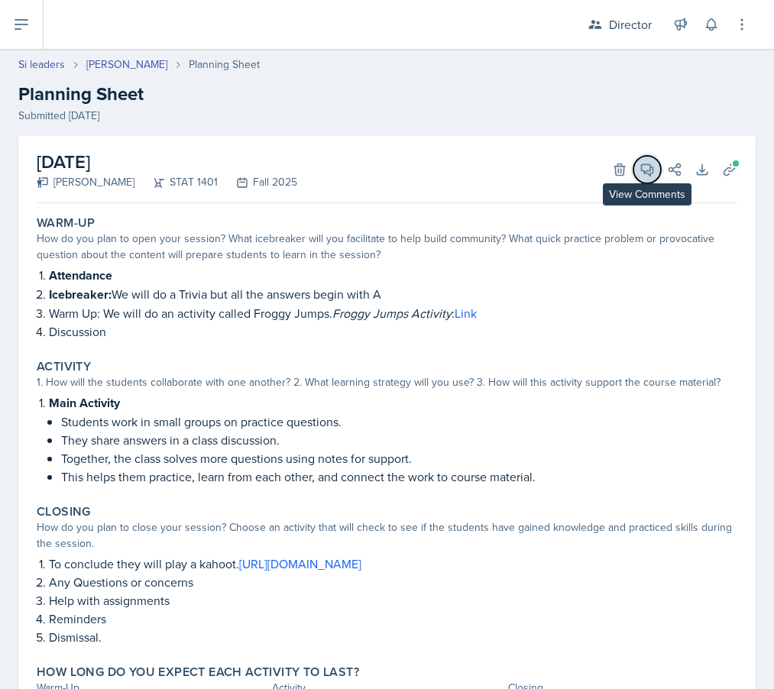
click at [648, 169] on icon at bounding box center [646, 169] width 15 height 15
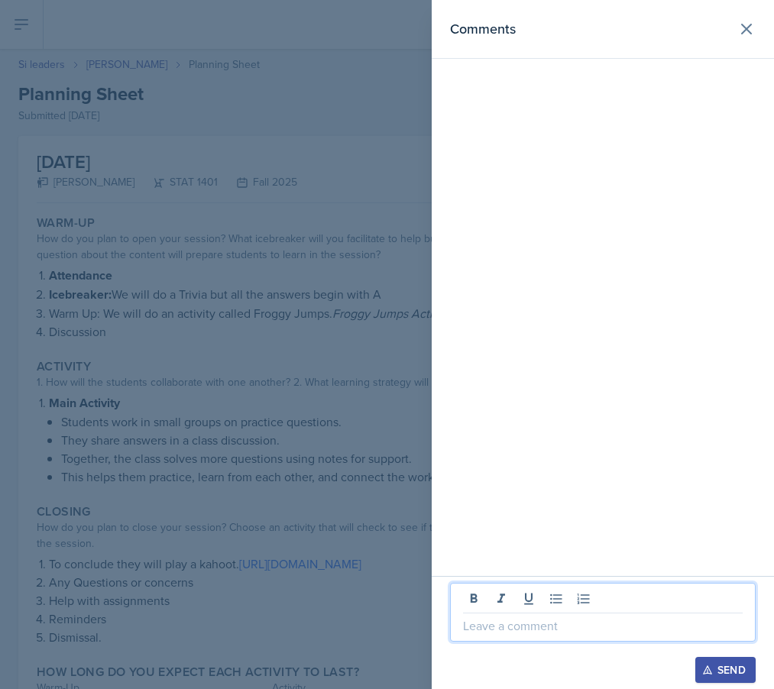
click at [528, 627] on p at bounding box center [603, 625] width 280 height 18
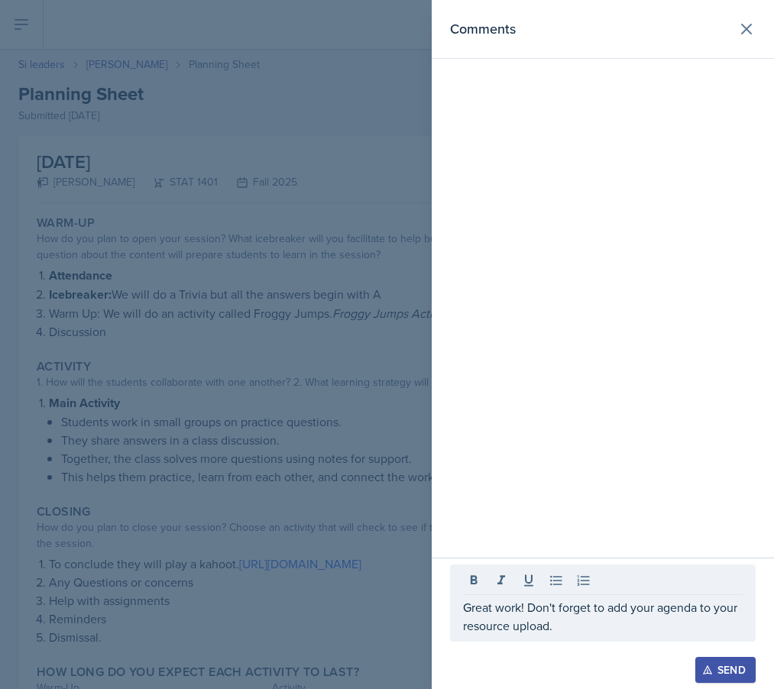
click at [689, 671] on div "Send" at bounding box center [725, 670] width 40 height 12
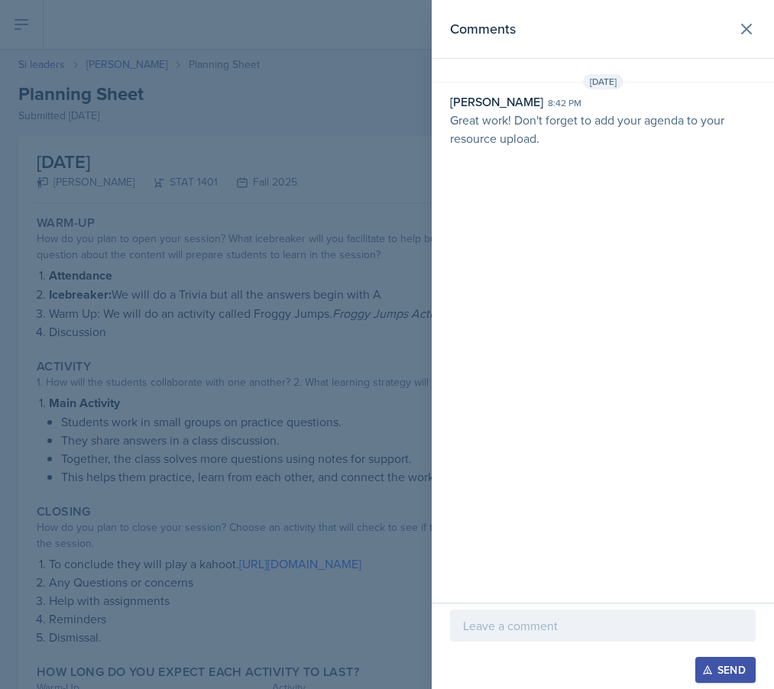
click at [395, 430] on div at bounding box center [387, 344] width 774 height 689
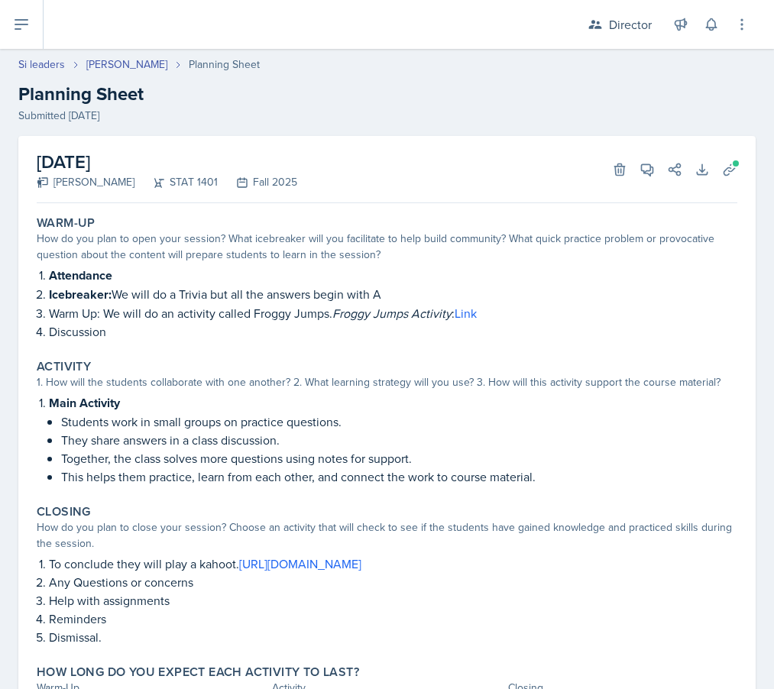
click at [203, 189] on div "STAT 1401" at bounding box center [175, 182] width 83 height 16
click at [38, 66] on link "Si leaders" at bounding box center [41, 65] width 47 height 16
select select "2bed604d-1099-4043-b1bc-2365e8740244"
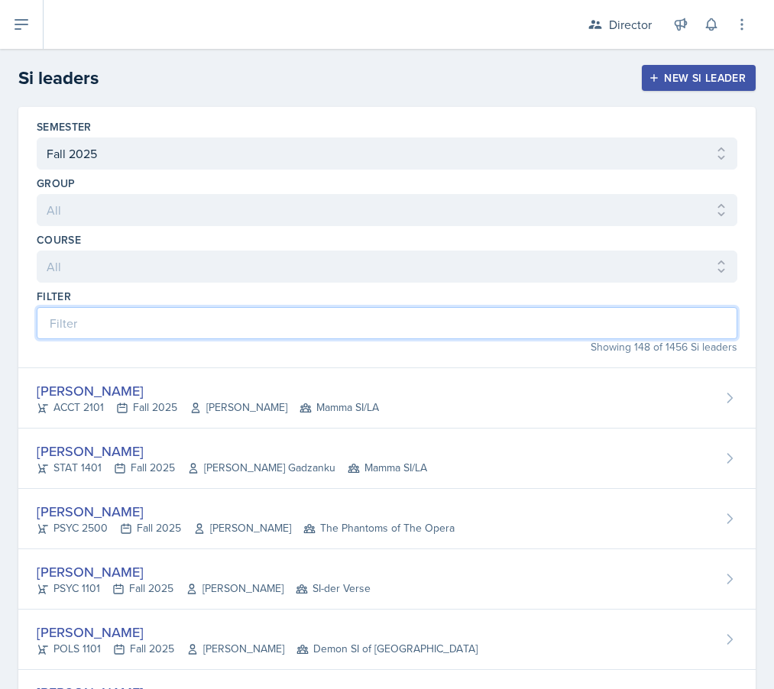
click at [150, 314] on input at bounding box center [387, 323] width 700 height 32
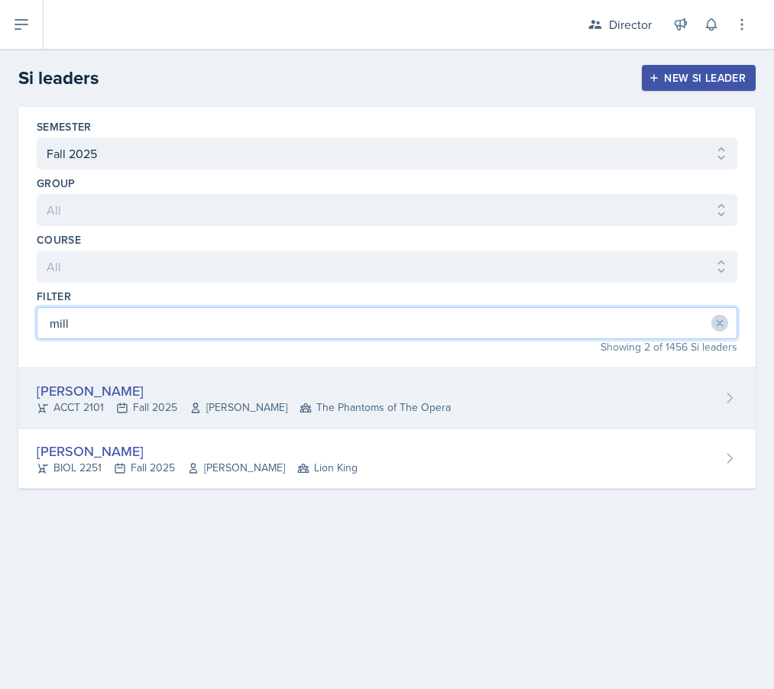
type input "mill"
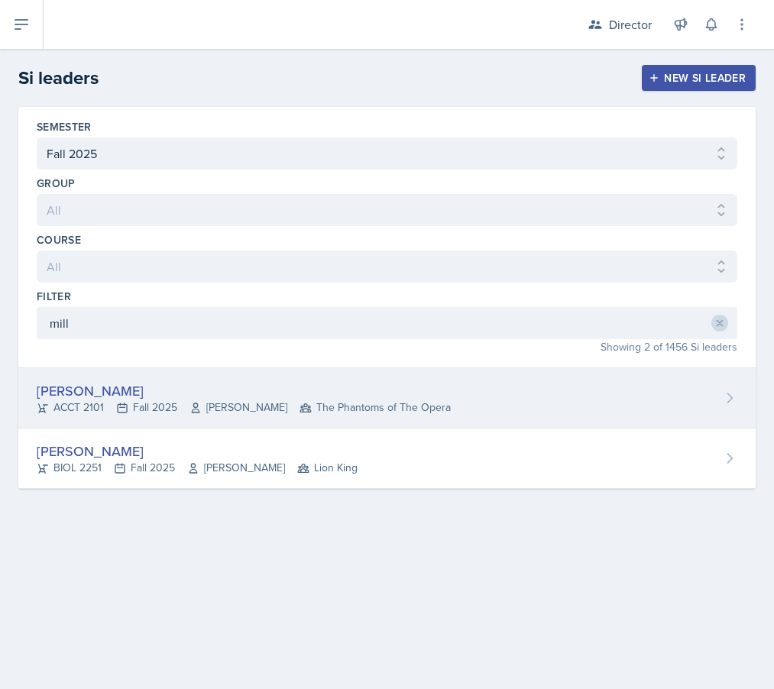
click at [82, 399] on div "ACCT 2101 Fall 2025 [PERSON_NAME] The Phantoms of The Opera" at bounding box center [244, 407] width 414 height 16
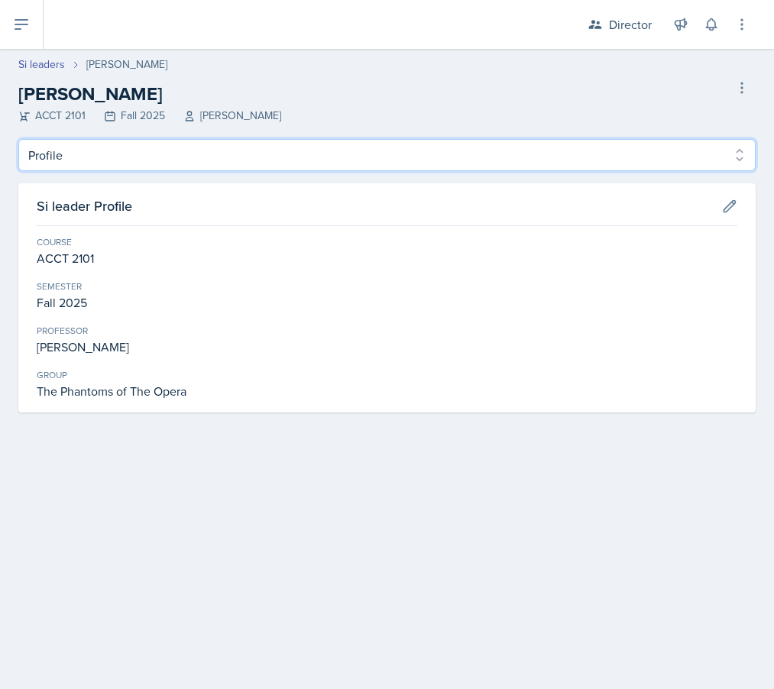
click at [221, 166] on select "Profile Planning Sheets Observation Forms Uploads" at bounding box center [386, 155] width 737 height 32
select select "Planning Sheets"
click at [18, 139] on select "Profile Planning Sheets Observation Forms Uploads" at bounding box center [386, 155] width 737 height 32
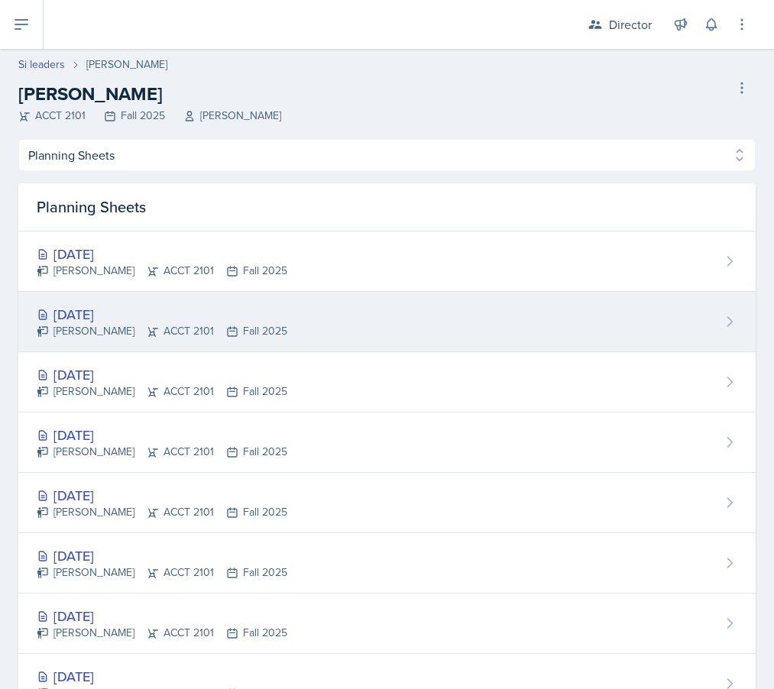
click at [150, 333] on div "[PERSON_NAME] ACCT 2101 Fall 2025" at bounding box center [162, 331] width 251 height 16
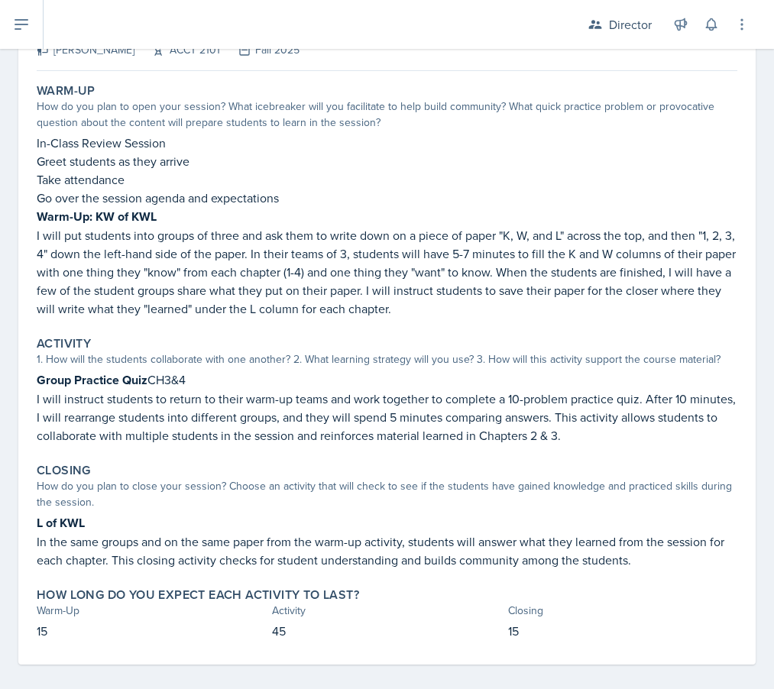
scroll to position [143, 0]
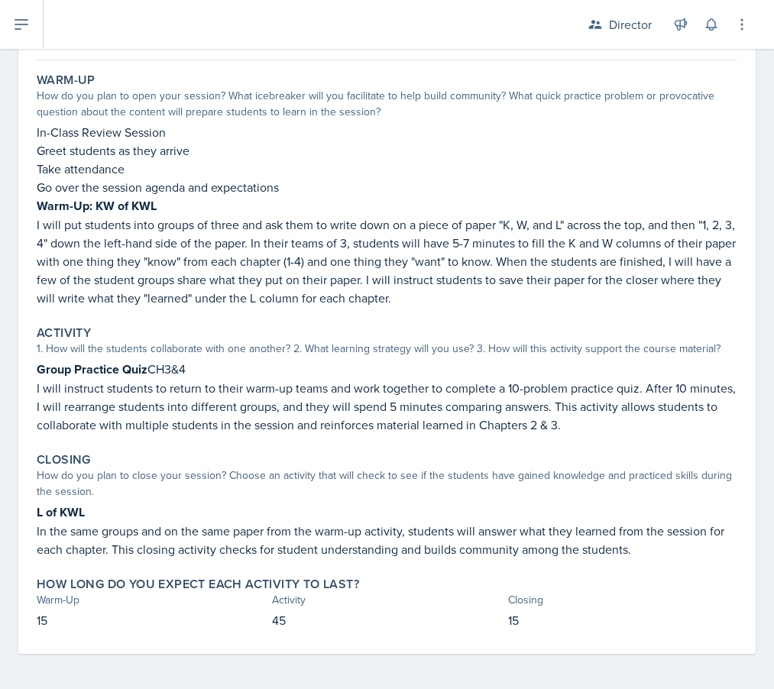
click at [577, 389] on p "I will instruct students to return to their warm-up teams and work together to …" at bounding box center [387, 406] width 700 height 55
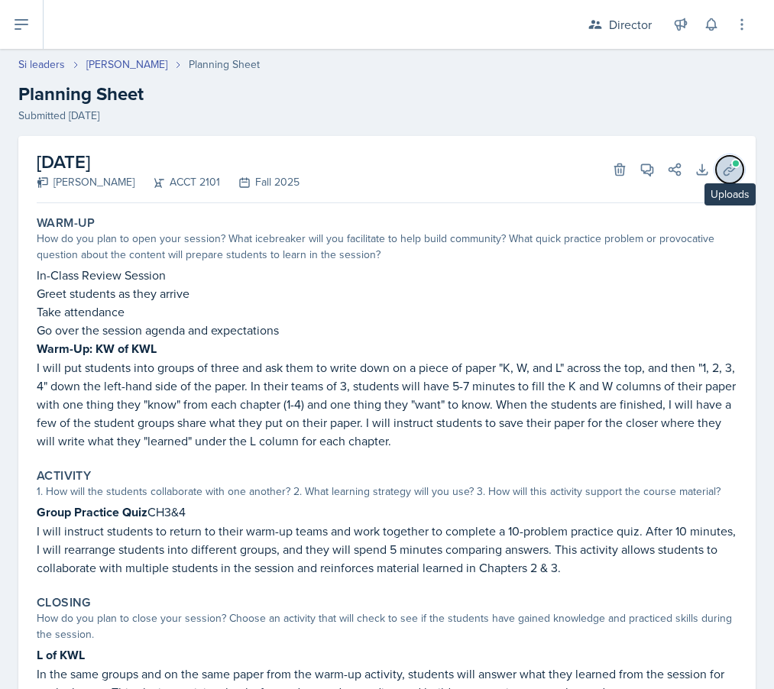
click at [689, 170] on icon at bounding box center [729, 169] width 15 height 15
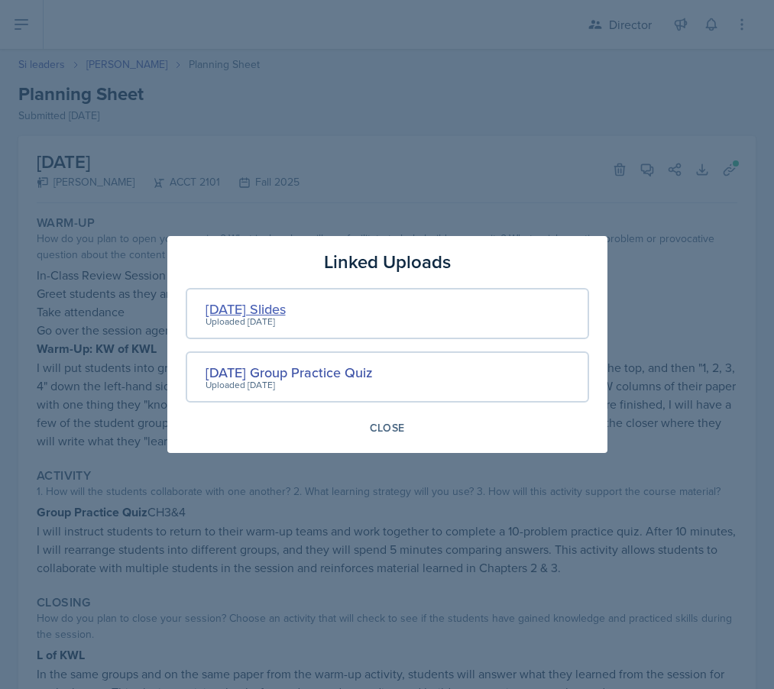
click at [264, 308] on div "[DATE] Slides" at bounding box center [245, 309] width 80 height 21
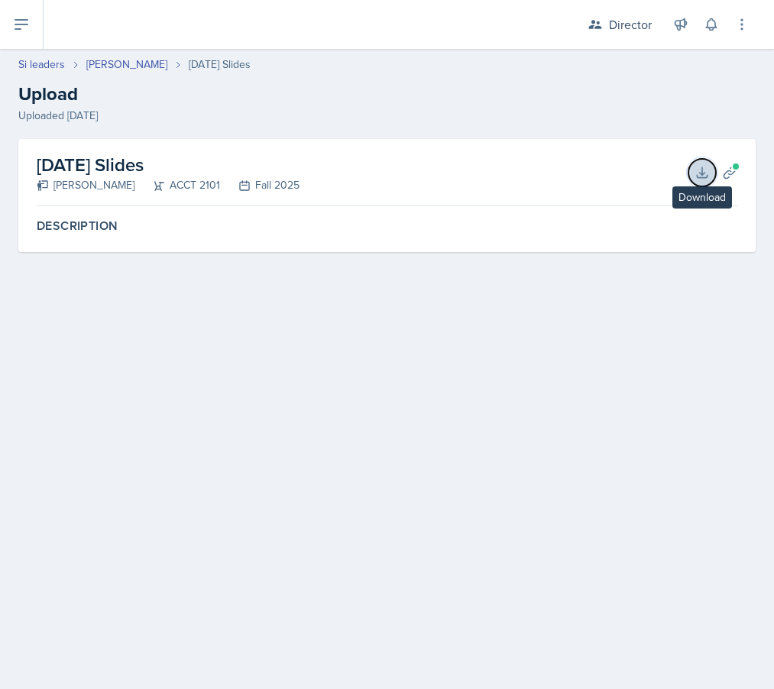
click at [689, 170] on icon at bounding box center [701, 172] width 15 height 15
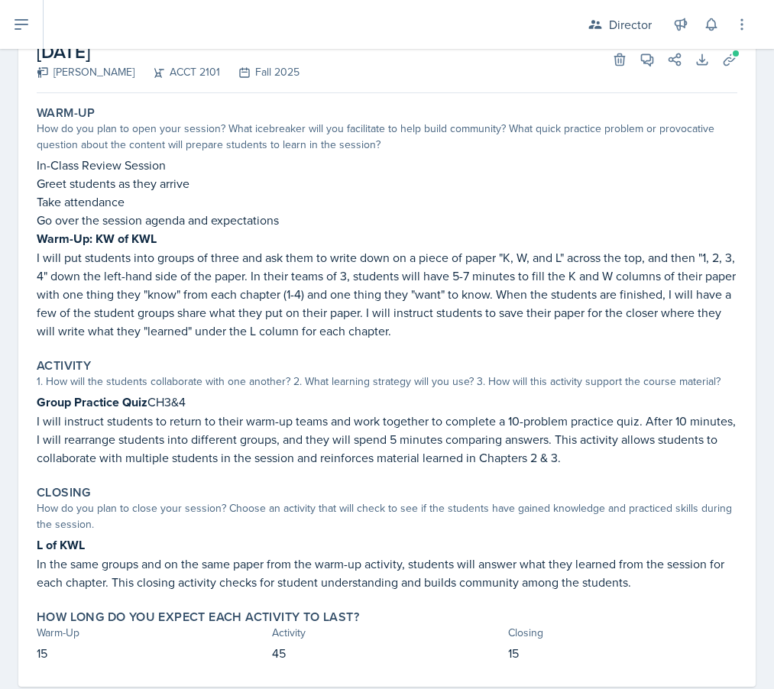
scroll to position [117, 0]
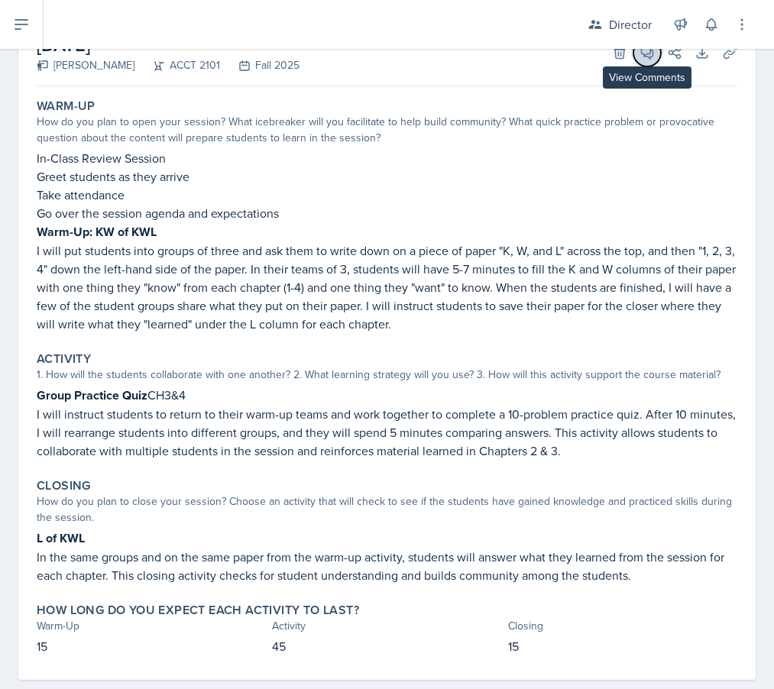
click at [648, 54] on icon at bounding box center [646, 52] width 15 height 15
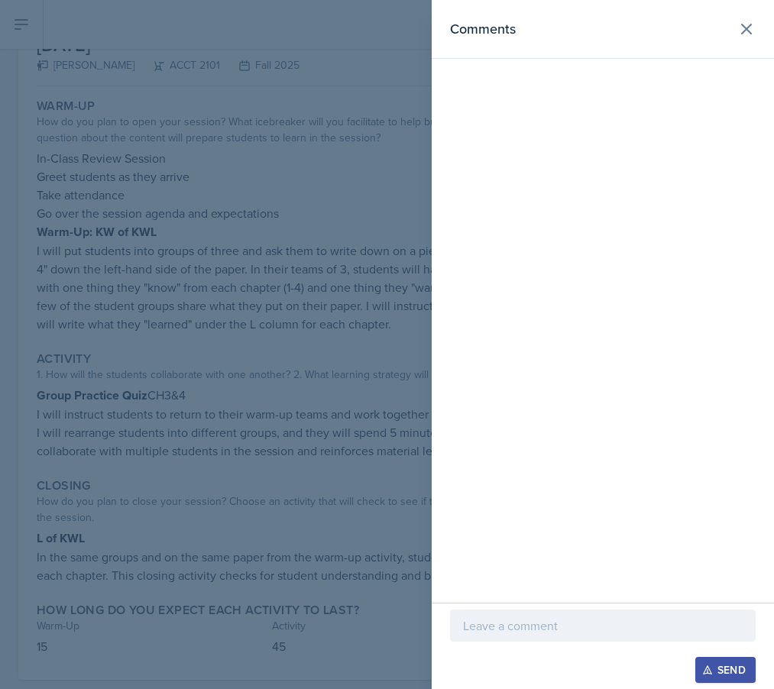
click at [528, 637] on div at bounding box center [602, 625] width 305 height 32
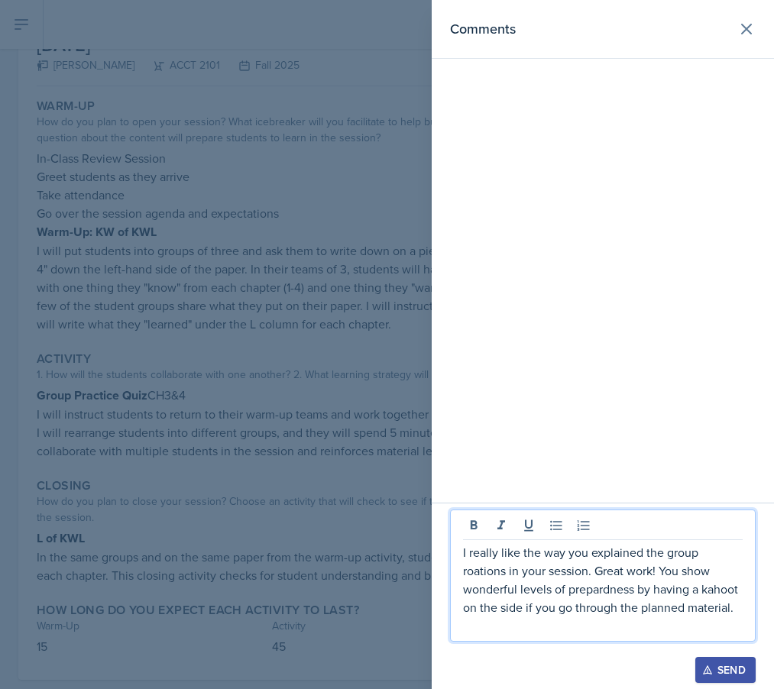
click at [352, 467] on div at bounding box center [387, 344] width 774 height 689
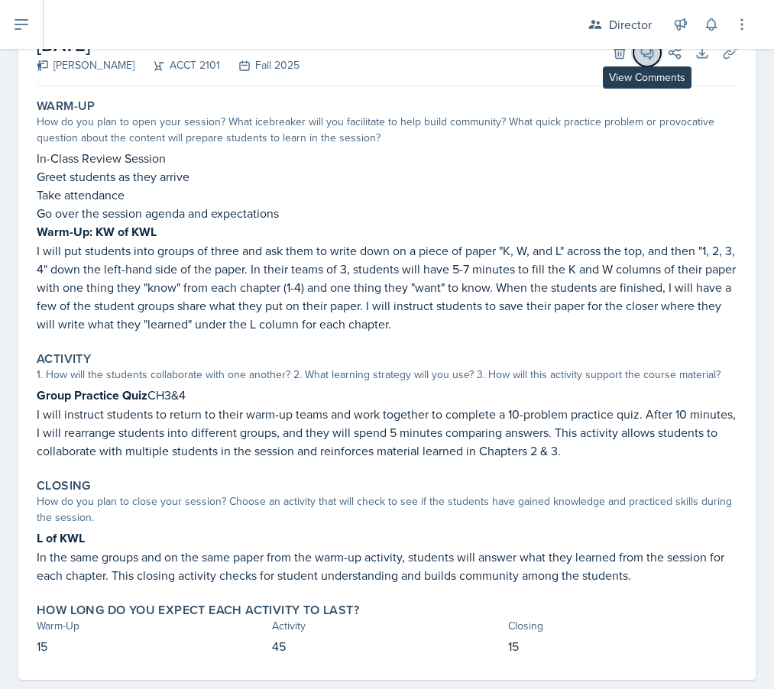
click at [645, 53] on icon at bounding box center [646, 52] width 15 height 15
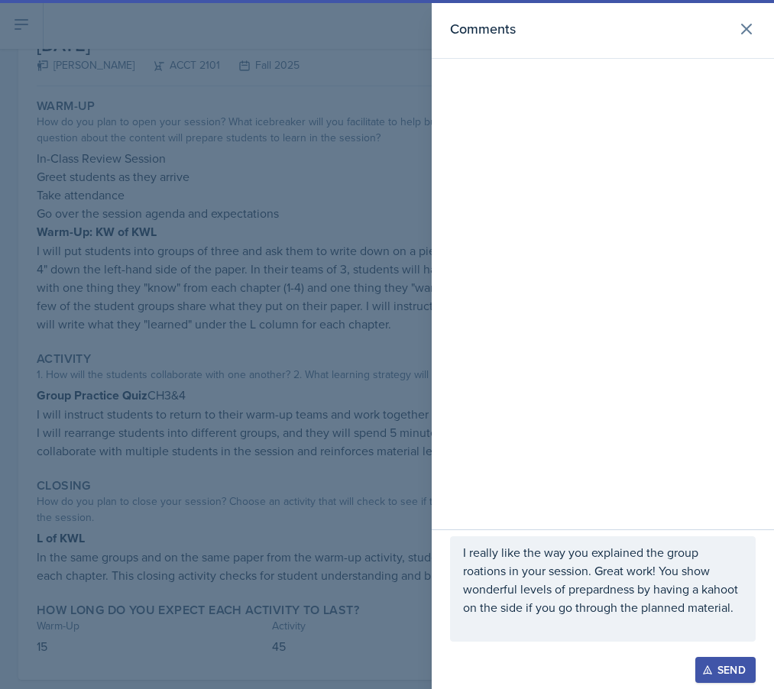
click at [528, 623] on p at bounding box center [603, 625] width 280 height 18
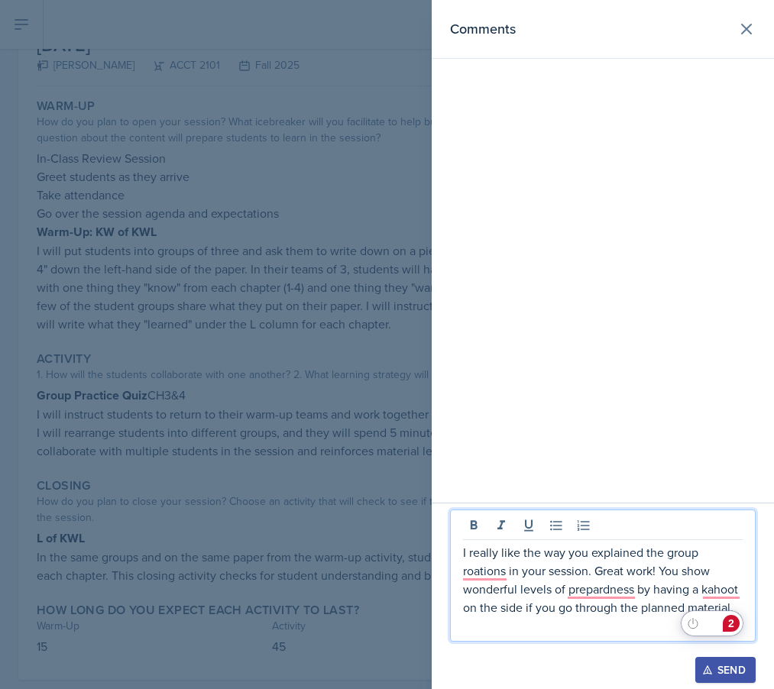
click at [689, 628] on div "2" at bounding box center [730, 623] width 17 height 17
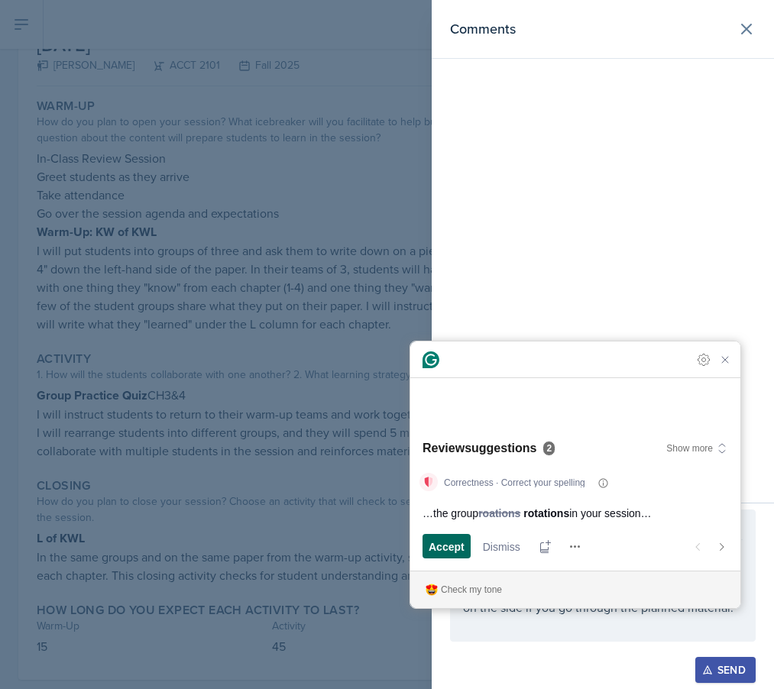
click at [446, 545] on span "Accept" at bounding box center [446, 546] width 36 height 16
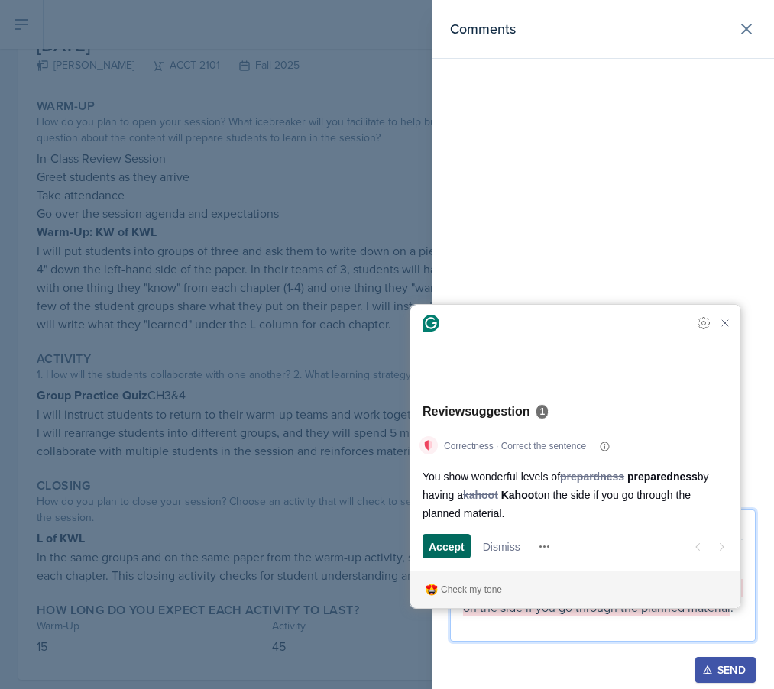
scroll to position [143, 0]
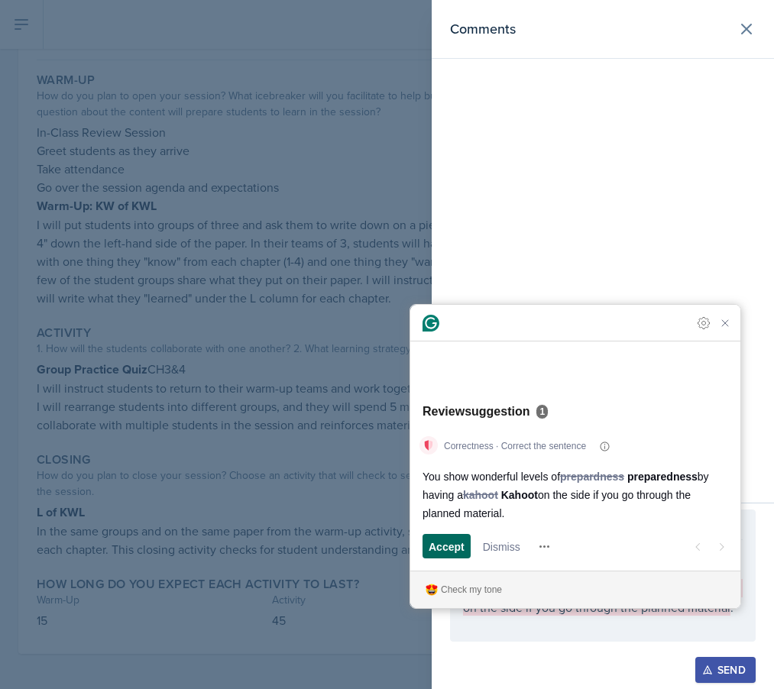
click at [438, 547] on span "Accept" at bounding box center [446, 546] width 36 height 16
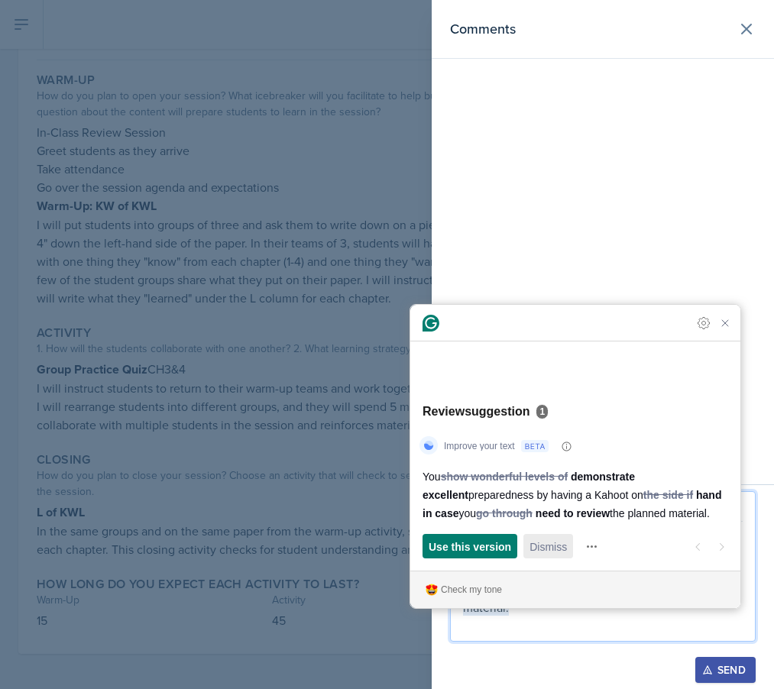
click at [537, 541] on span "Dismiss" at bounding box center [547, 546] width 37 height 16
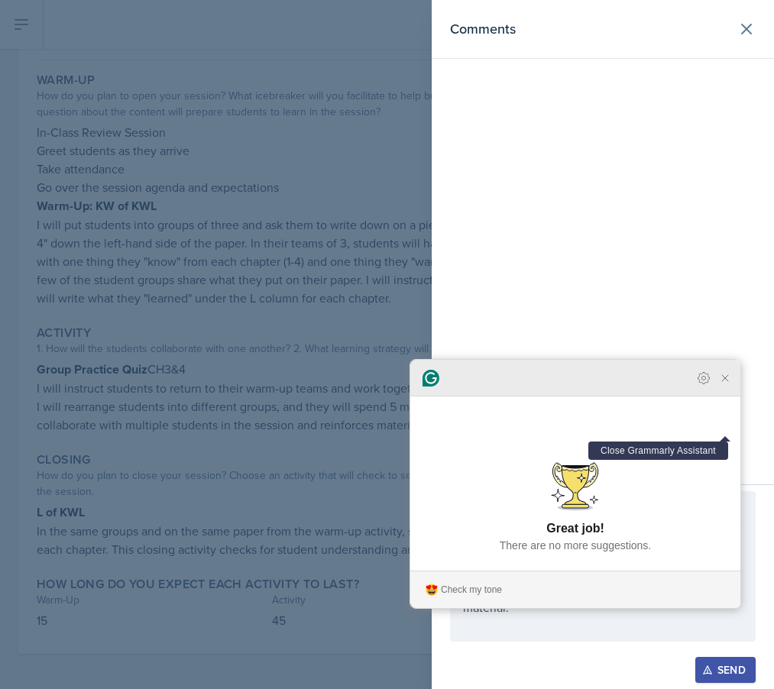
click at [689, 384] on icon "Close Grammarly Assistant" at bounding box center [725, 378] width 12 height 12
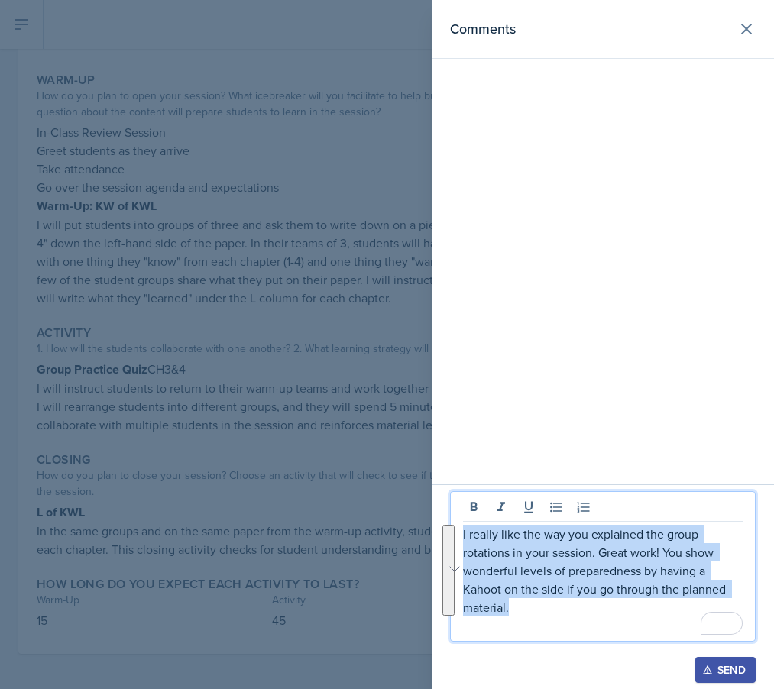
drag, startPoint x: 544, startPoint y: 606, endPoint x: 483, endPoint y: 477, distance: 143.5
click at [483, 477] on div "Comments I really like the way you explained the group rotations in your sessio…" at bounding box center [603, 344] width 342 height 689
copy p "I really like the way you explained the group rotations in your session. Great …"
click at [689, 668] on div "Send" at bounding box center [725, 670] width 40 height 12
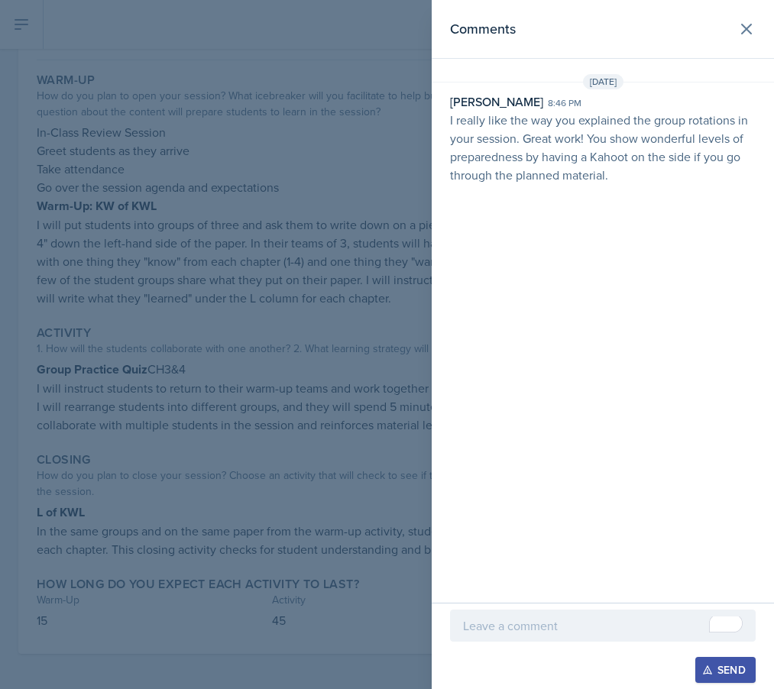
click at [154, 228] on div at bounding box center [387, 344] width 774 height 689
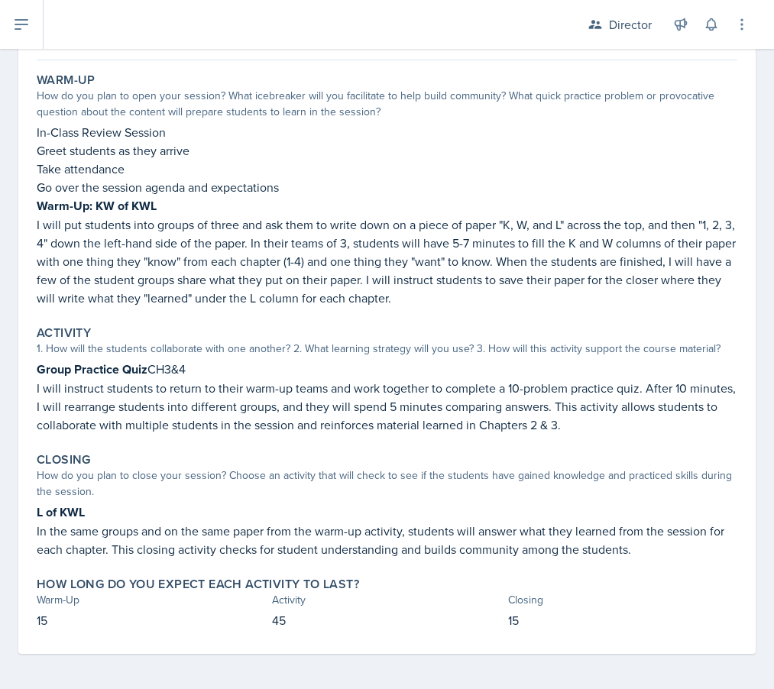
scroll to position [0, 0]
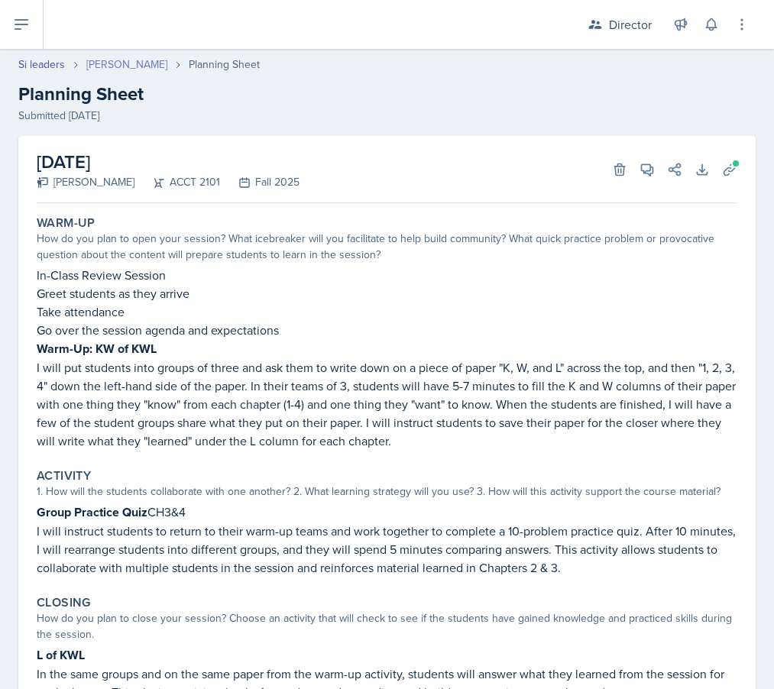
click at [121, 63] on link "[PERSON_NAME]" at bounding box center [126, 65] width 81 height 16
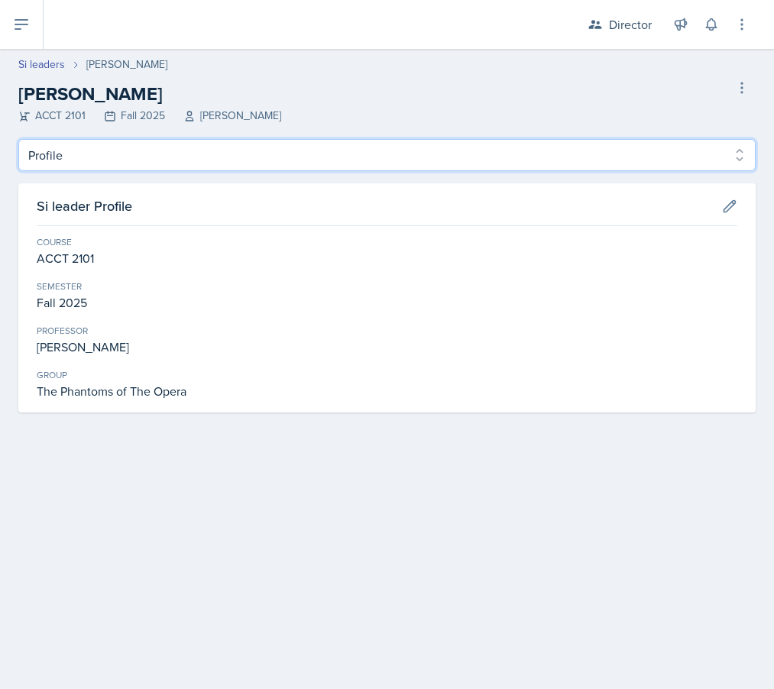
click at [170, 149] on select "Profile Planning Sheets Observation Forms Uploads" at bounding box center [386, 155] width 737 height 32
select select "Planning Sheets"
click at [18, 139] on select "Profile Planning Sheets Observation Forms Uploads" at bounding box center [386, 155] width 737 height 32
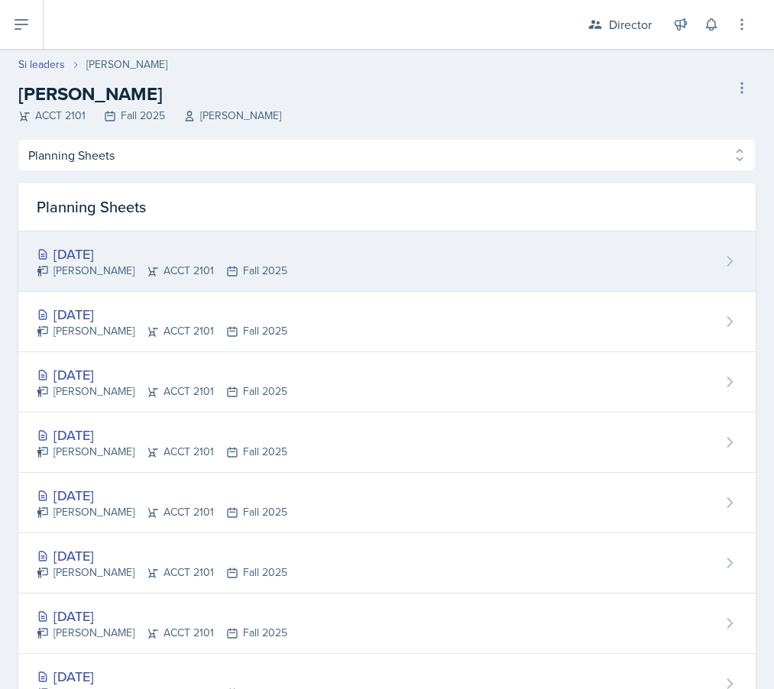
click at [134, 262] on div "[DATE]" at bounding box center [162, 254] width 251 height 21
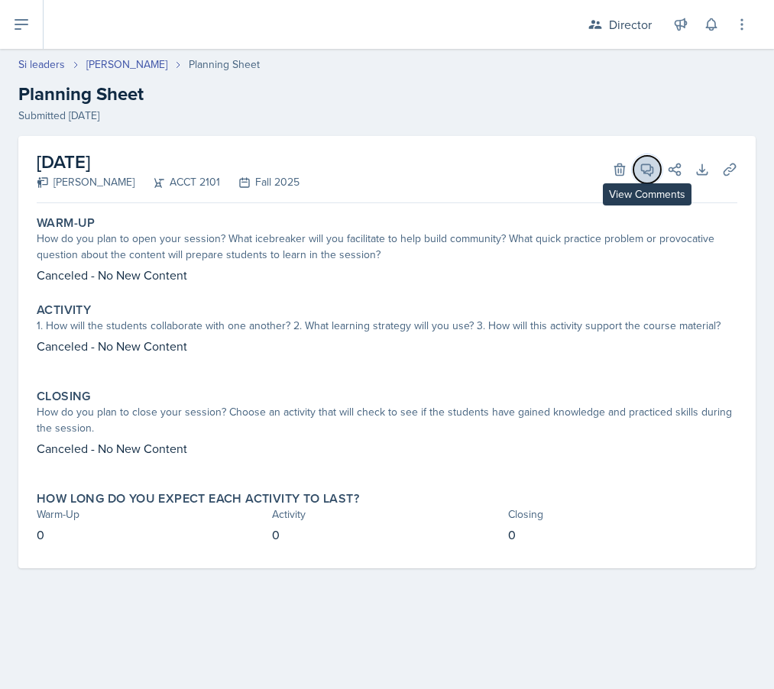
click at [649, 173] on icon at bounding box center [647, 169] width 11 height 11
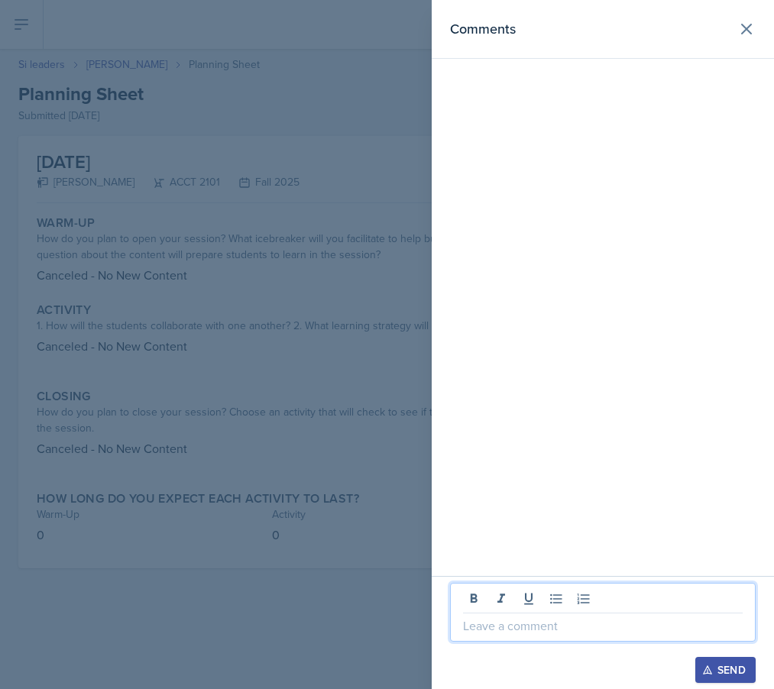
click at [498, 621] on p at bounding box center [603, 625] width 280 height 18
click at [689, 665] on div "Send" at bounding box center [725, 670] width 40 height 12
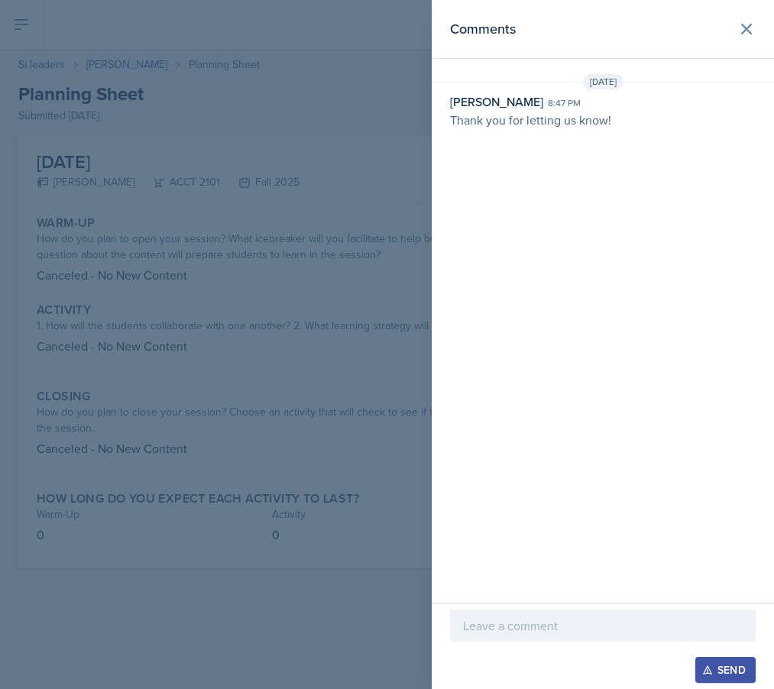
click at [412, 285] on div at bounding box center [387, 344] width 774 height 689
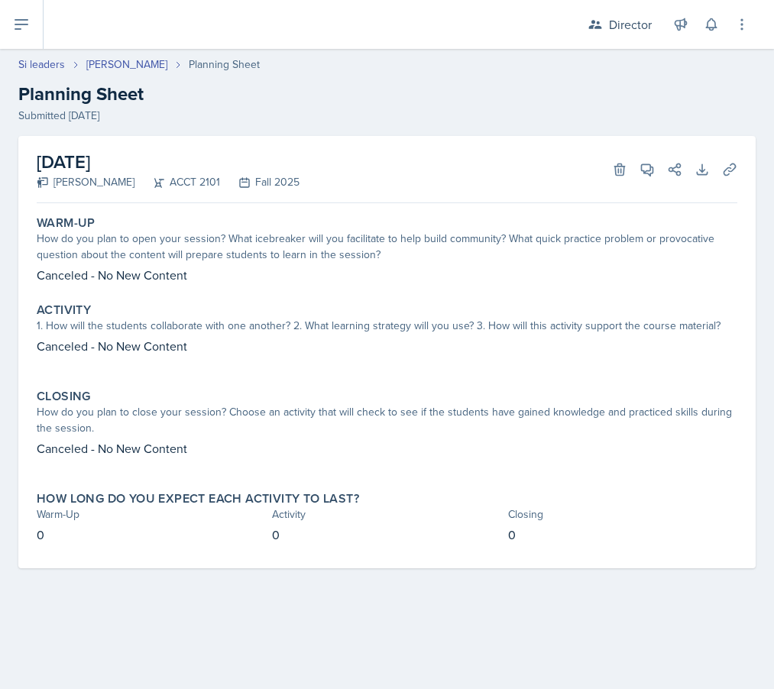
click at [603, 497] on div "How long do you expect each activity to last?" at bounding box center [387, 498] width 700 height 15
click at [680, 445] on p "Canceled - No New Content" at bounding box center [387, 448] width 700 height 18
click at [50, 66] on link "Si leaders" at bounding box center [41, 65] width 47 height 16
select select "2bed604d-1099-4043-b1bc-2365e8740244"
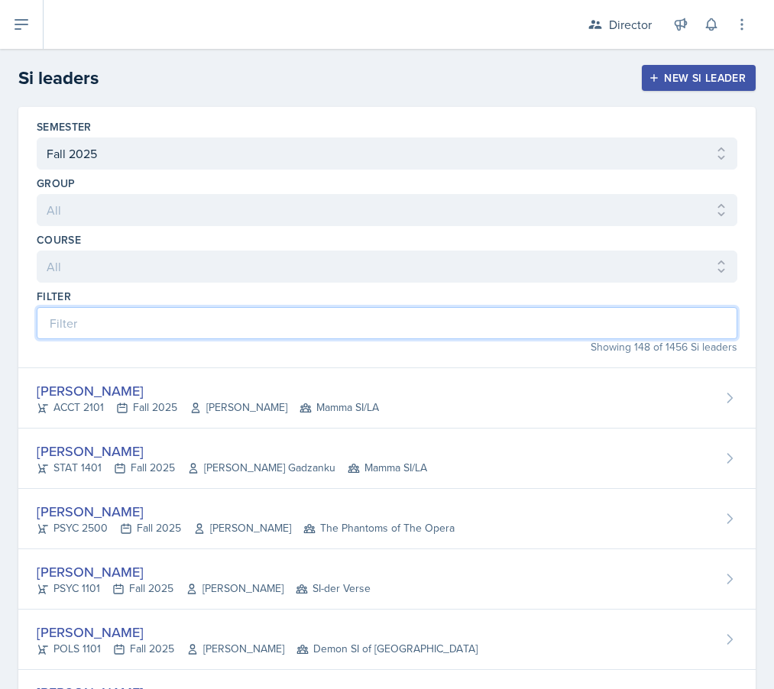
click at [198, 335] on input at bounding box center [387, 323] width 700 height 32
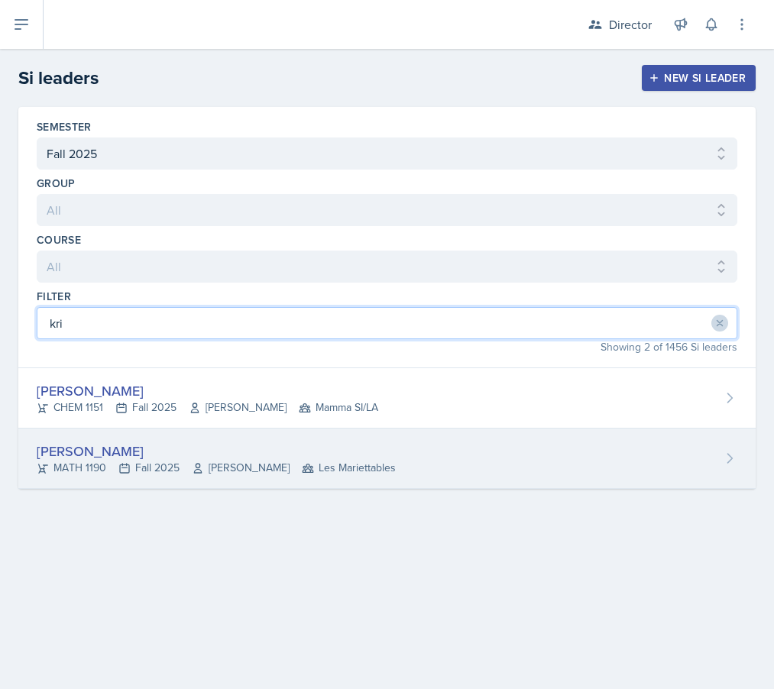
type input "kri"
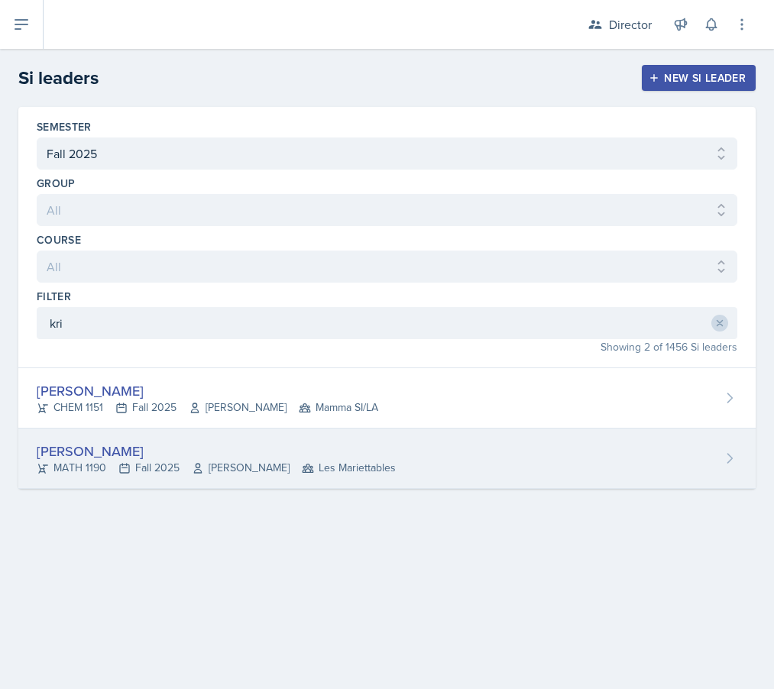
click at [124, 458] on div "[PERSON_NAME]" at bounding box center [216, 451] width 359 height 21
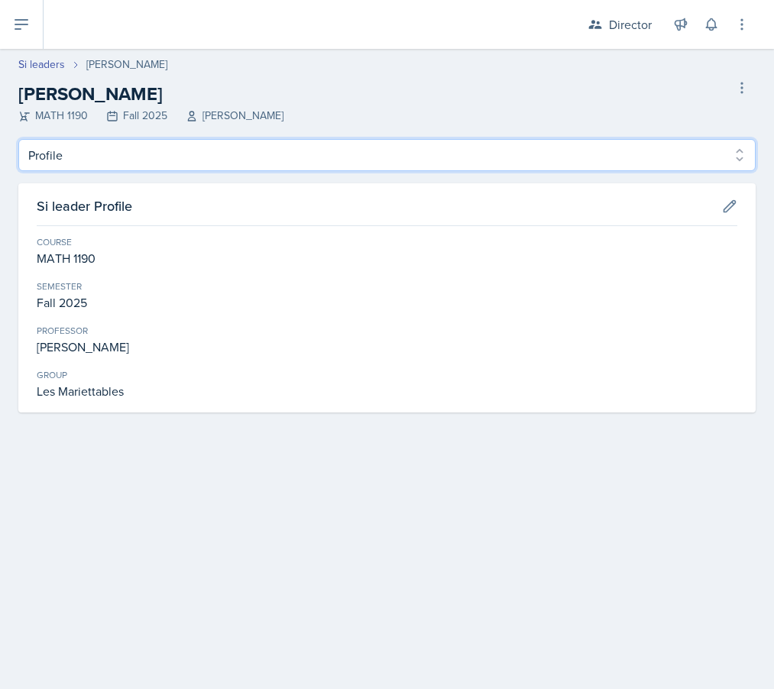
click at [171, 162] on select "Profile Planning Sheets Observation Forms Uploads" at bounding box center [386, 155] width 737 height 32
select select "Planning Sheets"
click at [18, 139] on select "Profile Planning Sheets Observation Forms Uploads" at bounding box center [386, 155] width 737 height 32
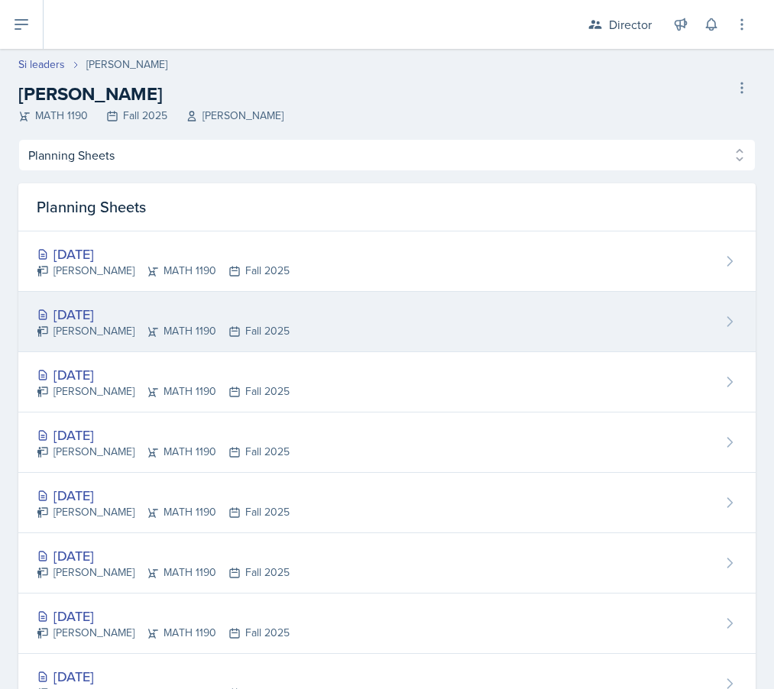
click at [199, 312] on div "[DATE]" at bounding box center [163, 314] width 253 height 21
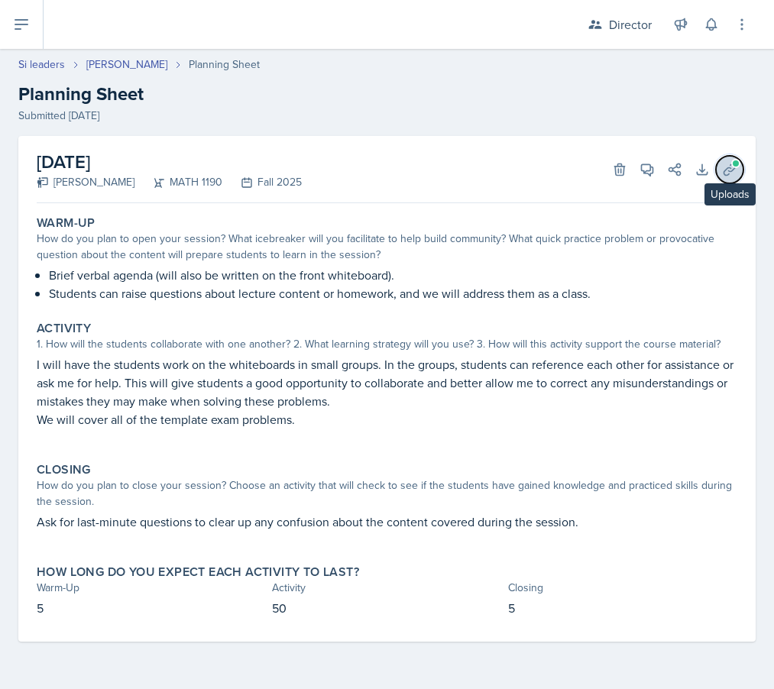
click at [689, 170] on icon at bounding box center [729, 169] width 15 height 15
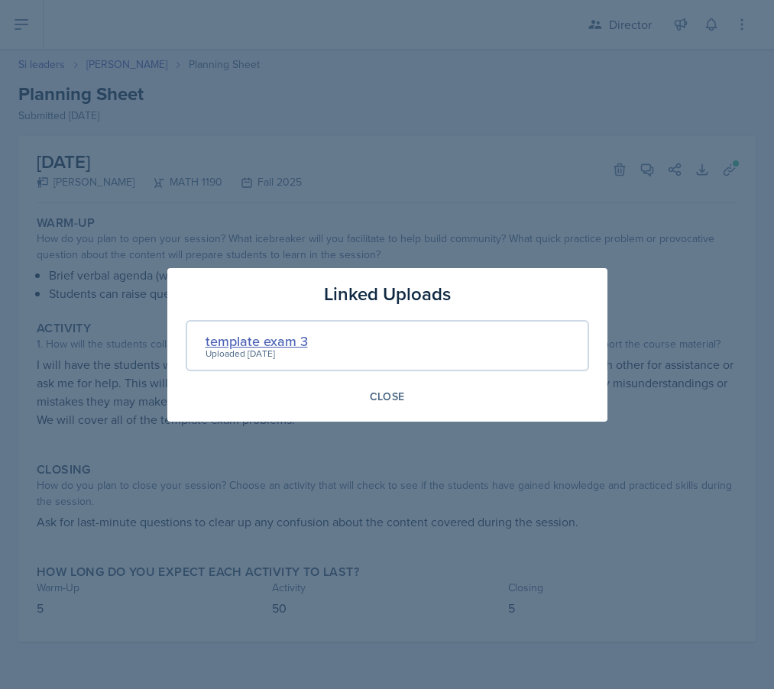
click at [280, 332] on div "template exam 3" at bounding box center [256, 341] width 102 height 21
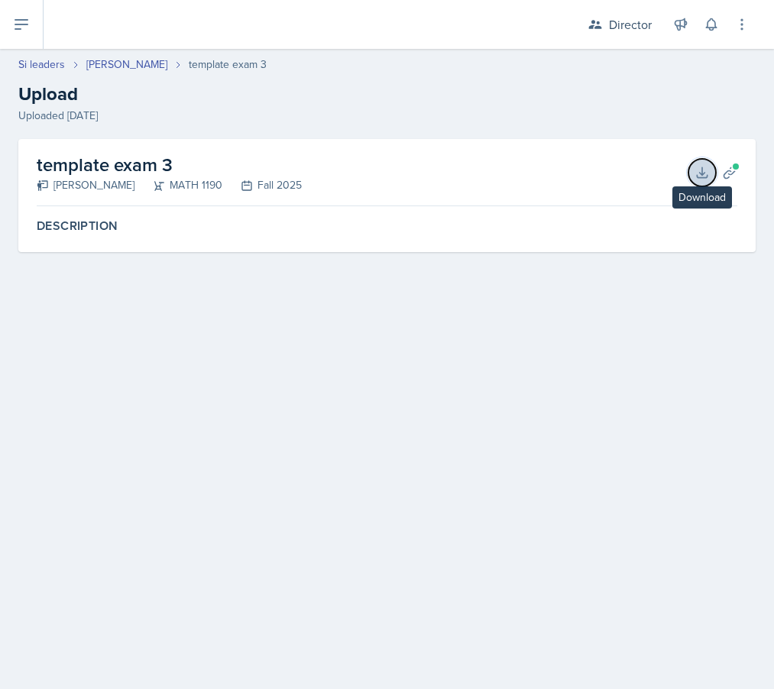
click at [689, 163] on button "Download" at bounding box center [701, 172] width 27 height 27
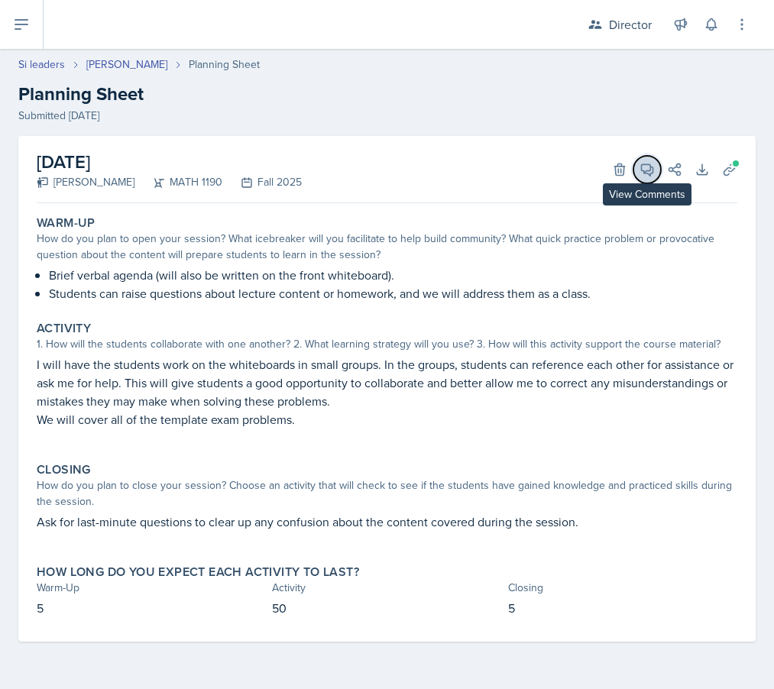
click at [646, 173] on icon at bounding box center [646, 169] width 15 height 15
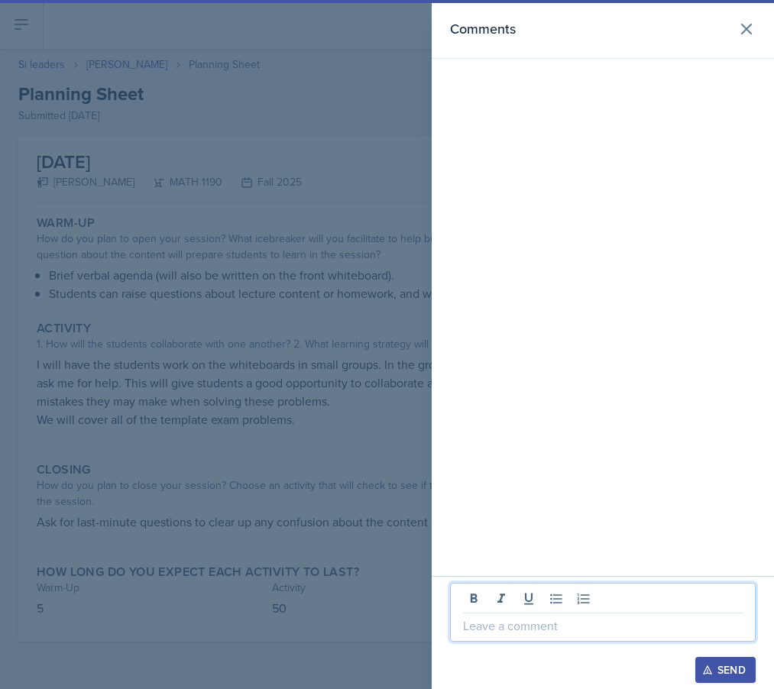
click at [567, 629] on p at bounding box center [603, 625] width 280 height 18
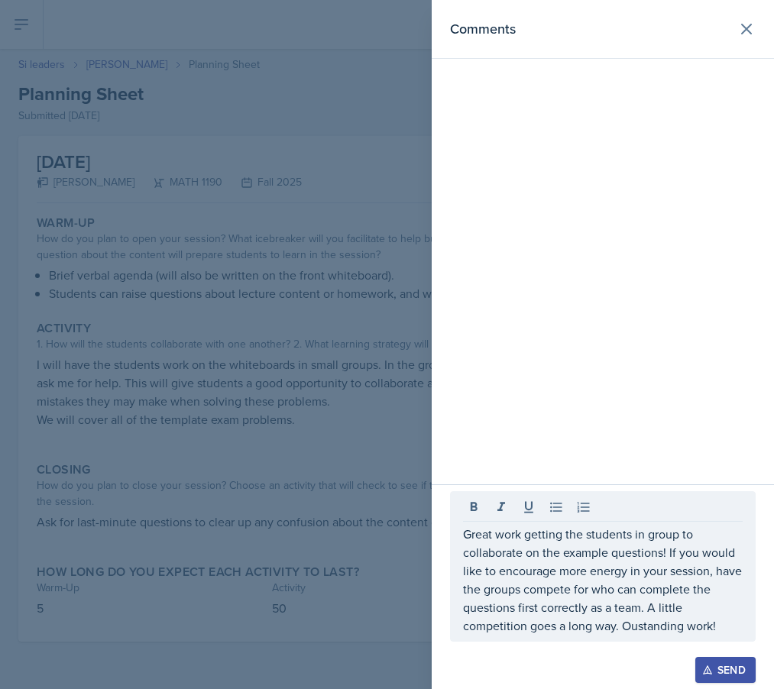
click at [393, 534] on div at bounding box center [387, 344] width 774 height 689
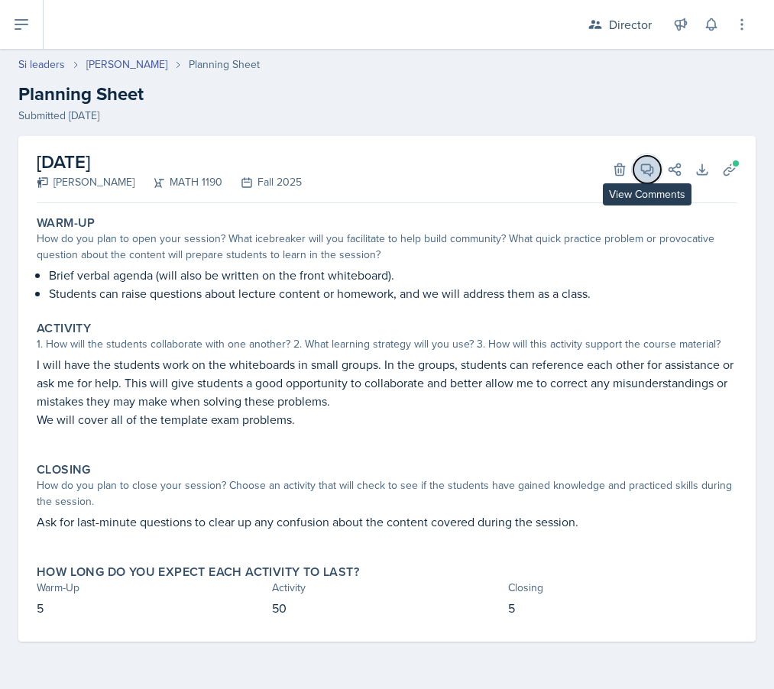
click at [648, 172] on icon at bounding box center [647, 169] width 11 height 11
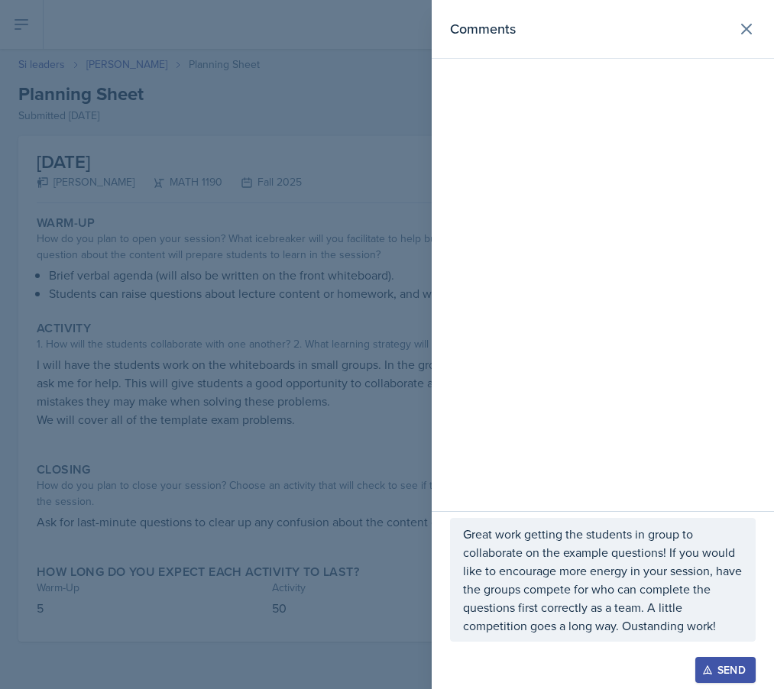
click at [663, 551] on p "Great work getting the students in group to collaborate on the example question…" at bounding box center [603, 580] width 280 height 110
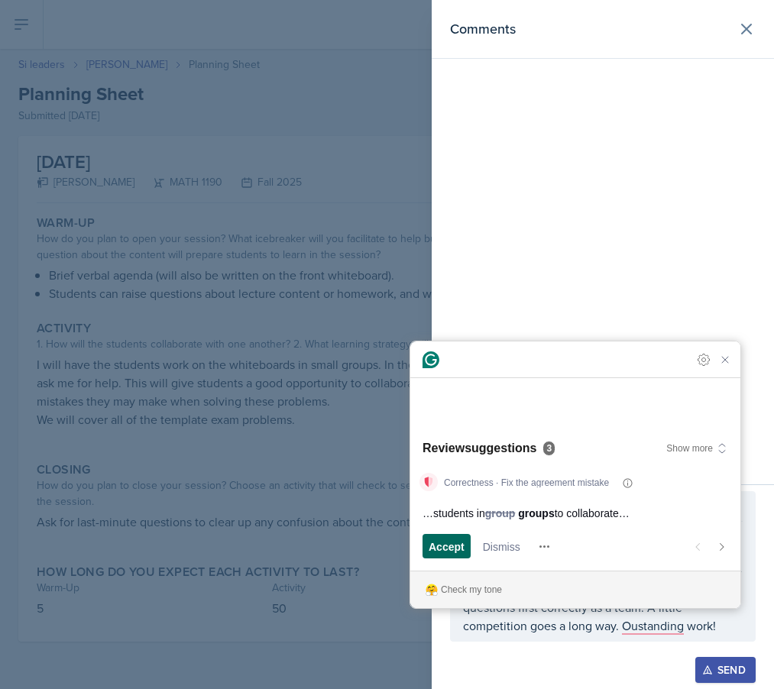
click at [434, 538] on span "Accept" at bounding box center [446, 546] width 36 height 16
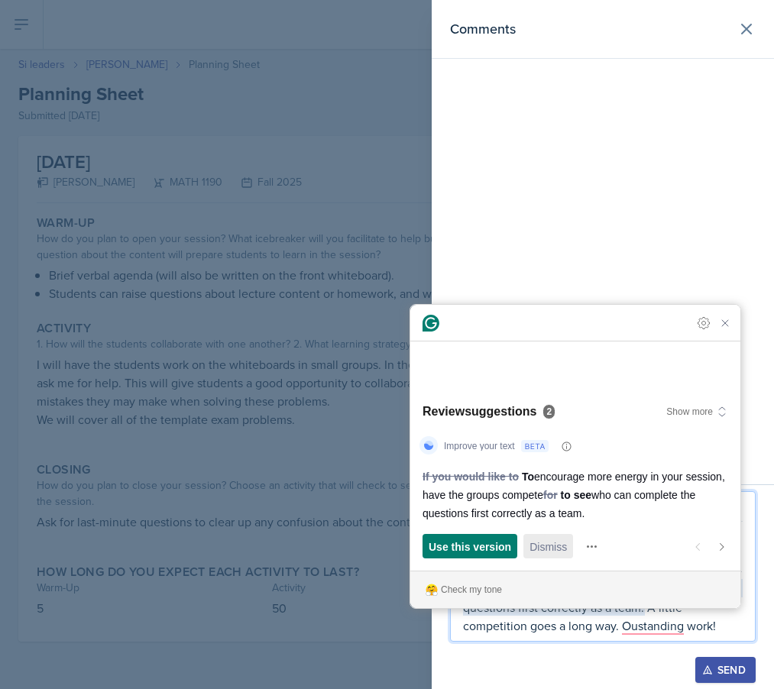
click at [554, 540] on span "Dismiss" at bounding box center [547, 546] width 37 height 16
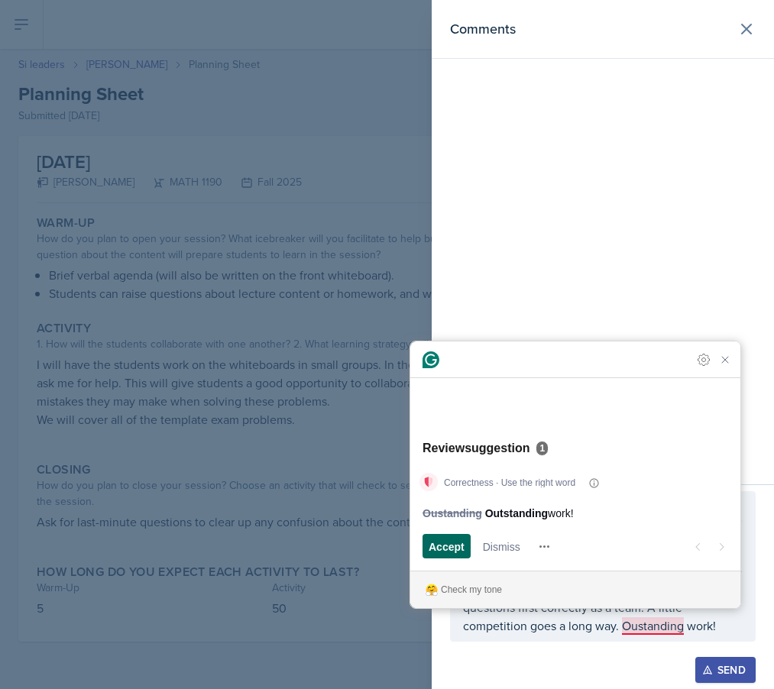
click at [447, 548] on span "Accept" at bounding box center [446, 546] width 36 height 16
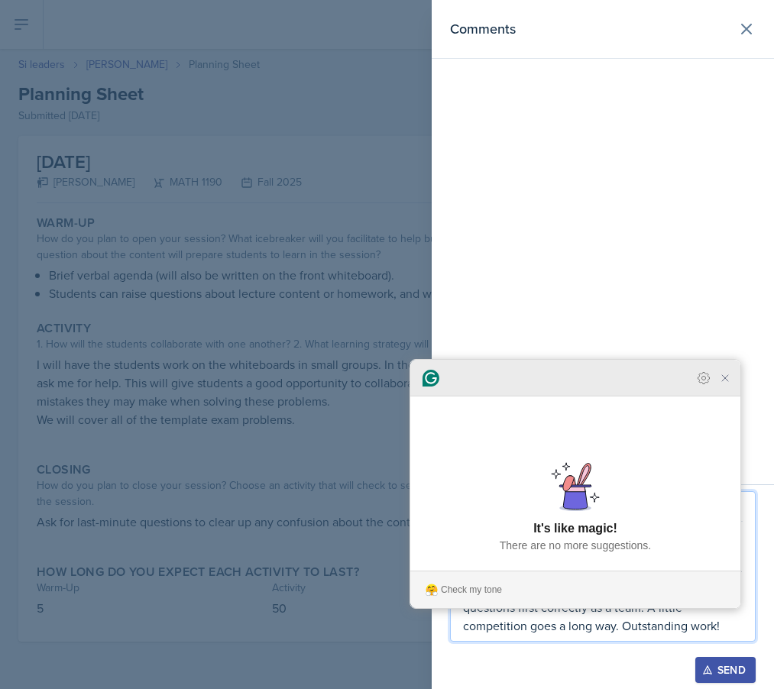
click at [689, 396] on div at bounding box center [575, 378] width 330 height 37
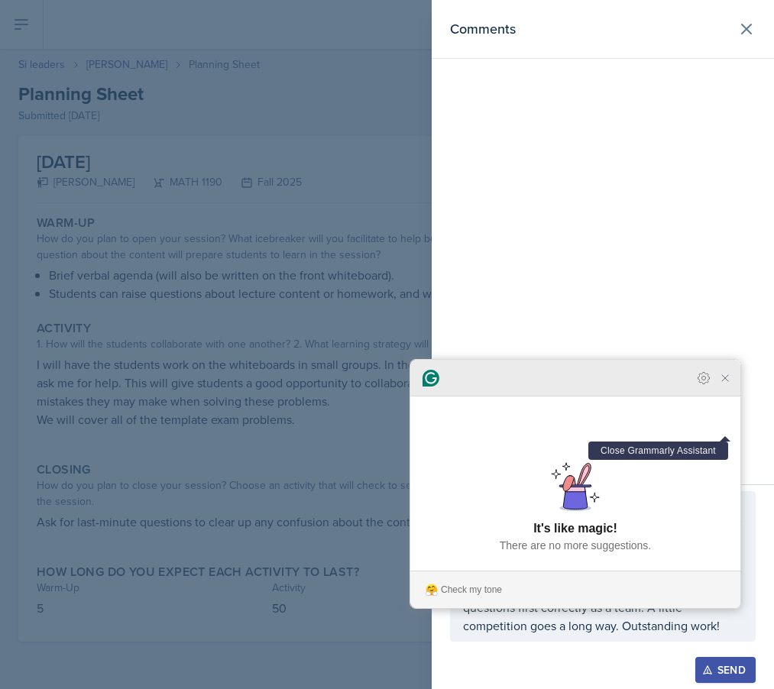
click at [689, 381] on icon "Close Grammarly Assistant" at bounding box center [725, 378] width 6 height 6
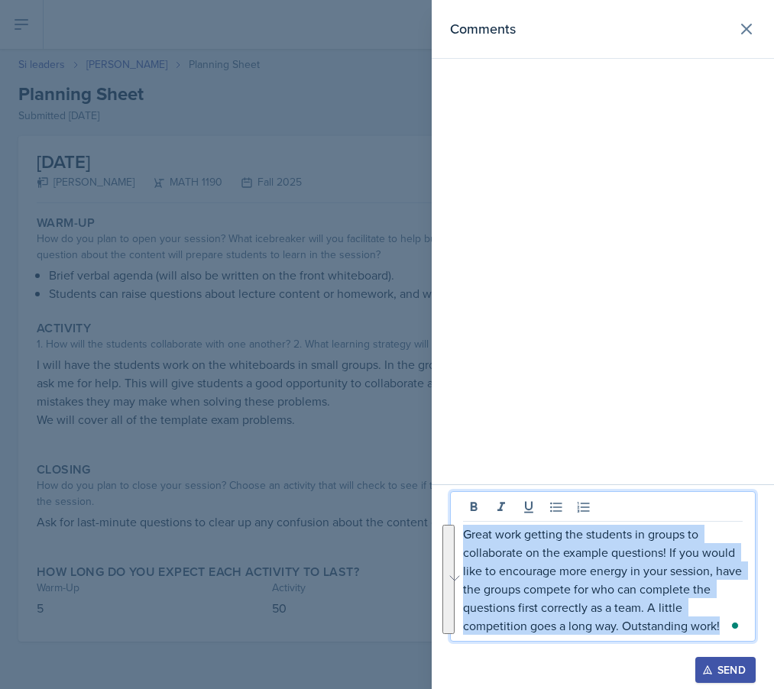
drag, startPoint x: 724, startPoint y: 622, endPoint x: 426, endPoint y: 501, distance: 321.4
click at [426, 501] on div "Comments Great work getting the students in groups to collaborate on the exampl…" at bounding box center [387, 344] width 774 height 689
copy p "Great work getting the students in groups to collaborate on the example questio…"
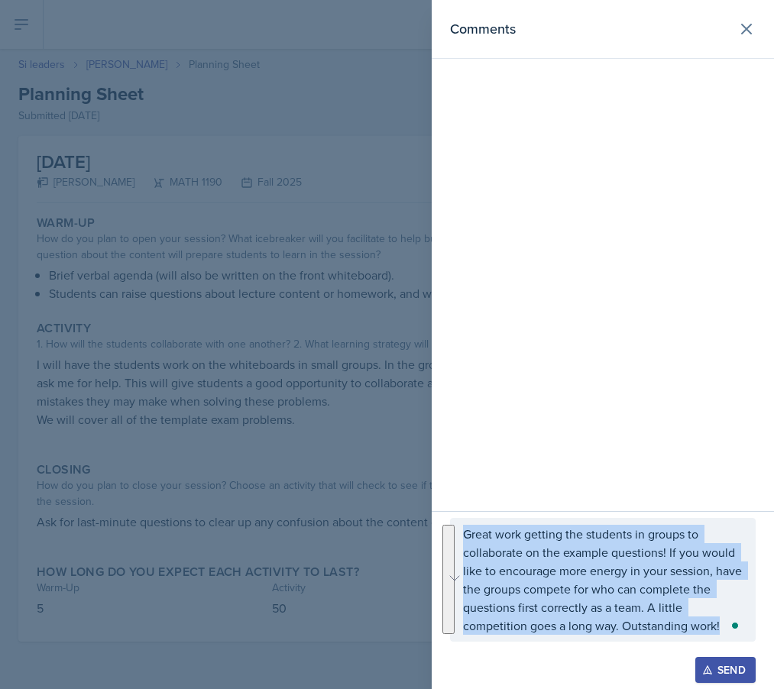
click at [689, 665] on div "Send" at bounding box center [725, 670] width 40 height 12
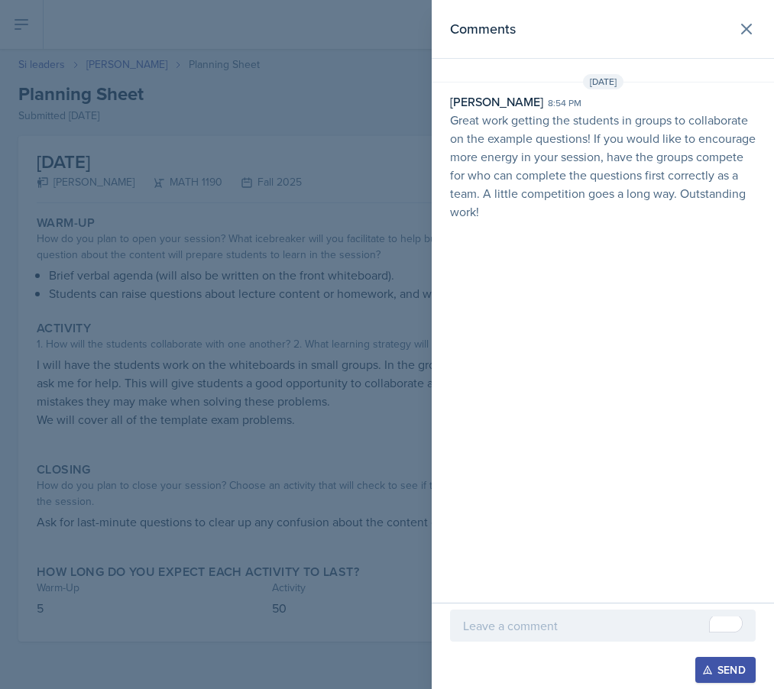
click at [202, 95] on div at bounding box center [387, 344] width 774 height 689
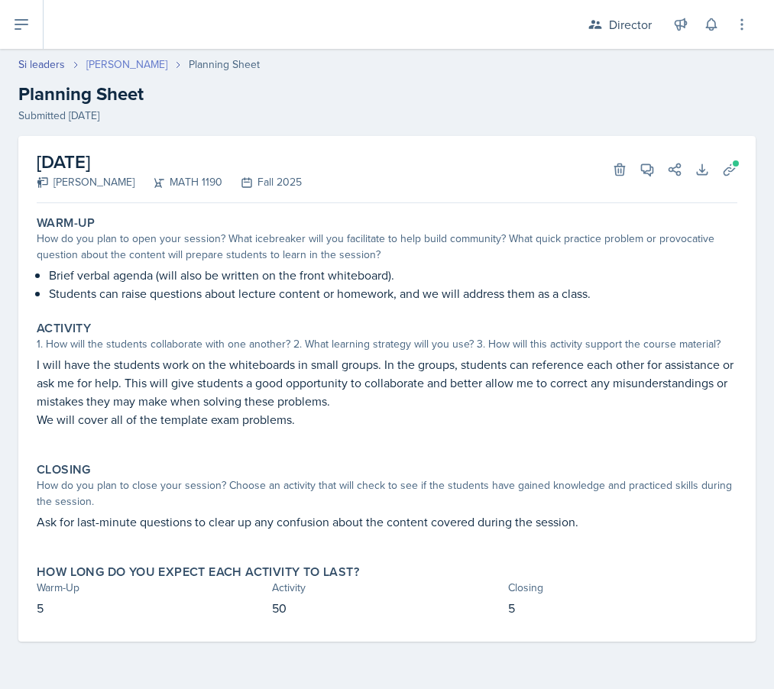
click at [118, 67] on link "[PERSON_NAME]" at bounding box center [126, 65] width 81 height 16
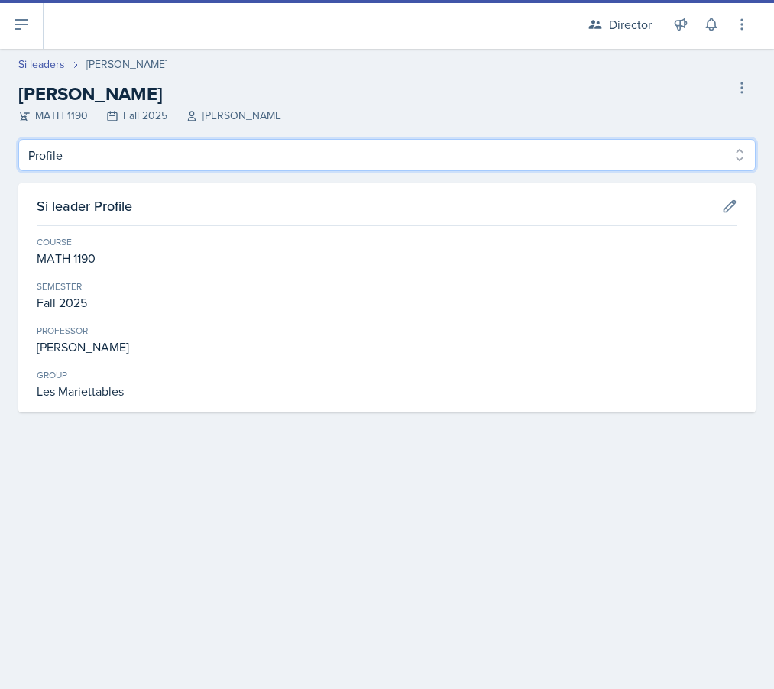
click at [171, 150] on select "Profile Planning Sheets Observation Forms Uploads" at bounding box center [386, 155] width 737 height 32
select select "Planning Sheets"
click at [18, 139] on select "Profile Planning Sheets Observation Forms Uploads" at bounding box center [386, 155] width 737 height 32
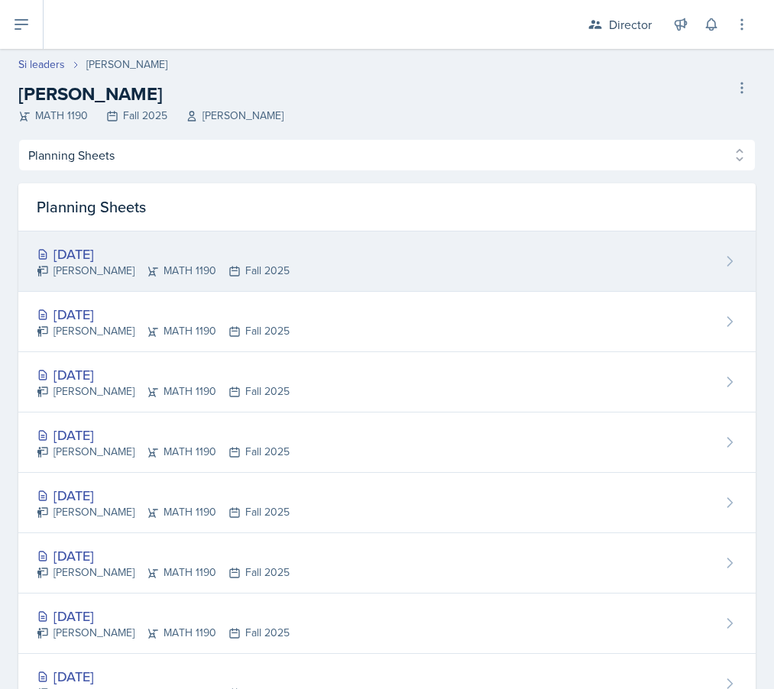
click at [147, 244] on div "[DATE]" at bounding box center [163, 254] width 253 height 21
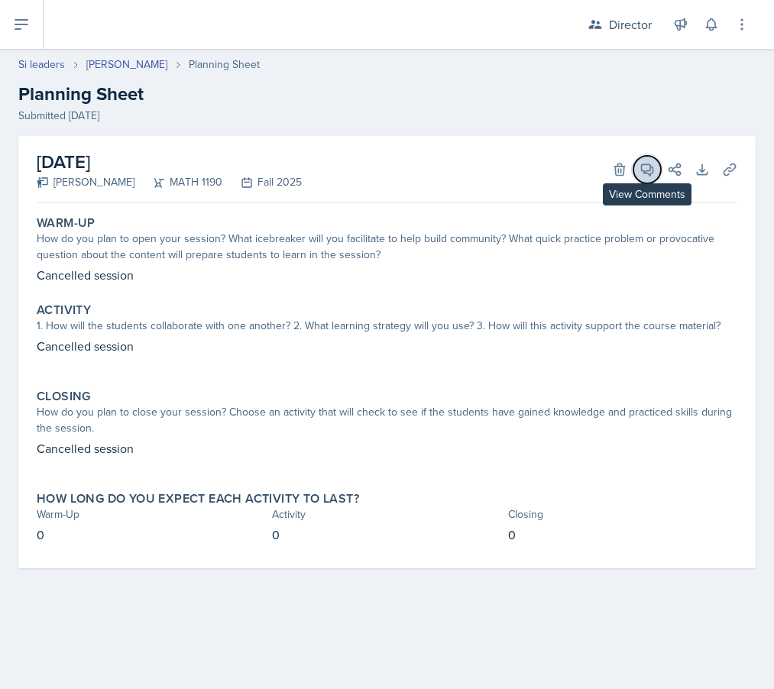
click at [645, 167] on icon at bounding box center [646, 169] width 15 height 15
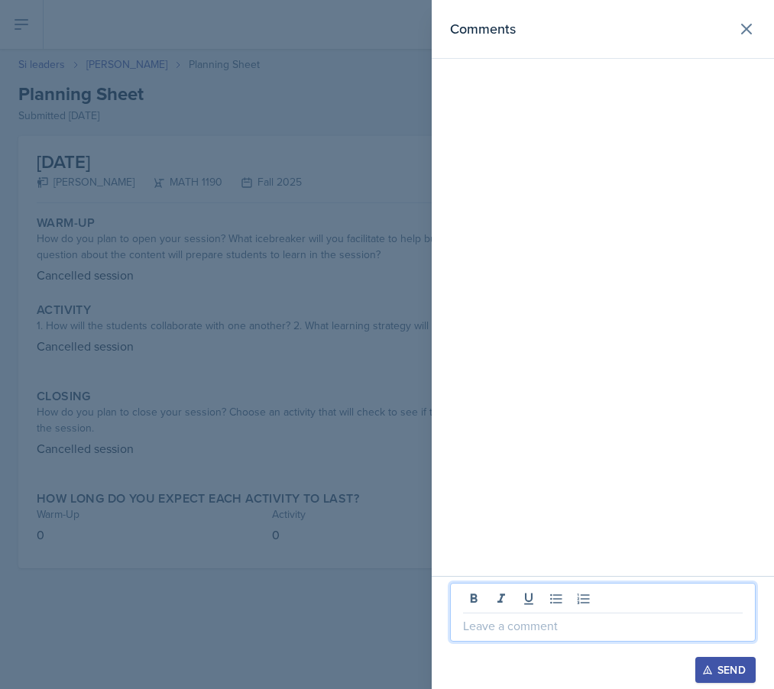
click at [525, 629] on p at bounding box center [603, 625] width 280 height 18
click at [689, 667] on icon "button" at bounding box center [707, 670] width 8 height 8
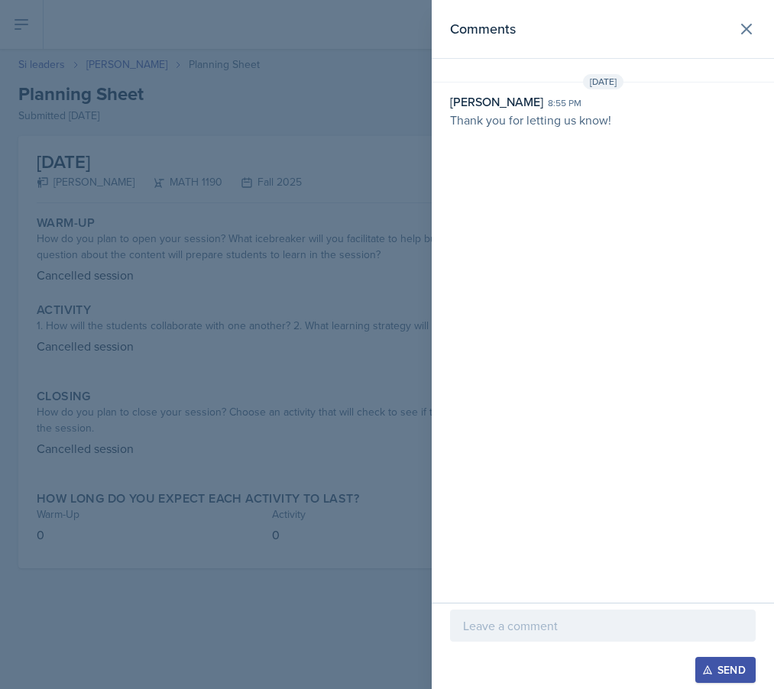
click at [286, 473] on div at bounding box center [387, 344] width 774 height 689
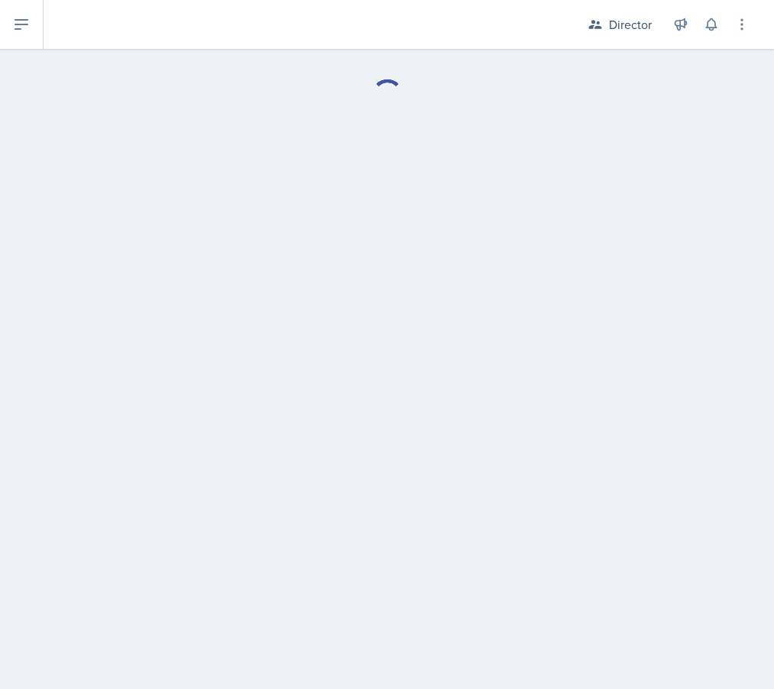
select select "Planning Sheets"
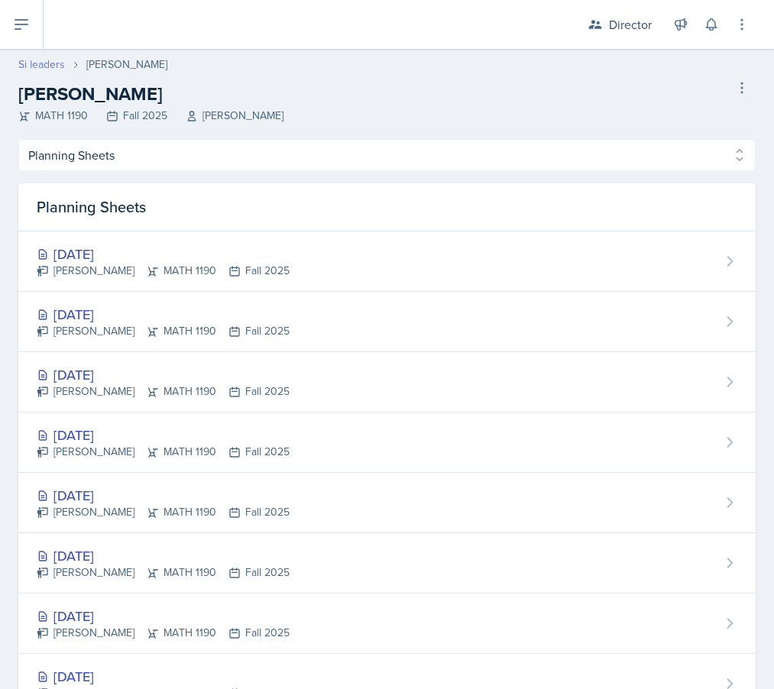
click at [40, 61] on link "Si leaders" at bounding box center [41, 65] width 47 height 16
select select "2bed604d-1099-4043-b1bc-2365e8740244"
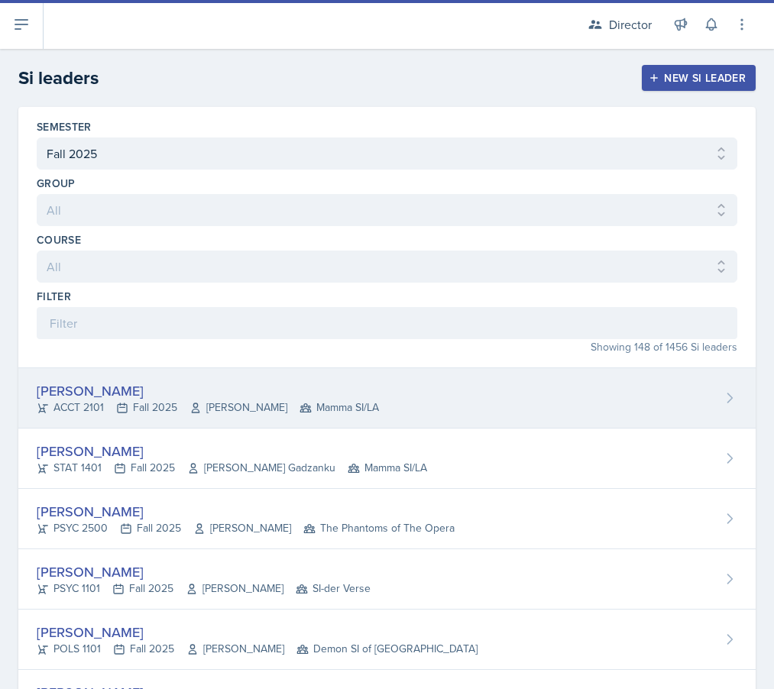
click at [123, 400] on div "ACCT 2101 Fall 2025 [PERSON_NAME] Mamma SI/LA" at bounding box center [208, 407] width 342 height 16
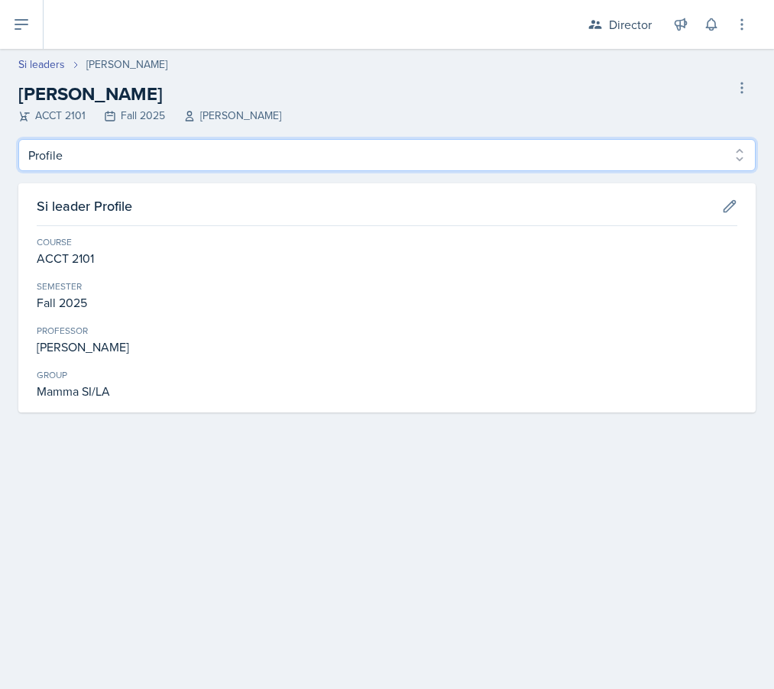
click at [185, 158] on select "Profile Planning Sheets Observation Forms Uploads" at bounding box center [386, 155] width 737 height 32
select select "Planning Sheets"
click at [18, 139] on select "Profile Planning Sheets Observation Forms Uploads" at bounding box center [386, 155] width 737 height 32
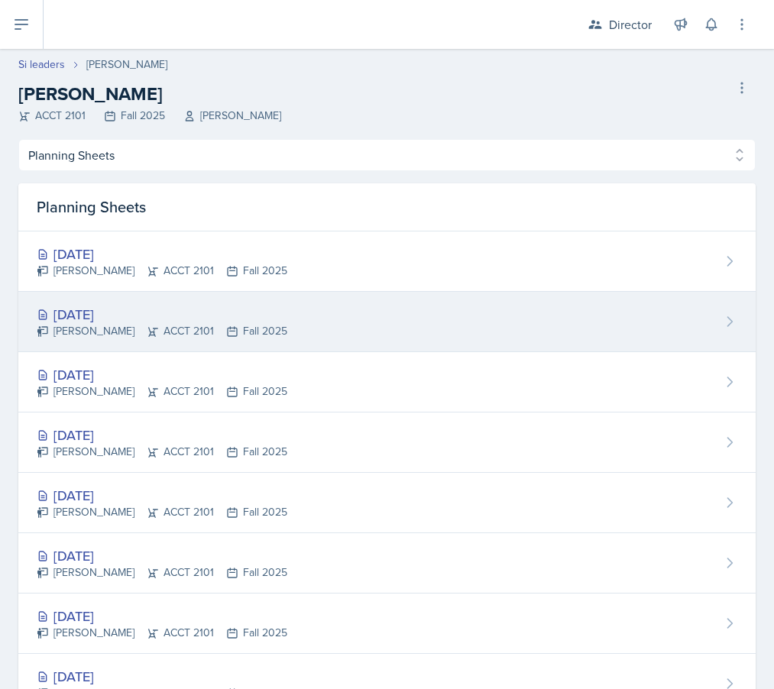
click at [197, 317] on div "[DATE]" at bounding box center [162, 314] width 251 height 21
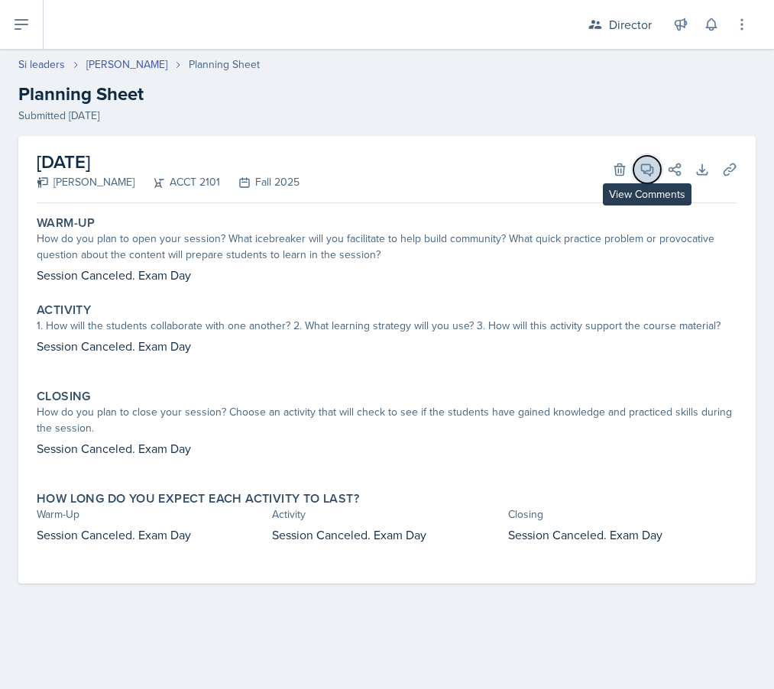
click at [654, 160] on span at bounding box center [652, 164] width 8 height 8
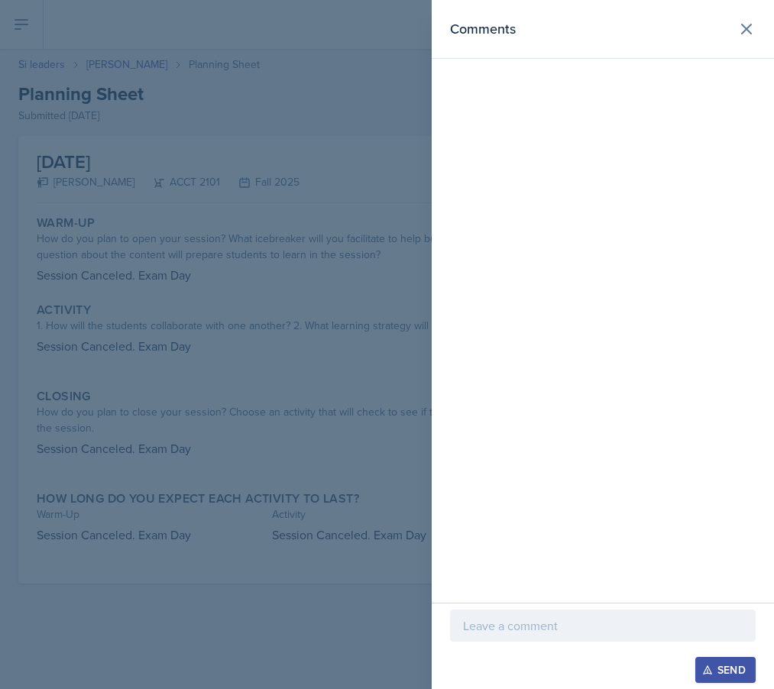
click at [528, 609] on div "Send" at bounding box center [603, 646] width 342 height 86
click at [519, 635] on div at bounding box center [602, 625] width 305 height 32
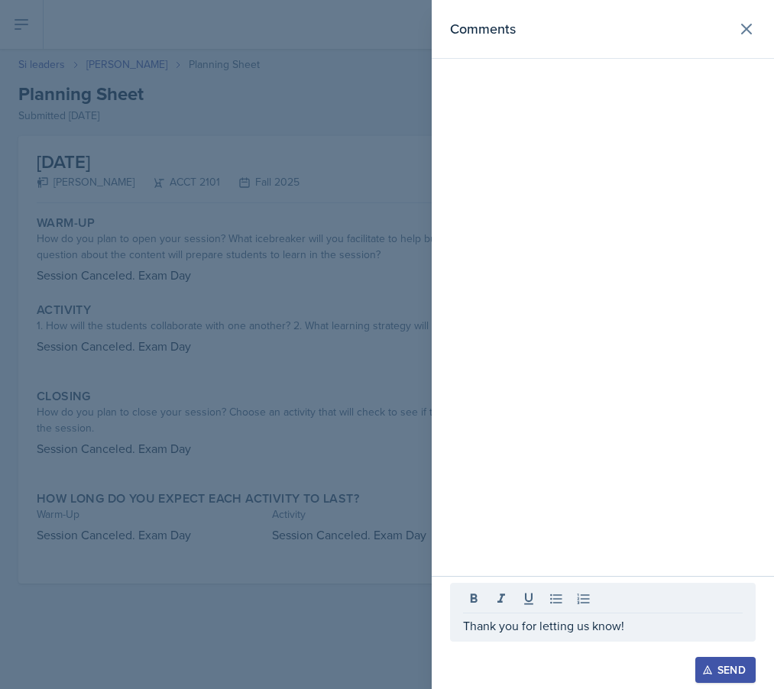
click at [689, 671] on icon "button" at bounding box center [707, 669] width 11 height 11
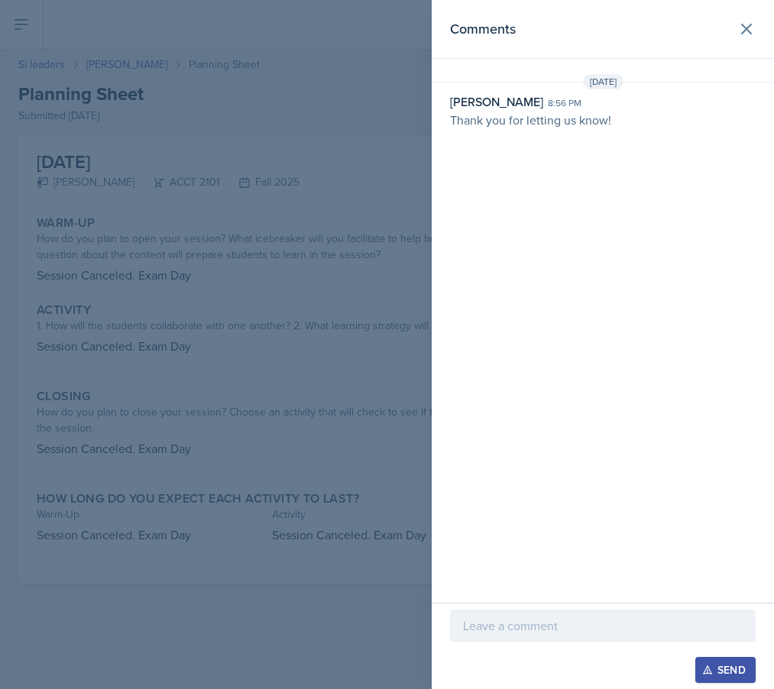
click at [309, 504] on div at bounding box center [387, 344] width 774 height 689
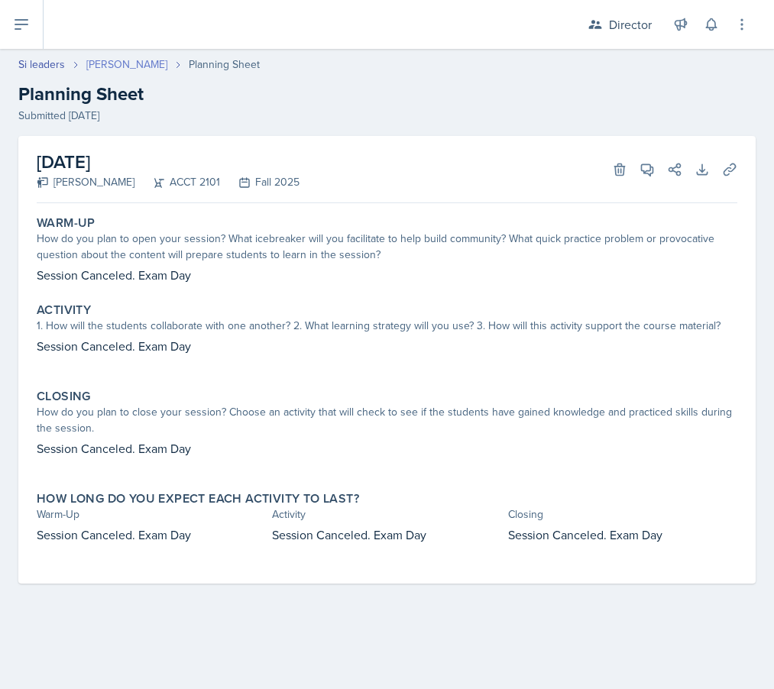
click at [138, 67] on link "[PERSON_NAME]" at bounding box center [126, 65] width 81 height 16
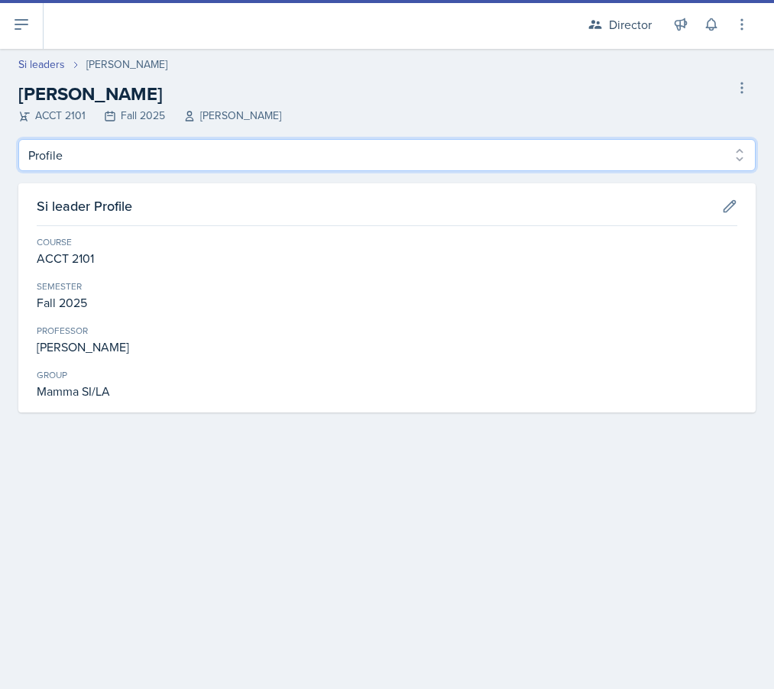
click at [170, 157] on select "Profile Planning Sheets Observation Forms Uploads" at bounding box center [386, 155] width 737 height 32
select select "Planning Sheets"
click at [18, 139] on select "Profile Planning Sheets Observation Forms Uploads" at bounding box center [386, 155] width 737 height 32
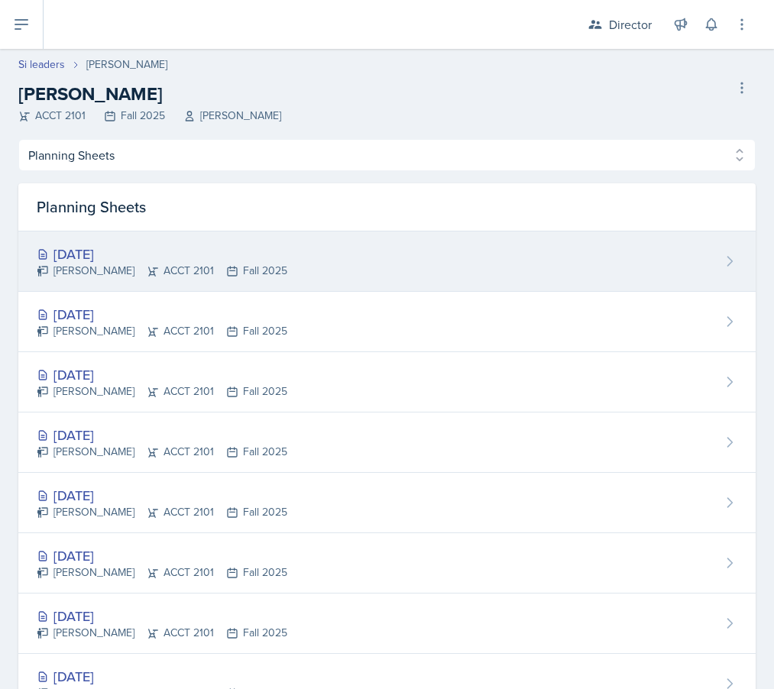
click at [163, 263] on div "[PERSON_NAME] ACCT 2101 Fall 2025" at bounding box center [162, 271] width 251 height 16
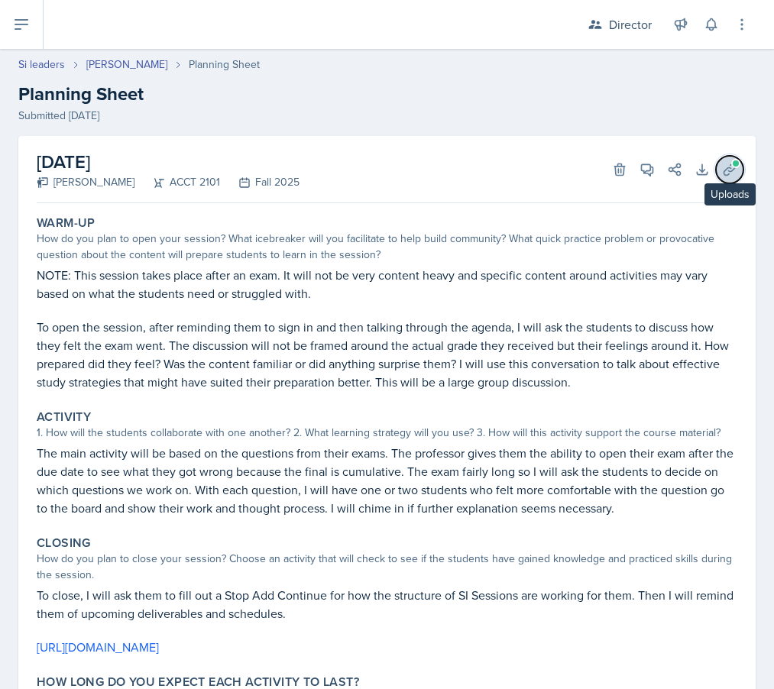
click at [689, 168] on icon at bounding box center [728, 168] width 11 height 11
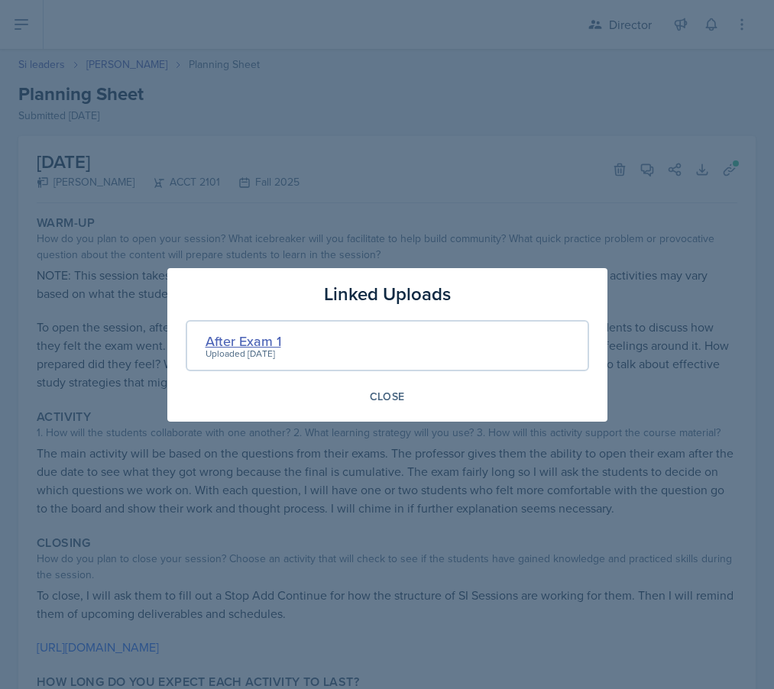
click at [240, 341] on div "After Exam 1" at bounding box center [243, 341] width 76 height 21
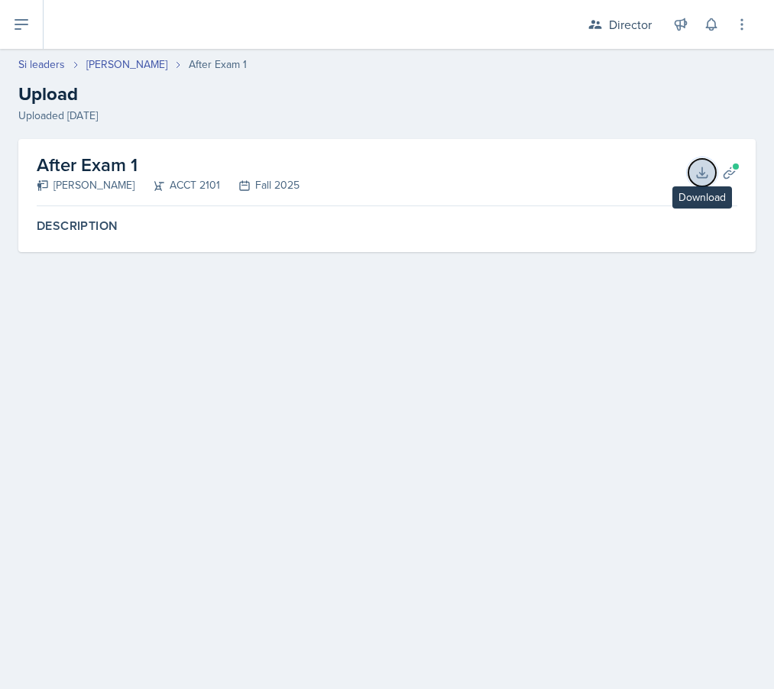
click at [689, 172] on button "Download" at bounding box center [701, 172] width 27 height 27
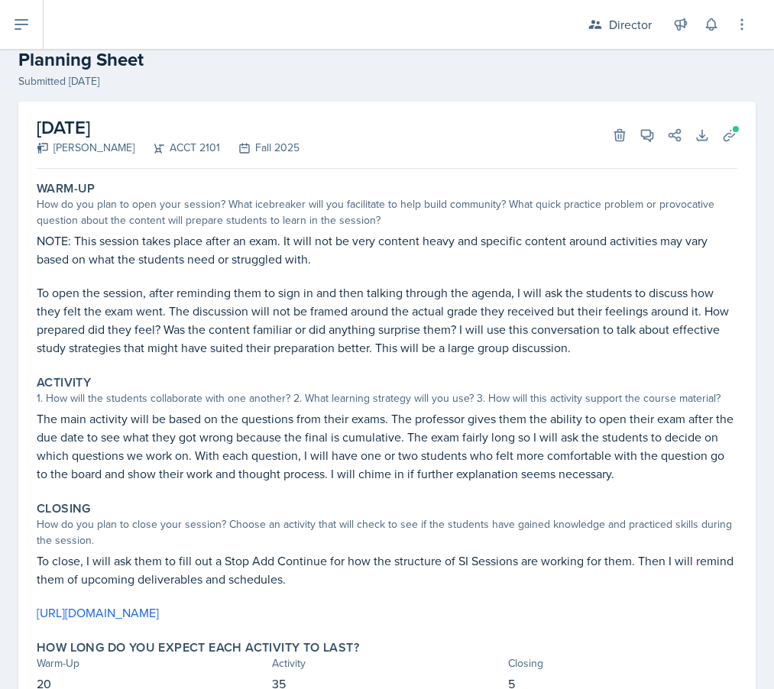
scroll to position [99, 0]
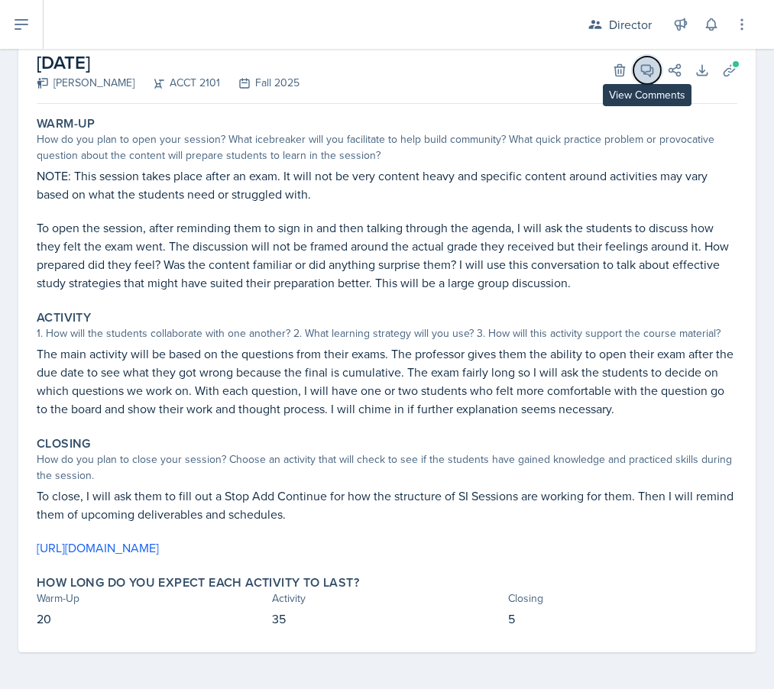
click at [645, 75] on icon at bounding box center [646, 70] width 15 height 15
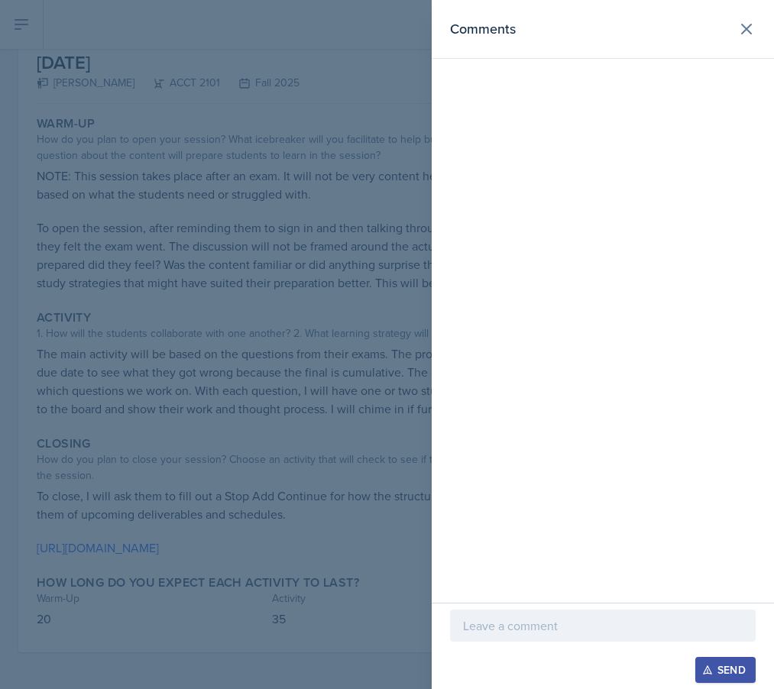
click at [526, 613] on div at bounding box center [602, 625] width 305 height 32
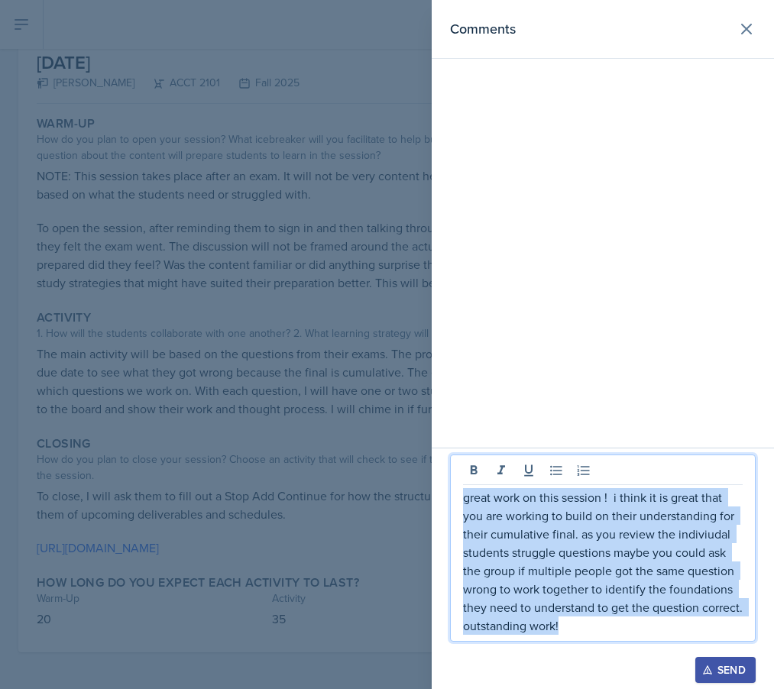
drag, startPoint x: 564, startPoint y: 631, endPoint x: 439, endPoint y: 462, distance: 209.7
click at [439, 462] on div "great work on this session ! i think it is great that you are working to build …" at bounding box center [603, 568] width 342 height 241
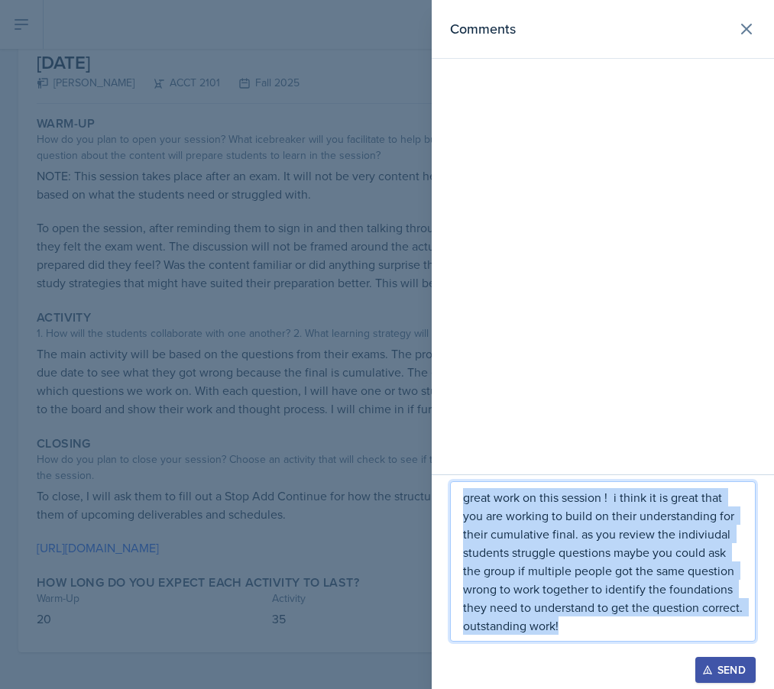
copy p "great work on this session ! i think it is great that you are working to build …"
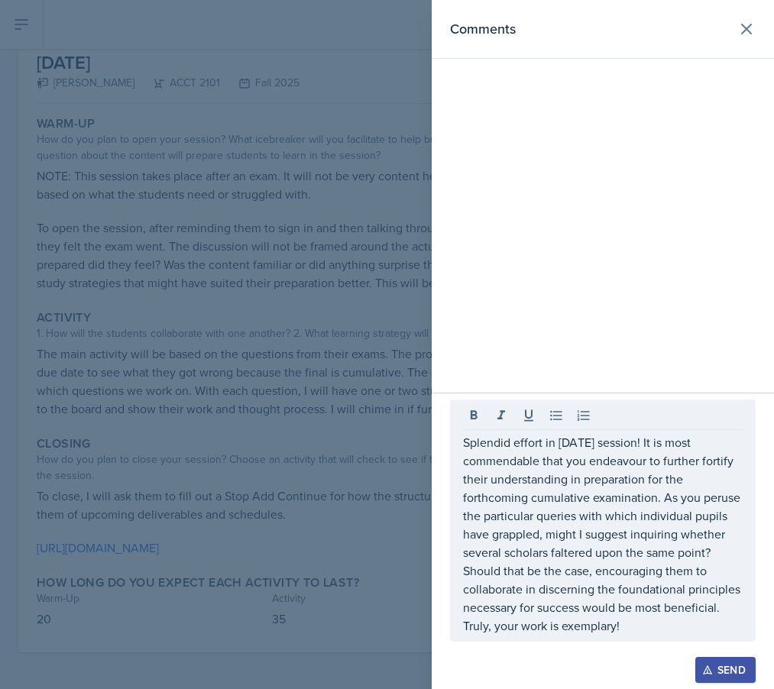
click at [689, 661] on button "Send" at bounding box center [725, 670] width 60 height 26
